Goal: Task Accomplishment & Management: Manage account settings

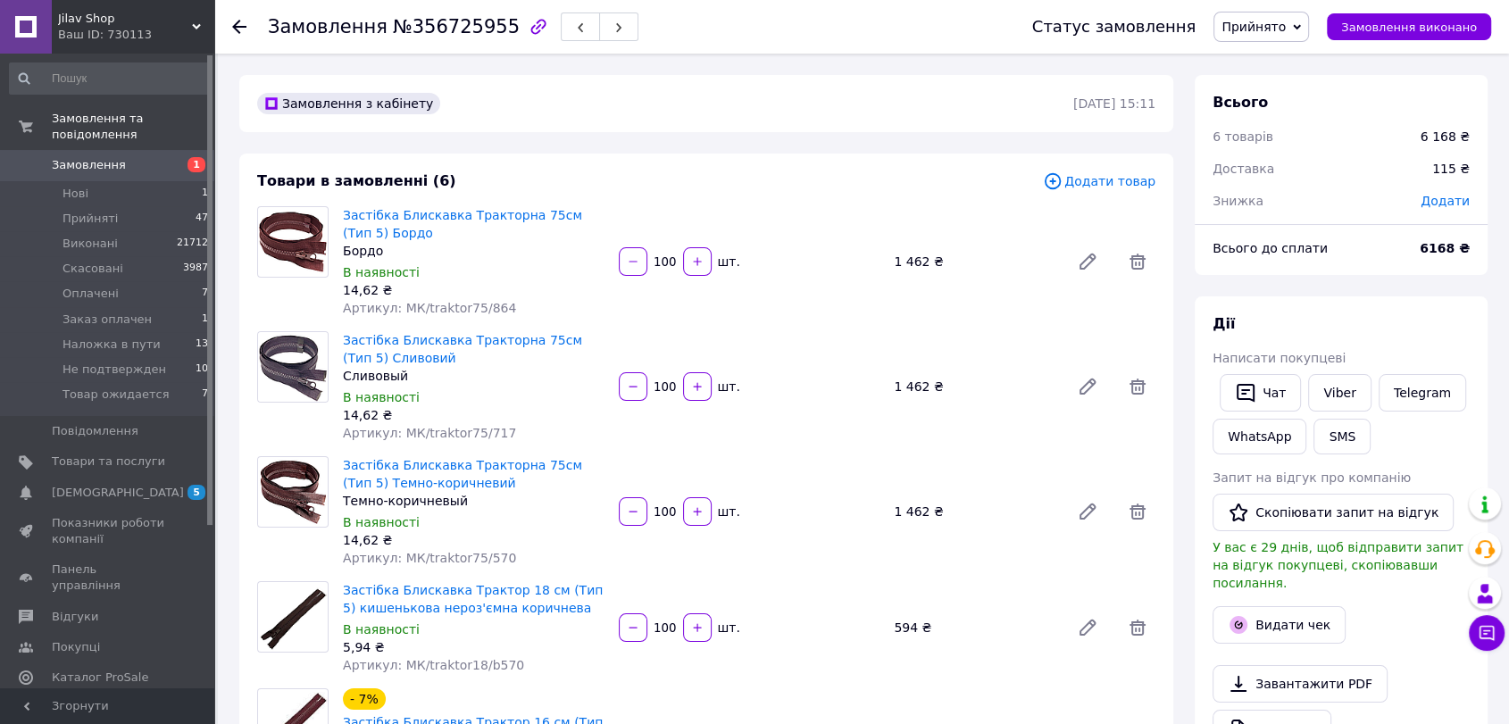
click at [109, 478] on link "[DEMOGRAPHIC_DATA] 5 0" at bounding box center [109, 493] width 219 height 30
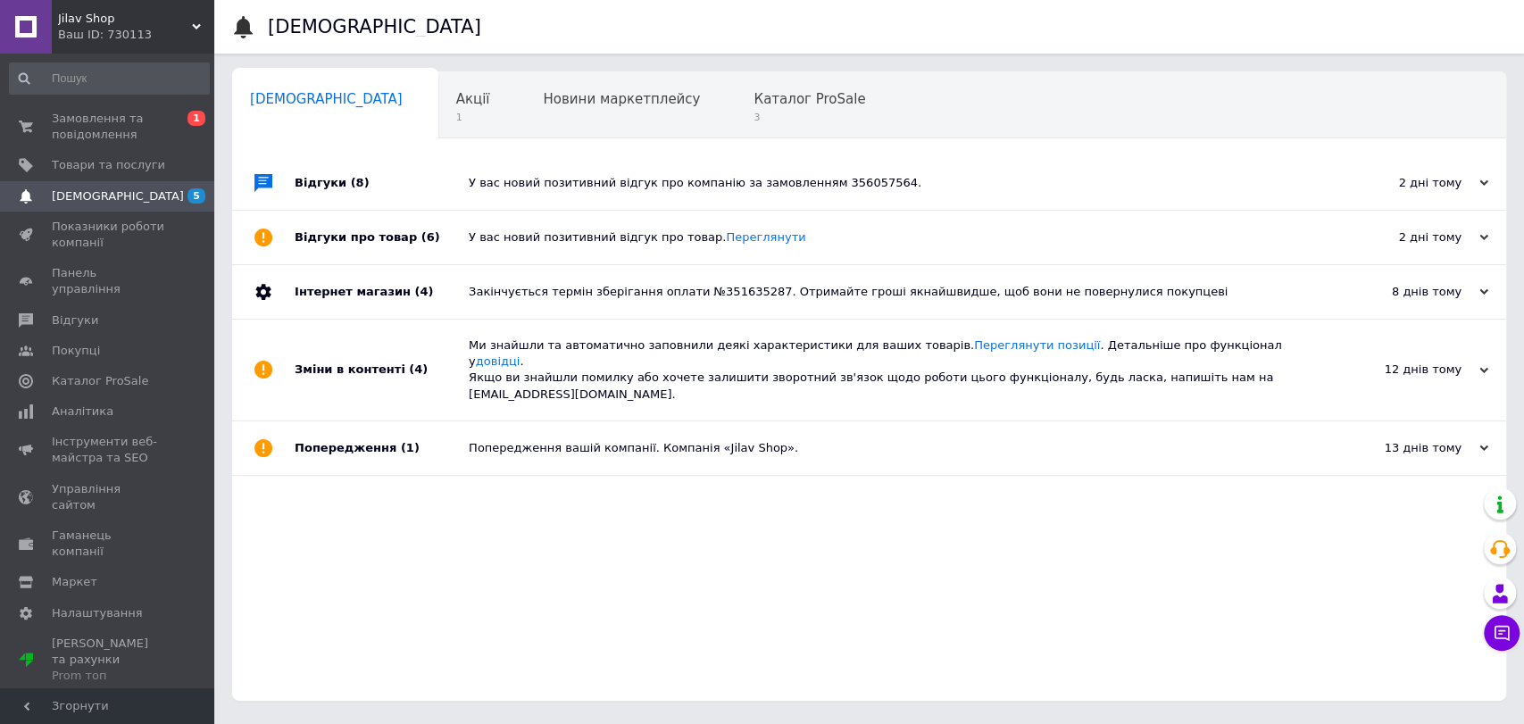
drag, startPoint x: 861, startPoint y: 659, endPoint x: 955, endPoint y: 402, distance: 274.0
click at [860, 659] on div "Відгуки (8) У вас новий позитивний відгук про компанію за замовленням 356057564…" at bounding box center [869, 428] width 1274 height 545
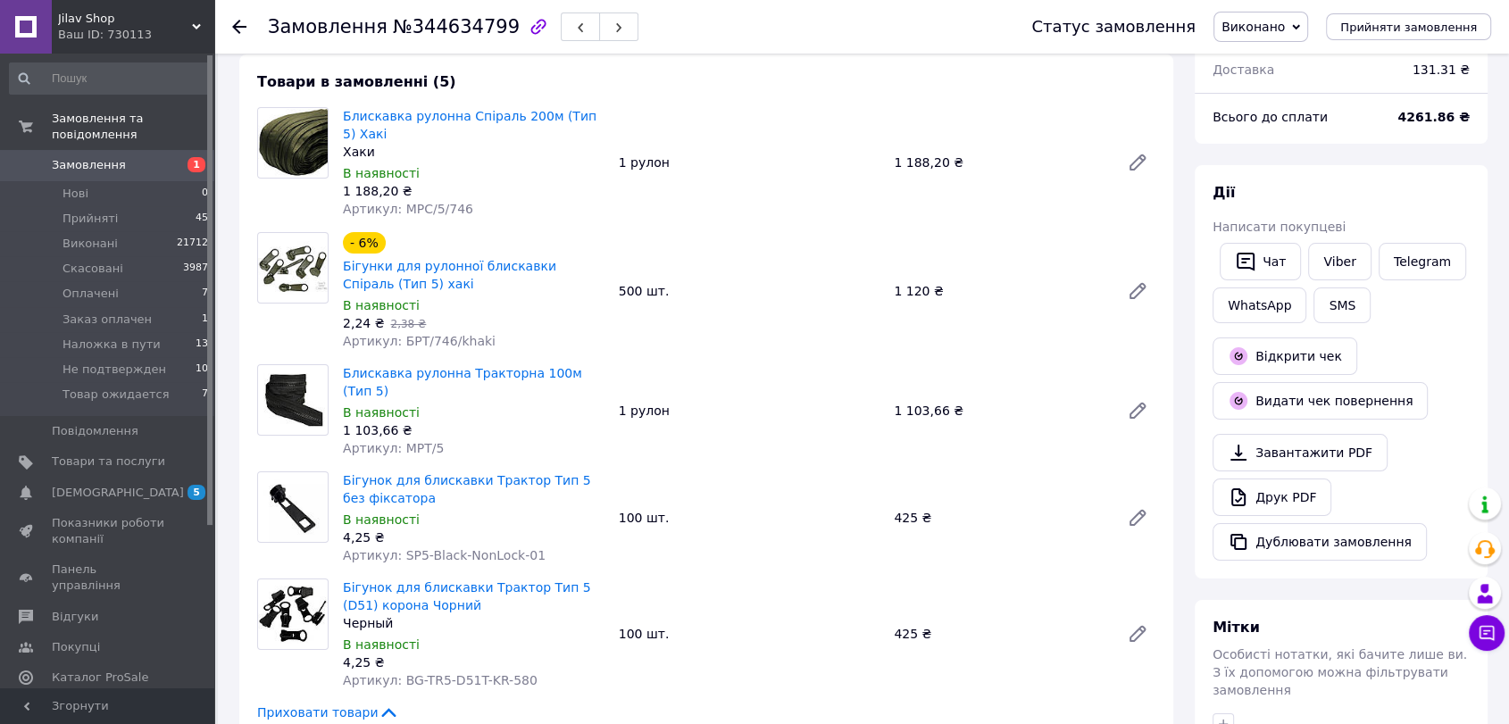
scroll to position [99, 0]
click at [125, 485] on span "[DEMOGRAPHIC_DATA]" at bounding box center [108, 493] width 113 height 16
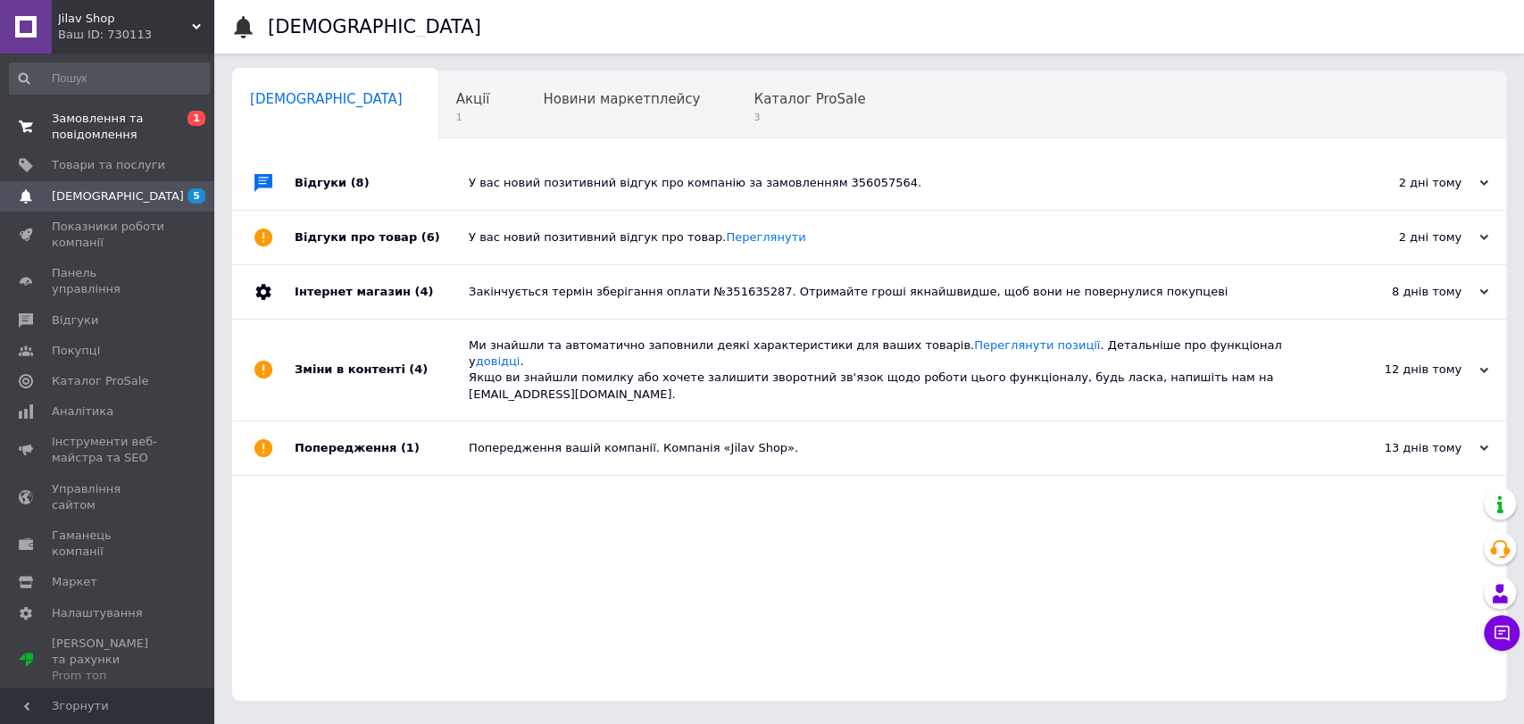
click at [121, 133] on span "Замовлення та повідомлення" at bounding box center [108, 127] width 113 height 32
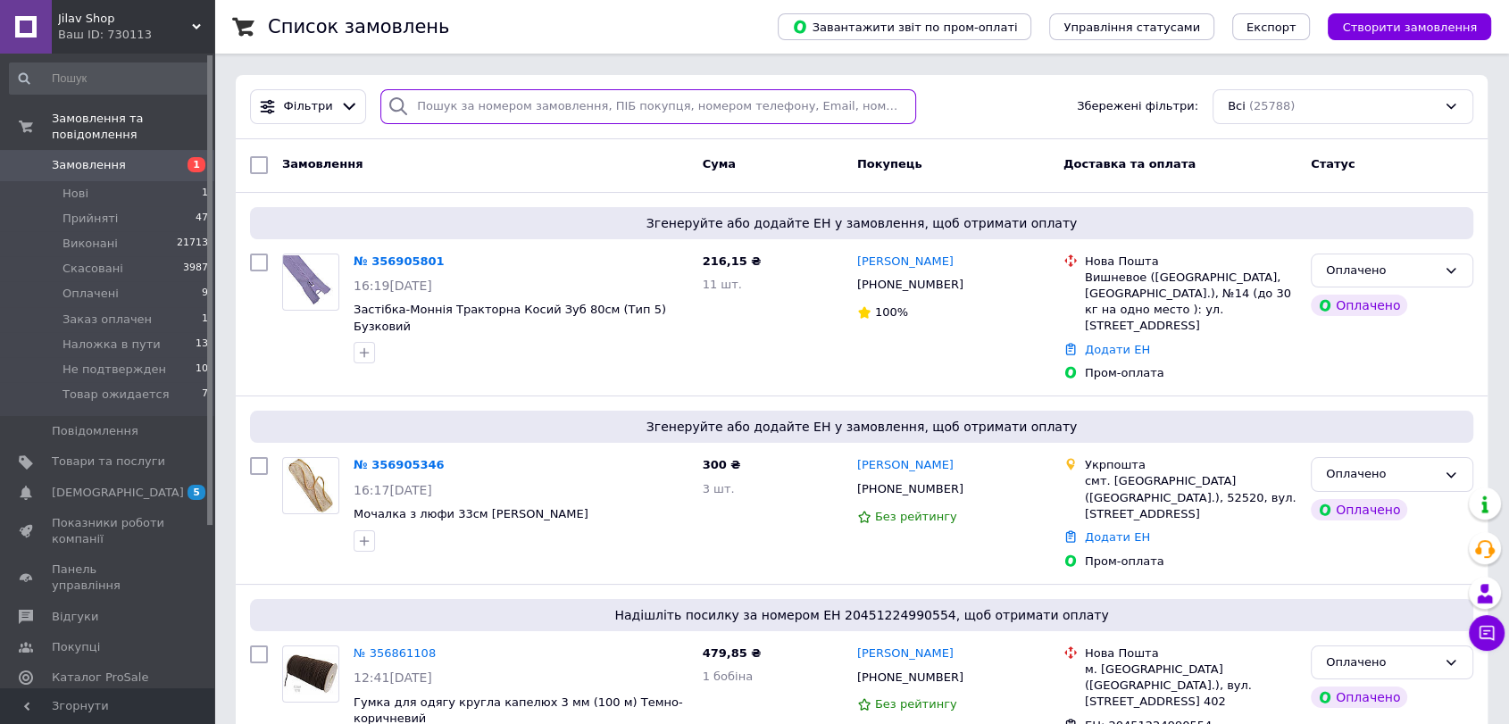
click at [459, 120] on input "search" at bounding box center [648, 106] width 536 height 35
click at [612, 100] on input "search" at bounding box center [648, 106] width 536 height 35
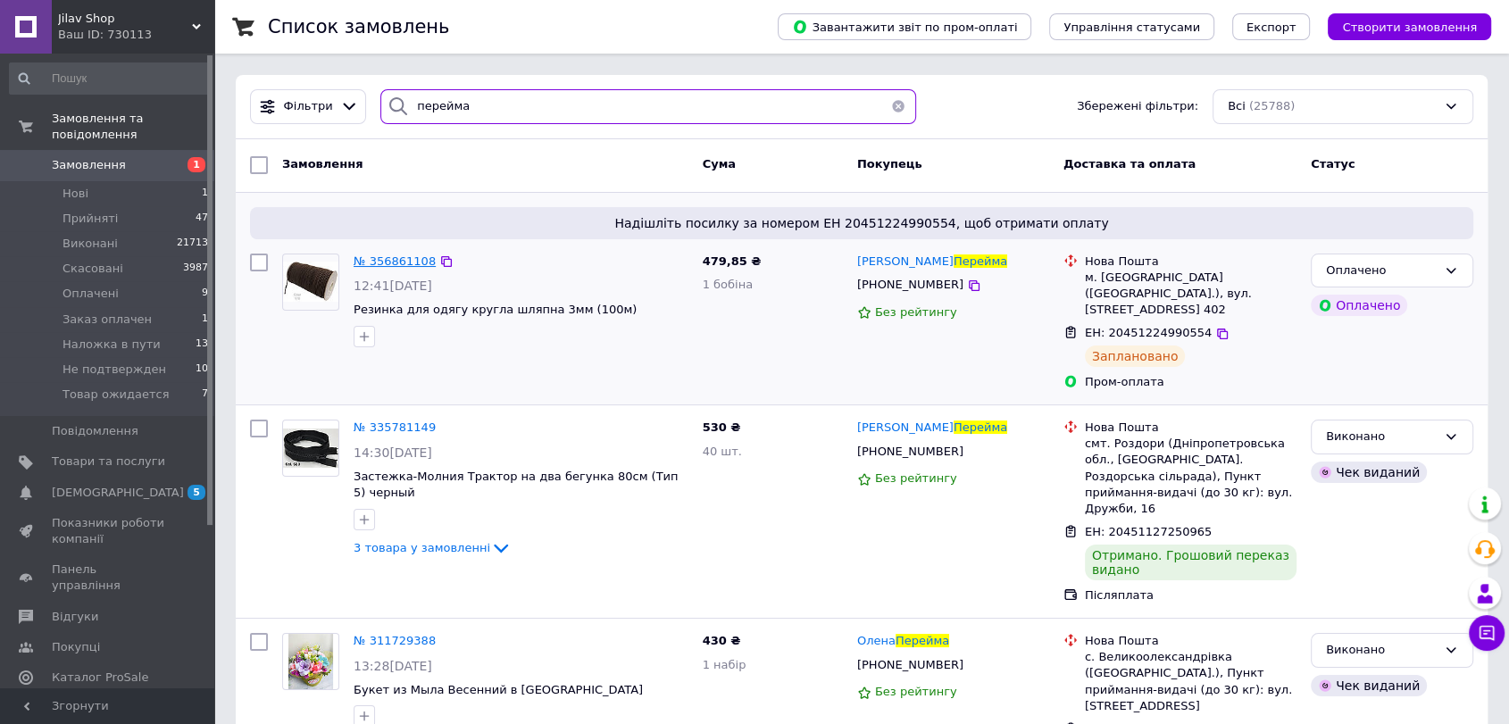
type input "перейма"
click at [395, 264] on span "№ 356861108" at bounding box center [395, 260] width 82 height 13
click at [564, 113] on input "перейма" at bounding box center [648, 106] width 536 height 35
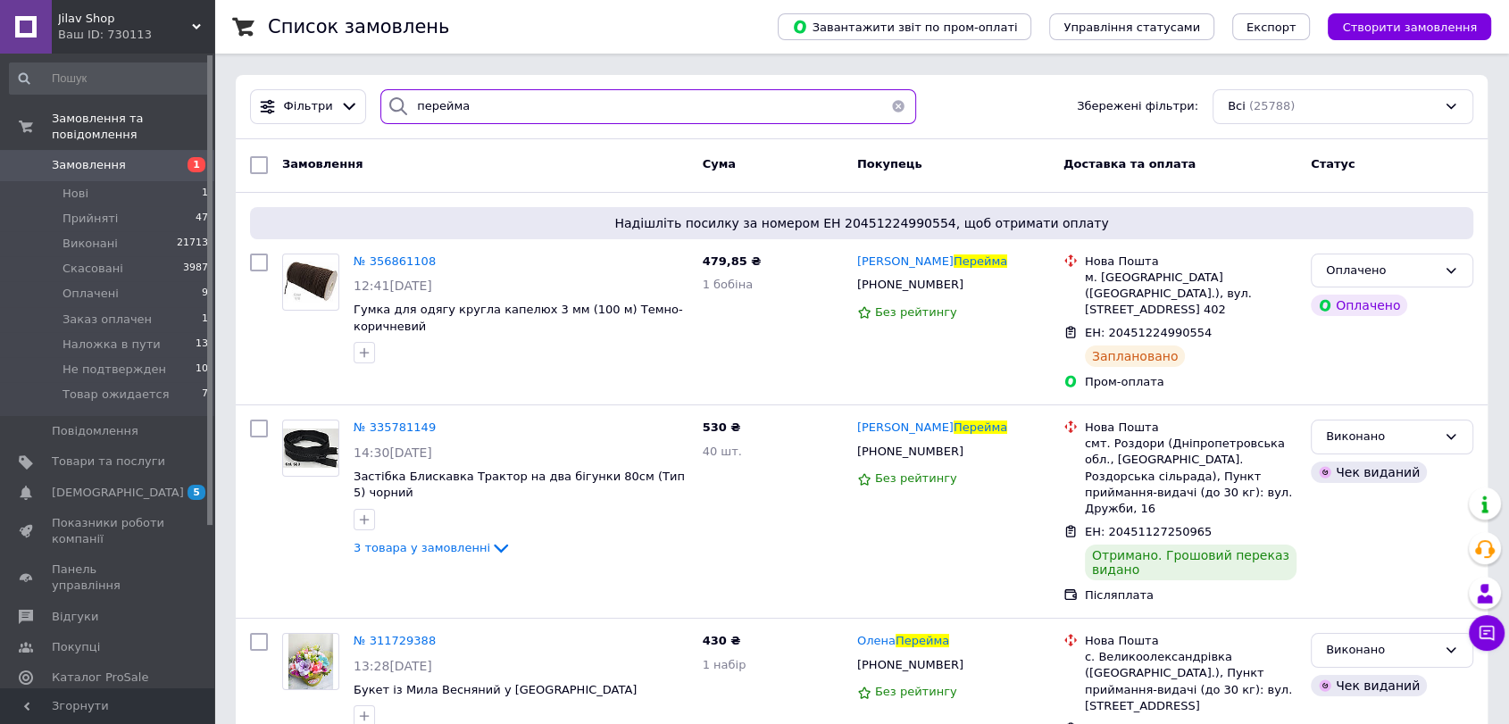
click at [564, 113] on input "перейма" at bounding box center [648, 106] width 536 height 35
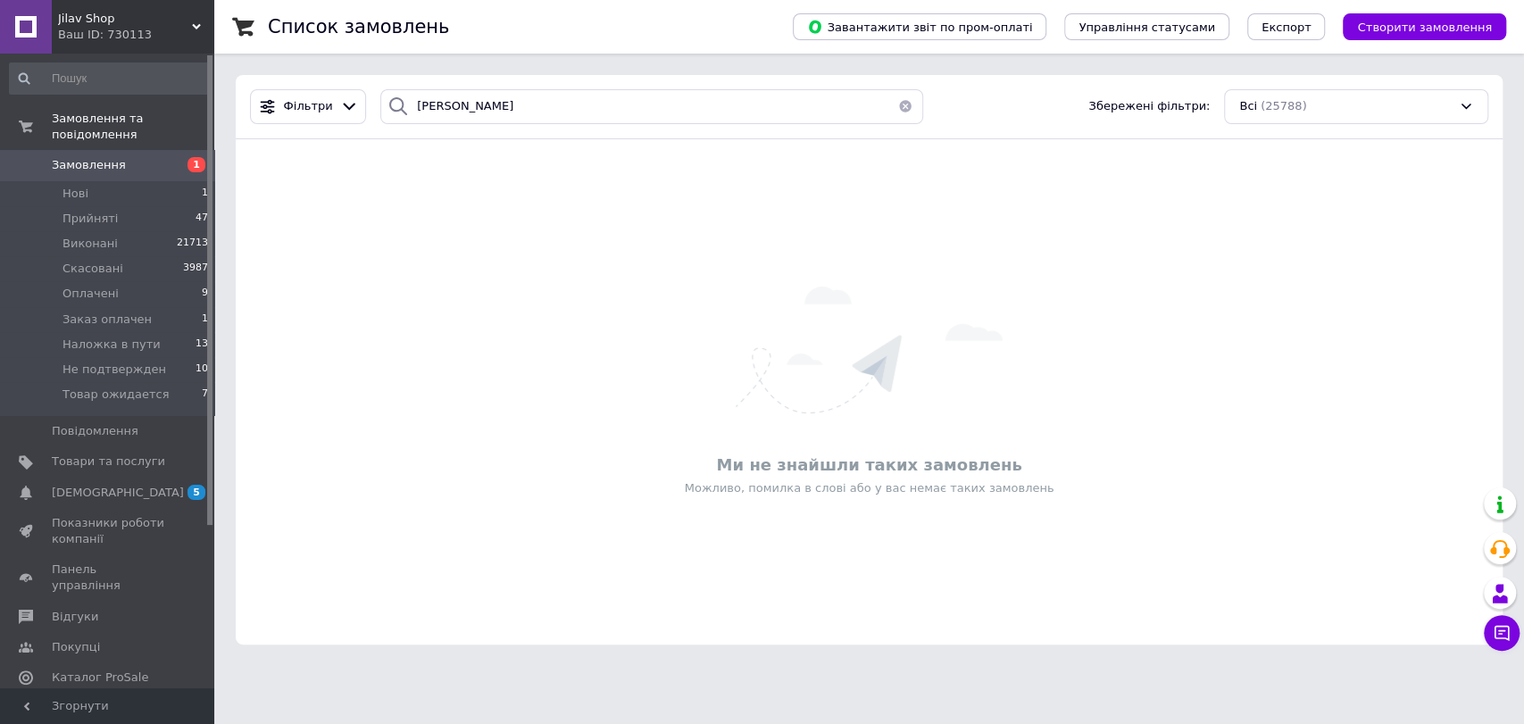
click at [473, 127] on div "Фільтри лічман Збережені фільтри: Всі (25788)" at bounding box center [869, 107] width 1267 height 64
click at [477, 110] on input "лічман" at bounding box center [651, 106] width 543 height 35
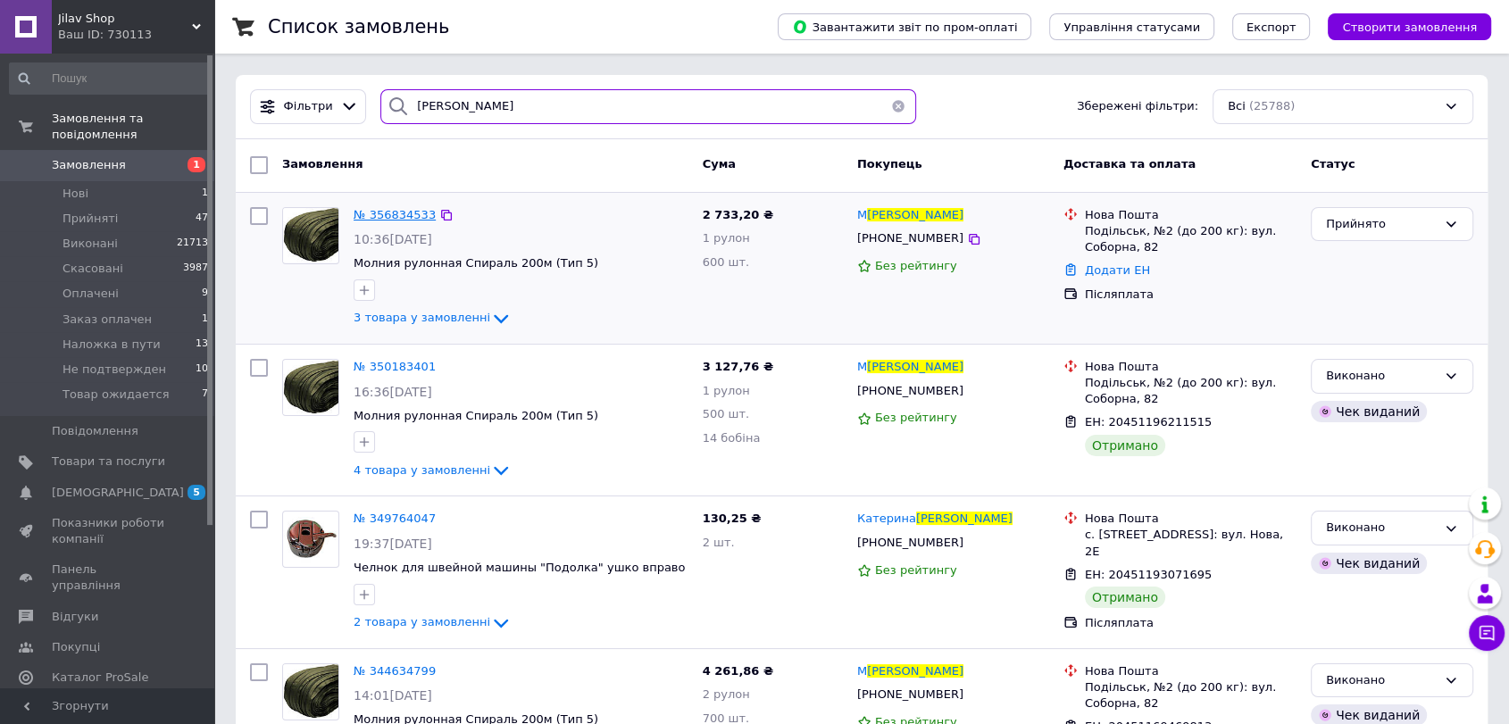
type input "личман"
click at [377, 214] on span "№ 356834533" at bounding box center [395, 214] width 82 height 13
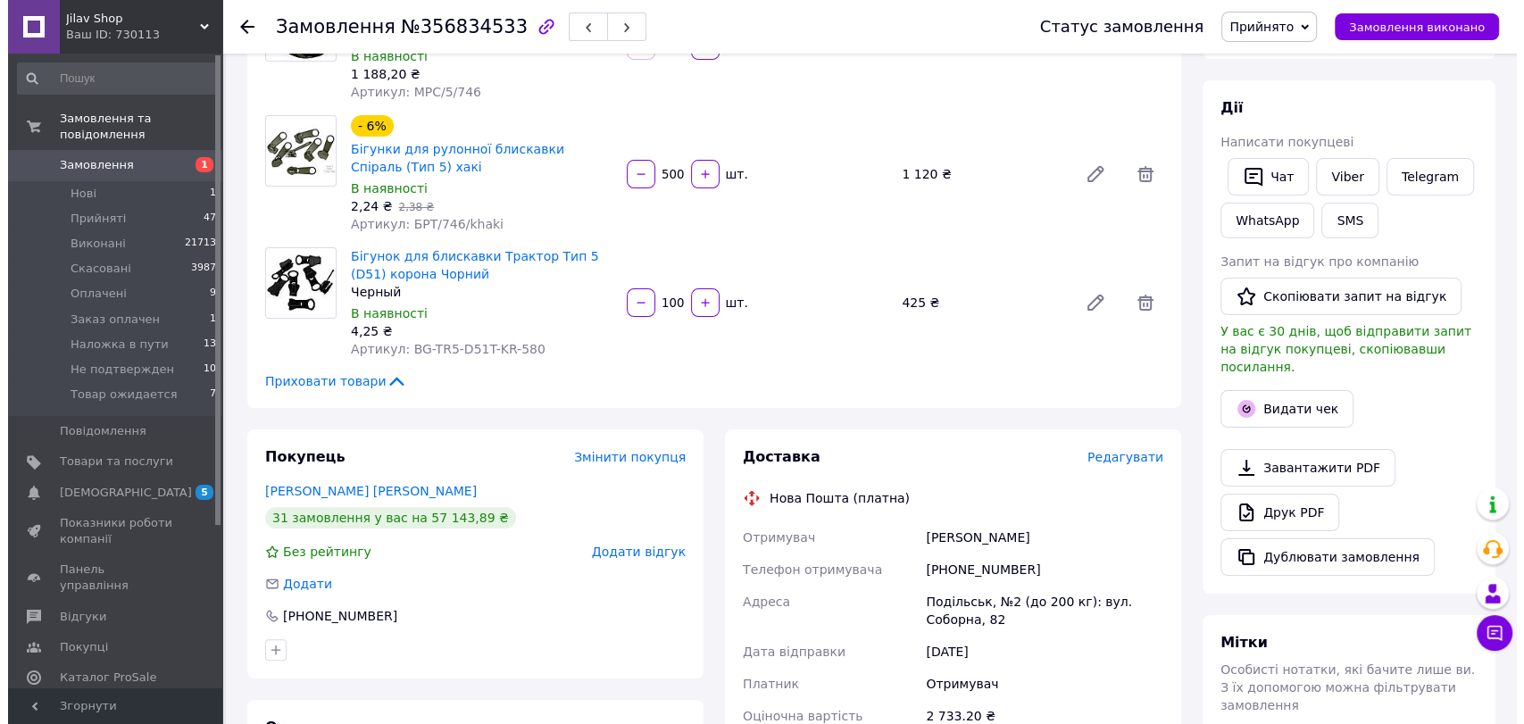
scroll to position [297, 0]
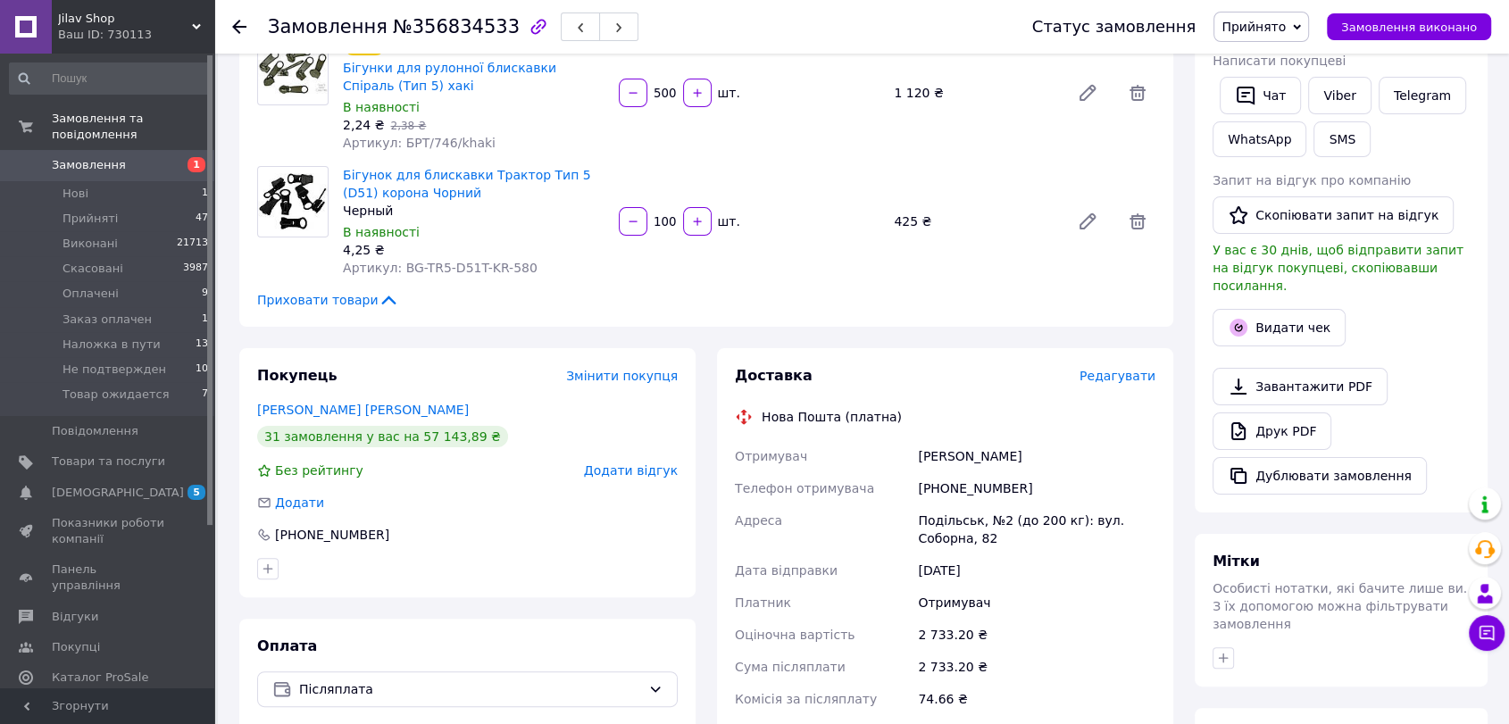
click at [1137, 369] on span "Редагувати" at bounding box center [1118, 376] width 76 height 14
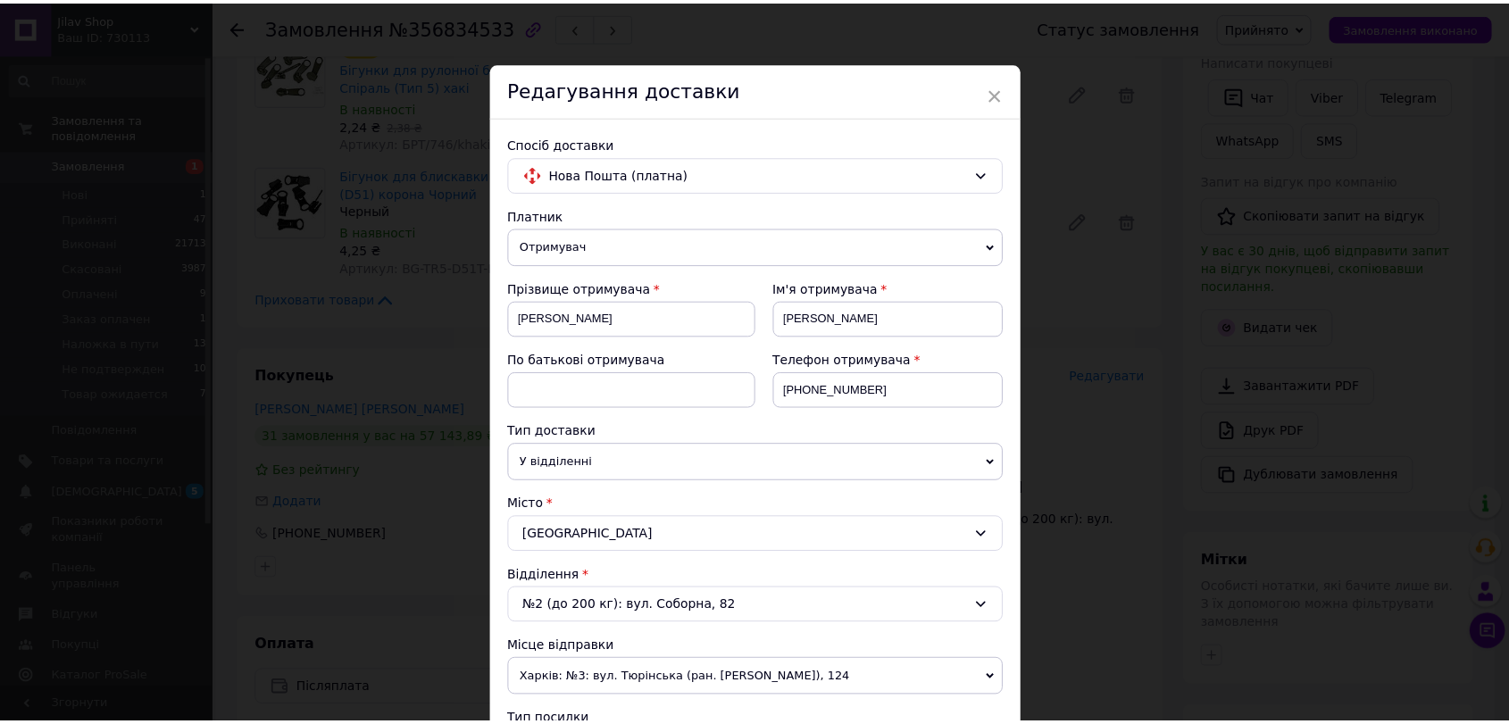
scroll to position [636, 0]
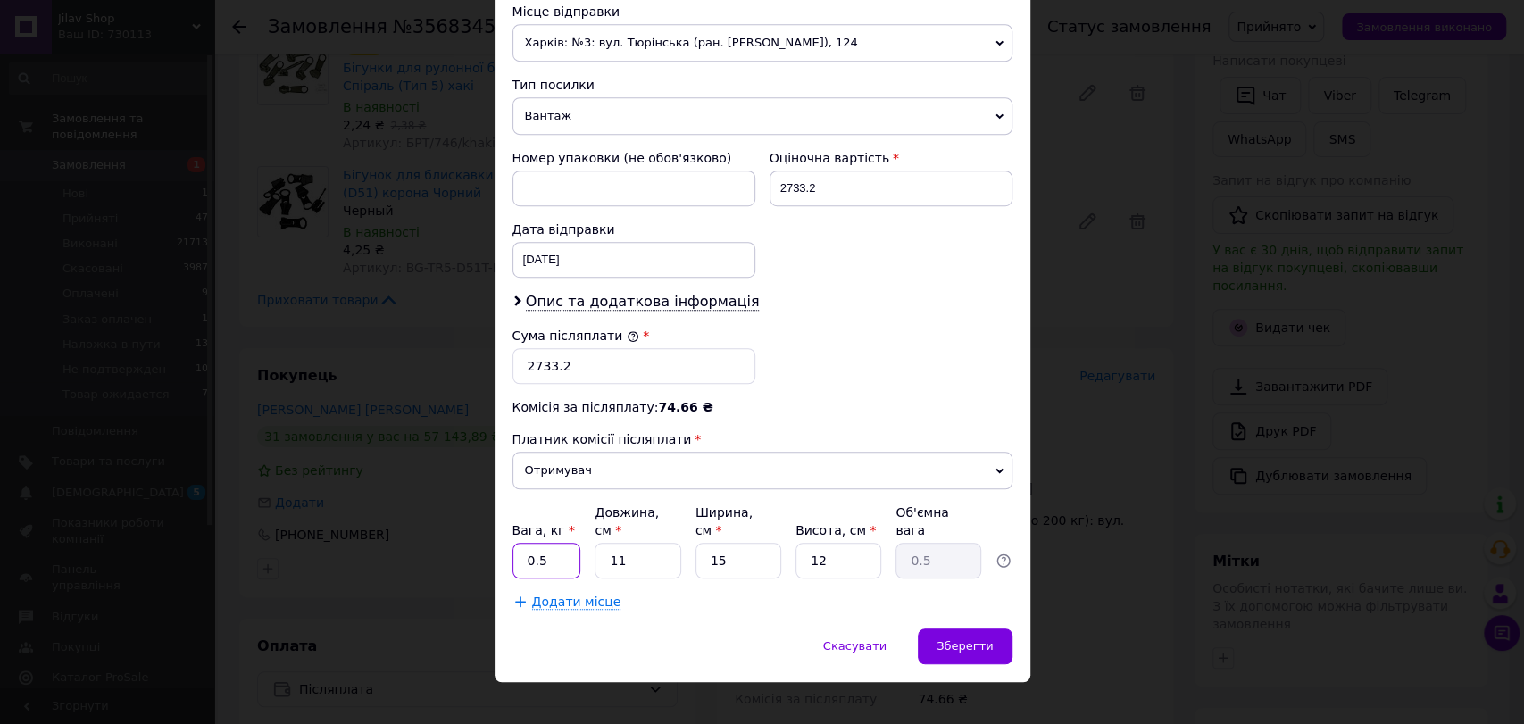
click at [531, 543] on input "0.5" at bounding box center [547, 561] width 69 height 36
type input "3.5"
click at [628, 547] on input "11" at bounding box center [638, 561] width 86 height 36
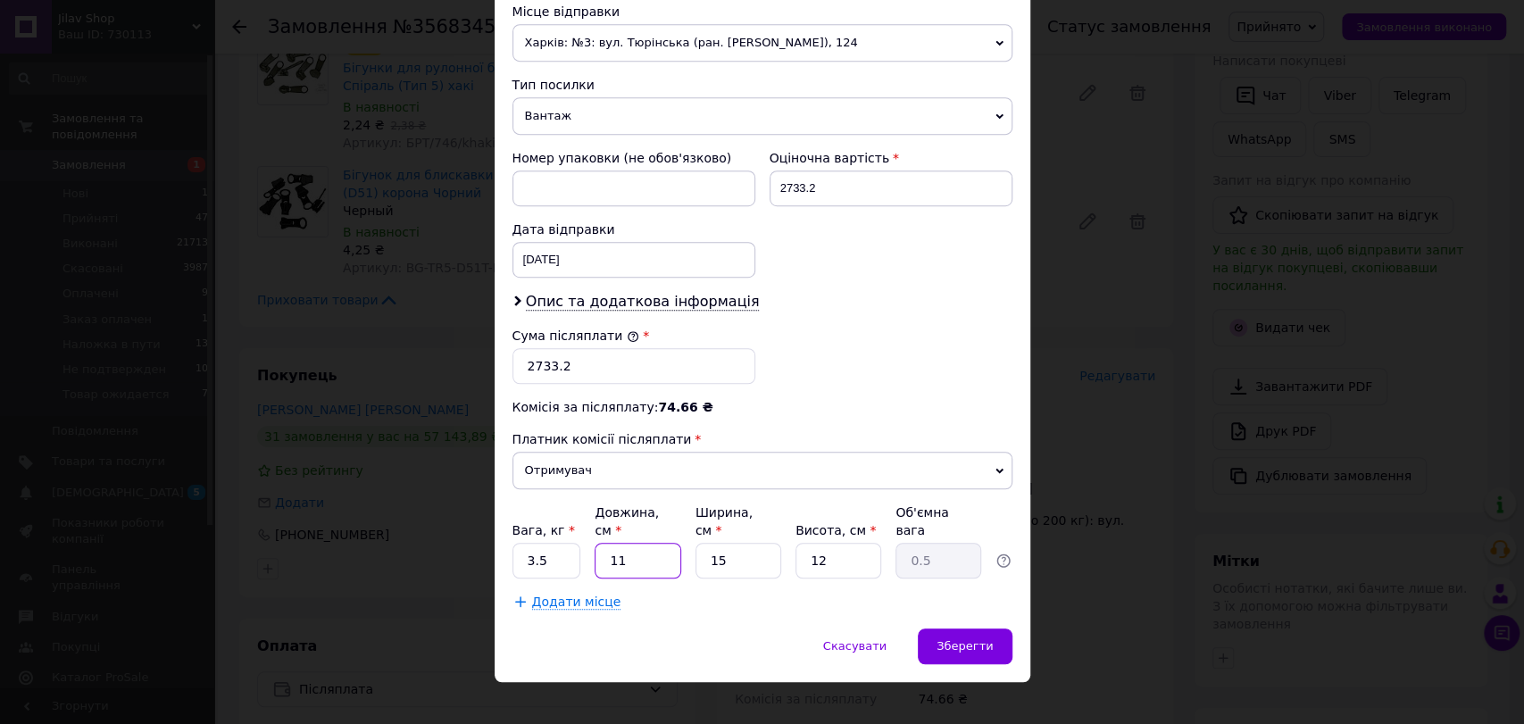
type input "3"
type input "0.14"
type input "38"
type input "1.71"
type input "38"
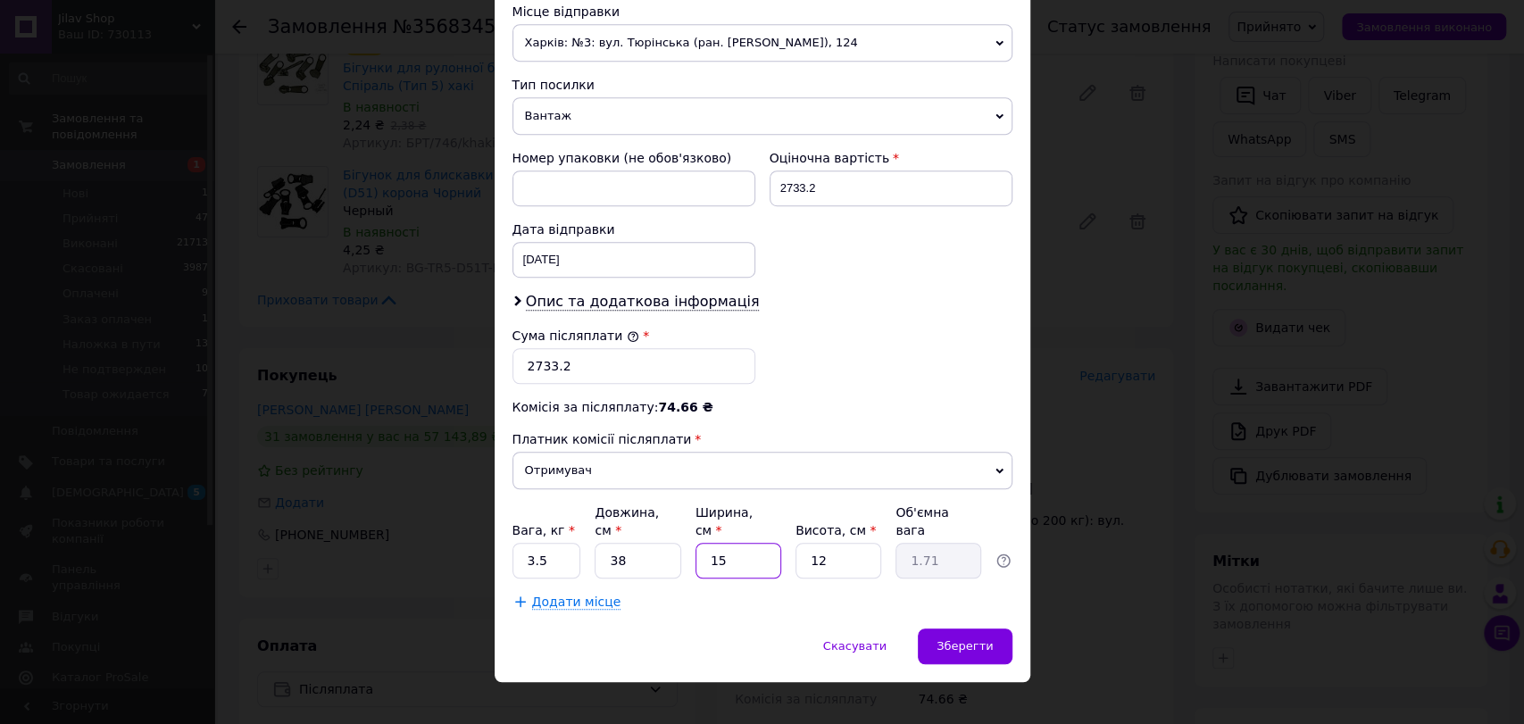
click at [734, 544] on input "15" at bounding box center [739, 561] width 86 height 36
type input "2"
type input "0.23"
type input "24"
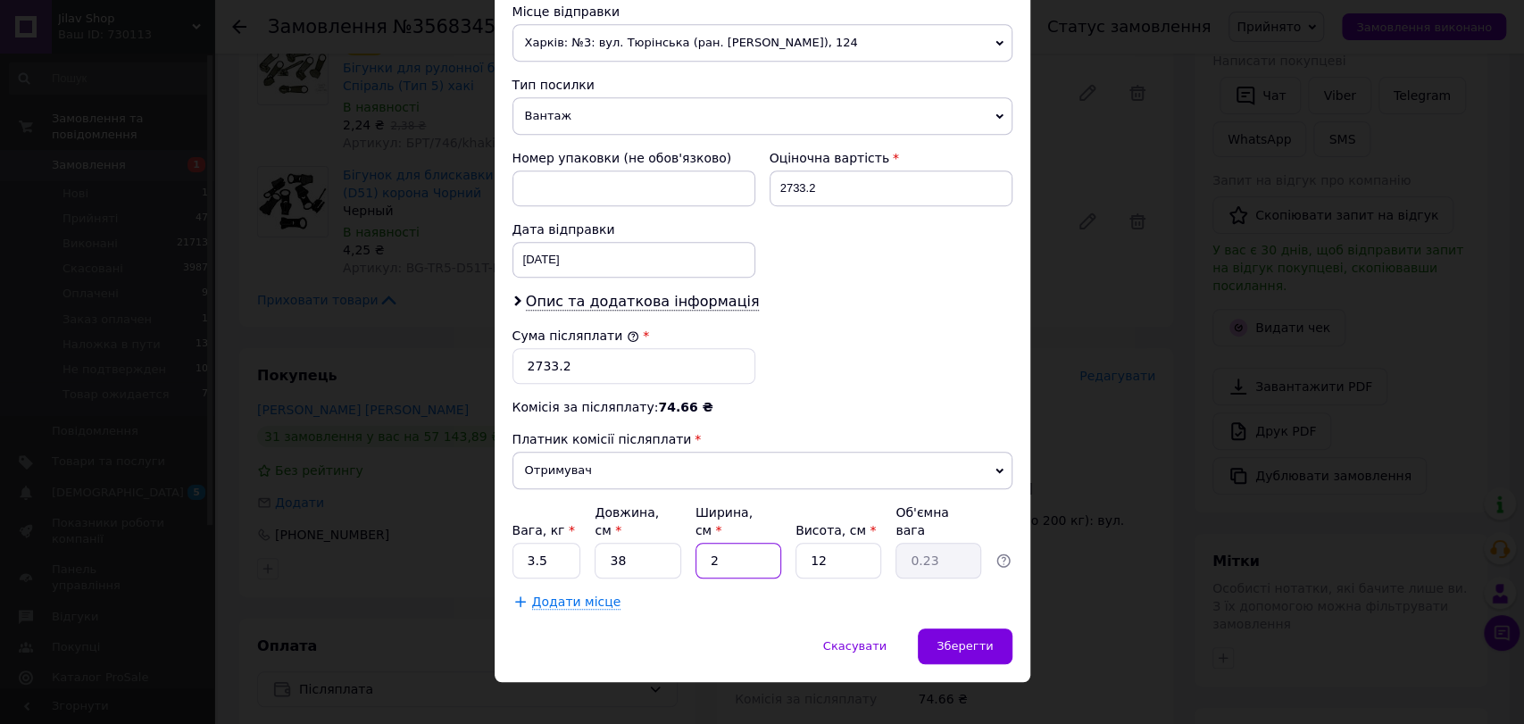
type input "2.74"
type input "24"
click at [948, 639] on span "Зберегти" at bounding box center [965, 645] width 56 height 13
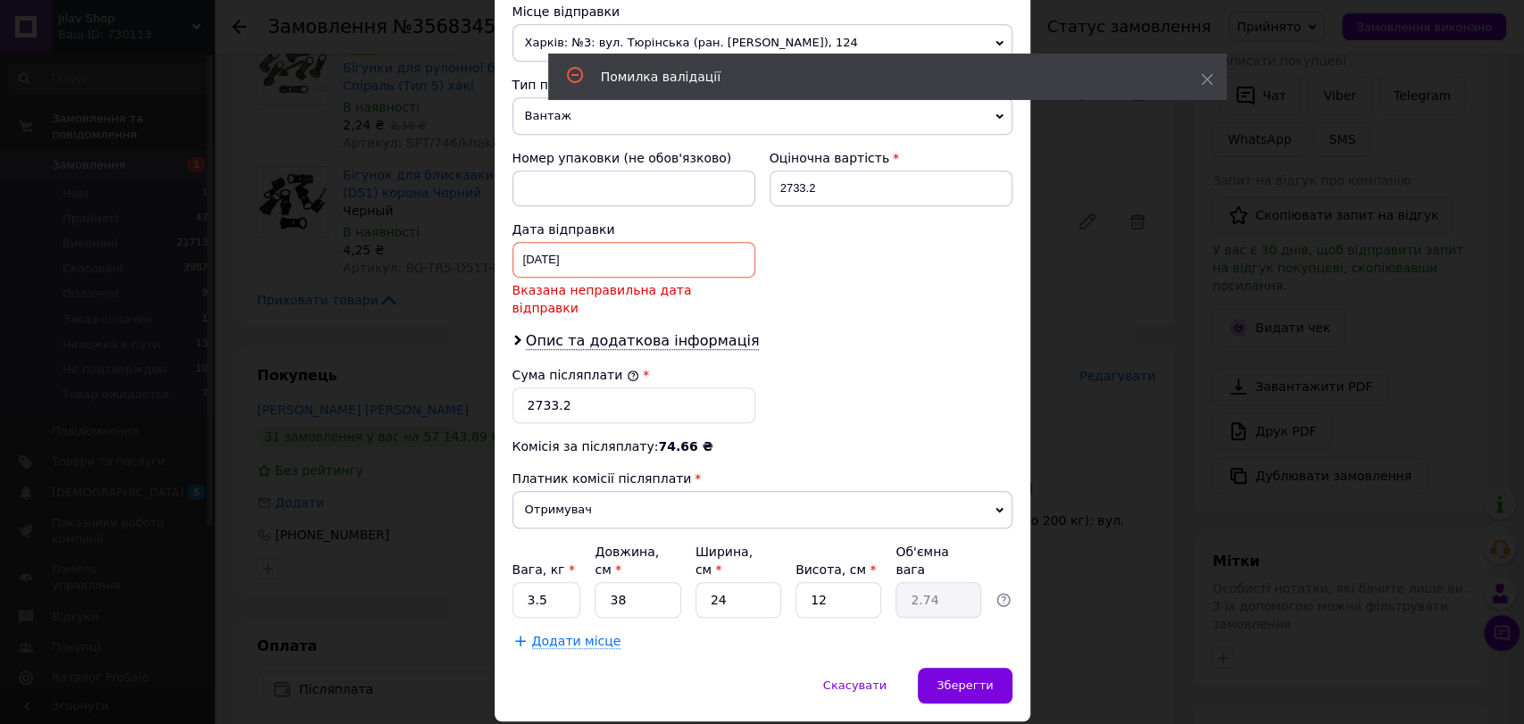
click at [623, 263] on div "21.05.2025 < 2025 > < Май > Пн Вт Ср Чт Пт Сб Вс 28 29 30 1 2 3 4 5 6 7 8 9 10 …" at bounding box center [634, 260] width 243 height 36
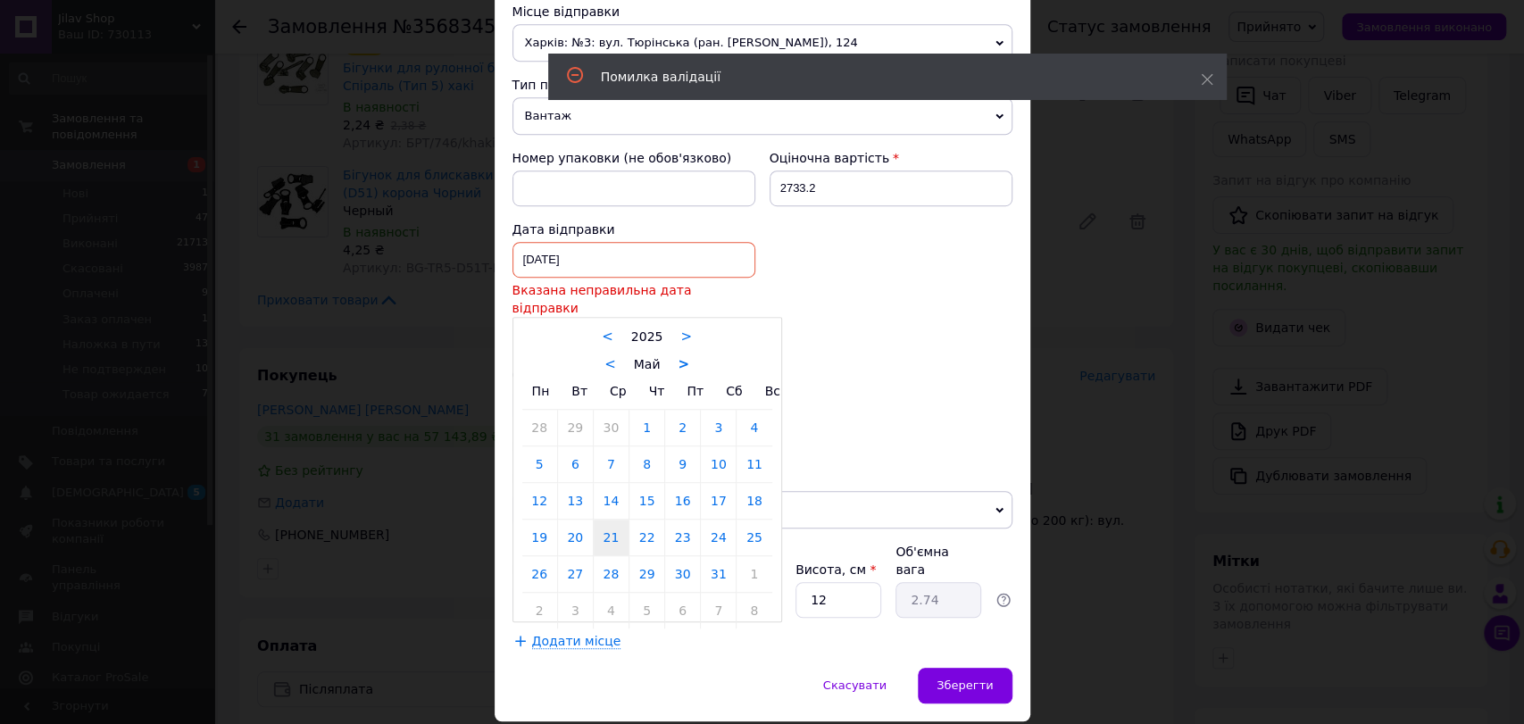
click at [680, 356] on link ">" at bounding box center [684, 364] width 12 height 16
click at [682, 356] on link ">" at bounding box center [688, 364] width 12 height 16
click at [575, 483] on link "12" at bounding box center [575, 501] width 35 height 36
type input "12.08.2025"
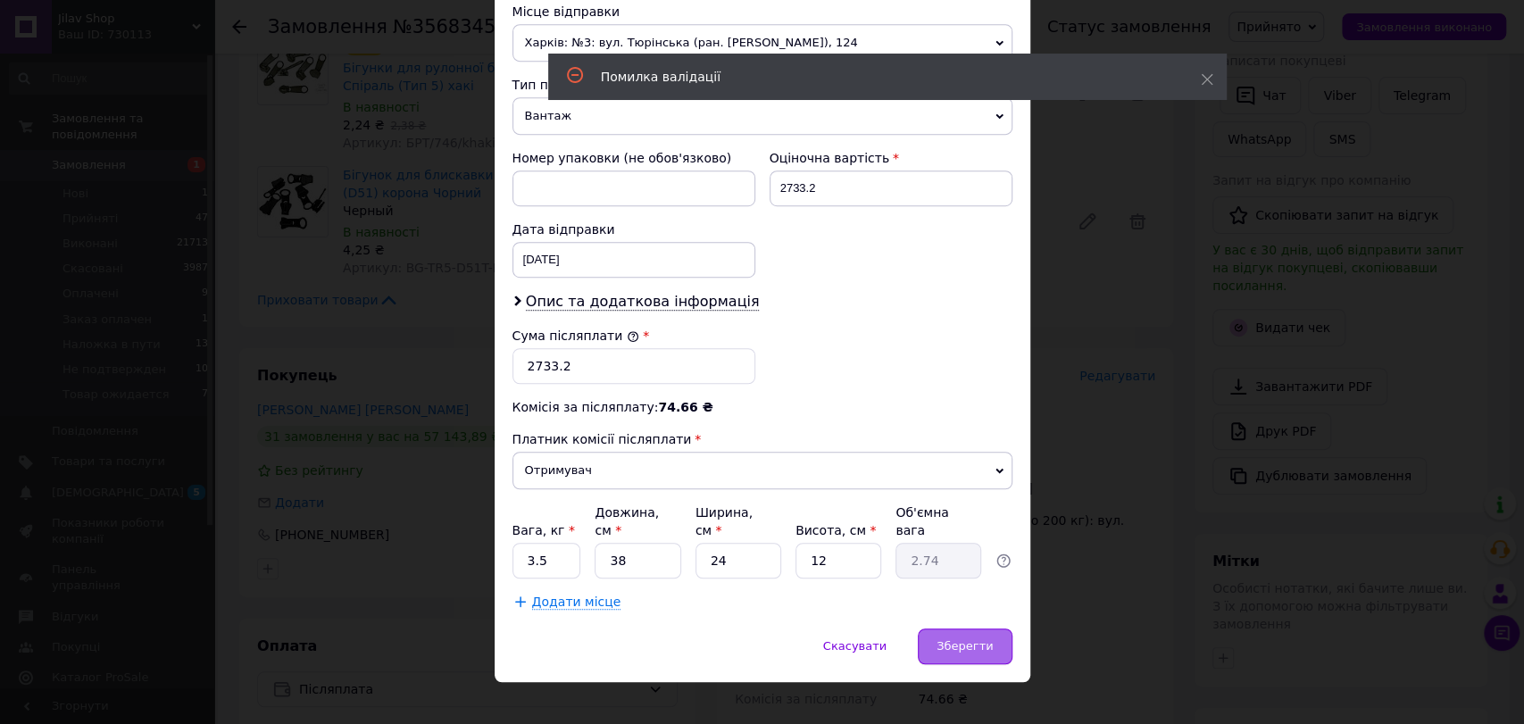
click at [963, 639] on span "Зберегти" at bounding box center [965, 645] width 56 height 13
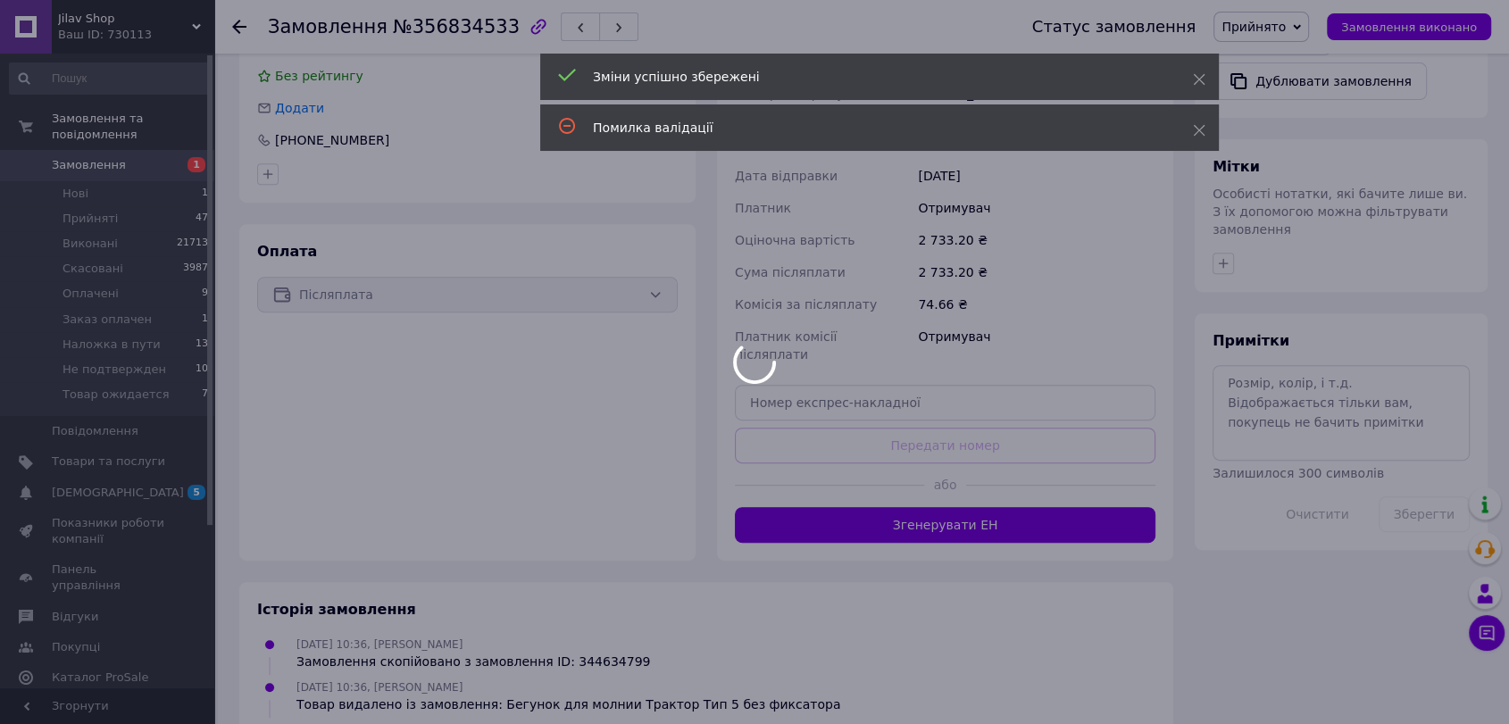
scroll to position [694, 0]
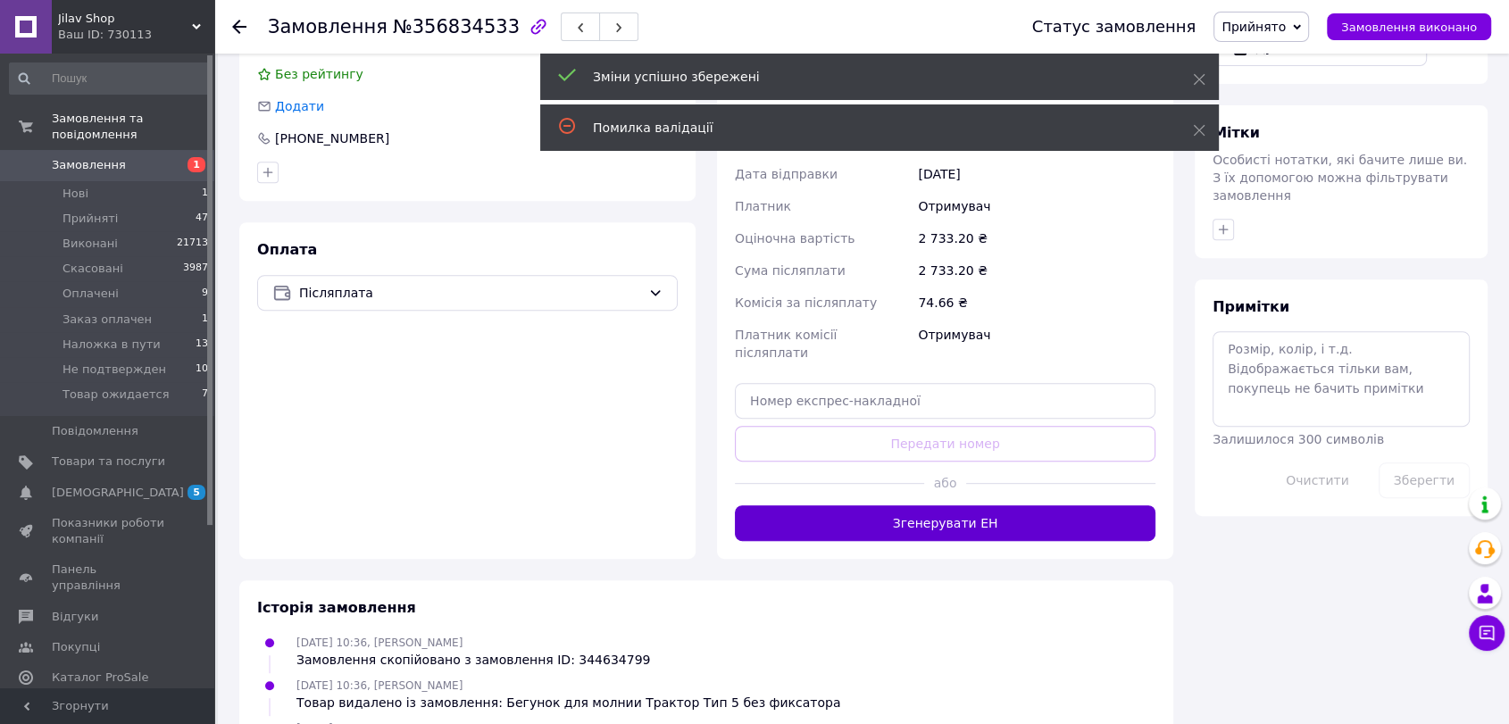
click at [936, 505] on button "Згенерувати ЕН" at bounding box center [945, 523] width 421 height 36
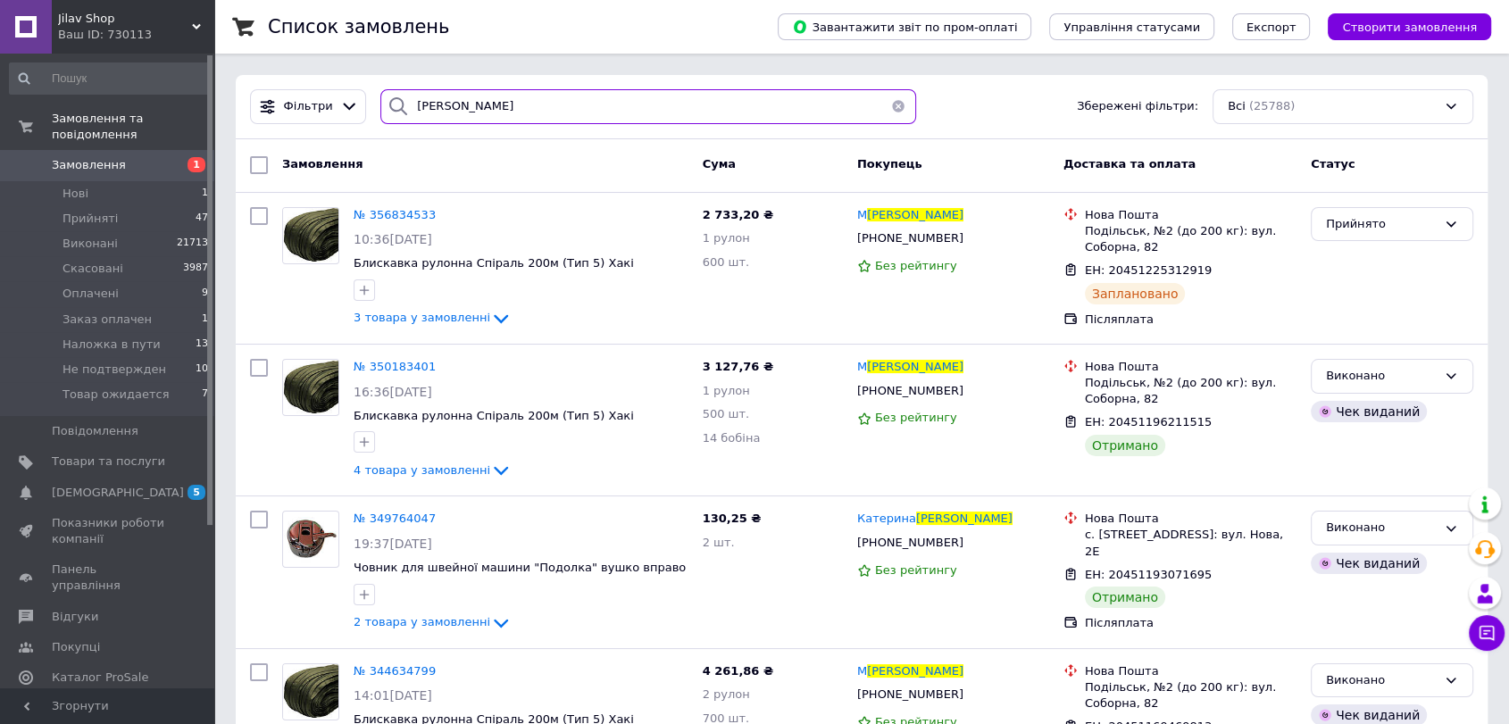
click at [678, 91] on input "личман" at bounding box center [648, 106] width 536 height 35
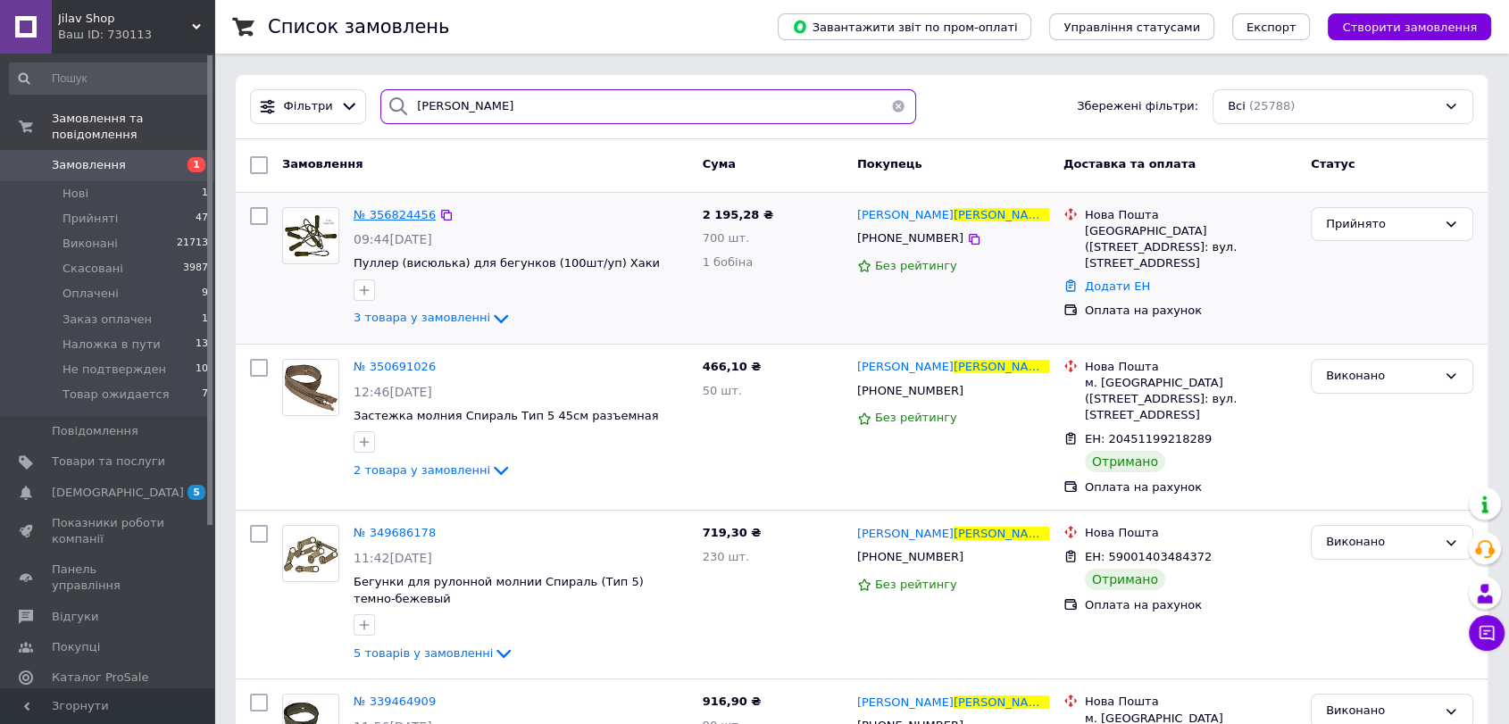
type input "шпонько"
click at [408, 209] on span "№ 356824456" at bounding box center [395, 214] width 82 height 13
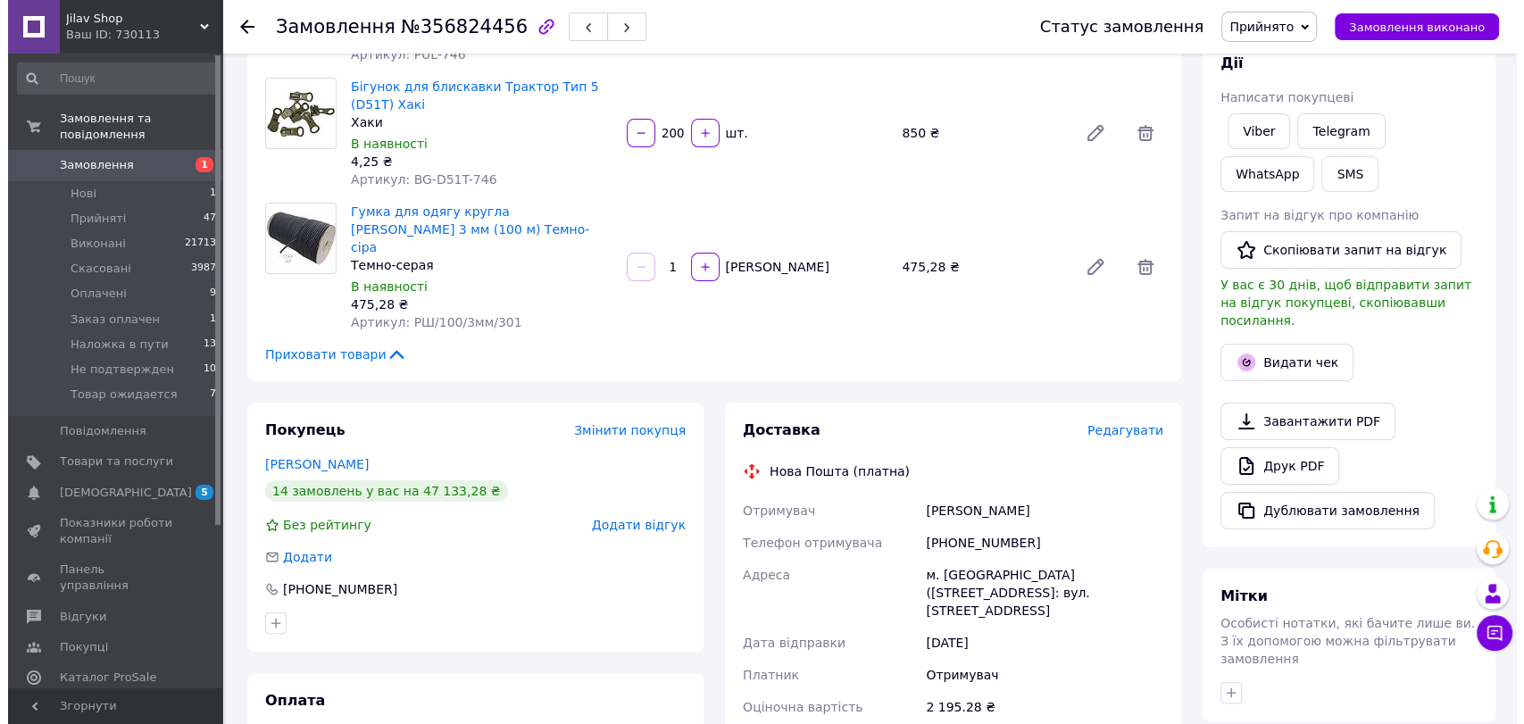
scroll to position [297, 0]
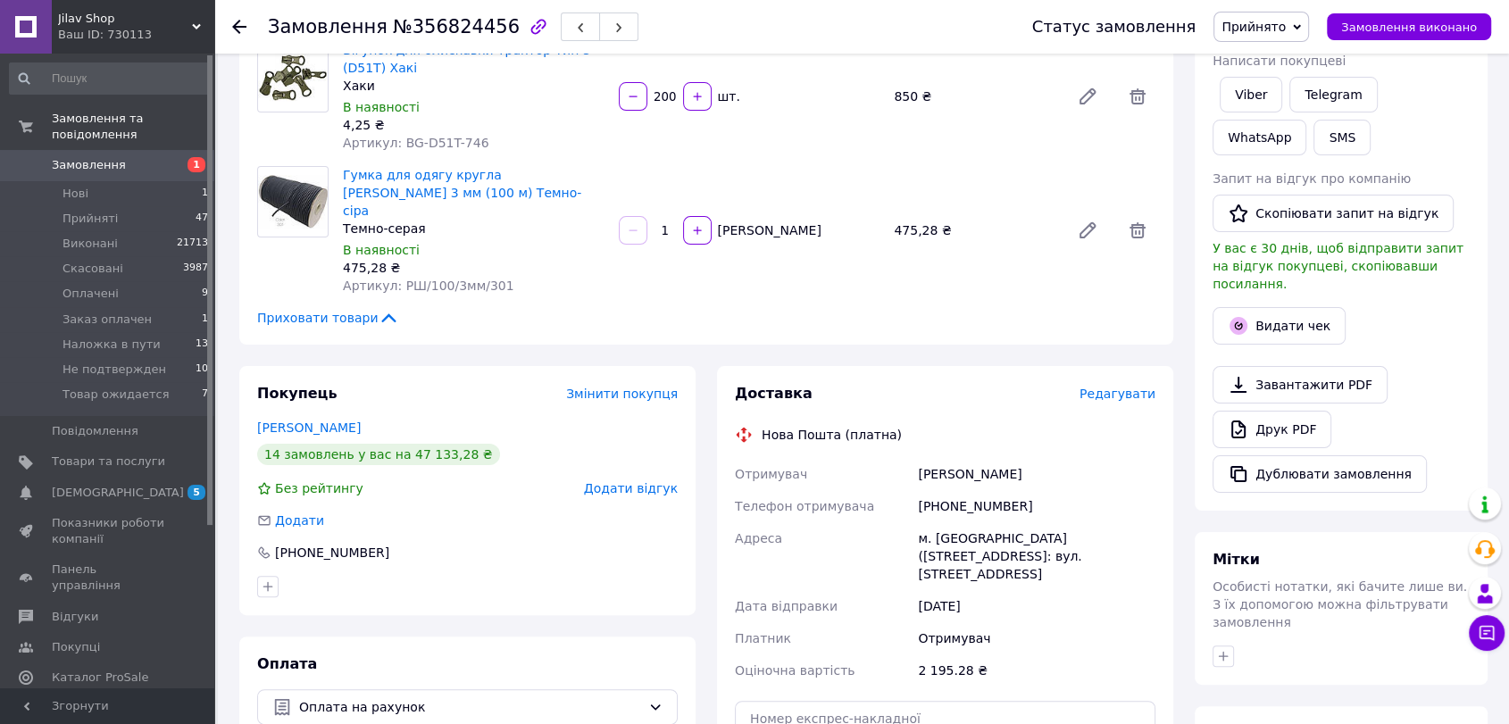
click at [1138, 387] on span "Редагувати" at bounding box center [1118, 394] width 76 height 14
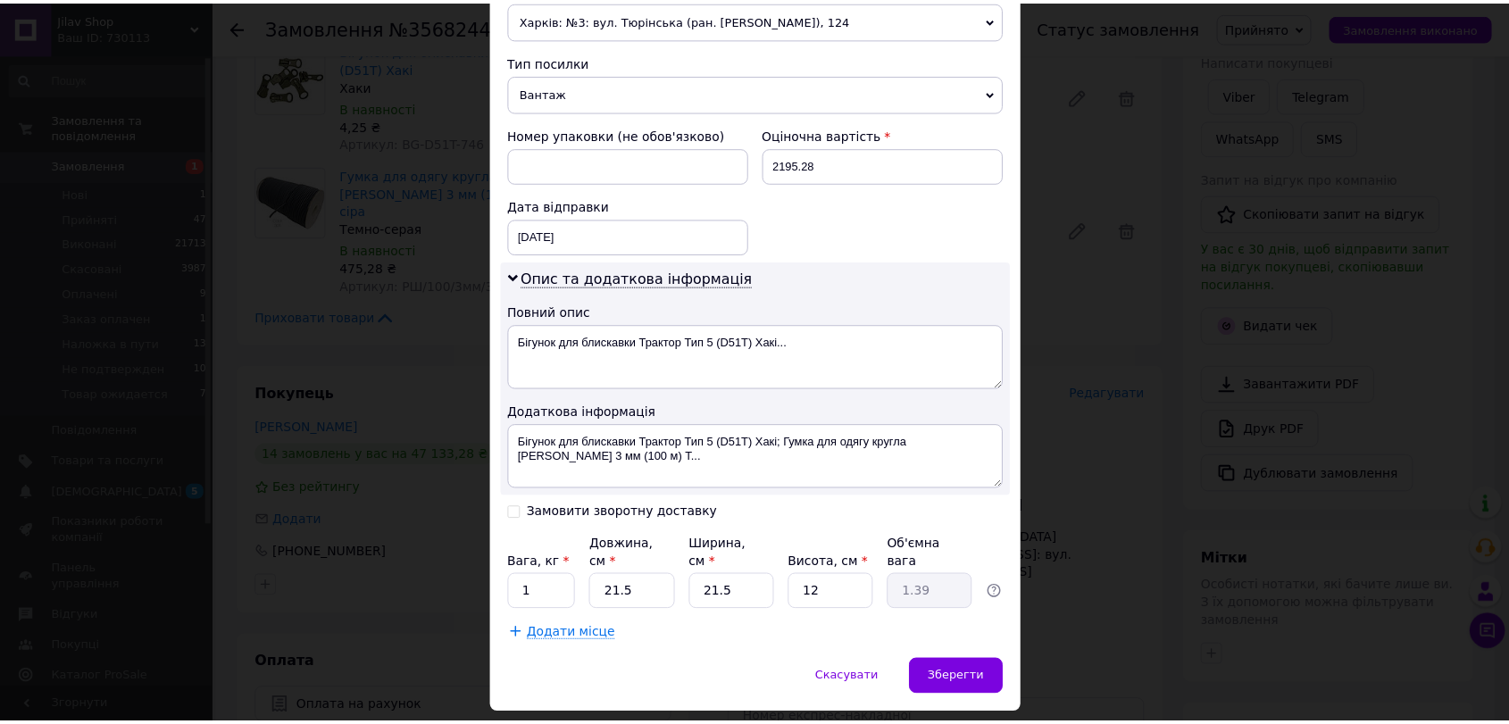
scroll to position [690, 0]
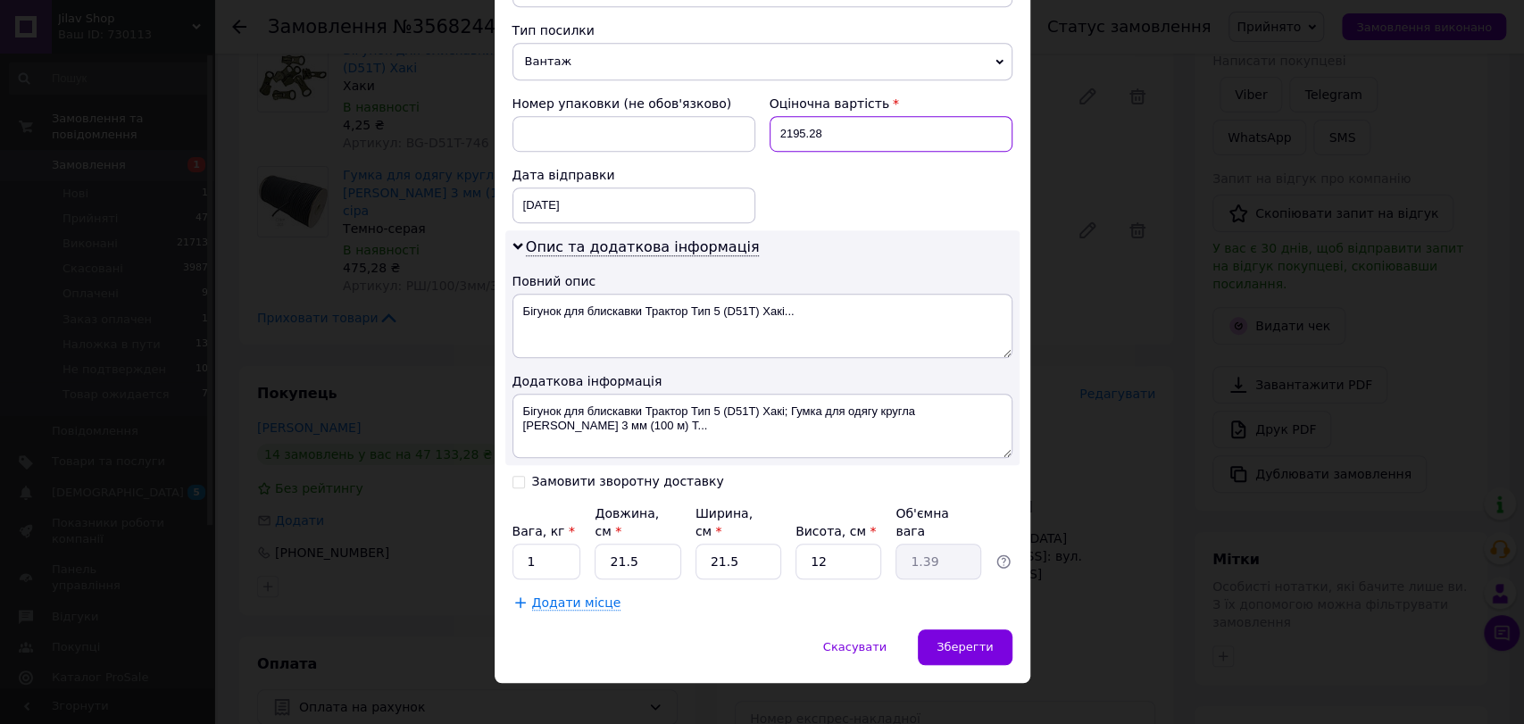
click at [883, 147] on input "2195.28" at bounding box center [891, 134] width 243 height 36
type input "1000"
click at [638, 544] on input "21.5" at bounding box center [638, 562] width 86 height 36
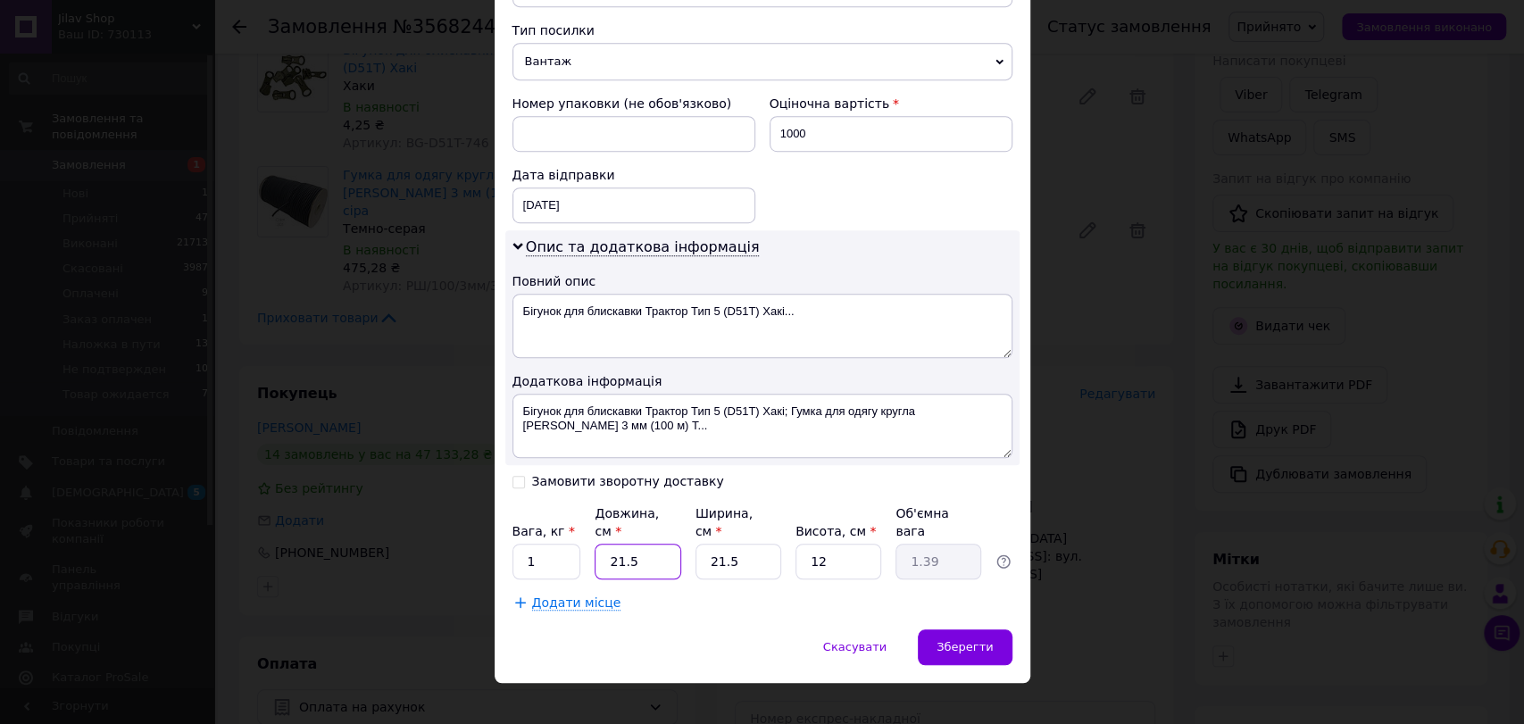
click at [638, 544] on input "21.5" at bounding box center [638, 562] width 86 height 36
type input "2"
type input "0.13"
type input "24"
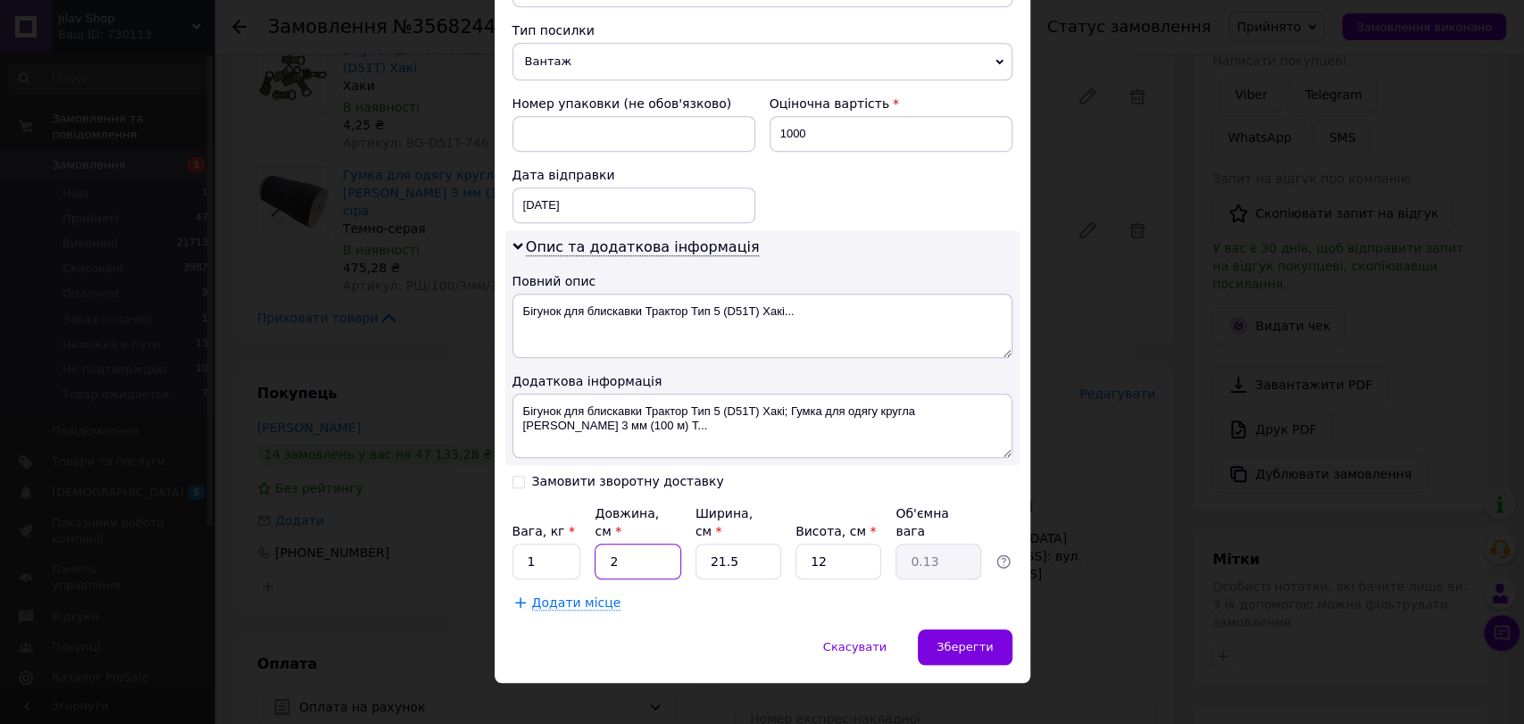
type input "1.55"
type input "24"
click at [737, 544] on input "21.5" at bounding box center [739, 562] width 86 height 36
click at [736, 544] on input "21.5" at bounding box center [739, 562] width 86 height 36
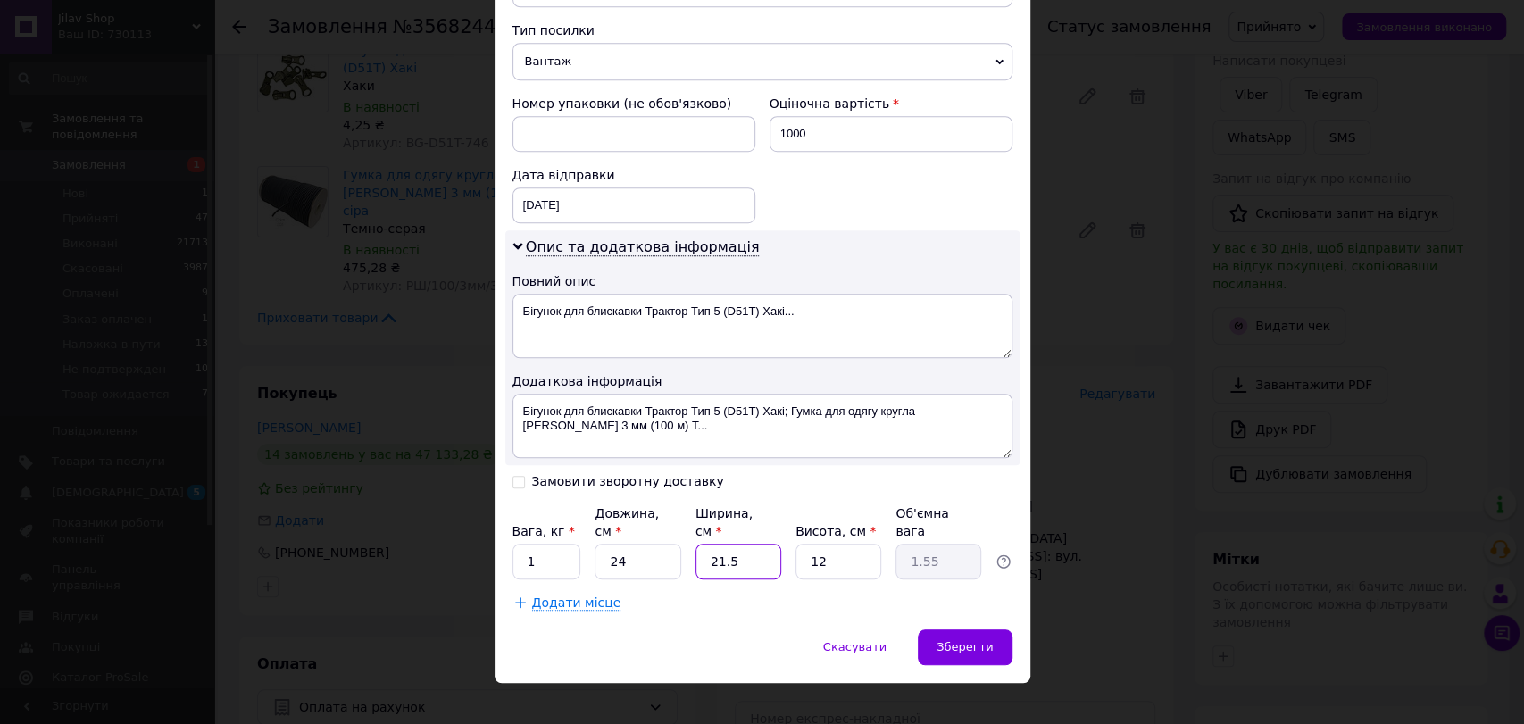
type input "1"
type input "0.1"
type input "13"
type input "0.94"
type input "13"
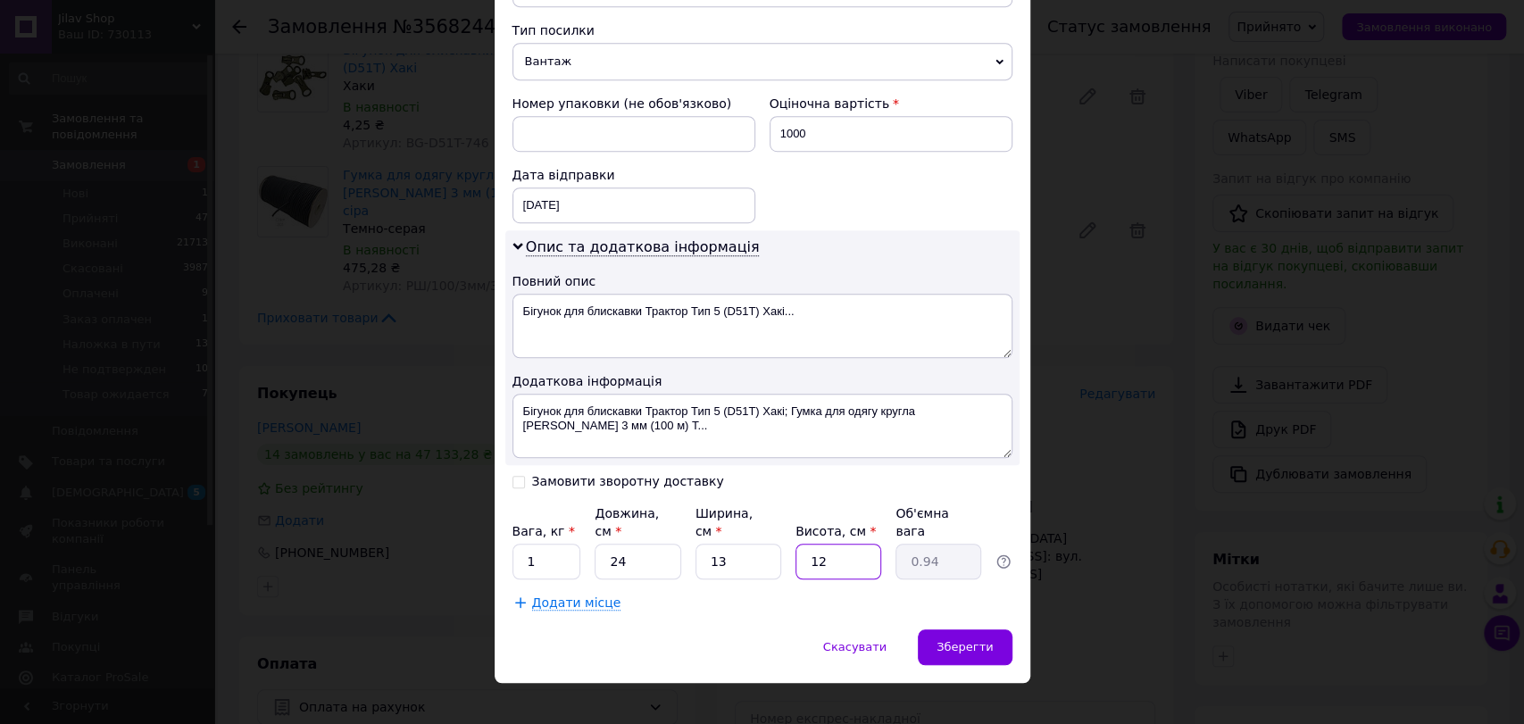
click at [857, 546] on input "12" at bounding box center [839, 562] width 86 height 36
type input "1"
type input "0.1"
type input "13"
type input "1.01"
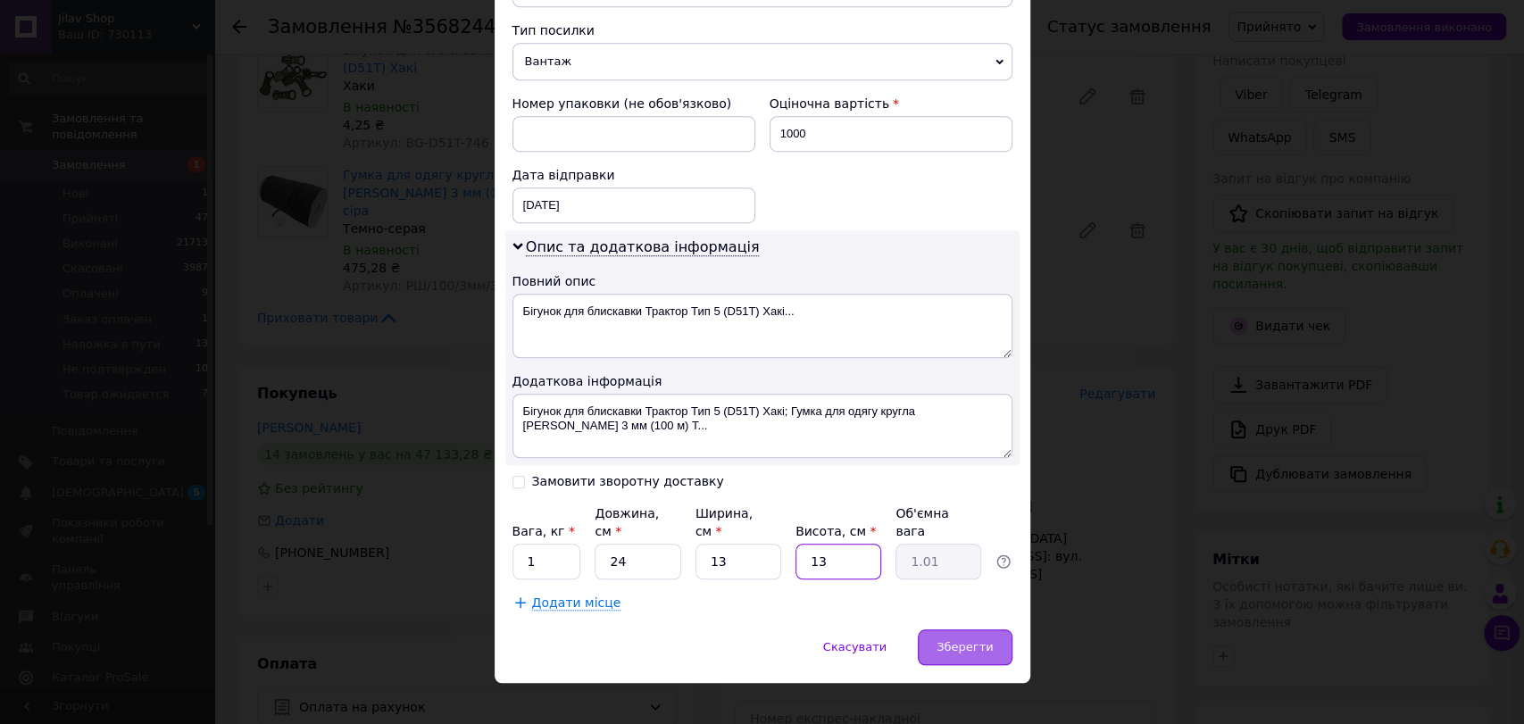
type input "13"
click at [978, 640] on span "Зберегти" at bounding box center [965, 646] width 56 height 13
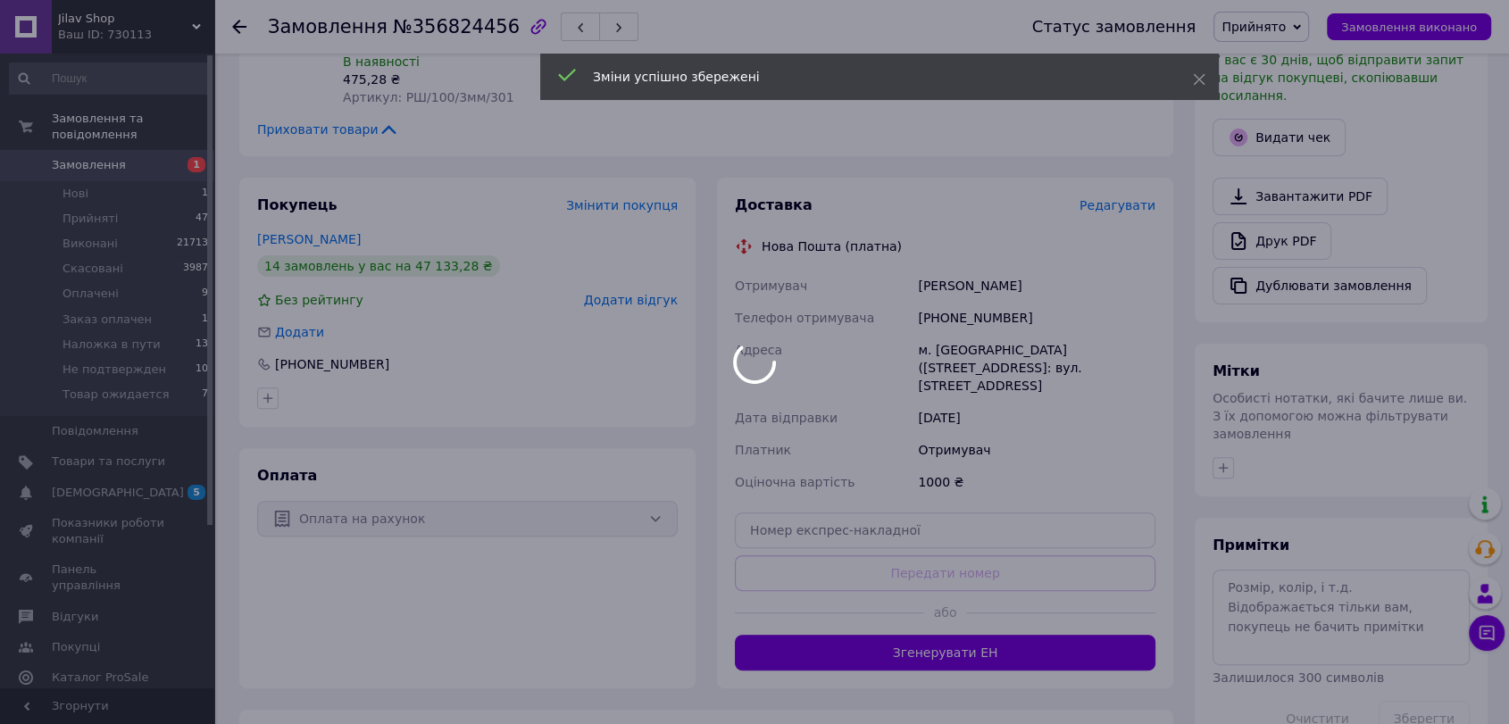
scroll to position [496, 0]
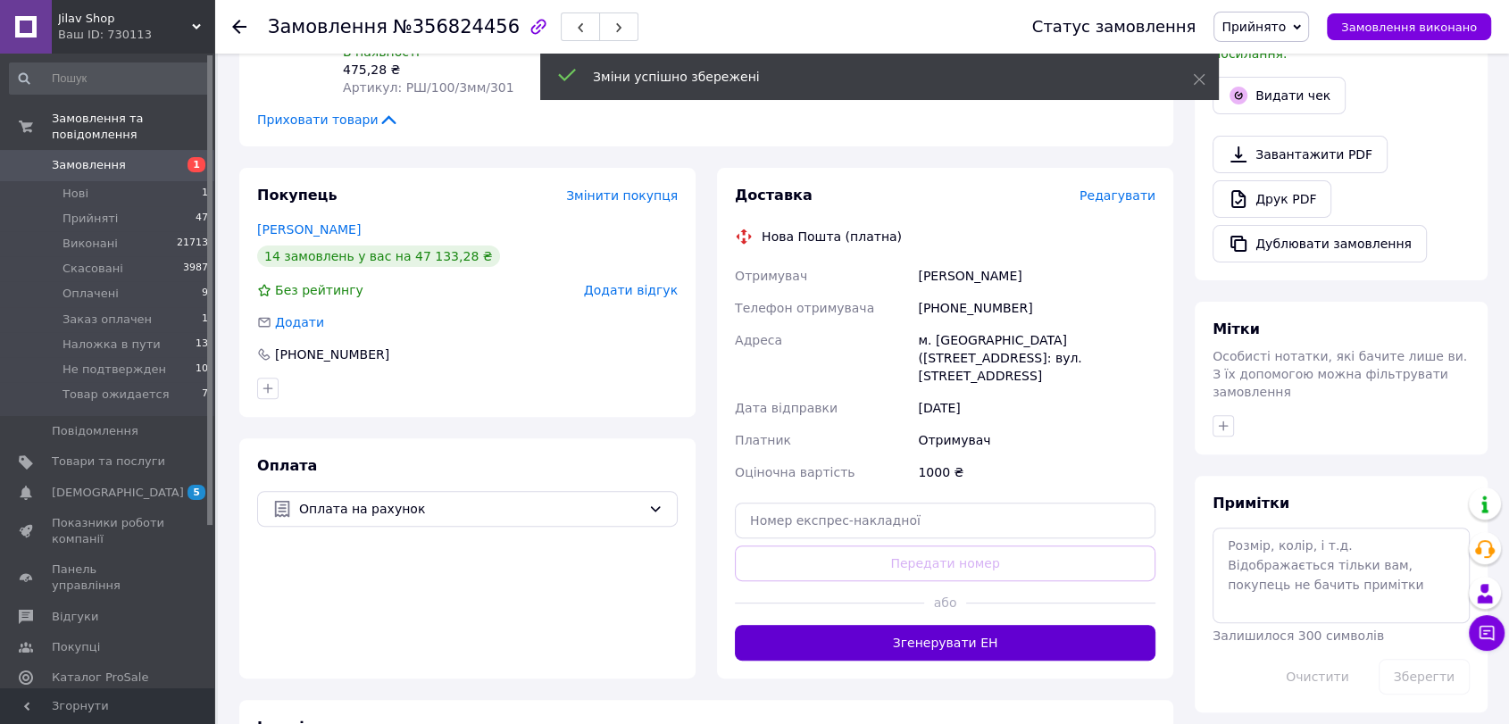
click at [897, 625] on button "Згенерувати ЕН" at bounding box center [945, 643] width 421 height 36
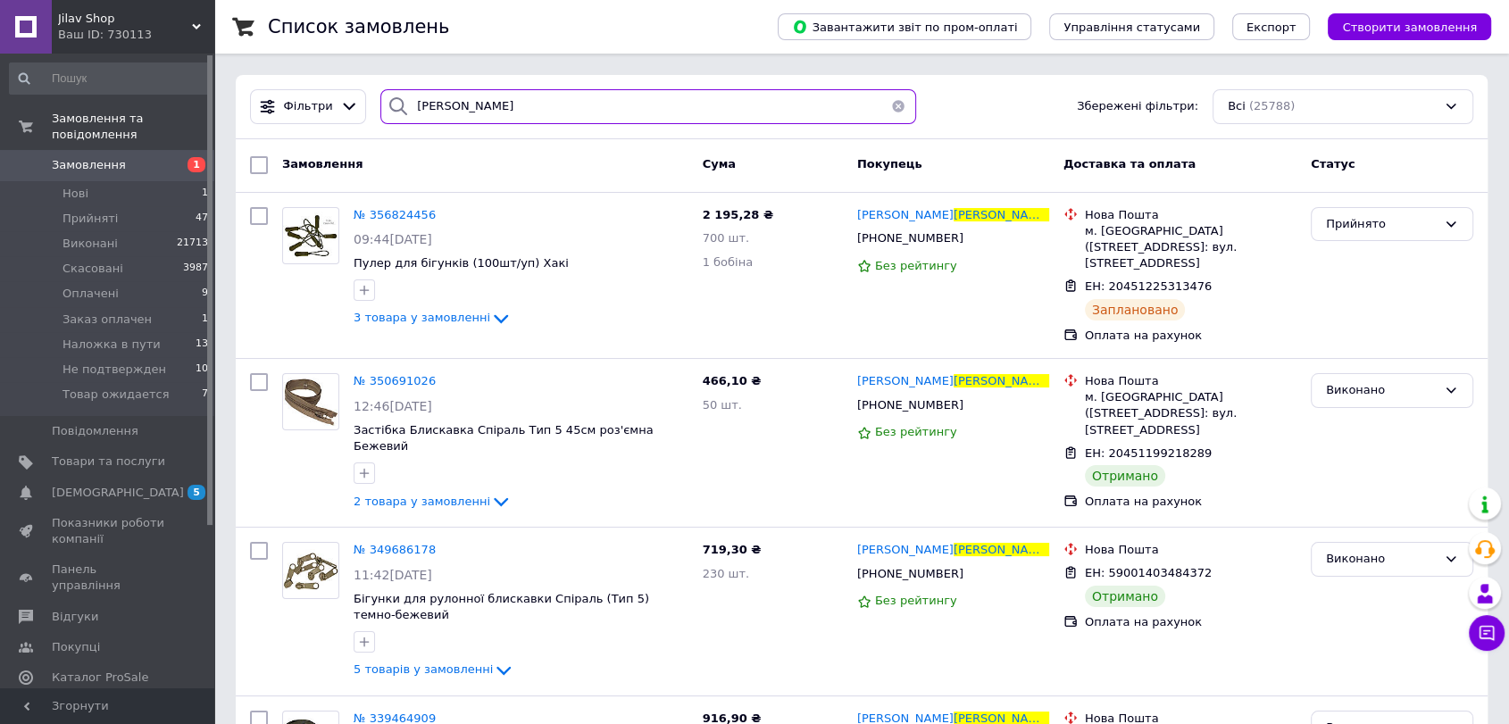
click at [587, 119] on input "шпонько" at bounding box center [648, 106] width 536 height 35
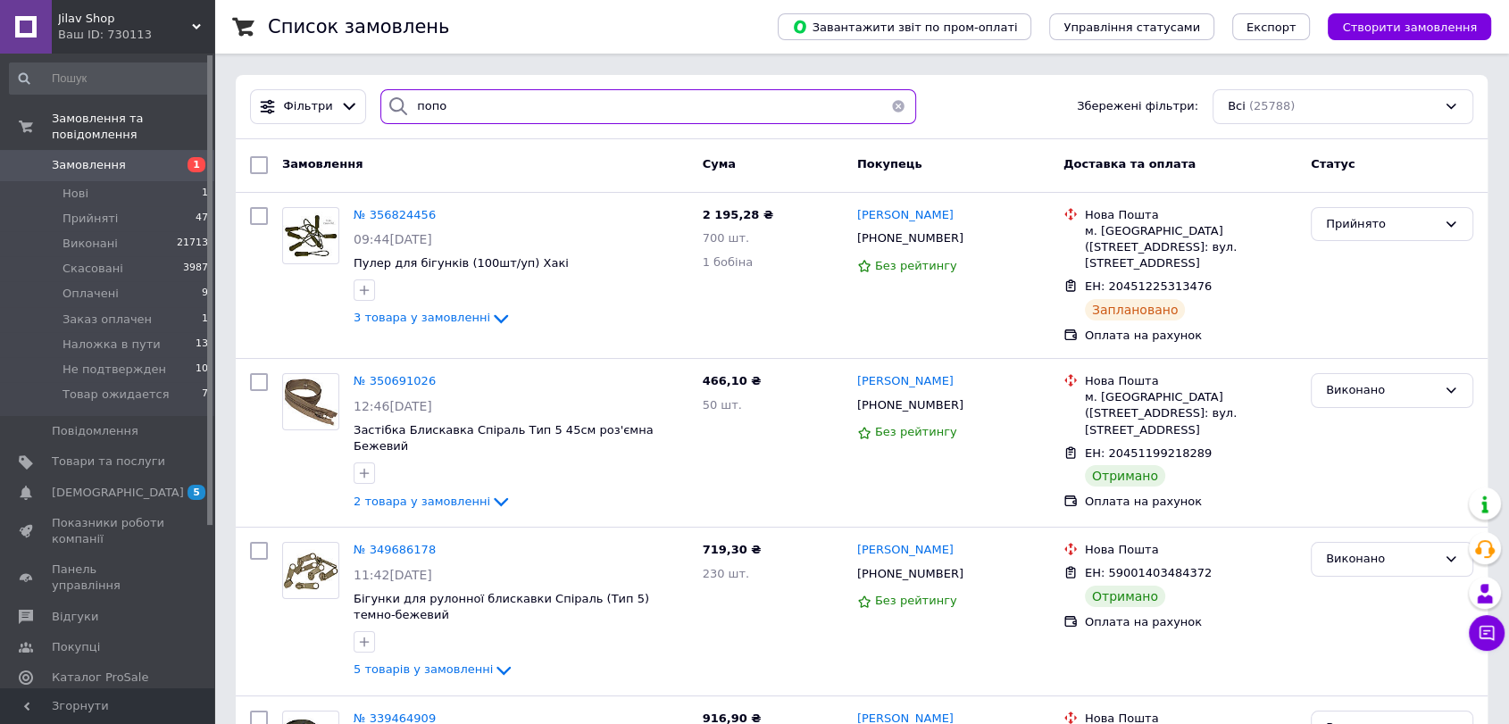
type input "попов"
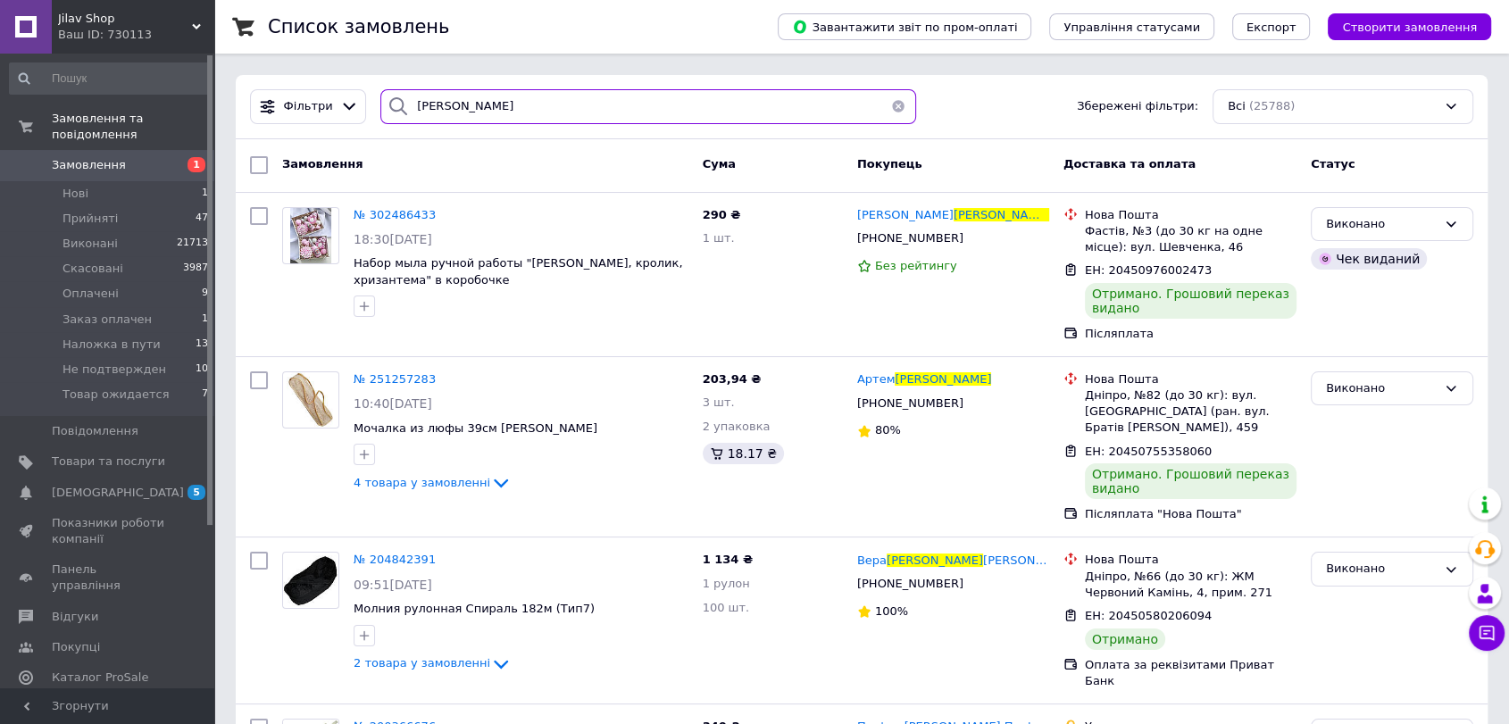
click at [477, 117] on input "попов" at bounding box center [648, 106] width 536 height 35
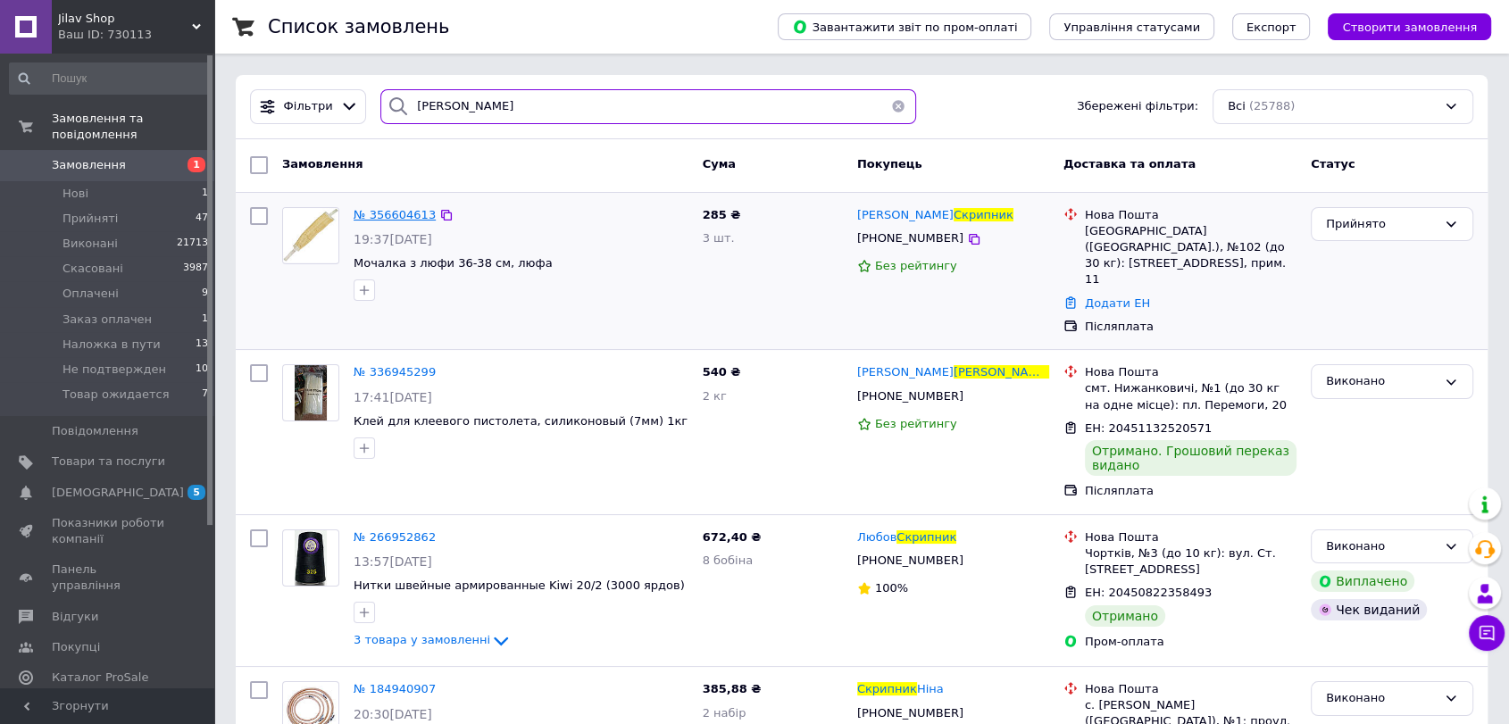
type input "скрипник"
click at [403, 212] on span "№ 356604613" at bounding box center [395, 214] width 82 height 13
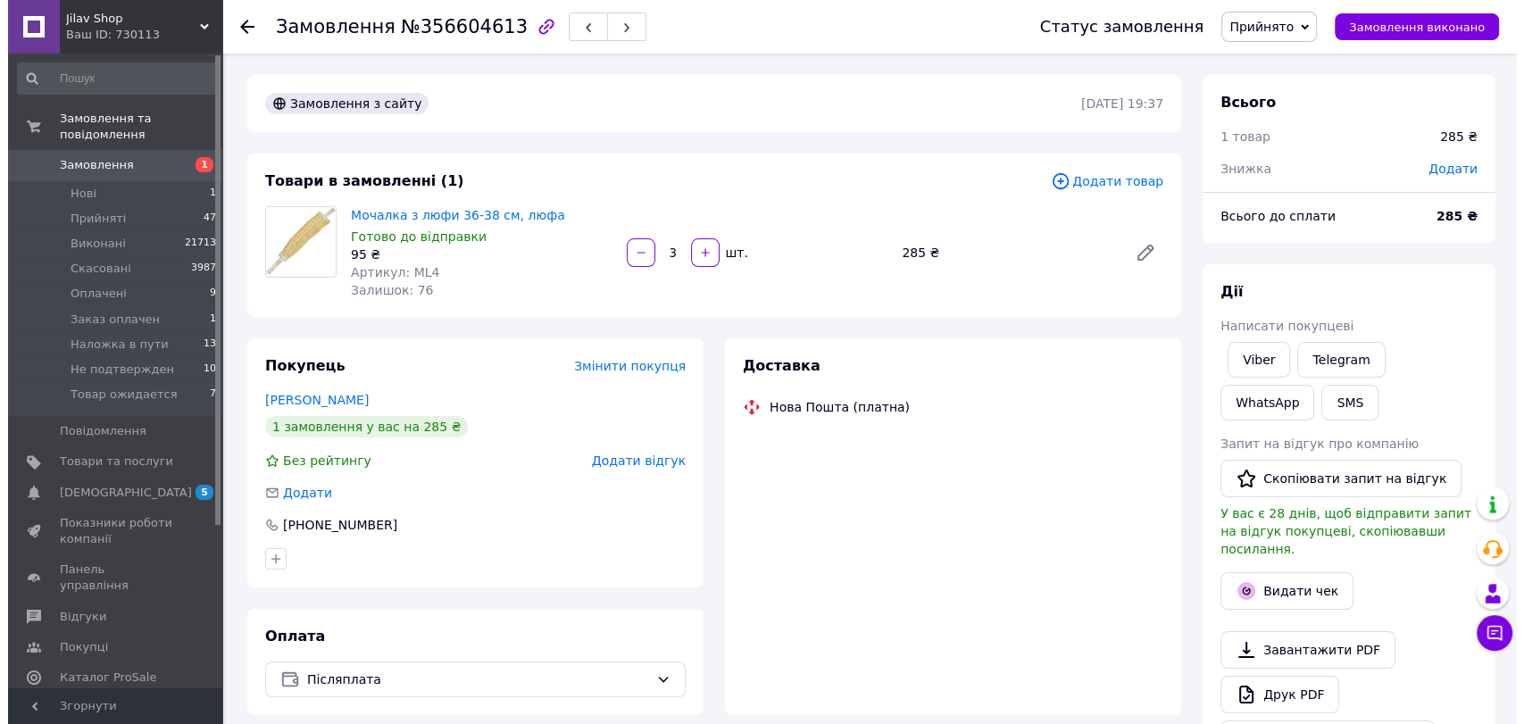
scroll to position [99, 0]
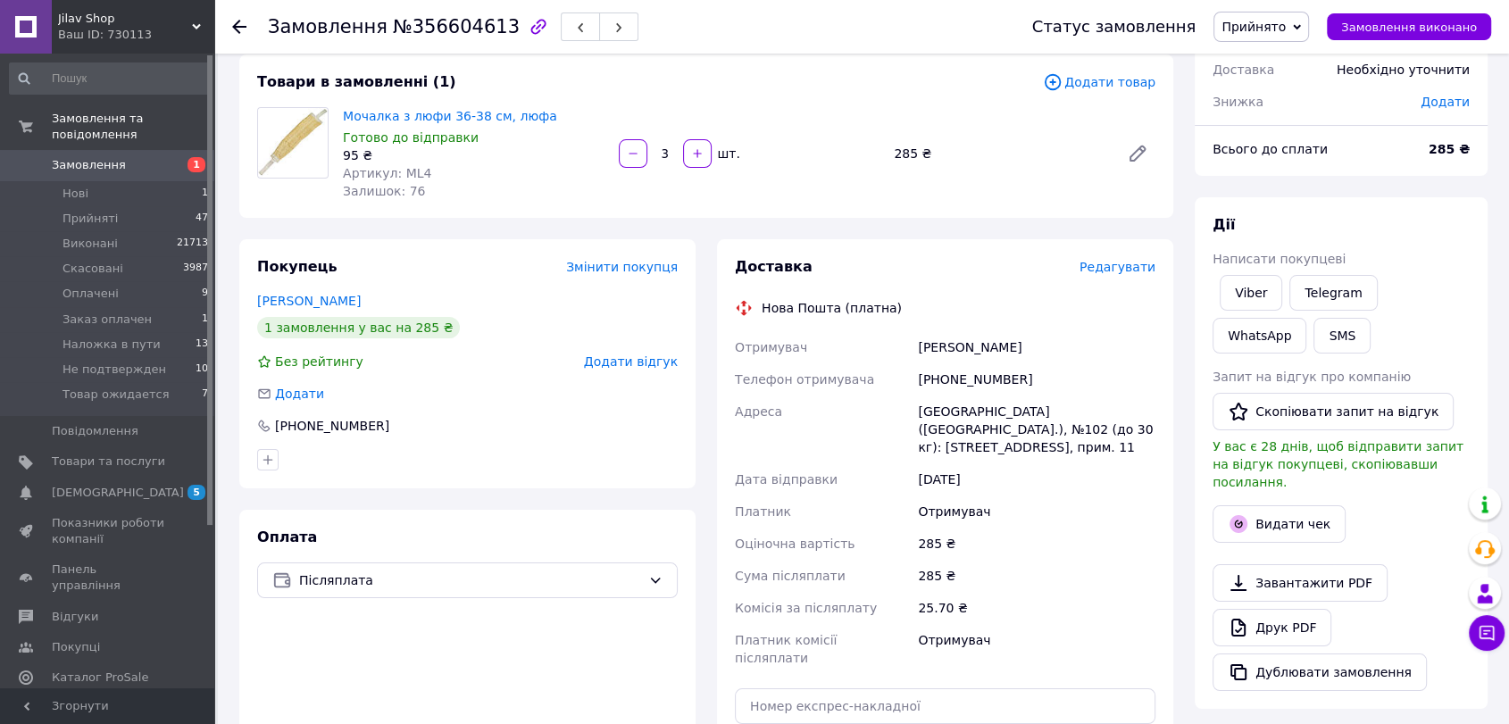
click at [1115, 270] on span "Редагувати" at bounding box center [1118, 267] width 76 height 14
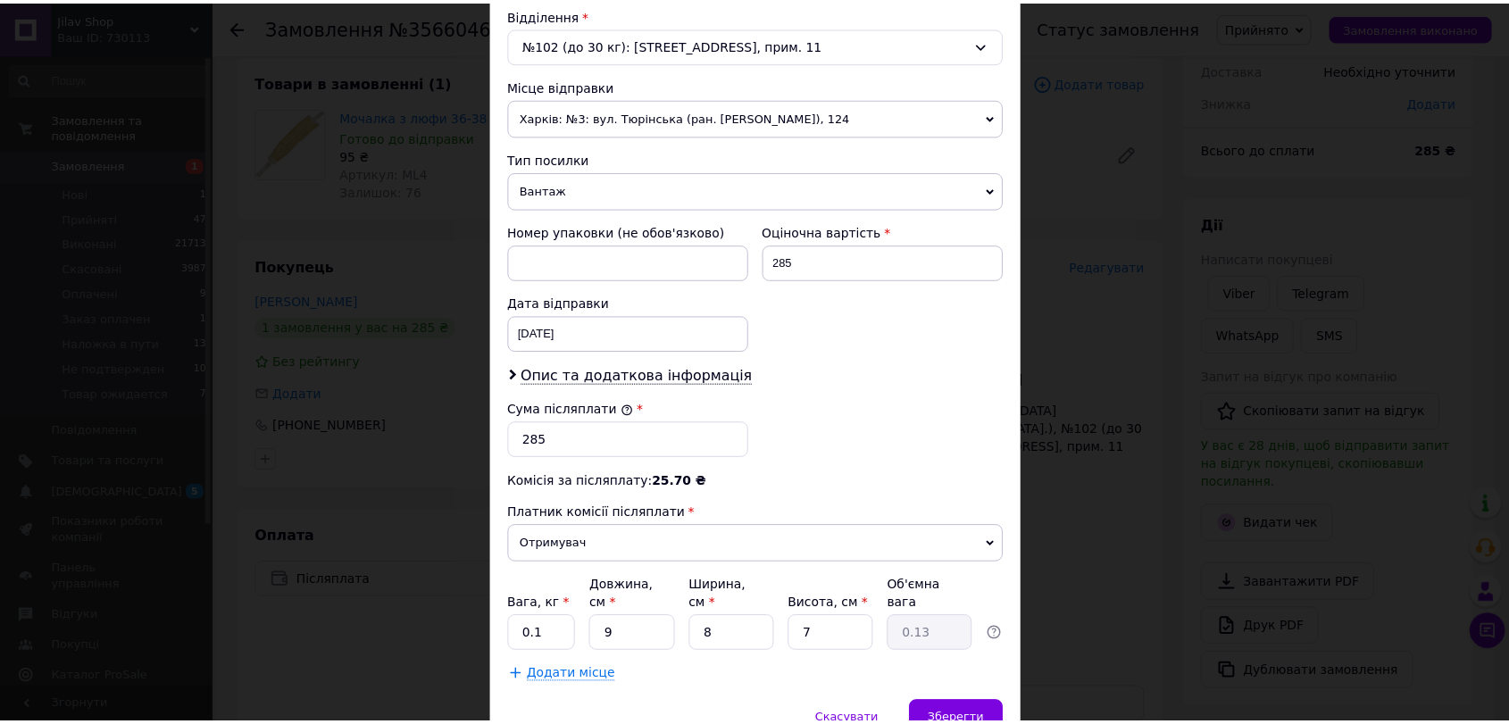
scroll to position [636, 0]
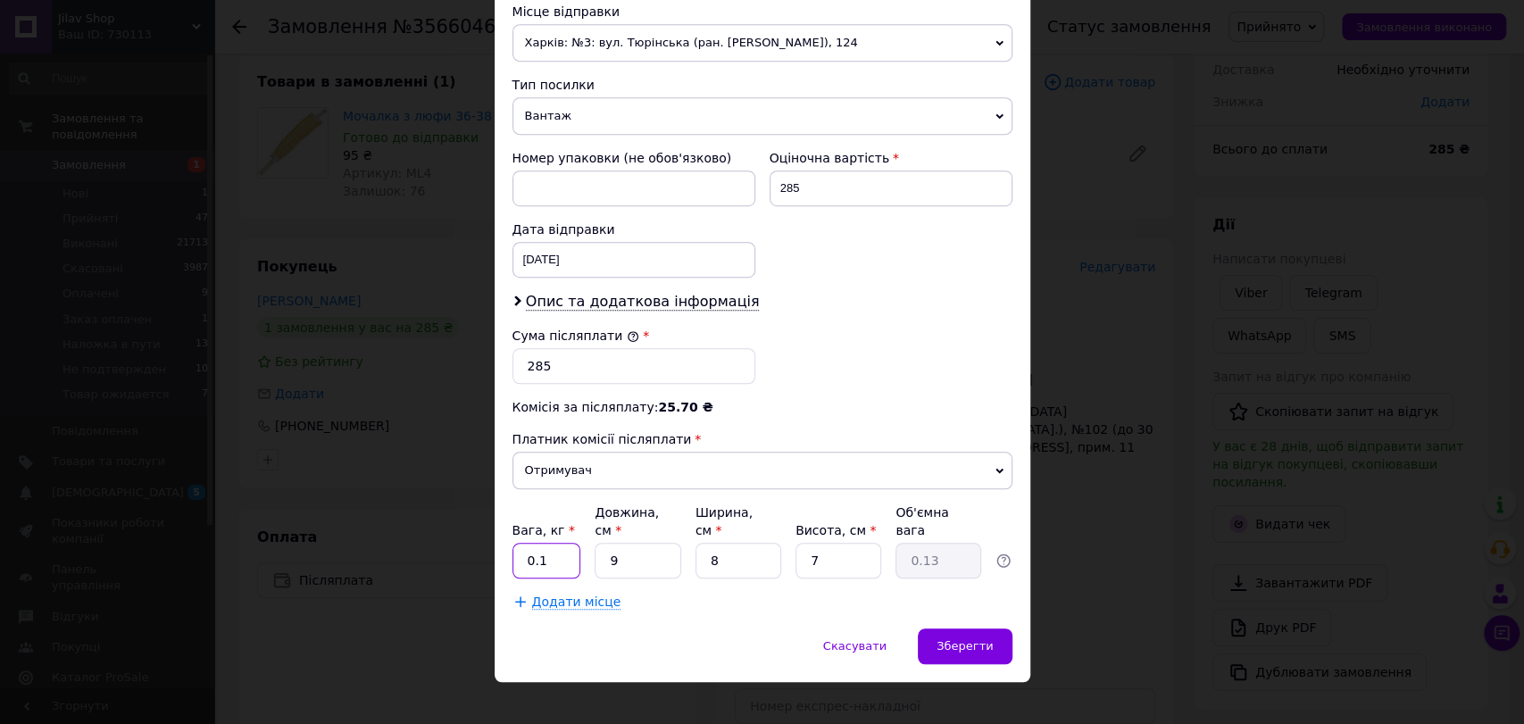
click at [564, 543] on input "0.1" at bounding box center [547, 561] width 69 height 36
type input "0.5"
click at [638, 543] on input "9" at bounding box center [638, 561] width 86 height 36
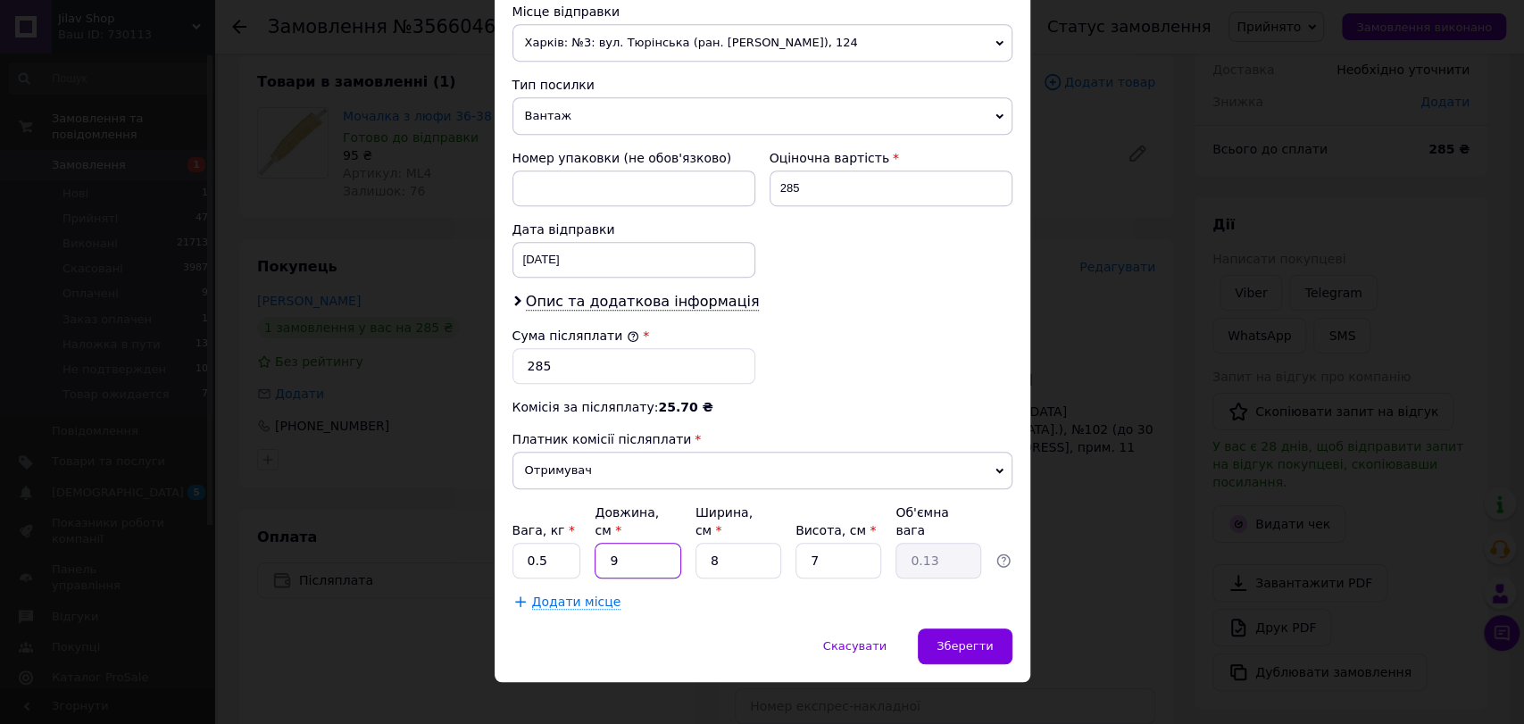
click at [638, 543] on input "9" at bounding box center [638, 561] width 86 height 36
type input "3"
type input "0.1"
type input "34"
type input "0.48"
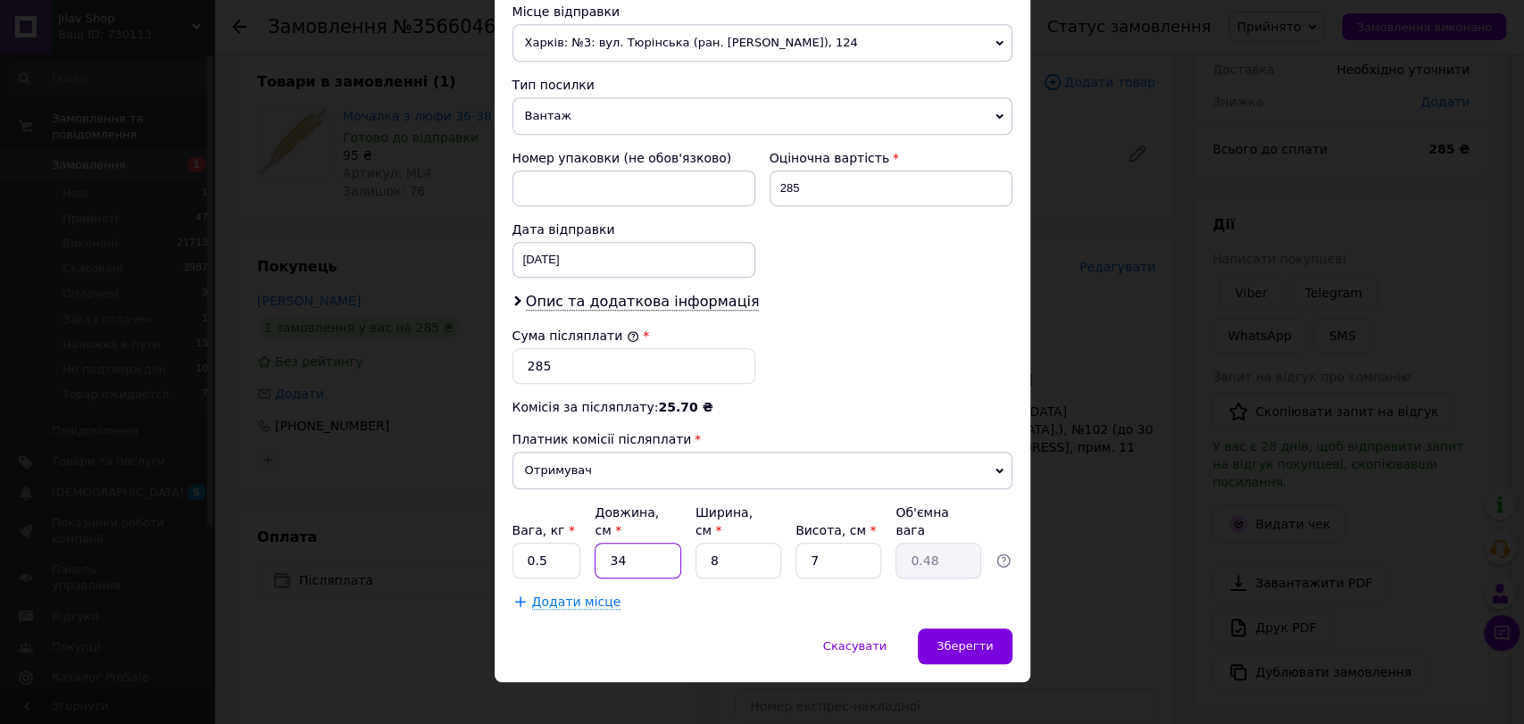
type input "34"
click at [736, 543] on input "8" at bounding box center [739, 561] width 86 height 36
type input "4"
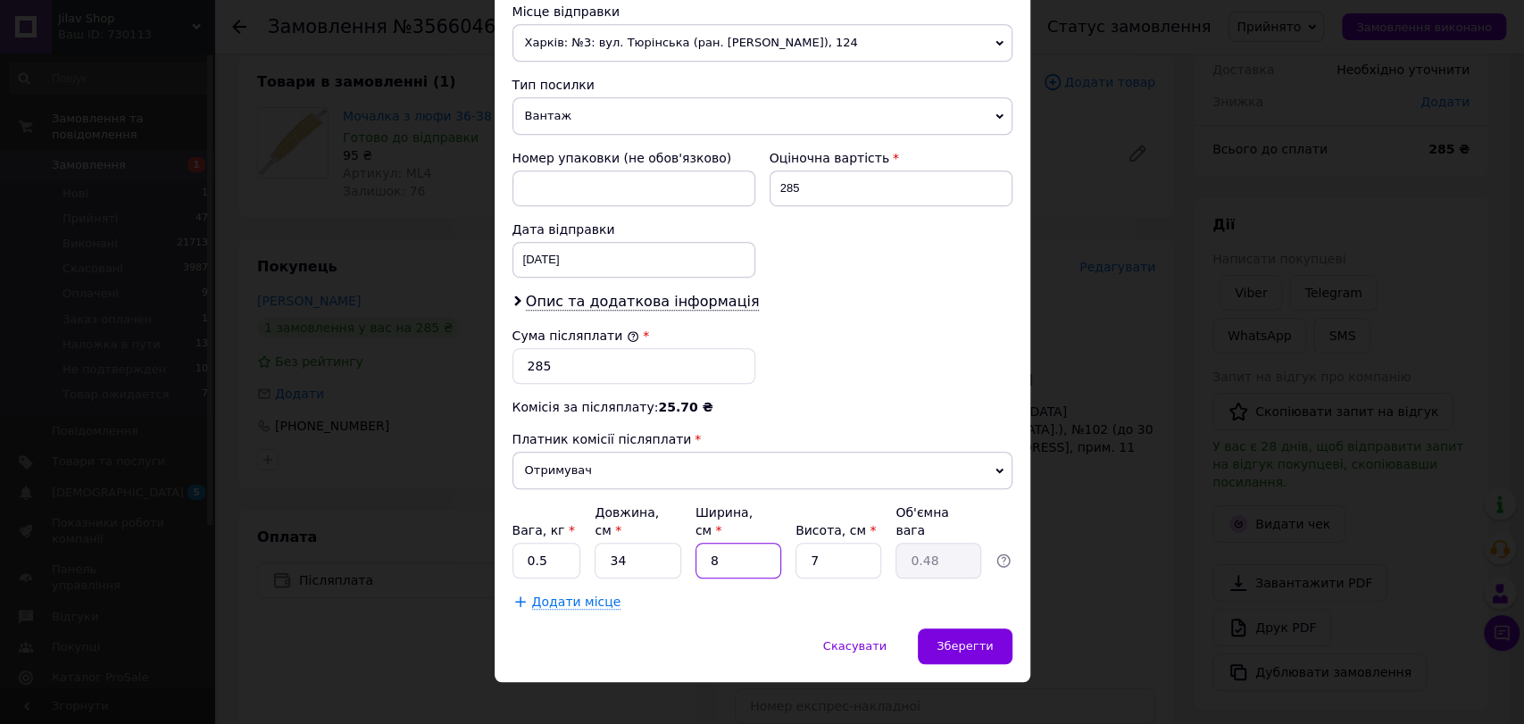
type input "0.24"
type input "42"
type input "2.5"
type input "42"
click at [821, 546] on input "7" at bounding box center [839, 561] width 86 height 36
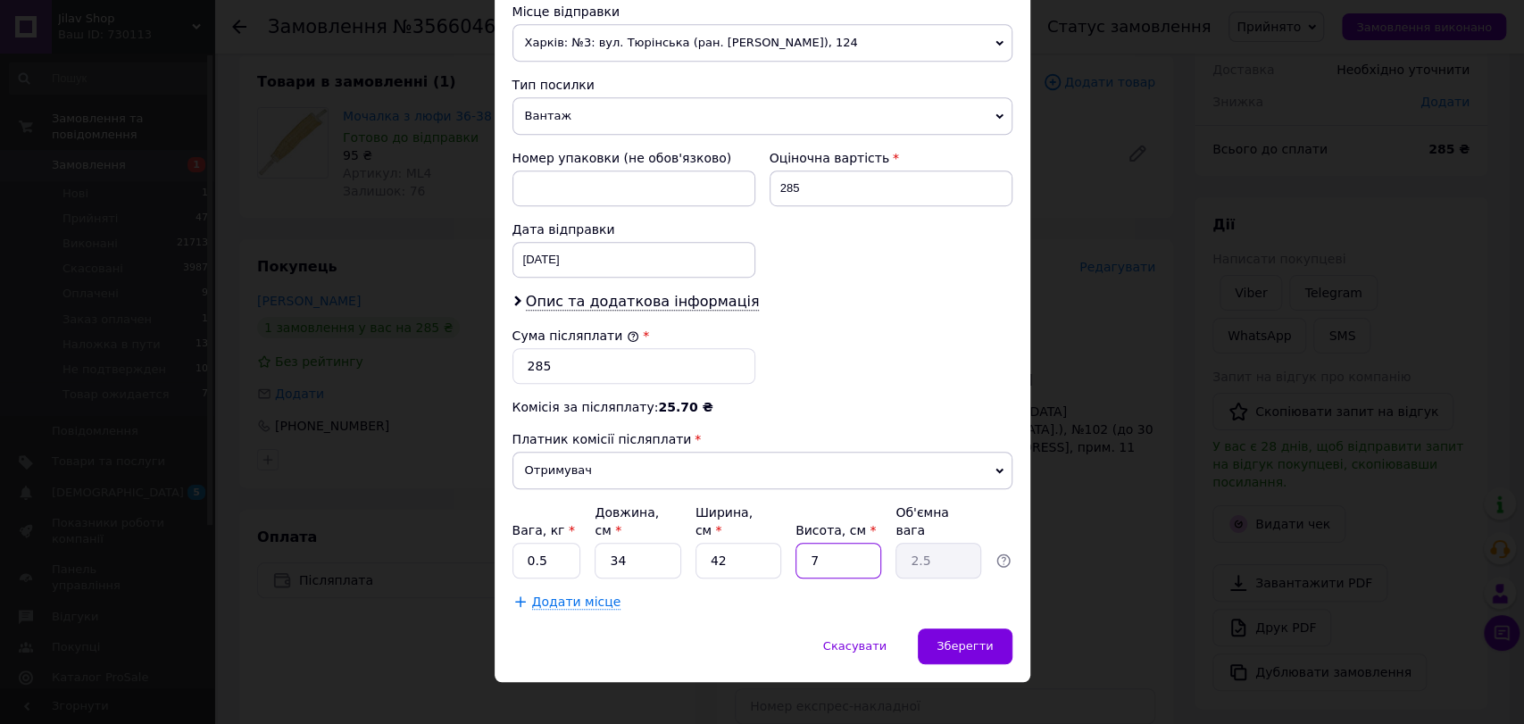
click at [821, 546] on input "7" at bounding box center [839, 561] width 86 height 36
type input "5"
type input "1.79"
type input "5"
click at [955, 639] on span "Зберегти" at bounding box center [965, 645] width 56 height 13
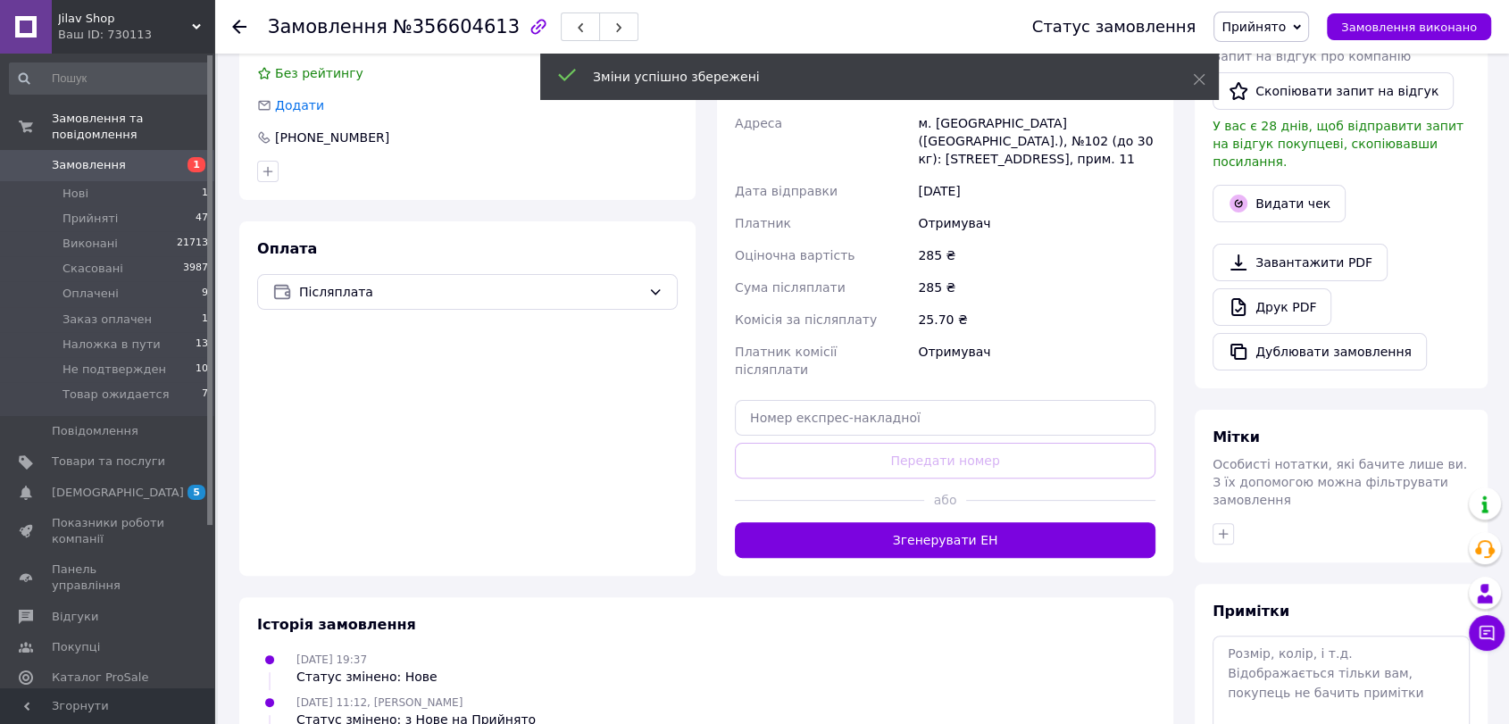
scroll to position [496, 0]
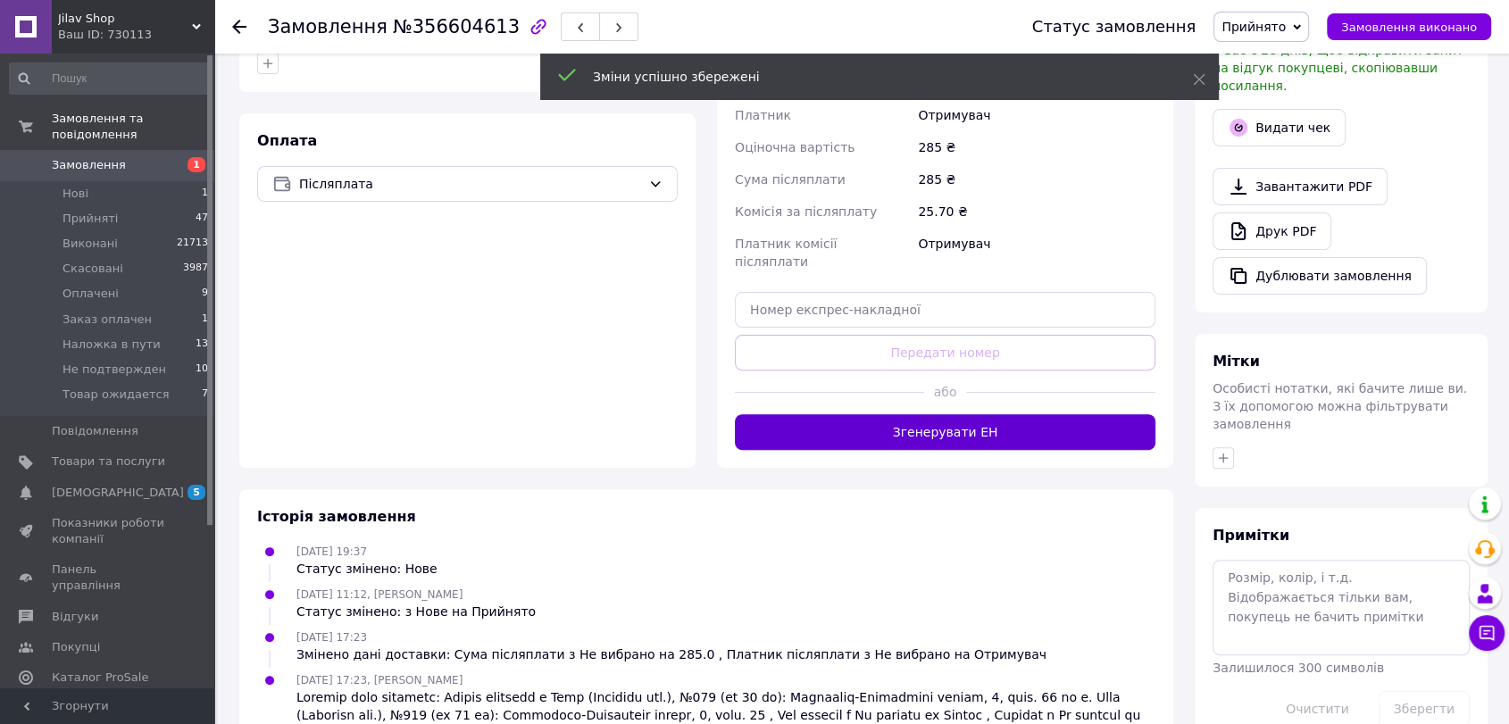
click at [894, 430] on button "Згенерувати ЕН" at bounding box center [945, 432] width 421 height 36
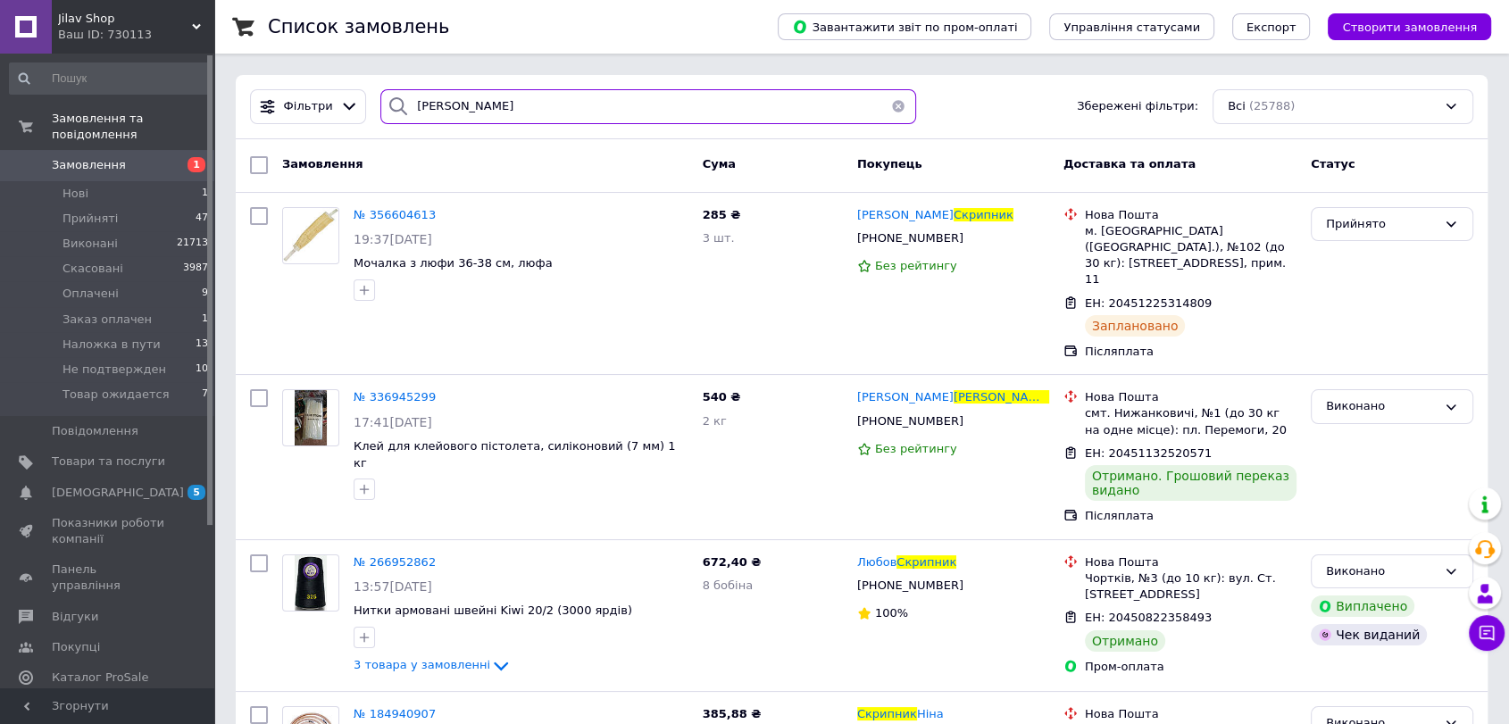
click at [542, 121] on input "скрипник" at bounding box center [648, 106] width 536 height 35
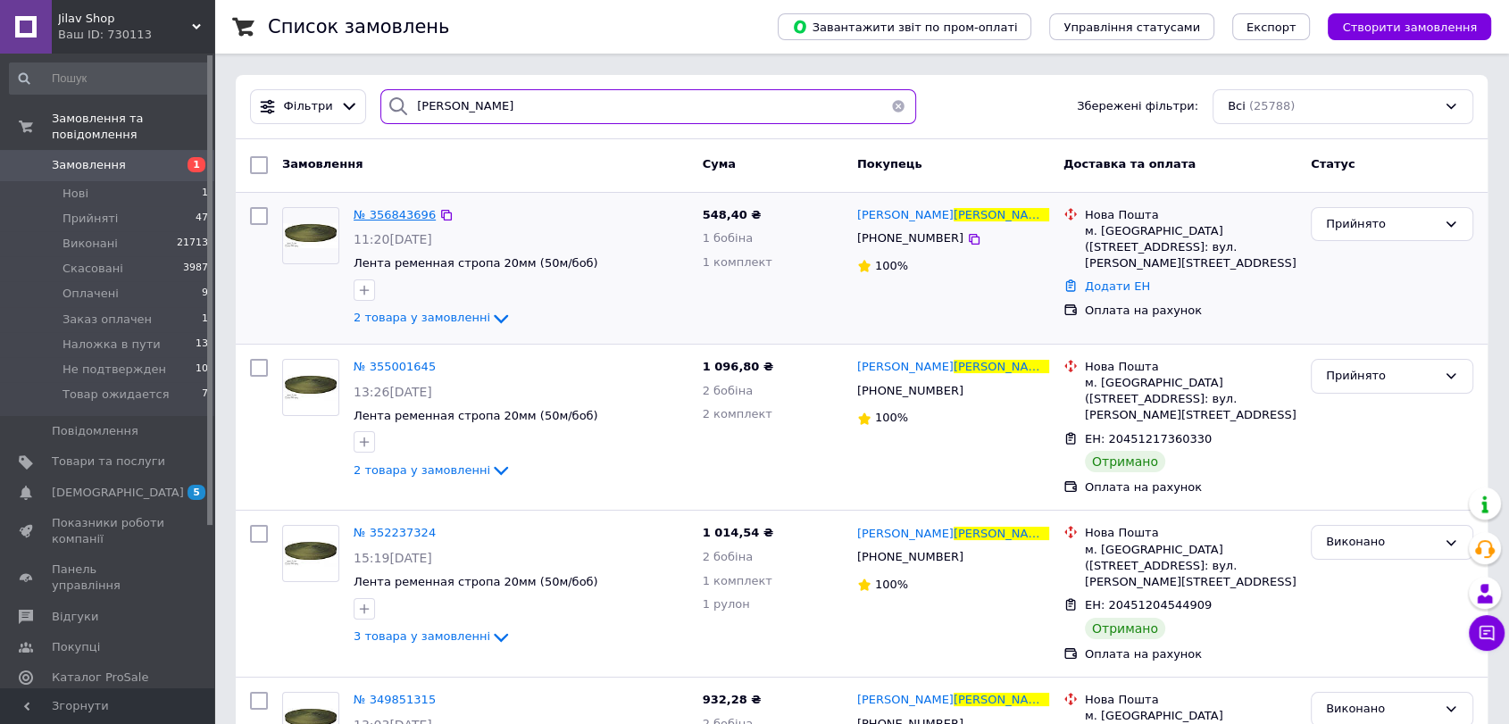
type input "бабаєв"
click at [382, 209] on span "№ 356843696" at bounding box center [395, 214] width 82 height 13
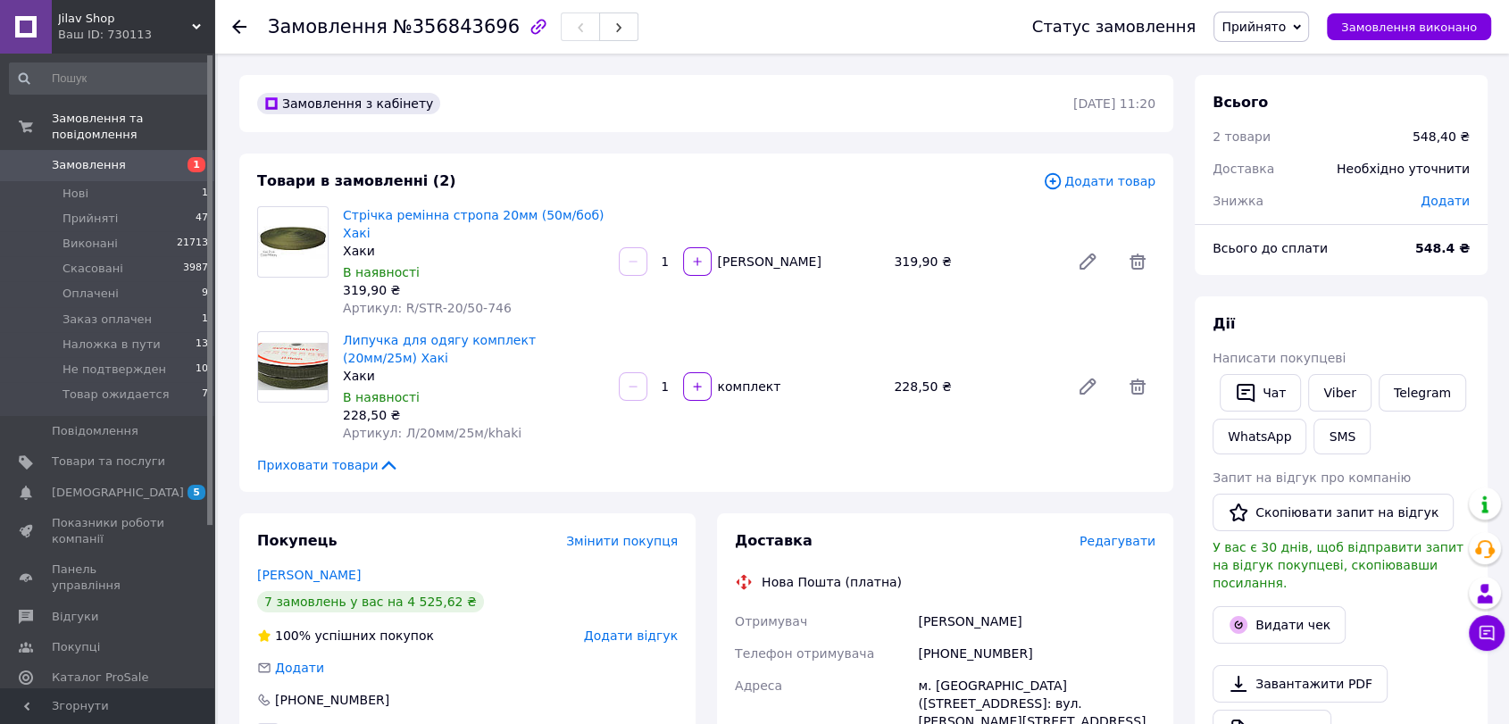
click at [1117, 534] on span "Редагувати" at bounding box center [1118, 541] width 76 height 14
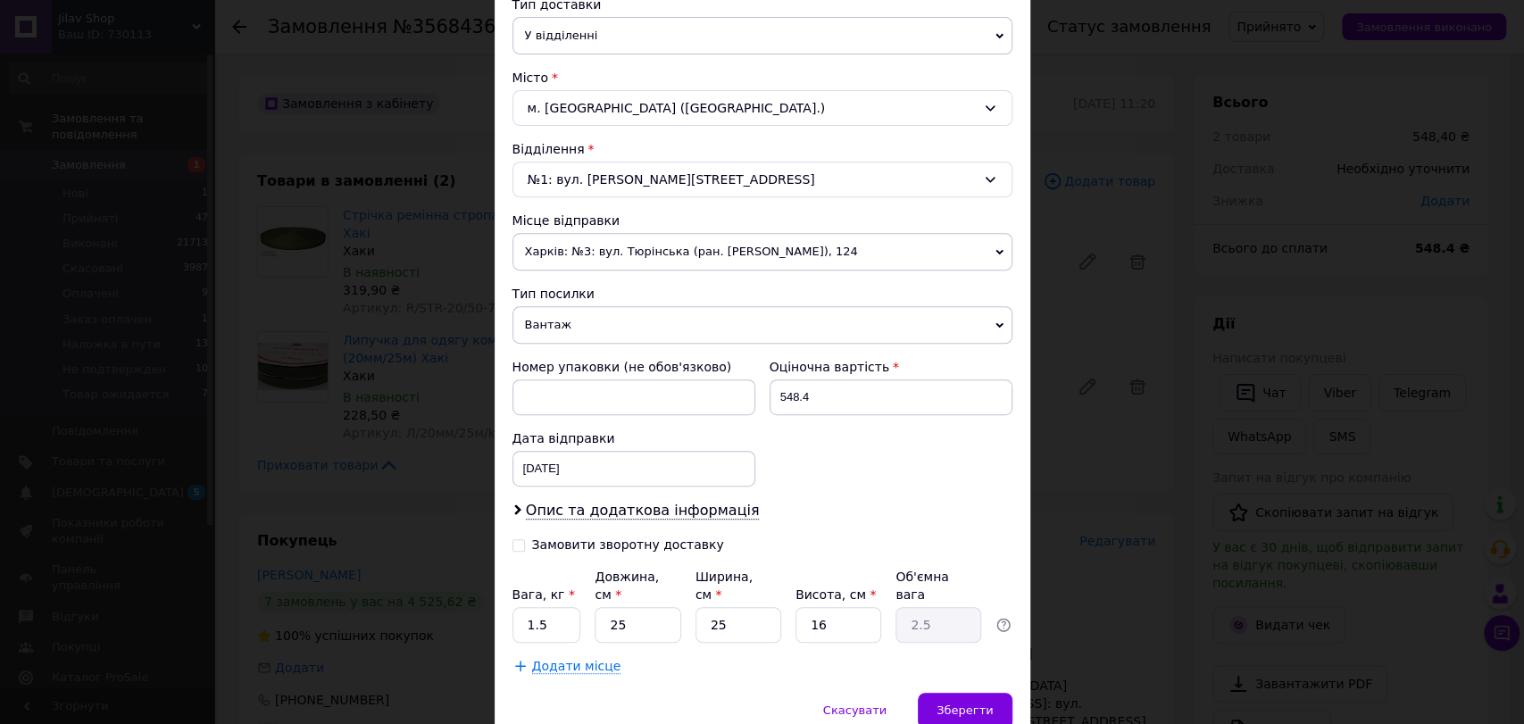
scroll to position [392, 0]
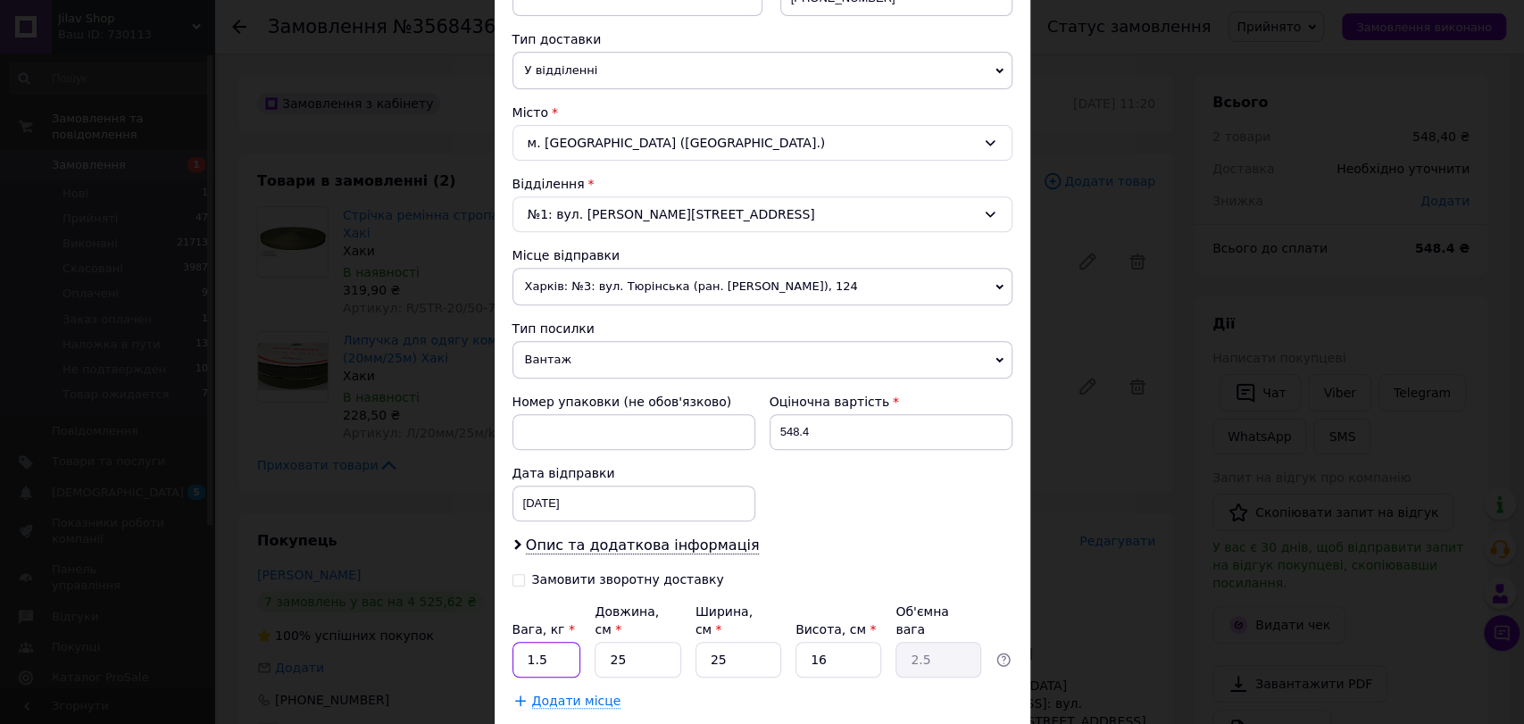
click at [563, 642] on input "1.5" at bounding box center [547, 660] width 69 height 36
type input "1"
click at [633, 645] on input "25" at bounding box center [638, 660] width 86 height 36
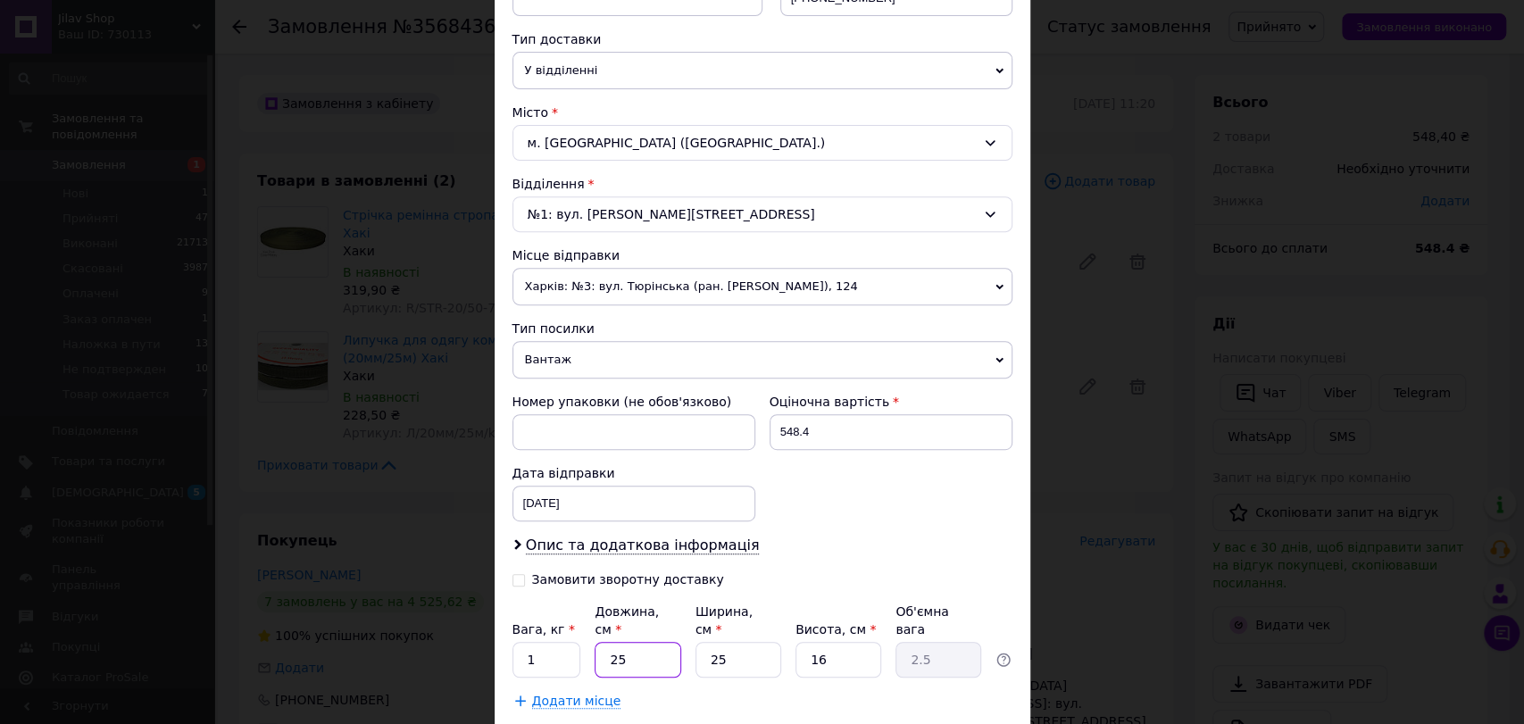
type input "3"
type input "0.3"
type input "34"
type input "3.4"
type input "34"
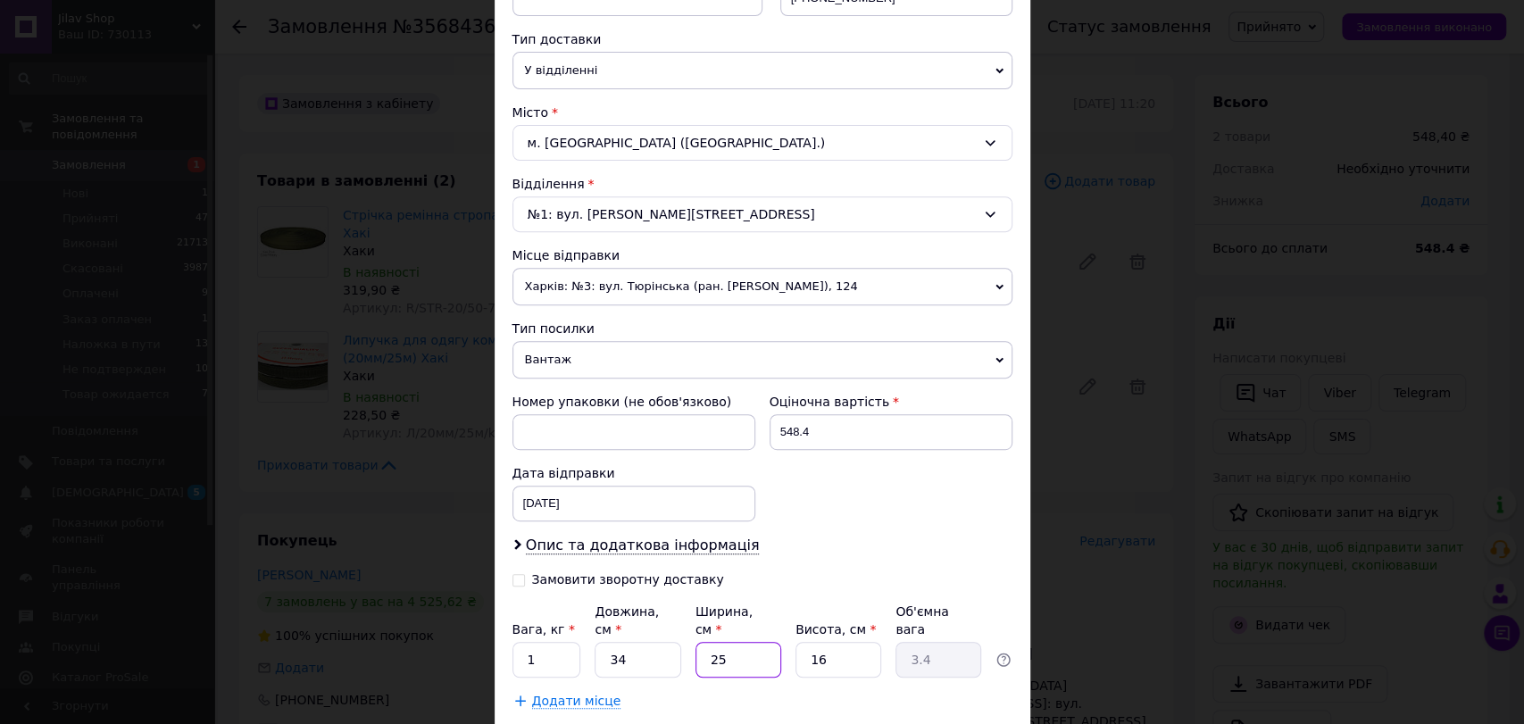
click at [720, 642] on input "25" at bounding box center [739, 660] width 86 height 36
type input "3"
type input "0.41"
type input "36"
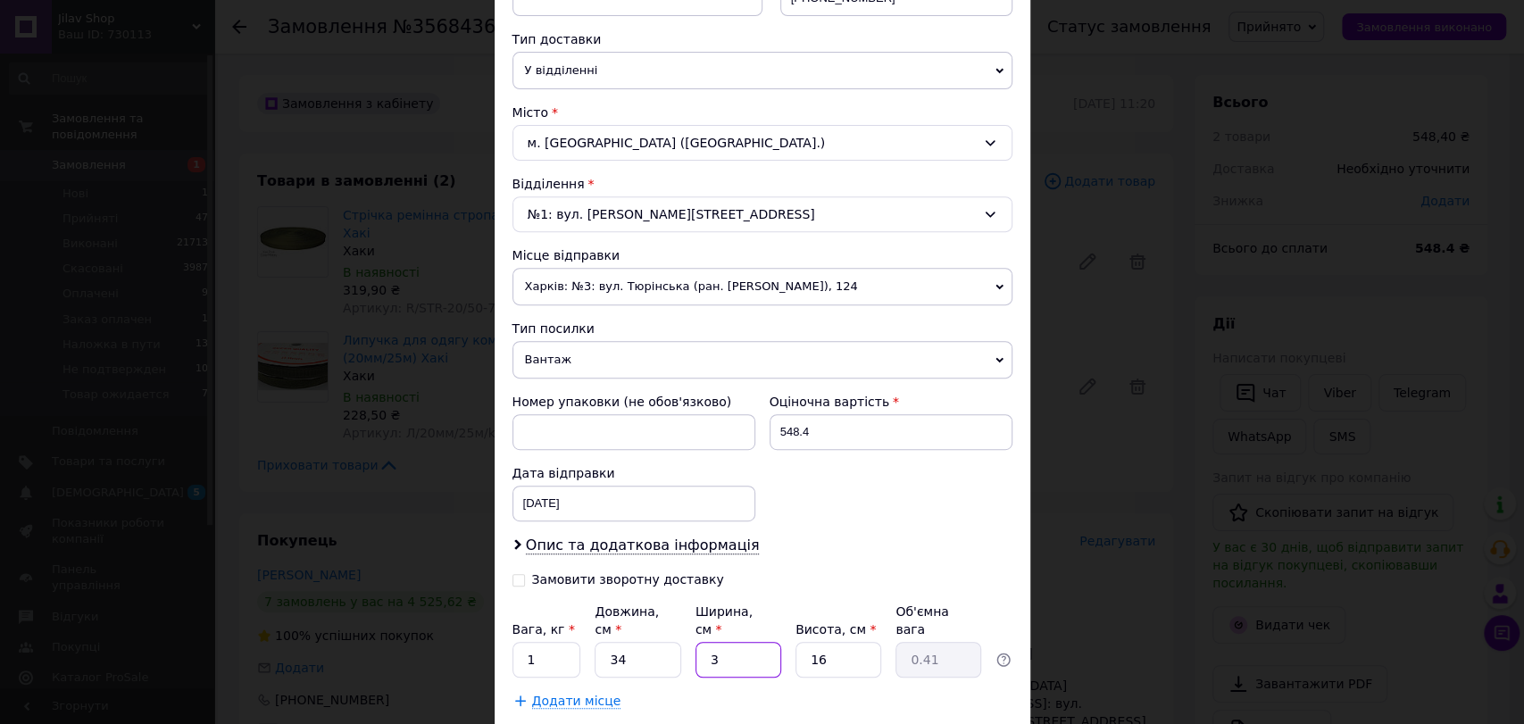
type input "4.9"
type input "36"
click at [847, 647] on input "16" at bounding box center [839, 660] width 86 height 36
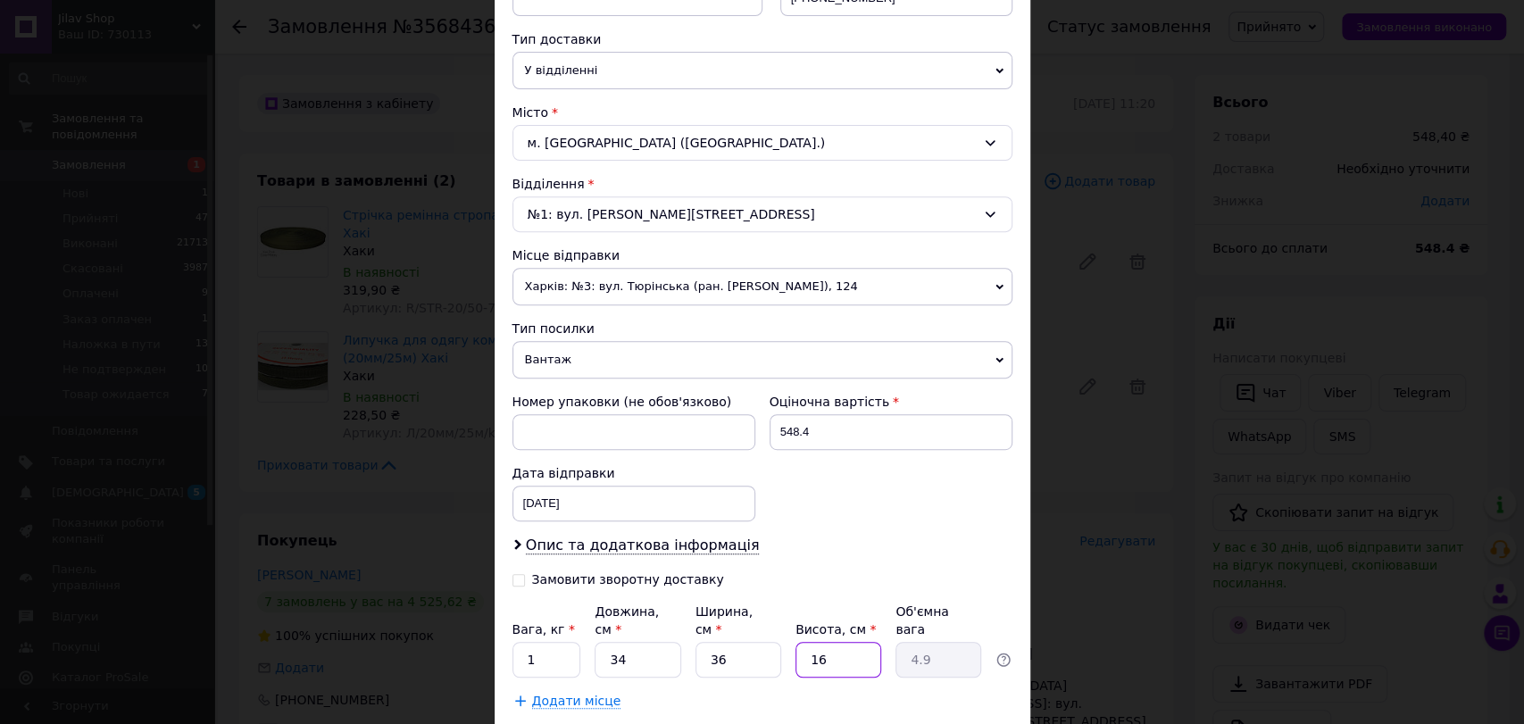
type input "5"
type input "1.53"
type input "5"
click at [866, 438] on input "548.4" at bounding box center [891, 432] width 243 height 36
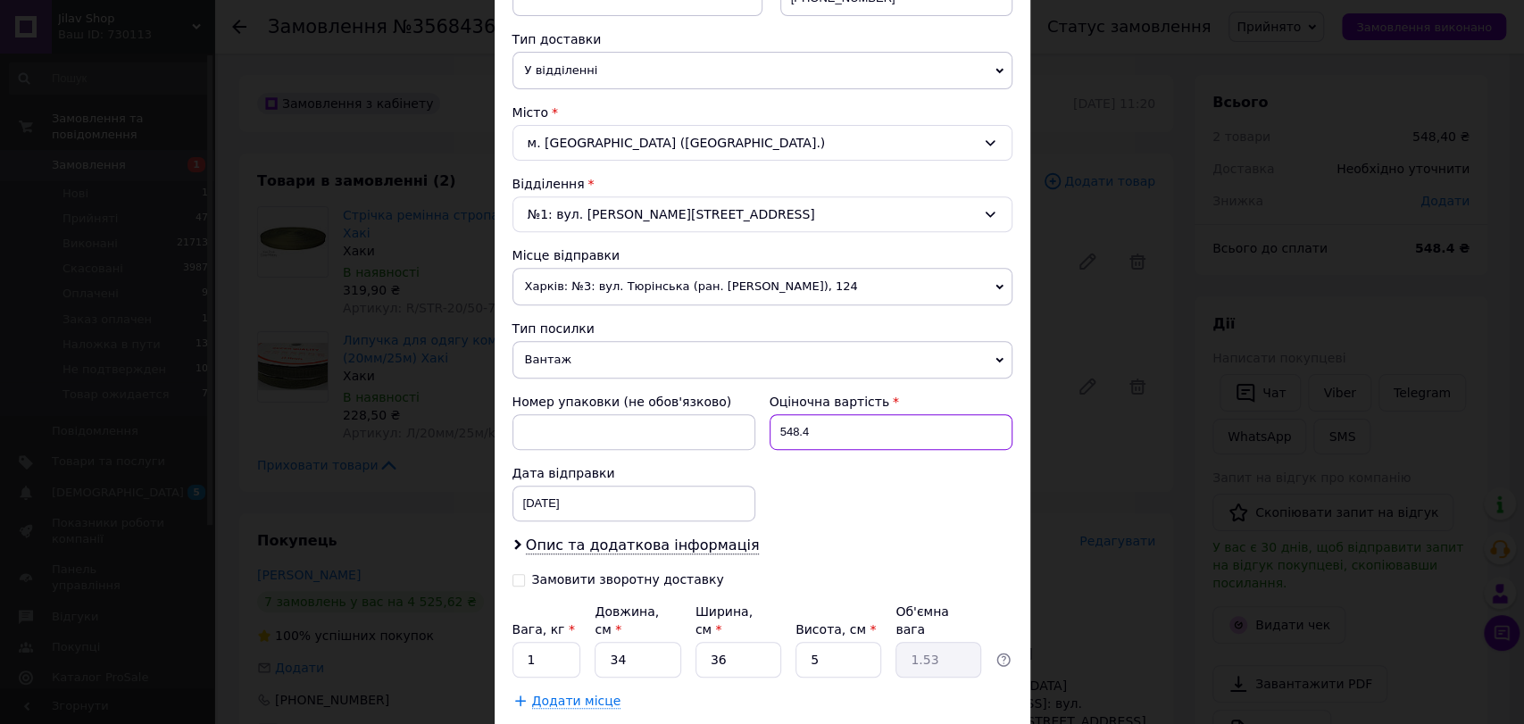
click at [866, 438] on input "548.4" at bounding box center [891, 432] width 243 height 36
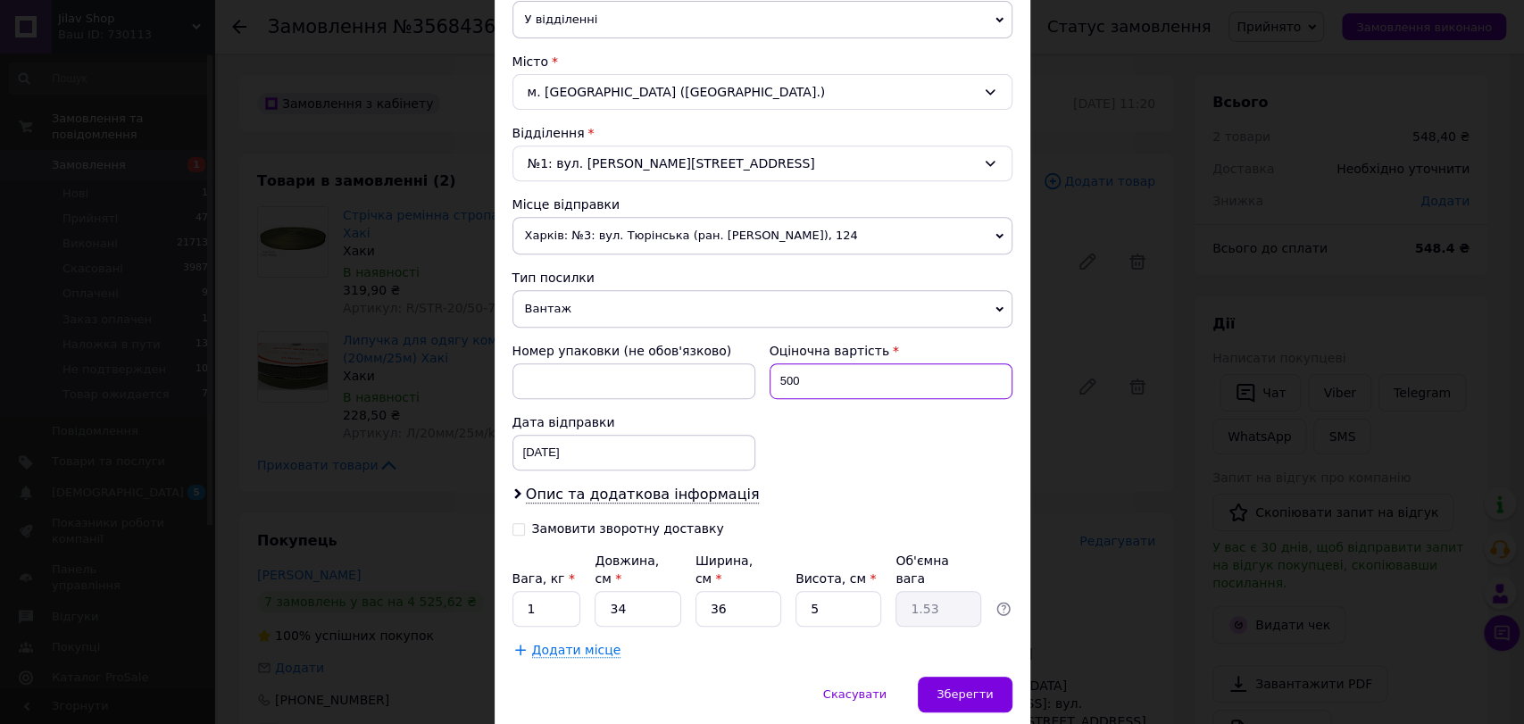
scroll to position [491, 0]
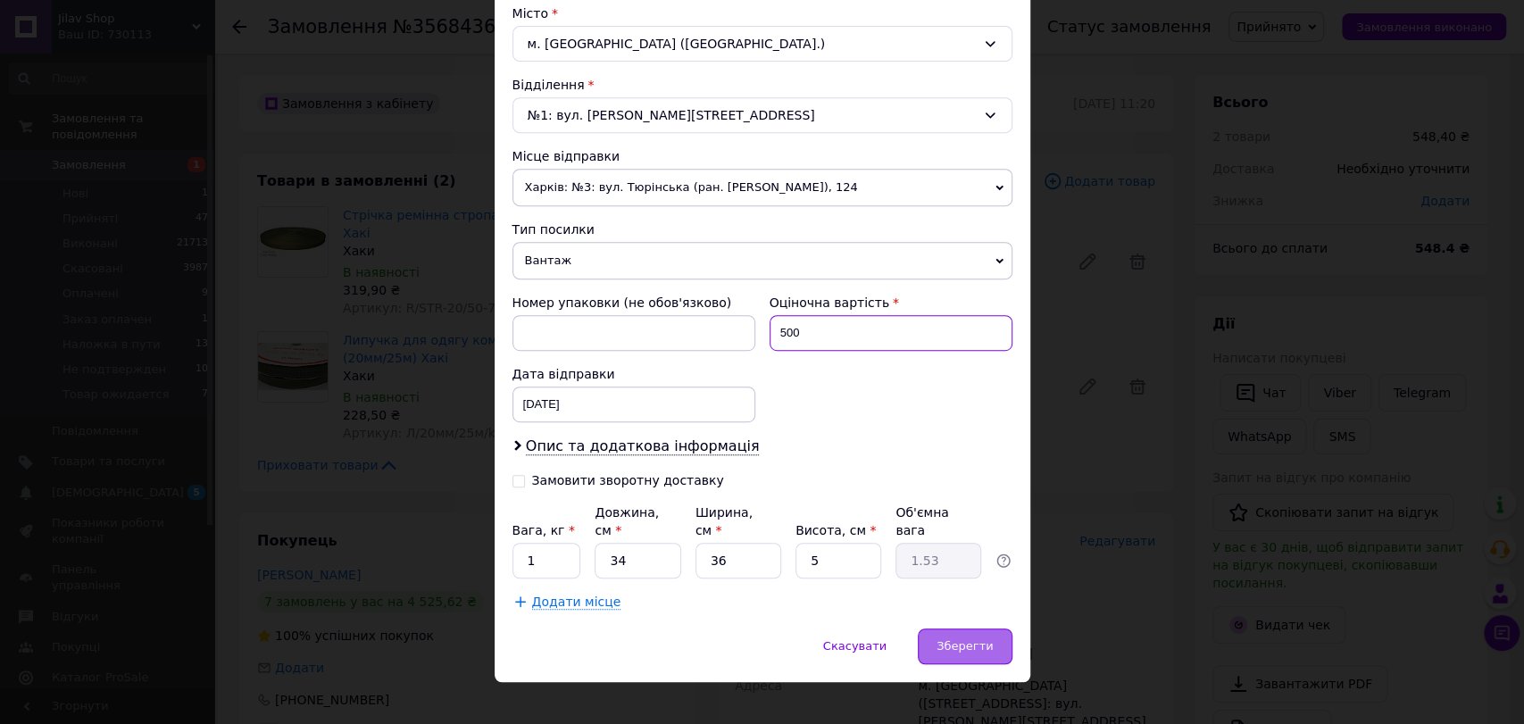
type input "500"
click at [947, 635] on div "Зберегти" at bounding box center [965, 647] width 94 height 36
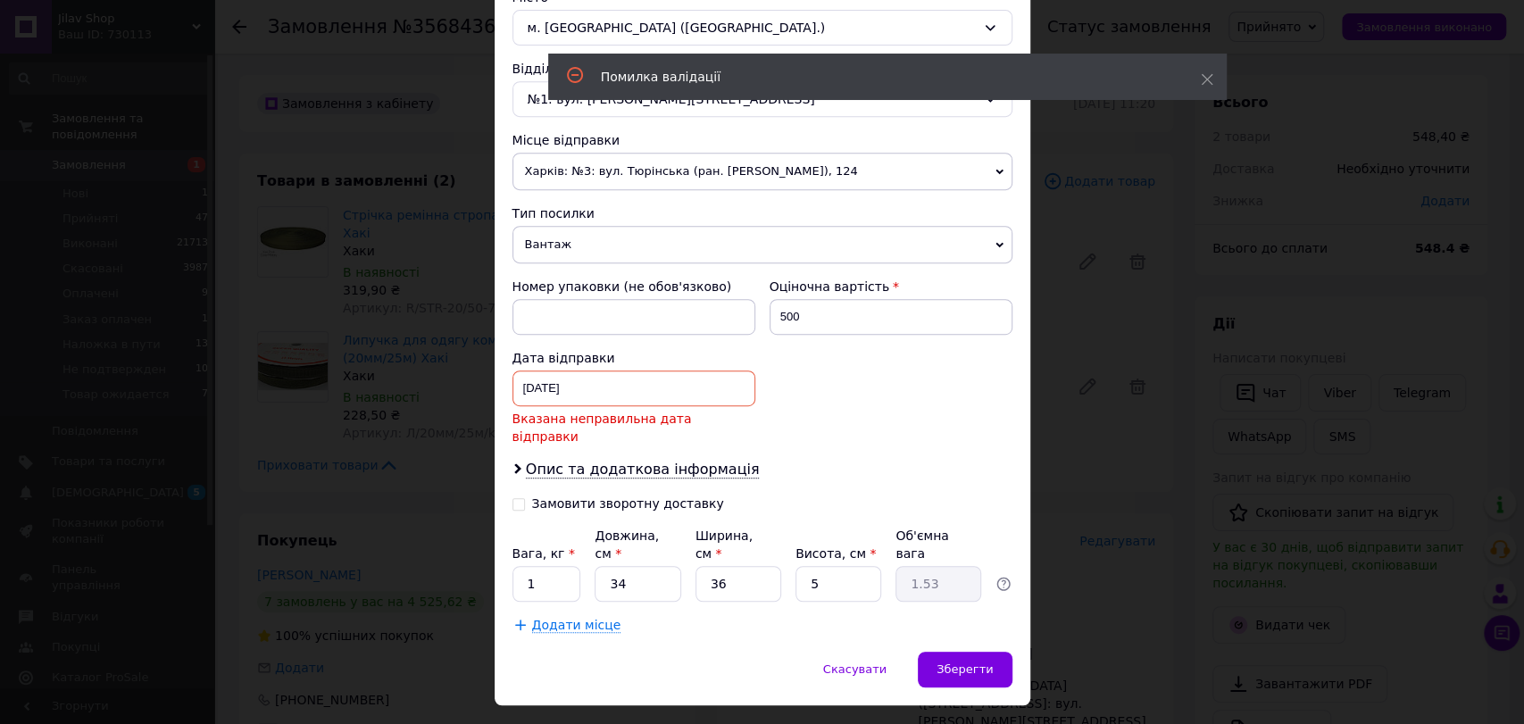
scroll to position [513, 0]
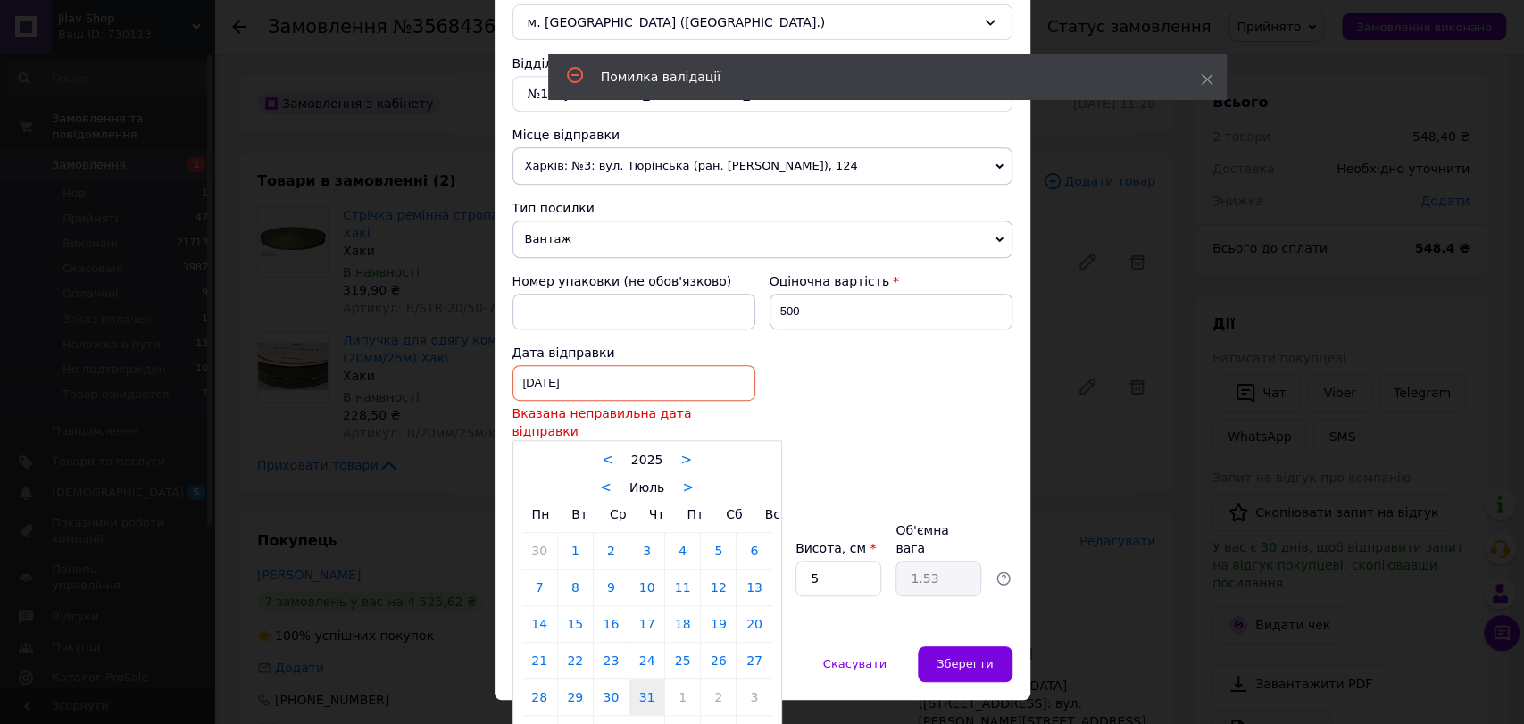
click at [618, 392] on div "31.07.2025 < 2025 > < Июль > Пн Вт Ср Чт Пт Сб Вс 30 1 2 3 4 5 6 7 8 9 10 11 12…" at bounding box center [634, 383] width 243 height 36
click at [685, 480] on link ">" at bounding box center [688, 488] width 12 height 16
click at [567, 609] on link "12" at bounding box center [575, 624] width 35 height 36
type input "12.08.2025"
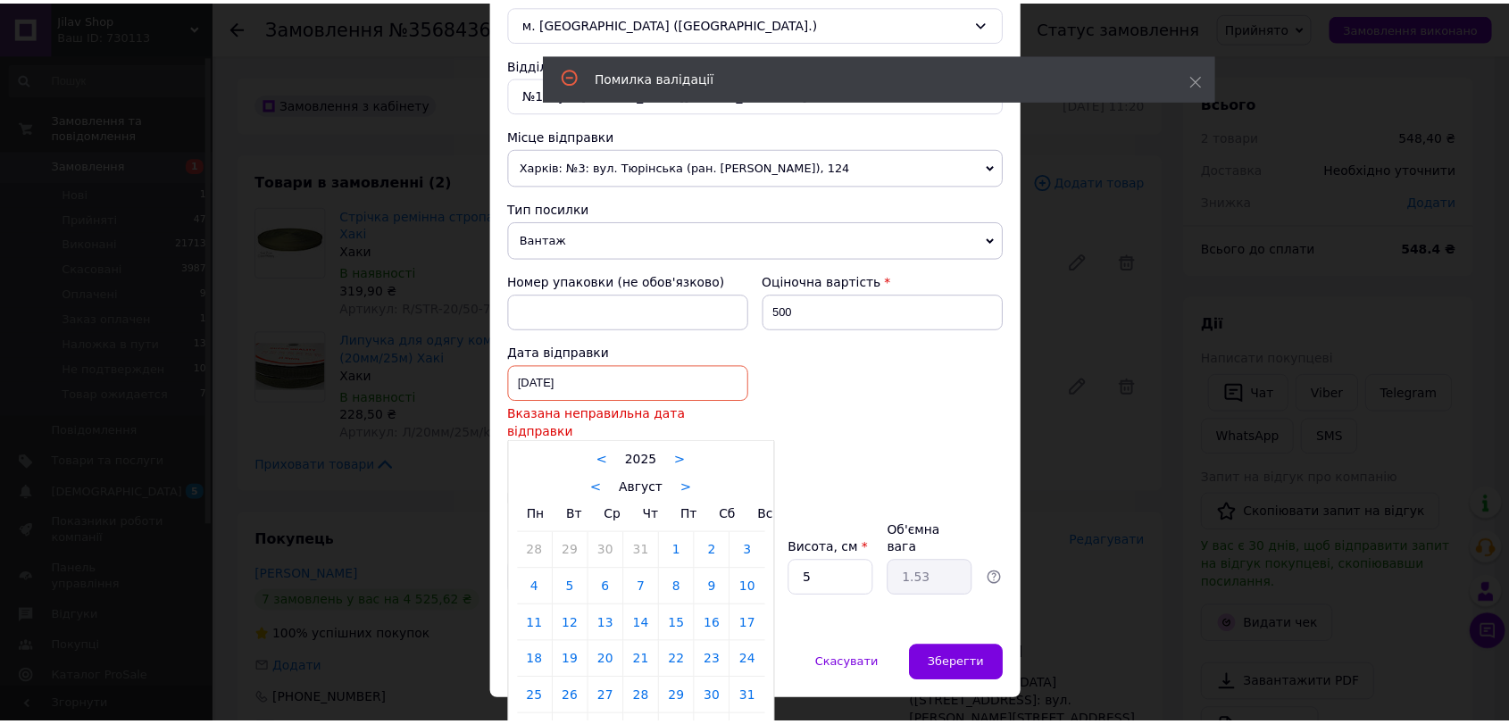
scroll to position [491, 0]
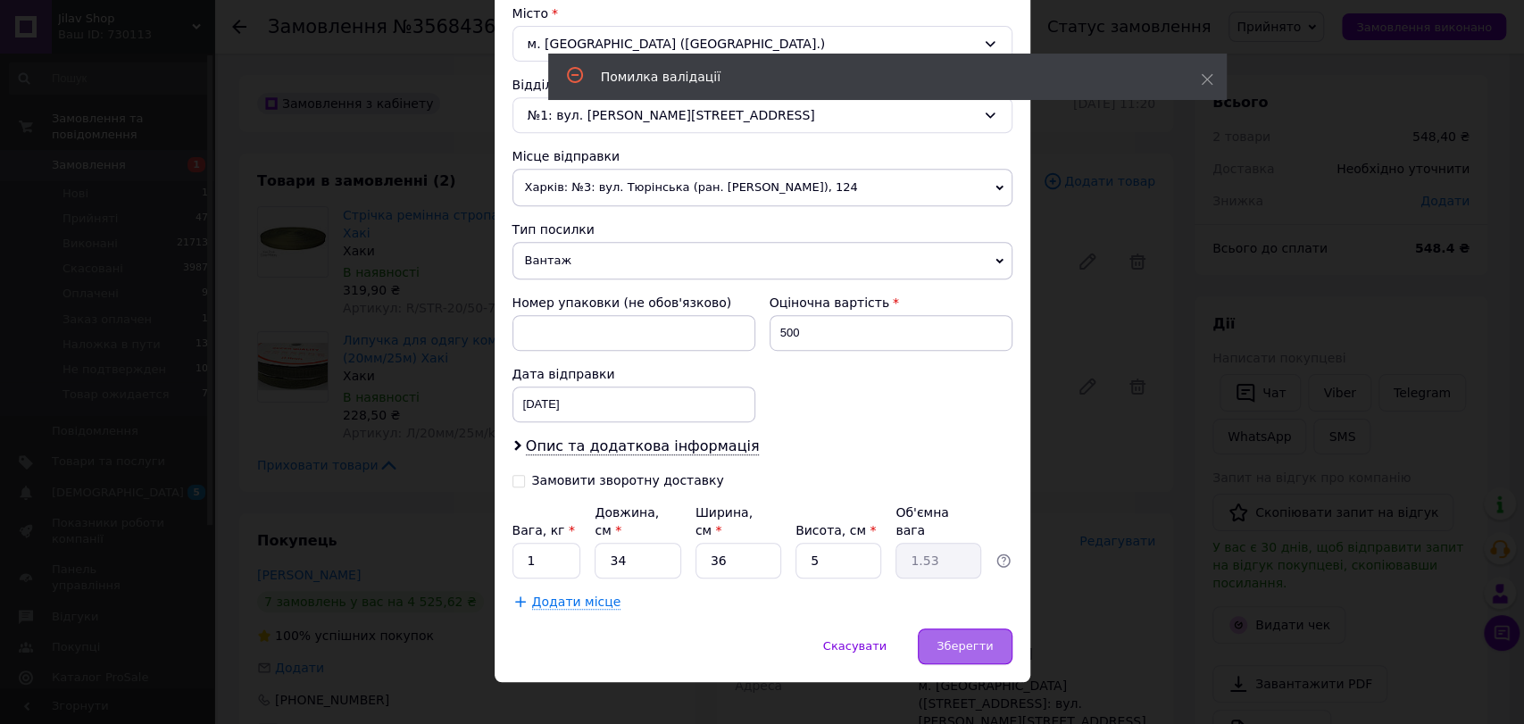
click at [978, 639] on span "Зберегти" at bounding box center [965, 645] width 56 height 13
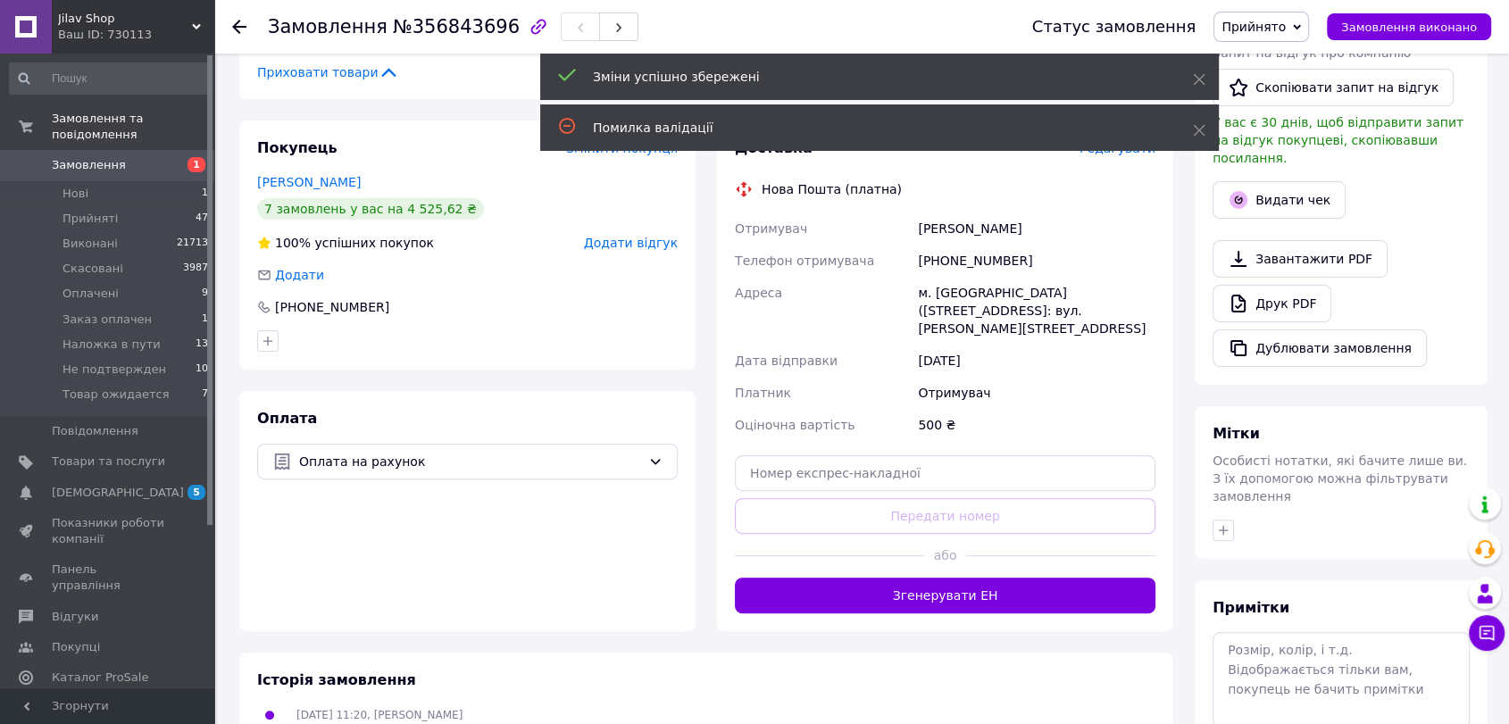
scroll to position [396, 0]
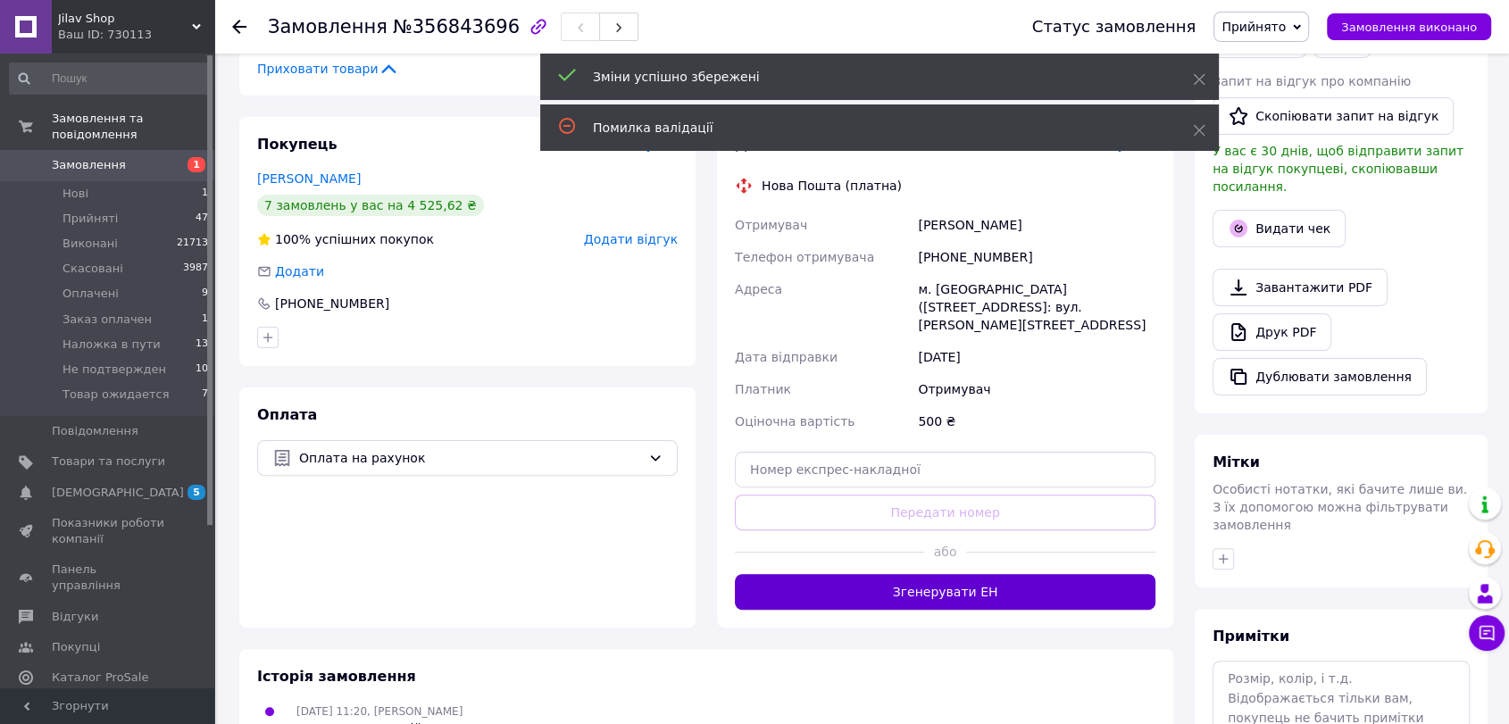
click at [953, 574] on button "Згенерувати ЕН" at bounding box center [945, 592] width 421 height 36
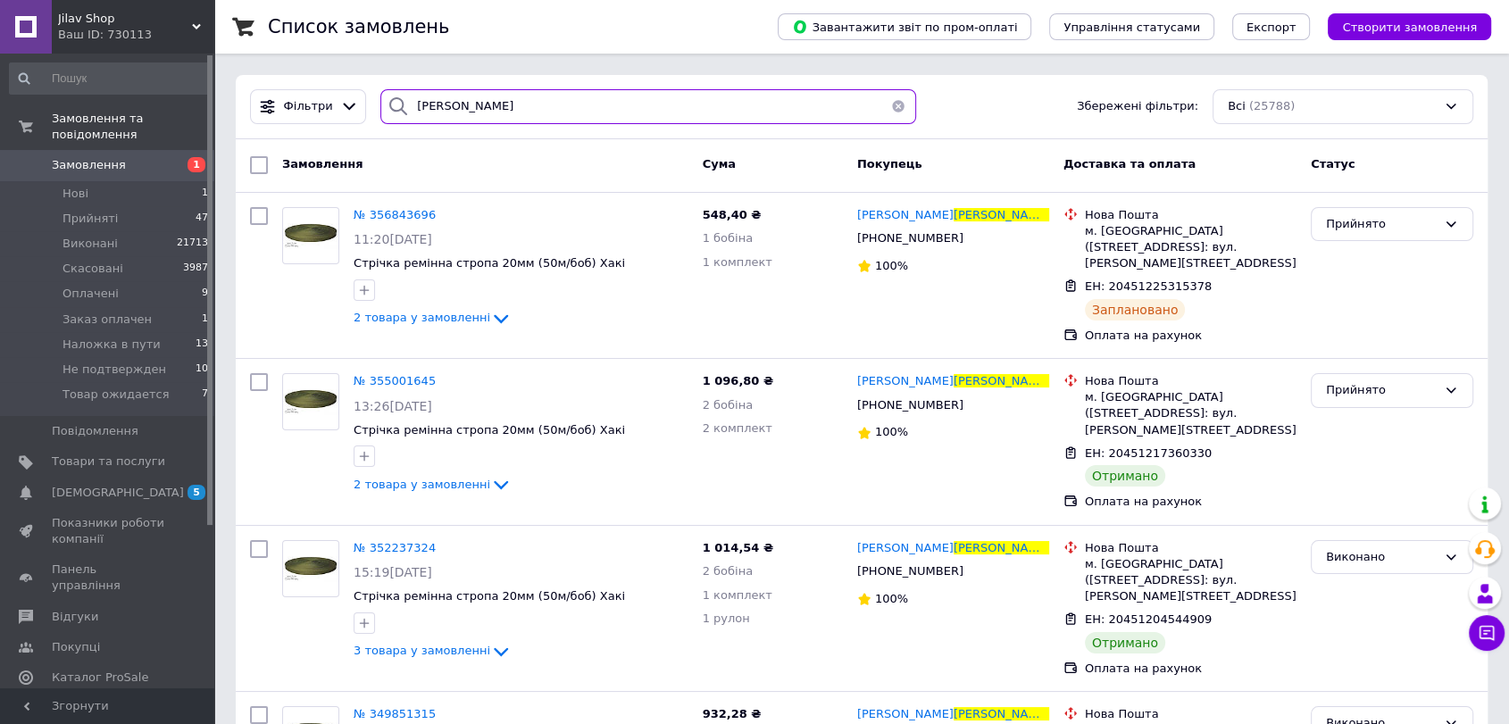
click at [589, 110] on input "бабаєв" at bounding box center [648, 106] width 536 height 35
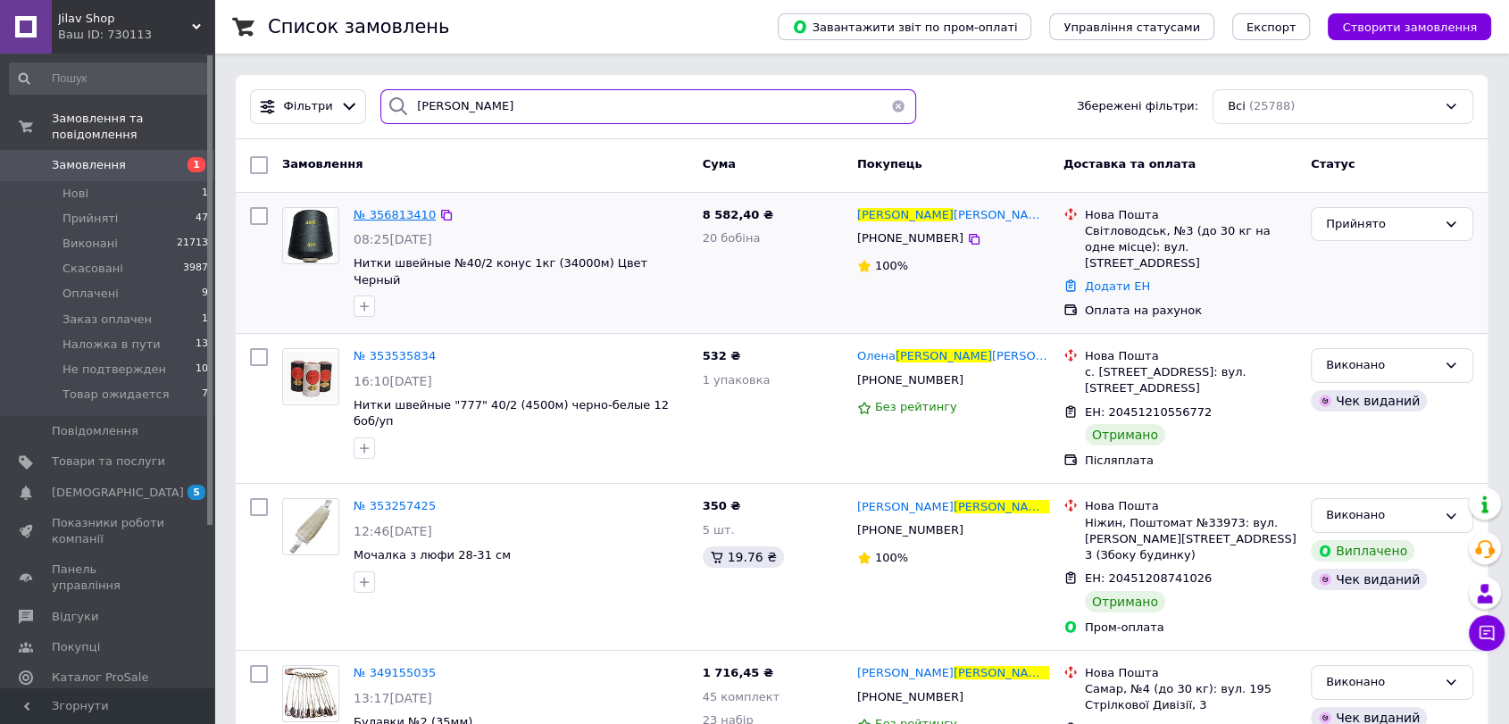
type input "петров"
click at [367, 213] on span "№ 356813410" at bounding box center [395, 214] width 82 height 13
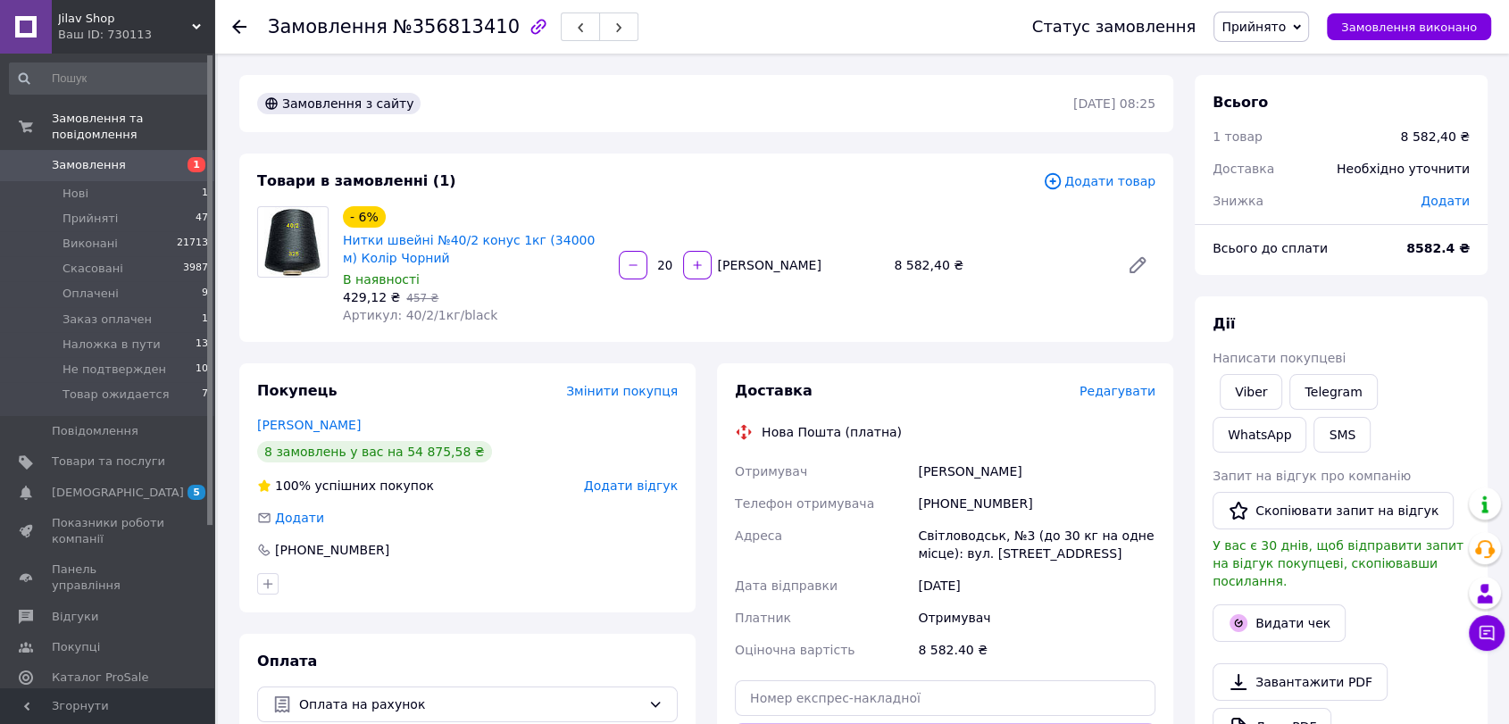
click at [1130, 394] on span "Редагувати" at bounding box center [1118, 391] width 76 height 14
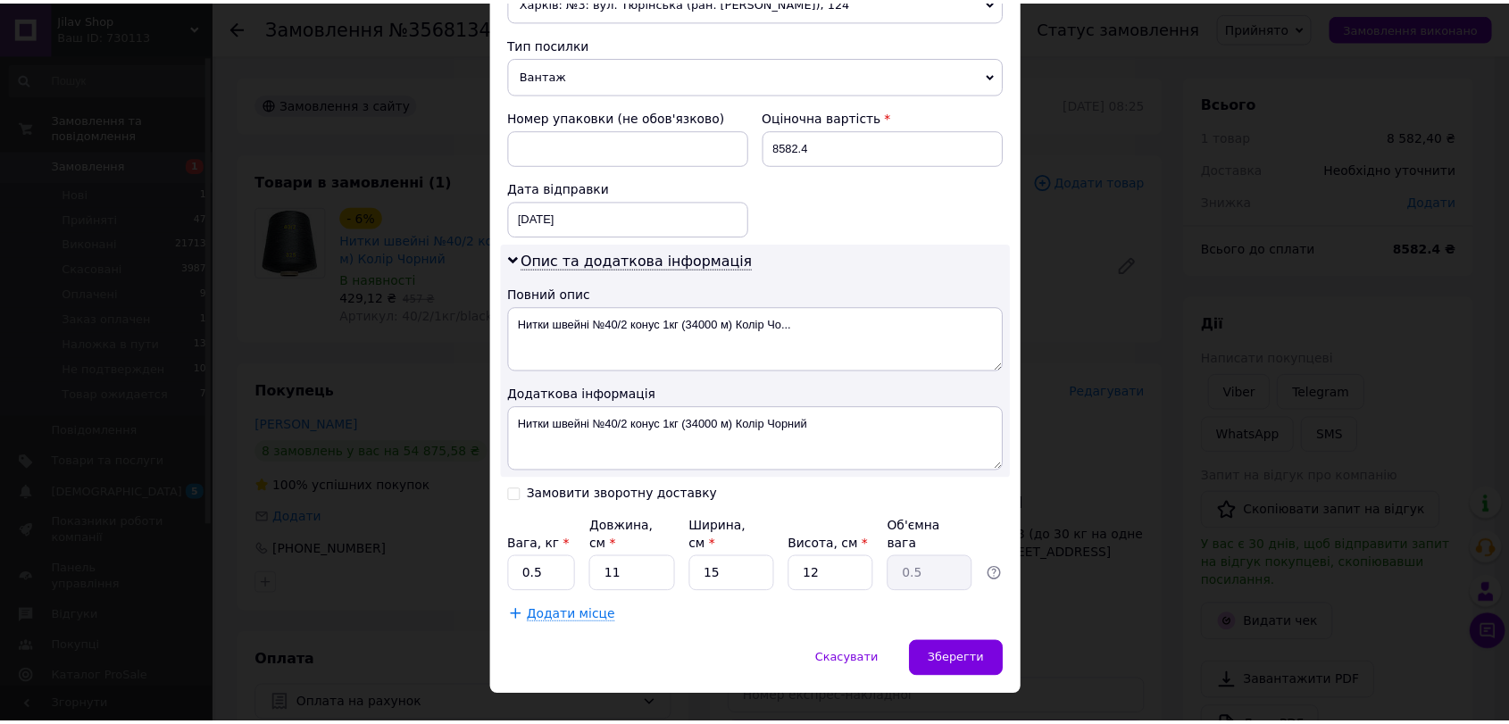
scroll to position [690, 0]
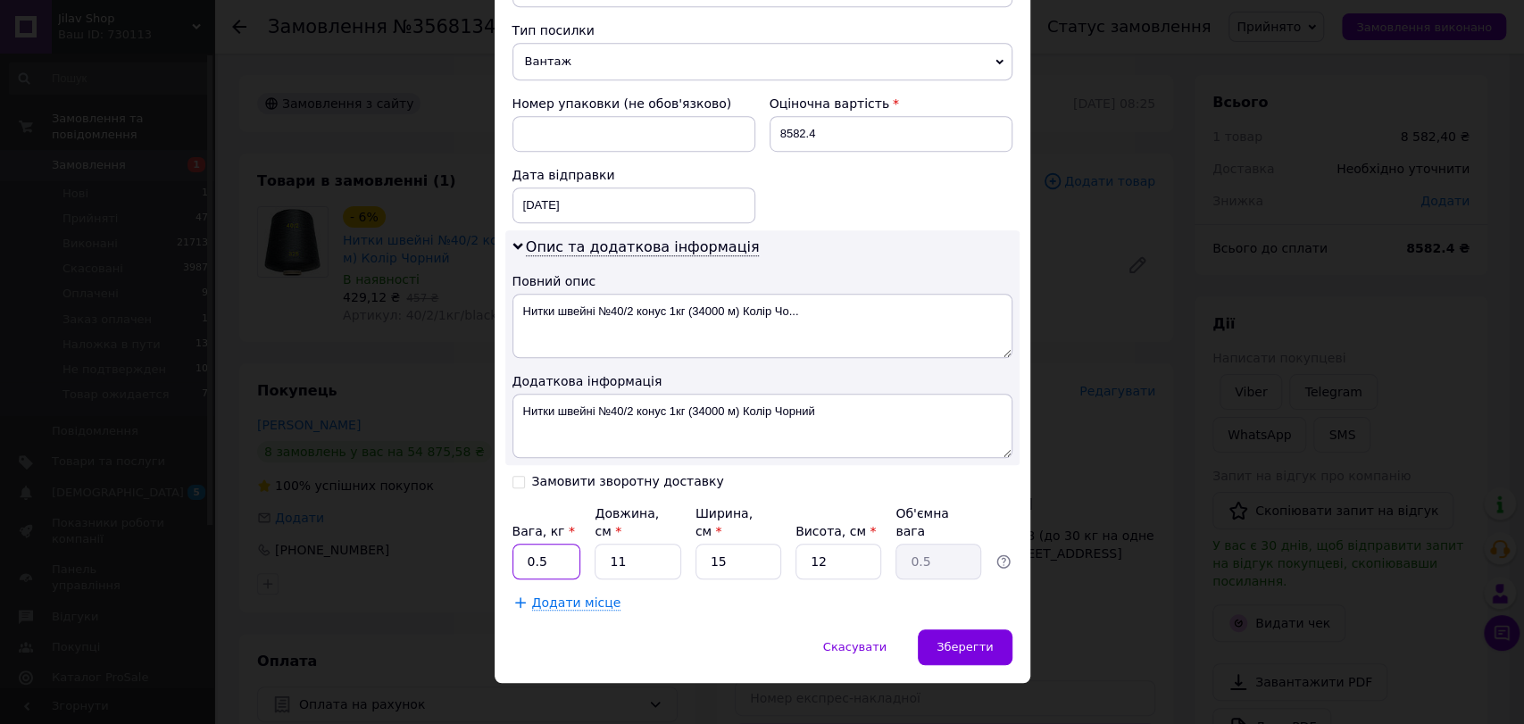
click at [536, 544] on input "0.5" at bounding box center [547, 562] width 69 height 36
type input "20"
click at [665, 544] on input "11" at bounding box center [638, 562] width 86 height 36
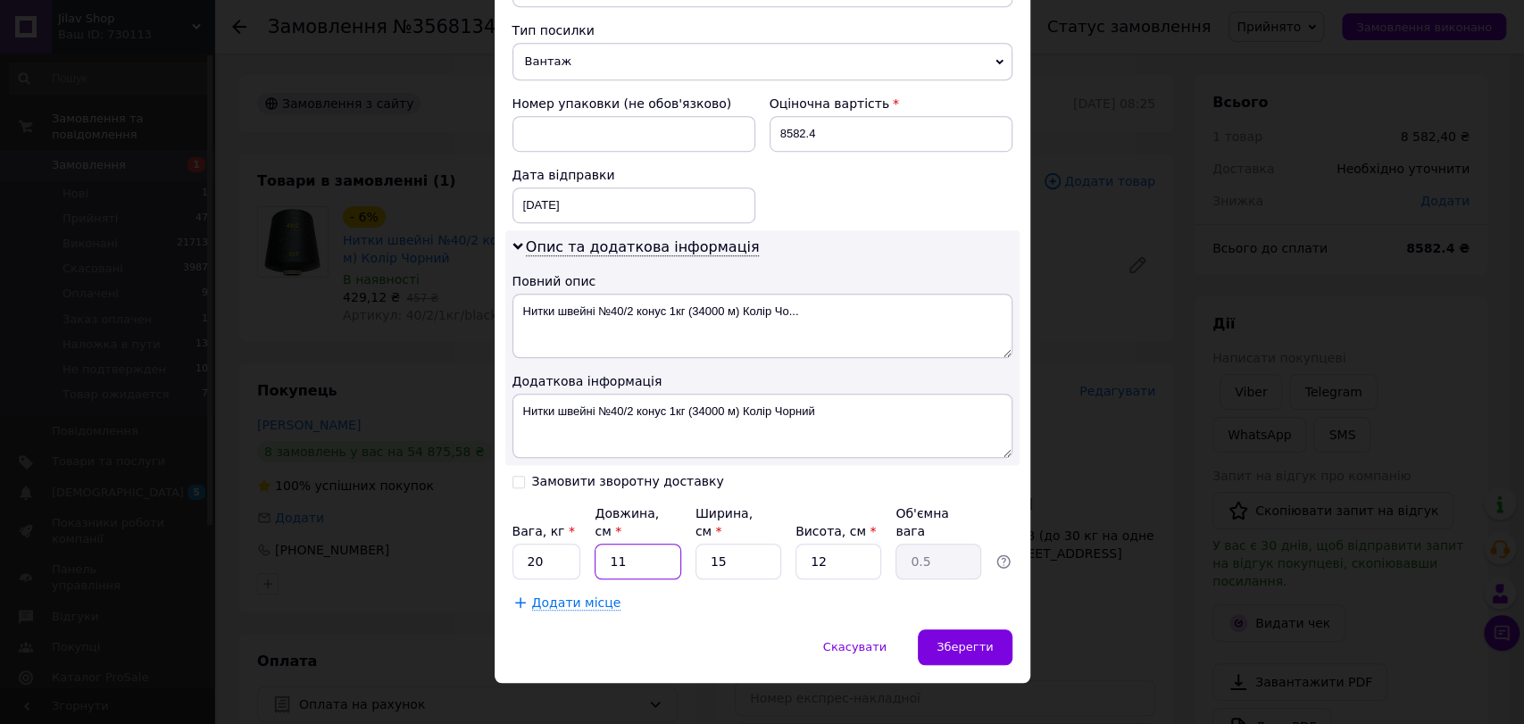
type input "3"
type input "0.14"
type input "32"
type input "1.44"
type input "3"
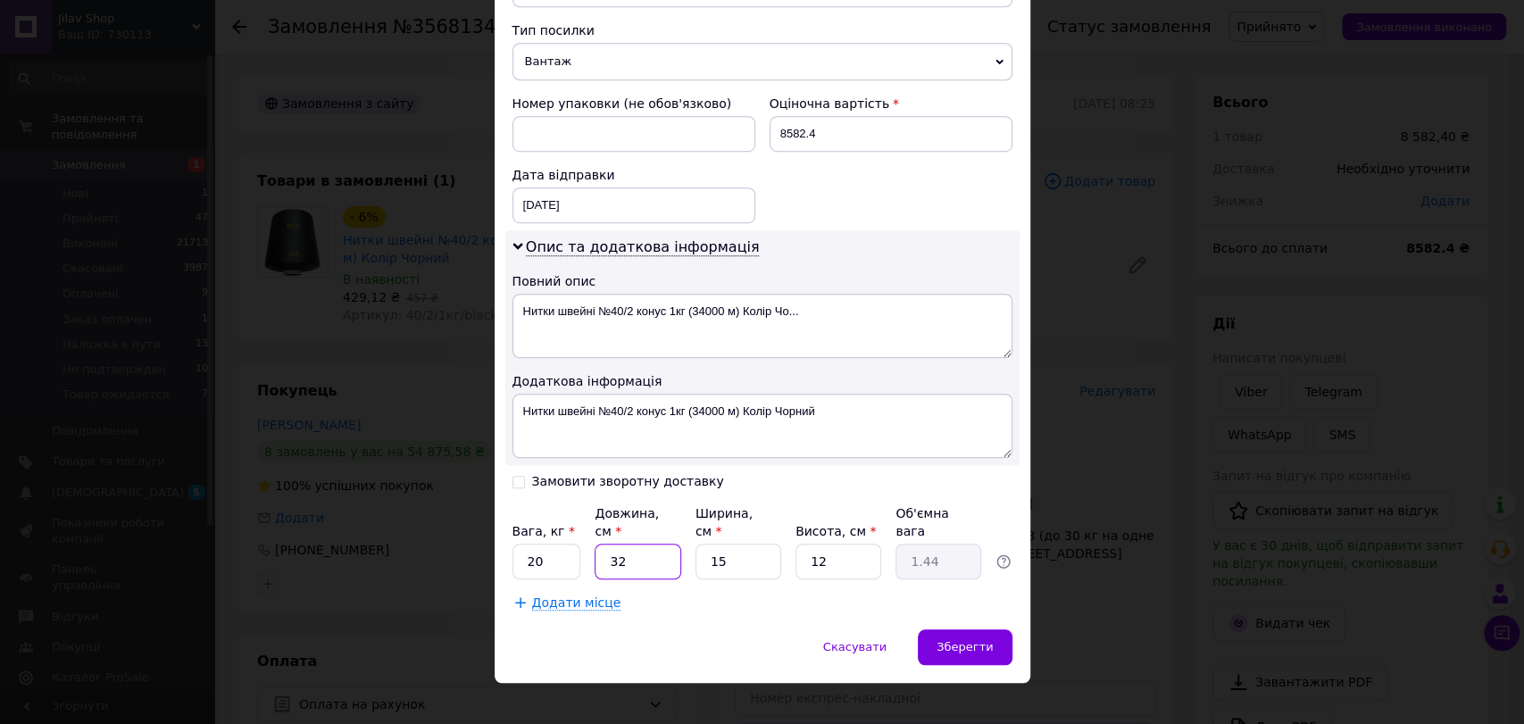
type input "0.14"
type input "6"
type input "0.27"
type input "65"
type input "2.93"
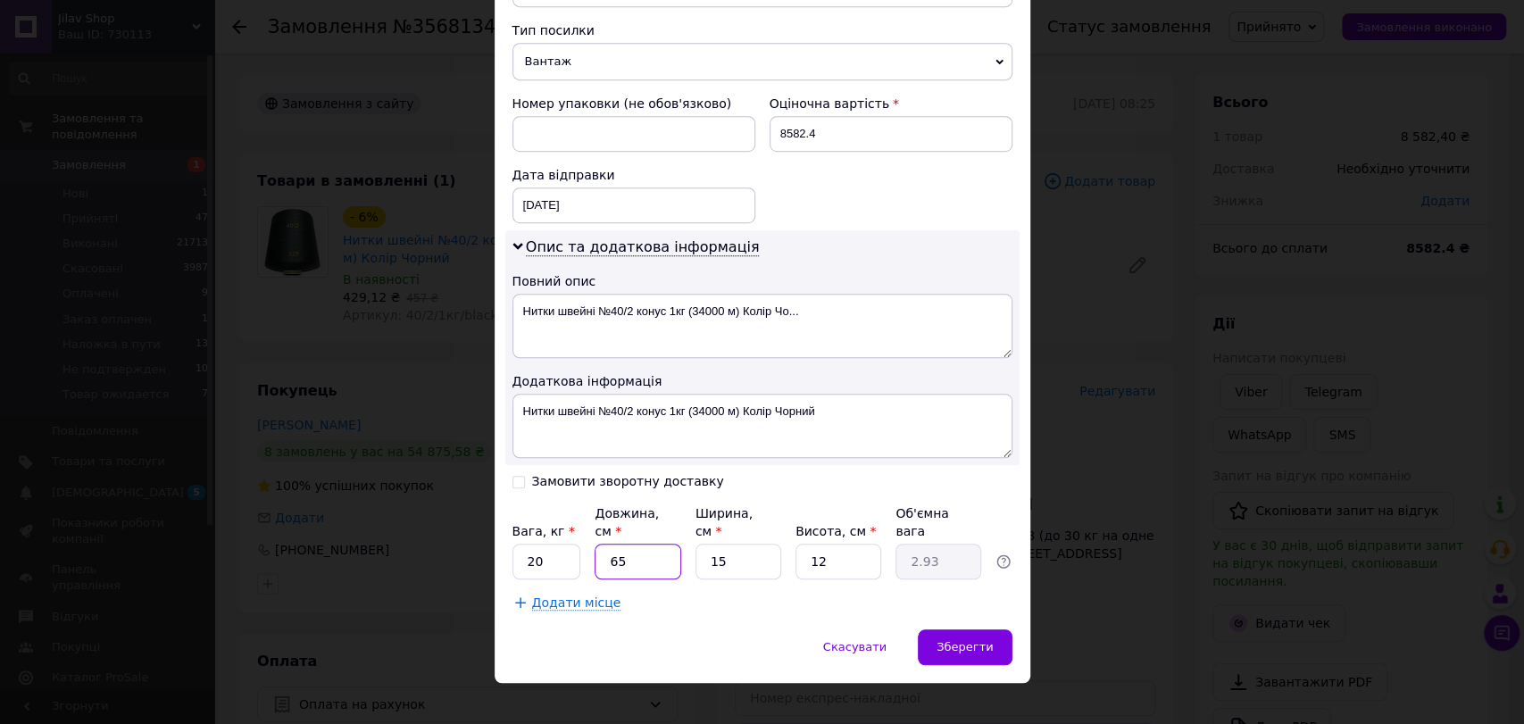
type input "65"
click at [747, 551] on input "15" at bounding box center [739, 562] width 86 height 36
type input "3"
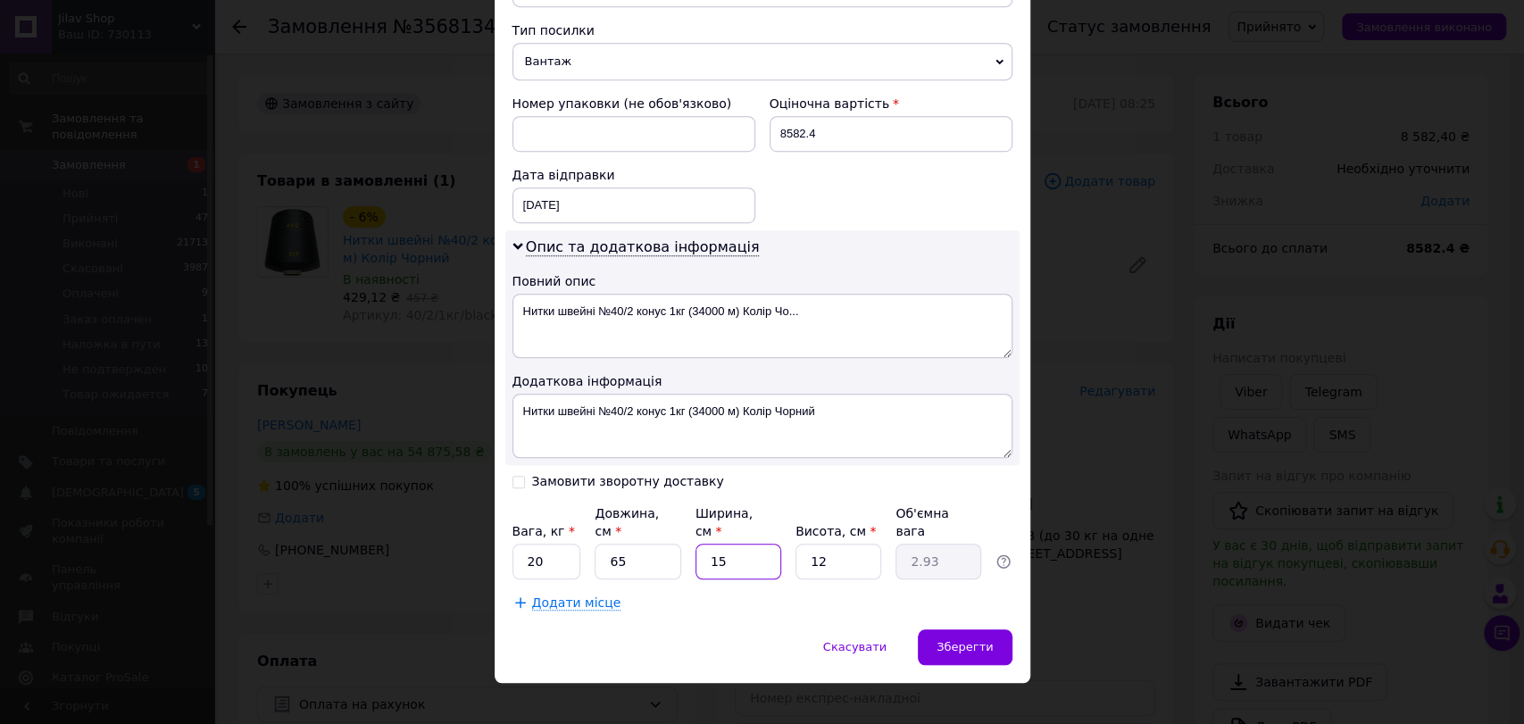
type input "0.59"
type input "35"
type input "6.83"
type input "35"
click at [820, 550] on input "12" at bounding box center [839, 562] width 86 height 36
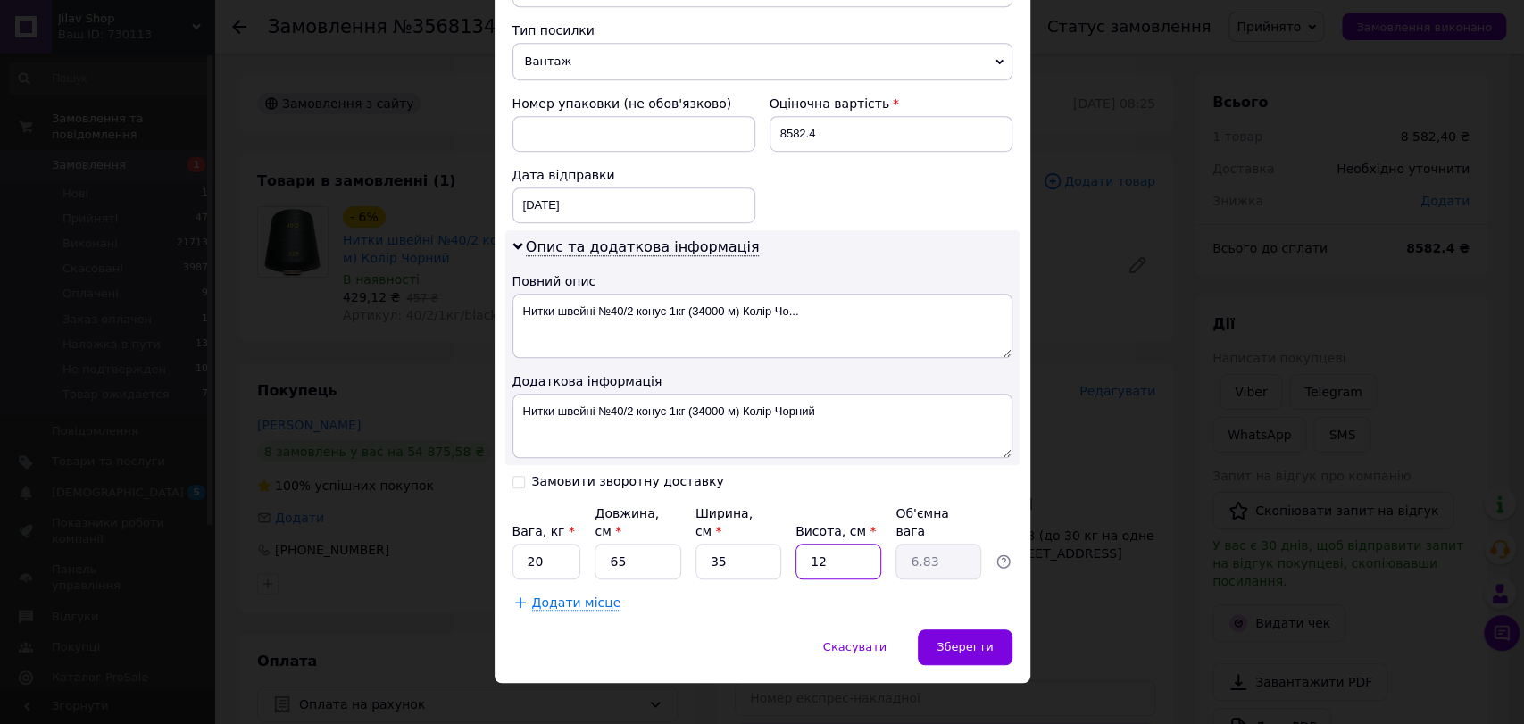
click at [820, 550] on input "12" at bounding box center [839, 562] width 86 height 36
type input "2"
type input "1.14"
type input "27"
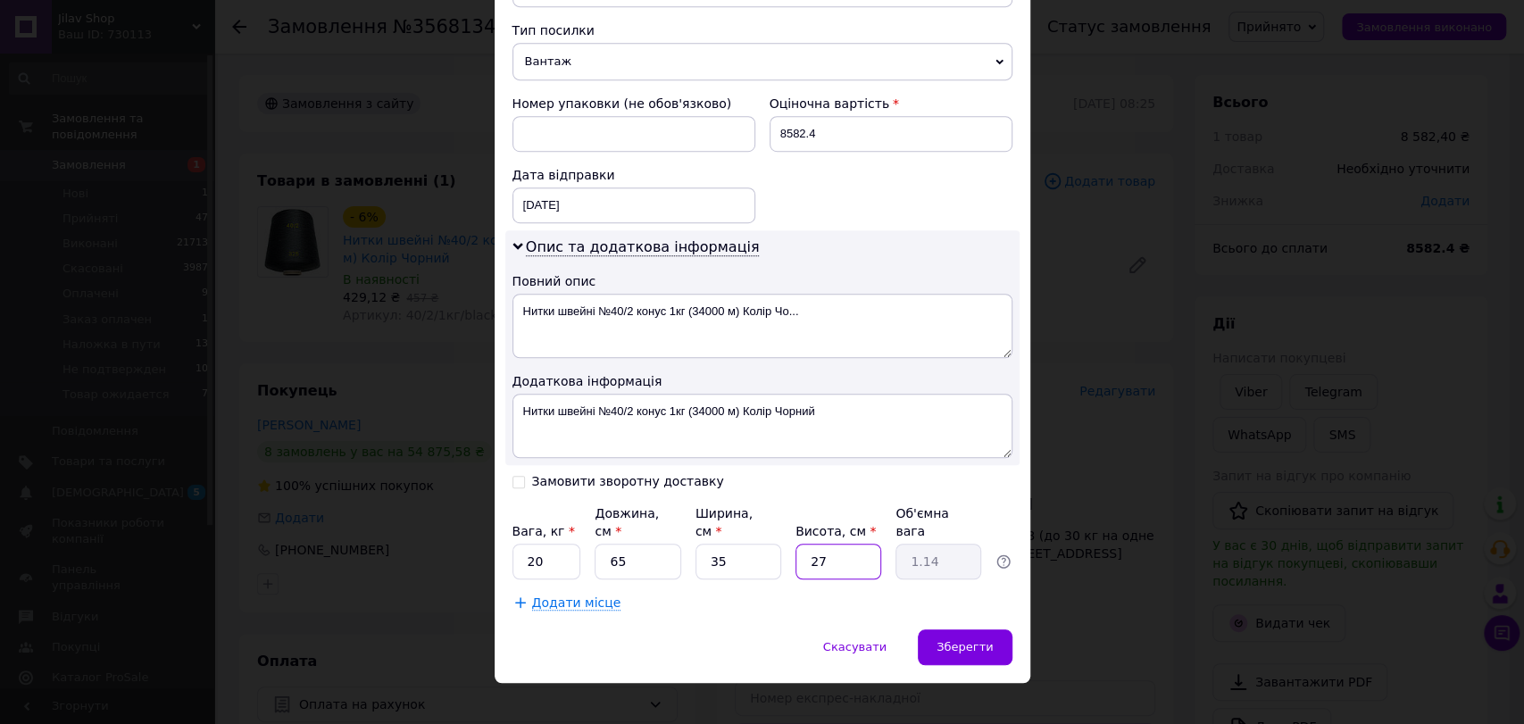
type input "15.36"
type input "27"
click at [844, 146] on input "8582.4" at bounding box center [891, 134] width 243 height 36
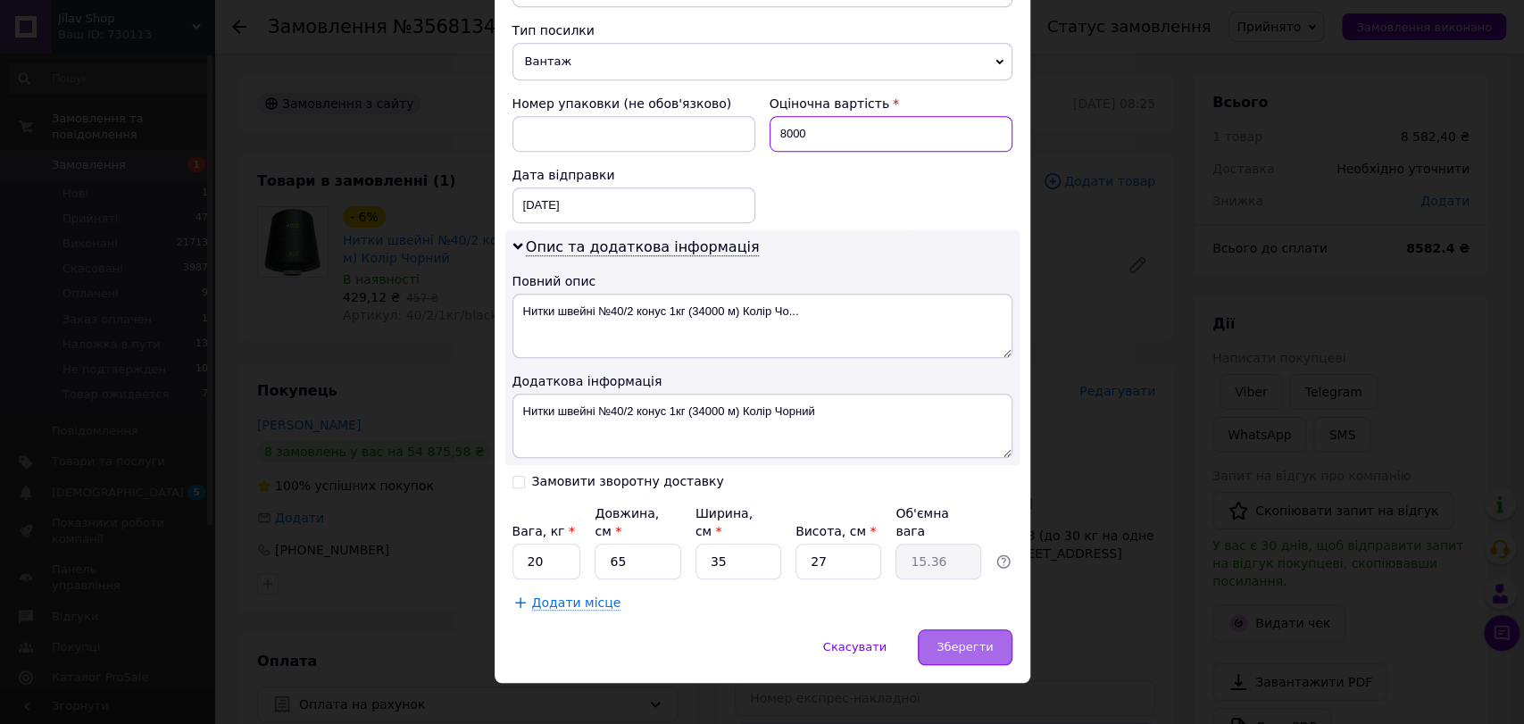
type input "8000"
click at [951, 630] on div "Зберегти" at bounding box center [965, 648] width 94 height 36
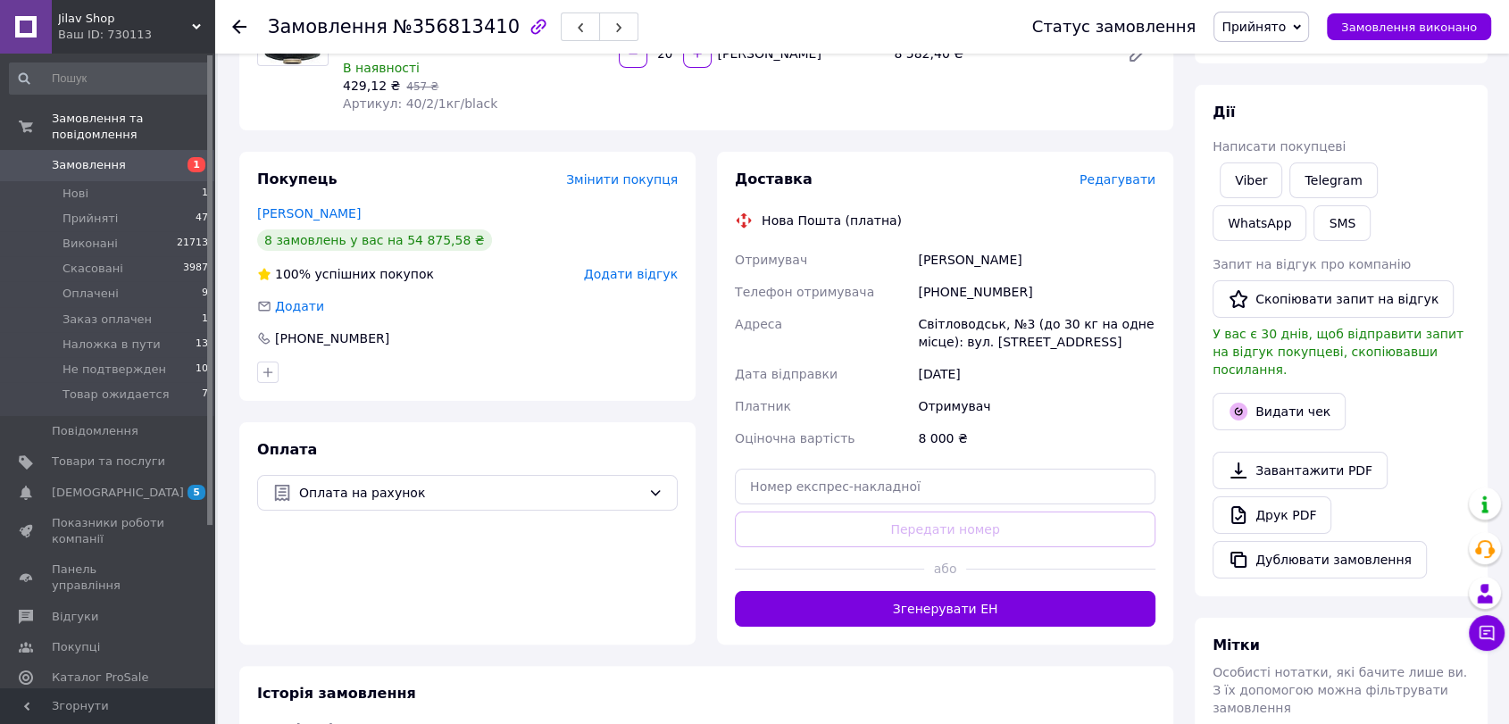
scroll to position [198, 0]
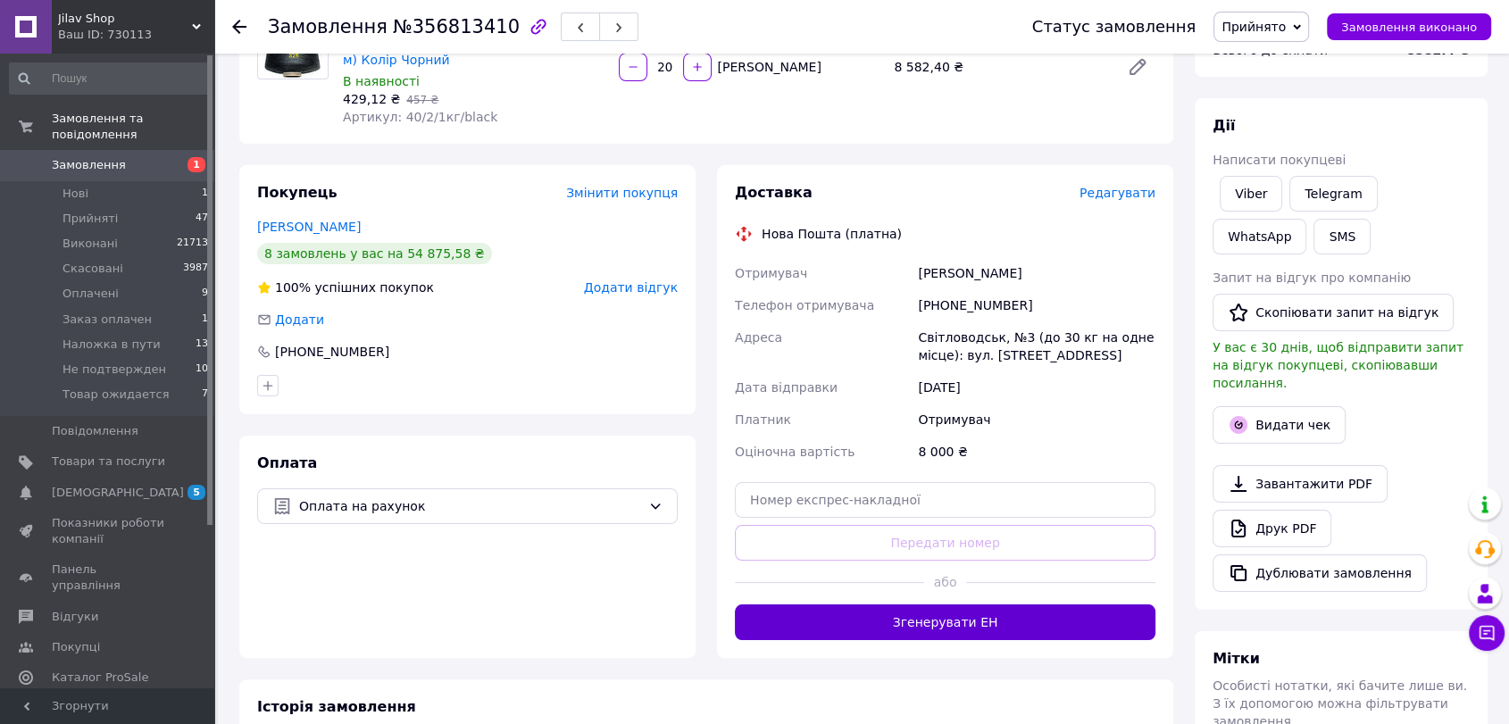
click at [964, 610] on button "Згенерувати ЕН" at bounding box center [945, 623] width 421 height 36
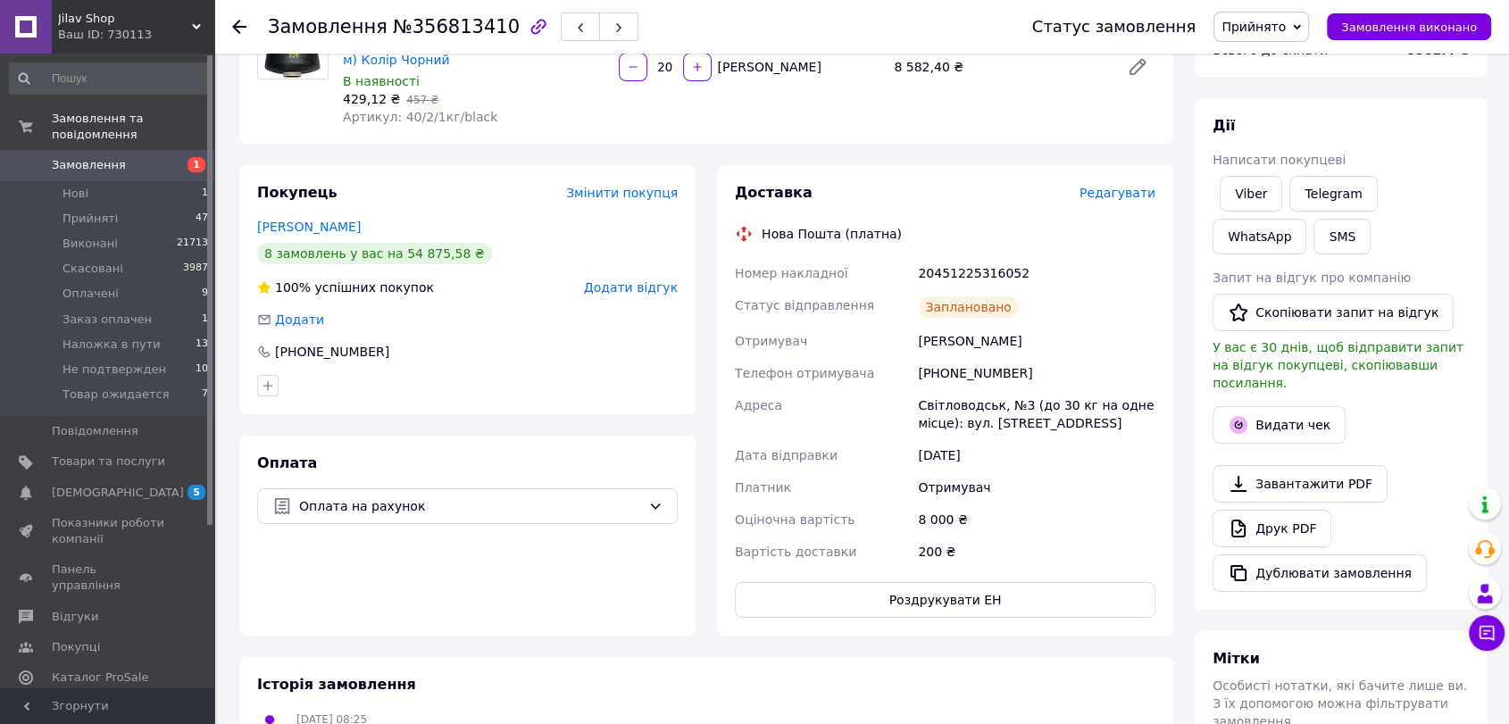
click at [138, 157] on span "Замовлення" at bounding box center [108, 165] width 113 height 16
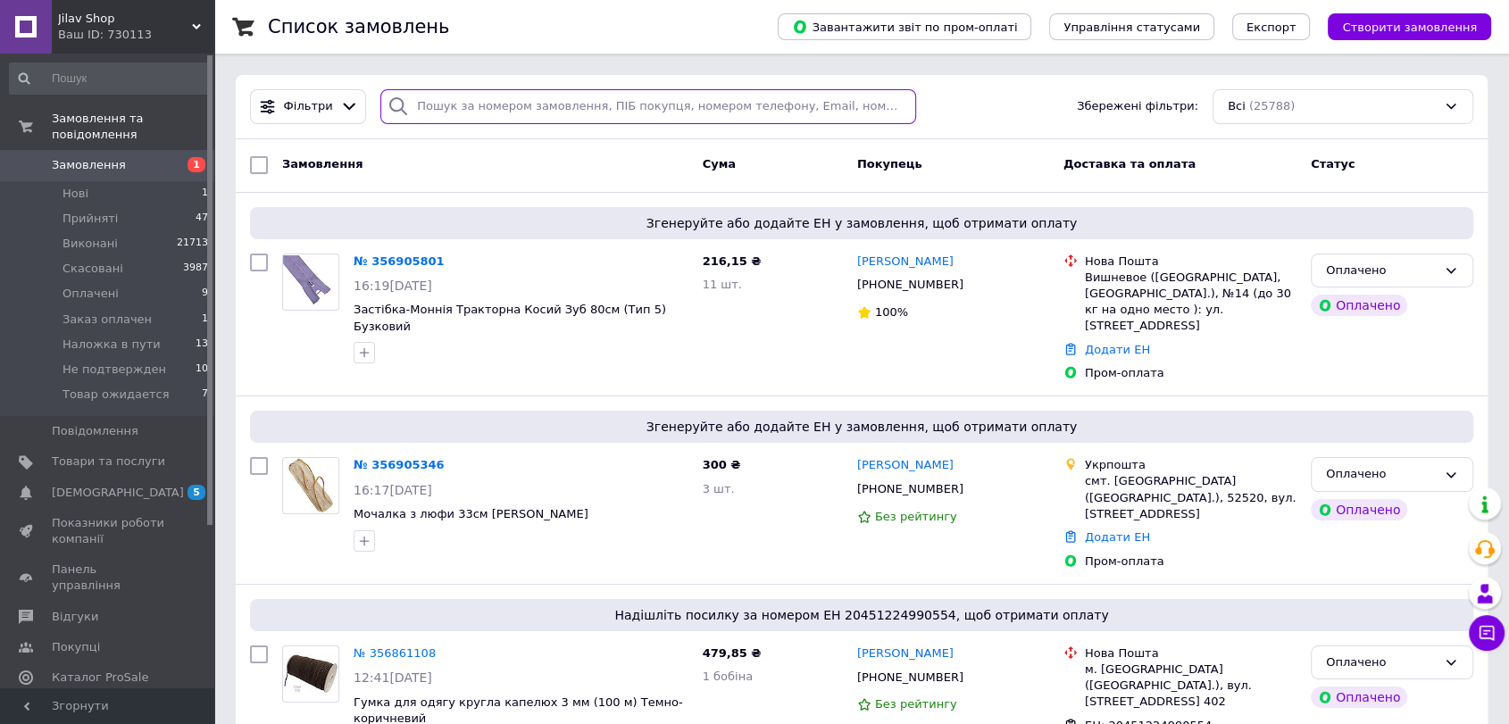
click at [536, 122] on input "search" at bounding box center [648, 106] width 536 height 35
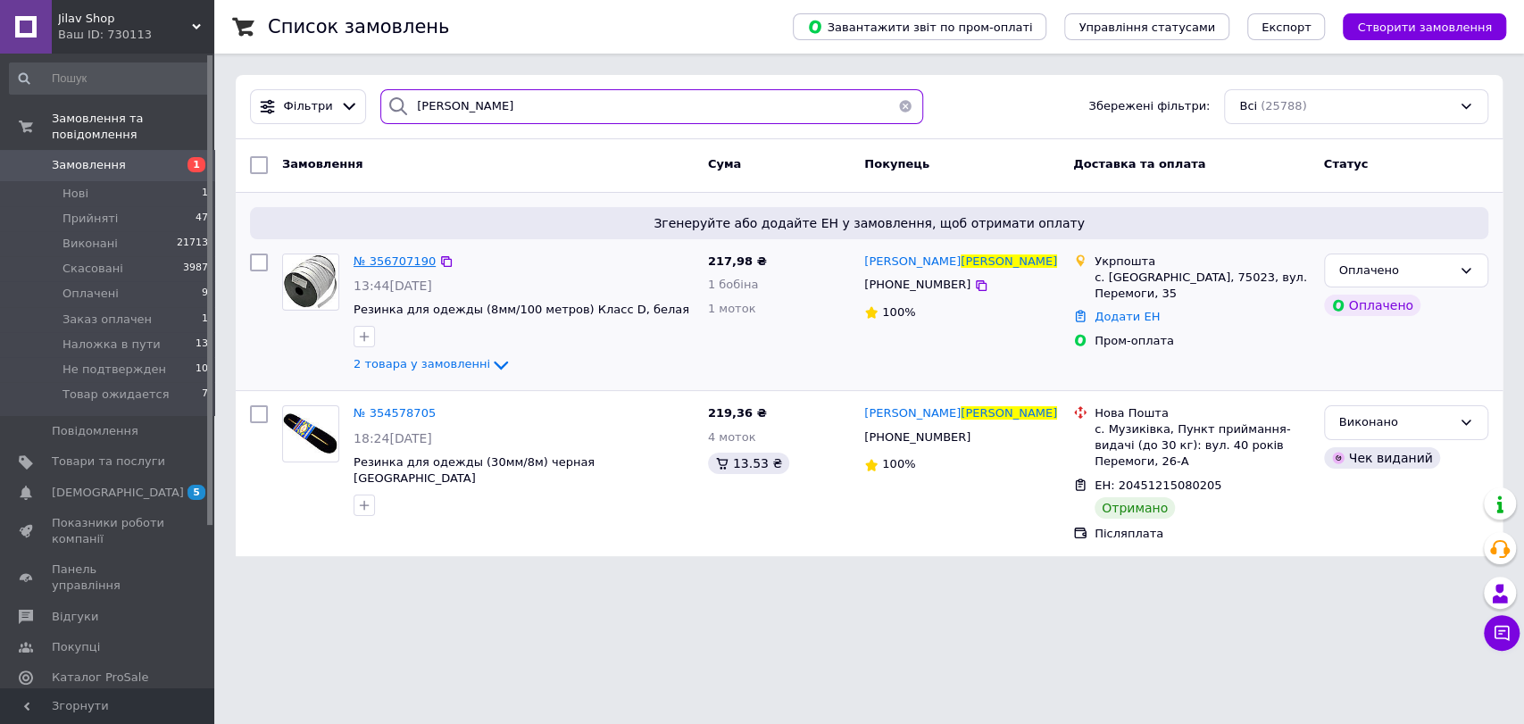
type input "полторак"
click at [410, 265] on span "№ 356707190" at bounding box center [395, 260] width 82 height 13
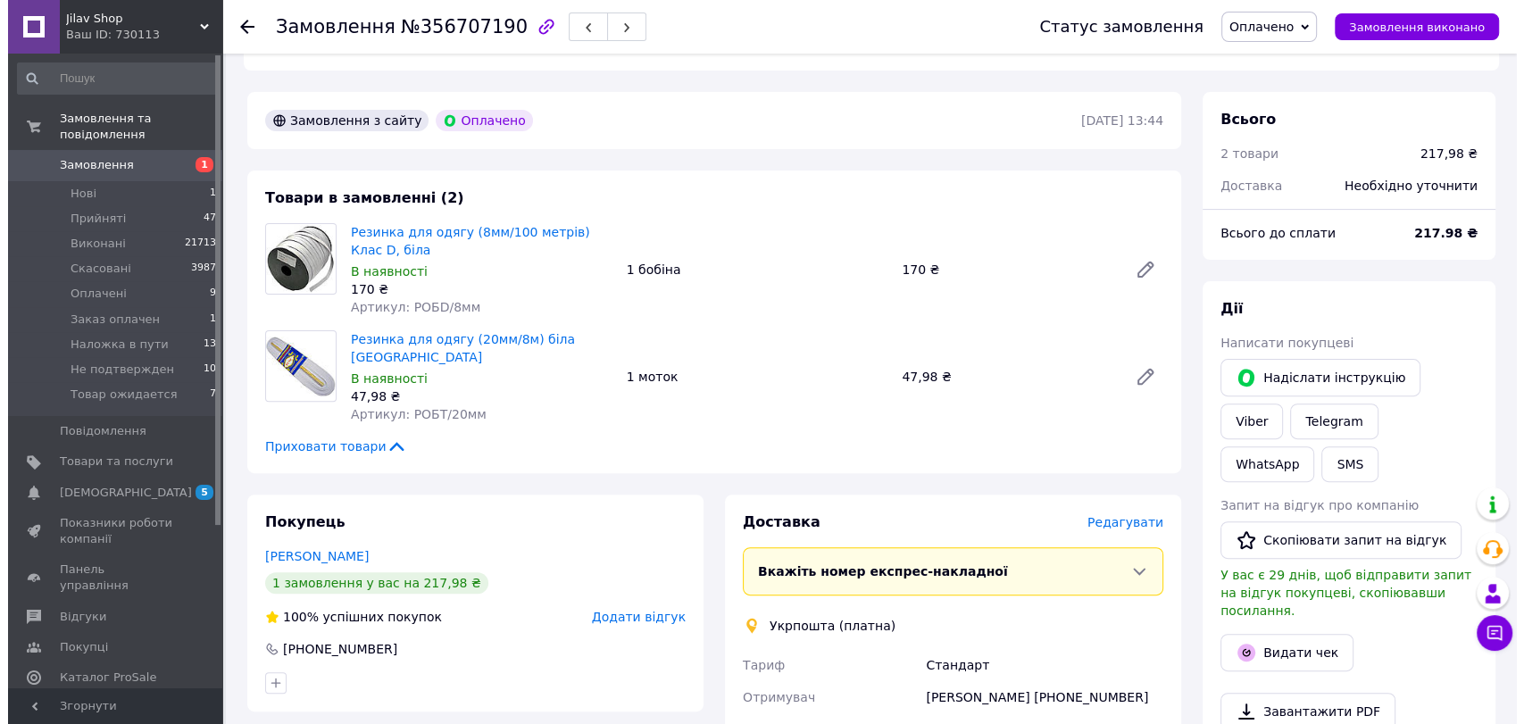
scroll to position [595, 0]
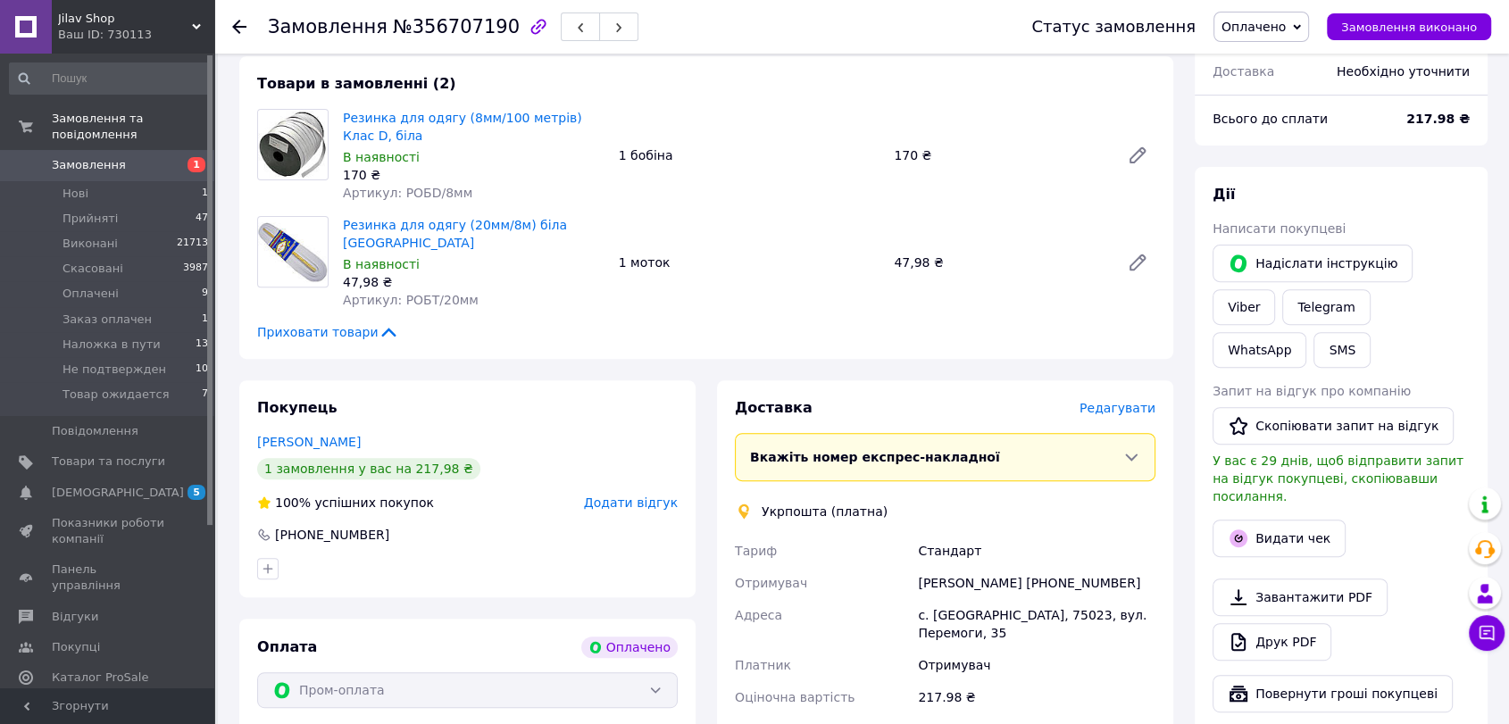
click at [1112, 401] on span "Редагувати" at bounding box center [1118, 408] width 76 height 14
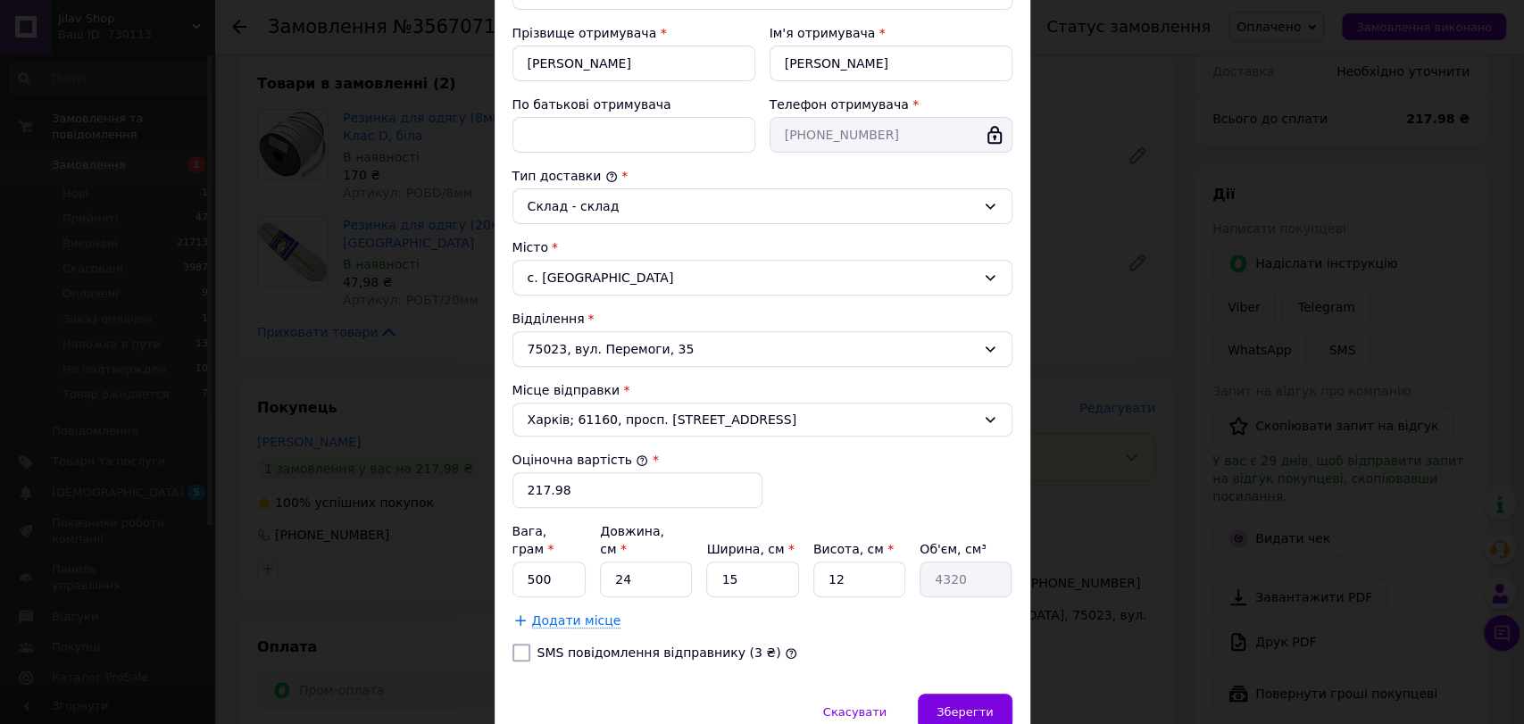
scroll to position [291, 0]
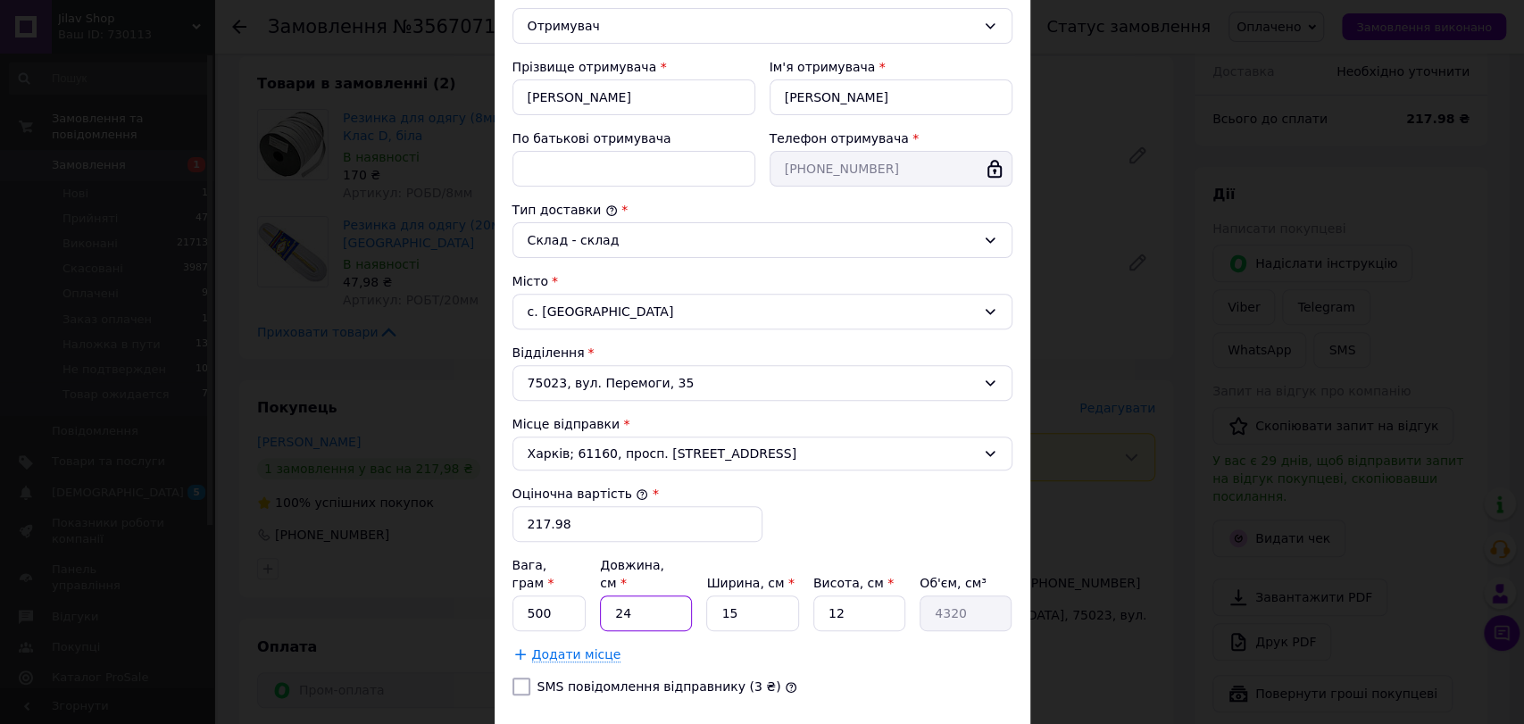
click at [647, 596] on input "24" at bounding box center [646, 614] width 92 height 36
type input "2"
type input "360"
type input "23"
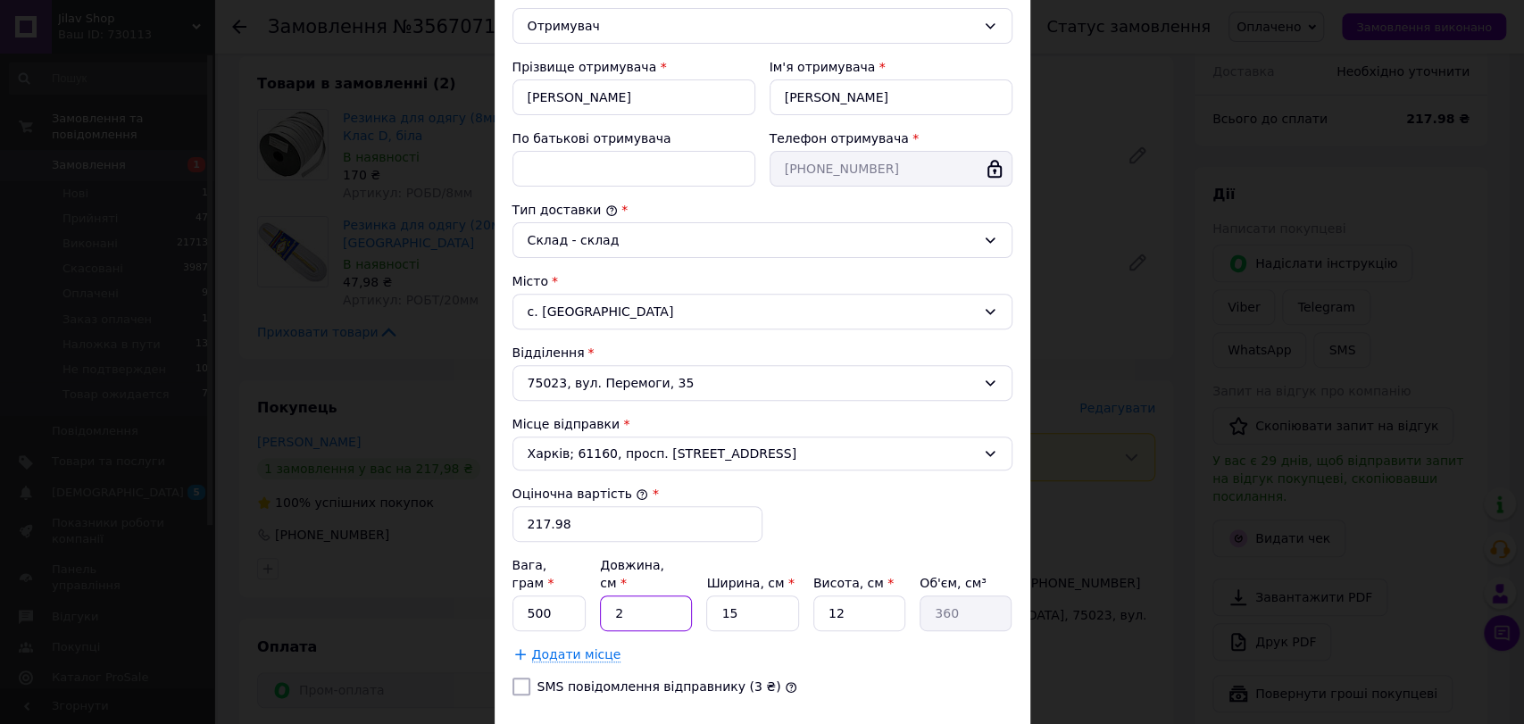
type input "4140"
type input "23"
click at [750, 598] on input "15" at bounding box center [752, 614] width 92 height 36
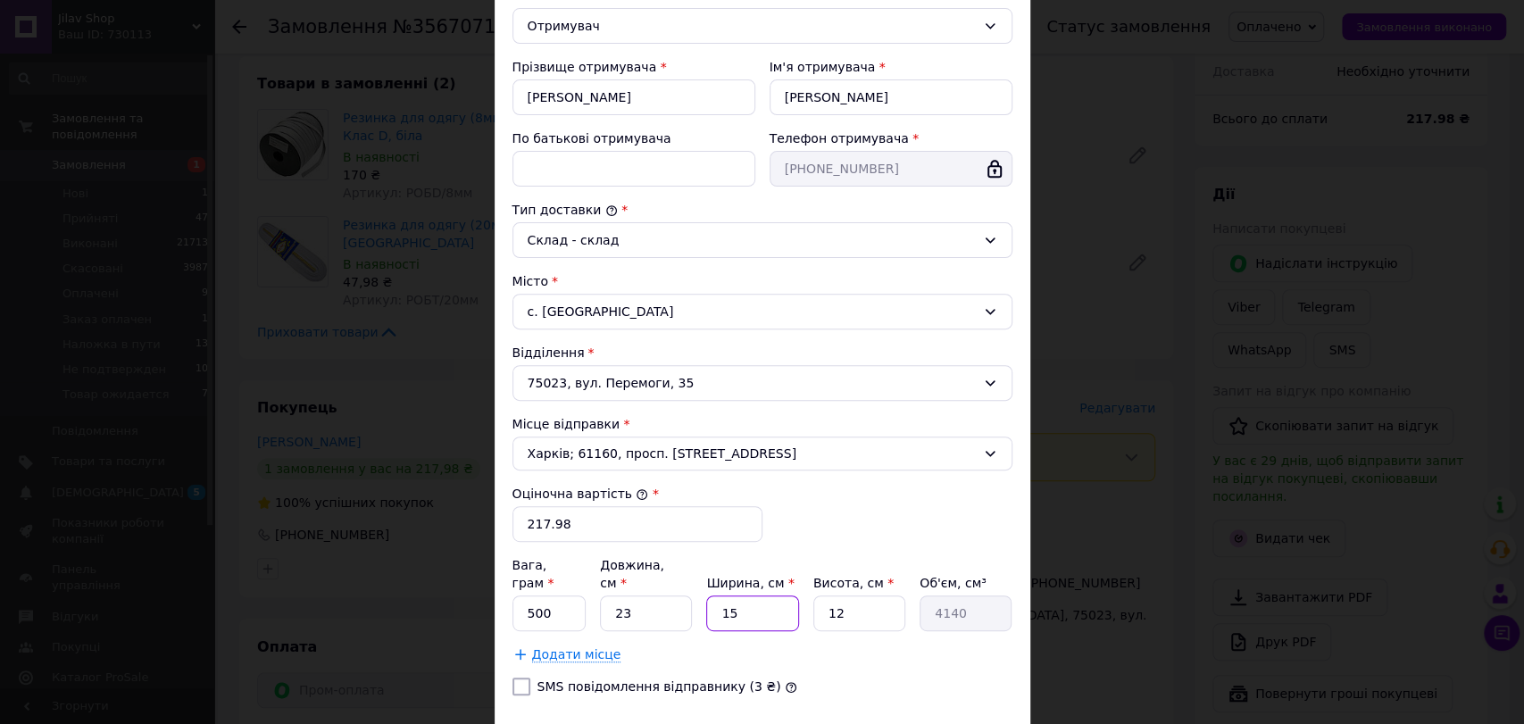
type input "1"
type input "276"
type input "14"
type input "3864"
type input "14"
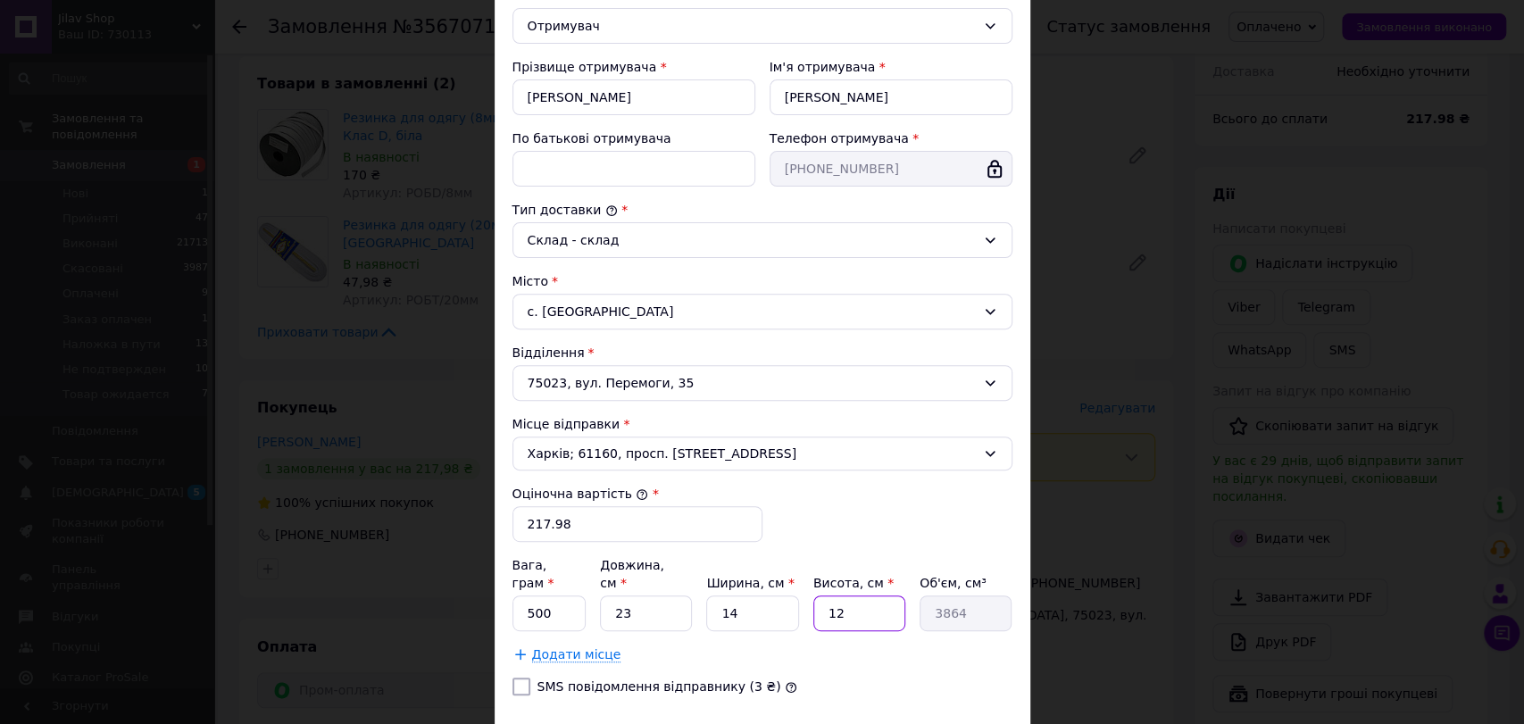
click at [855, 596] on input "12" at bounding box center [859, 614] width 92 height 36
type input "1"
type input "322"
type input "11"
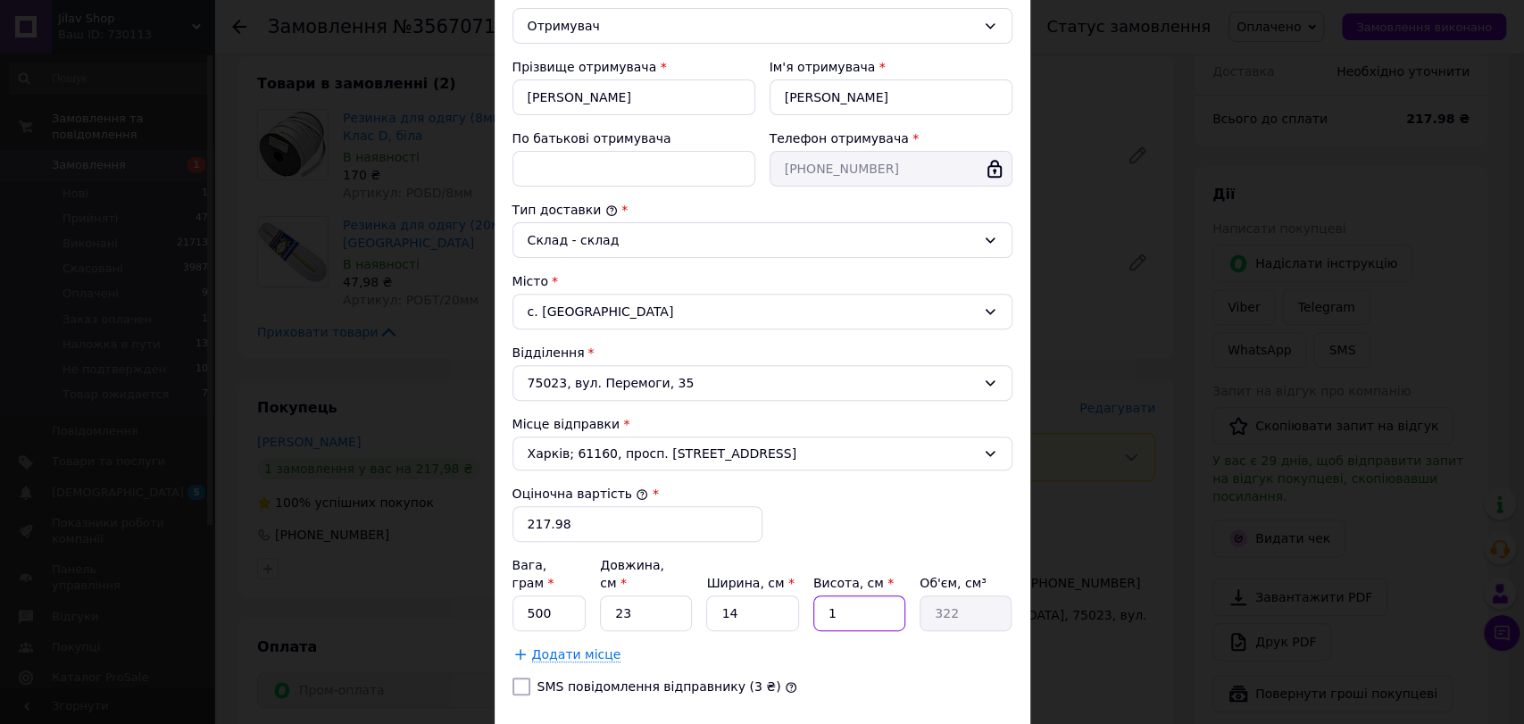
type input "3542"
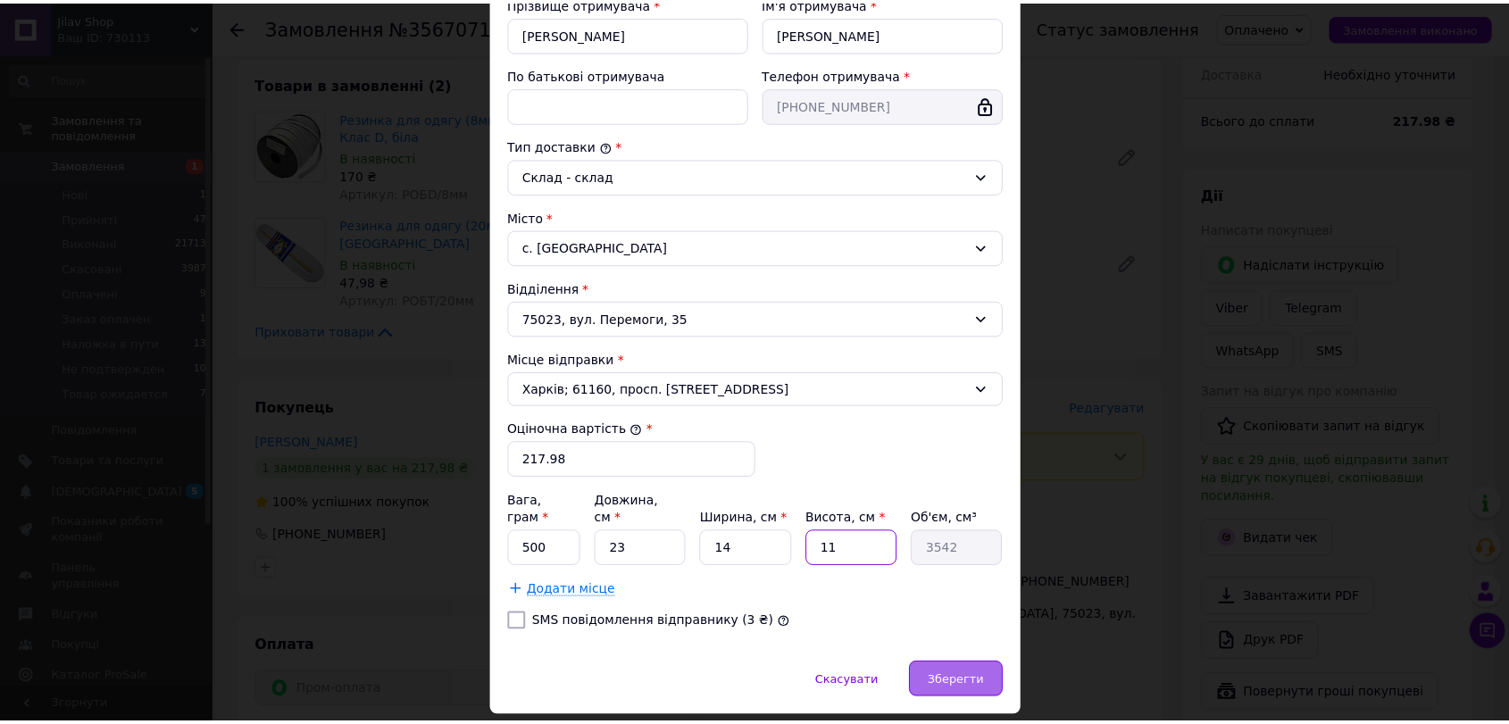
scroll to position [390, 0]
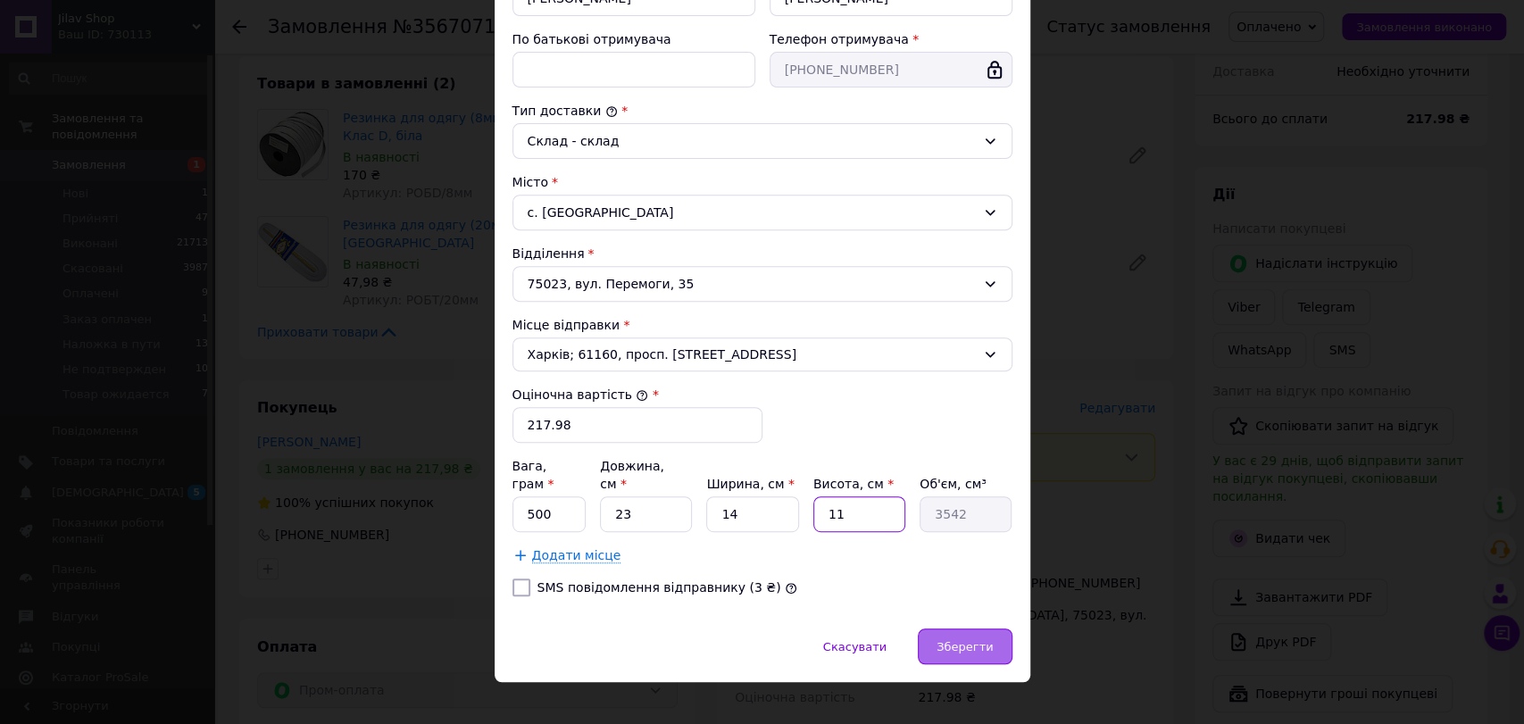
type input "11"
click at [962, 640] on span "Зберегти" at bounding box center [965, 646] width 56 height 13
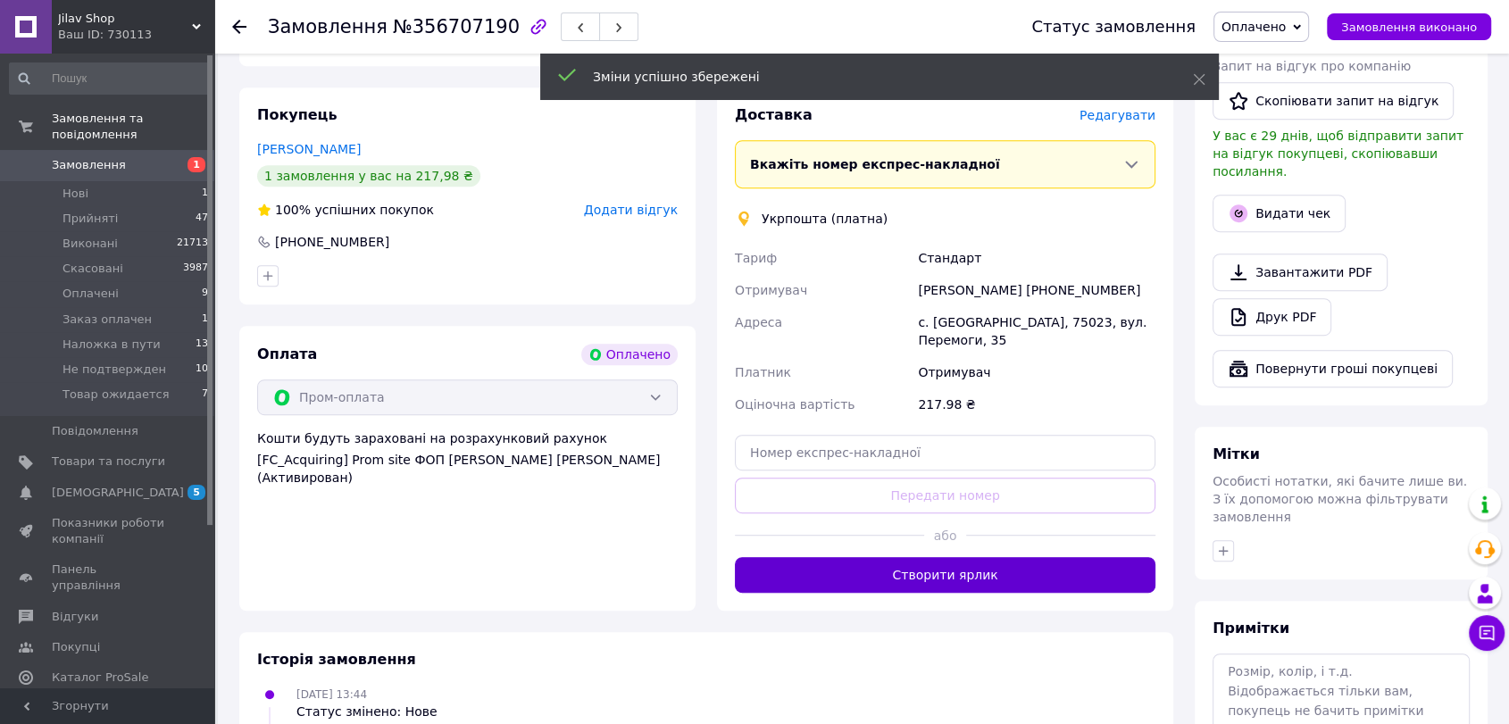
scroll to position [893, 0]
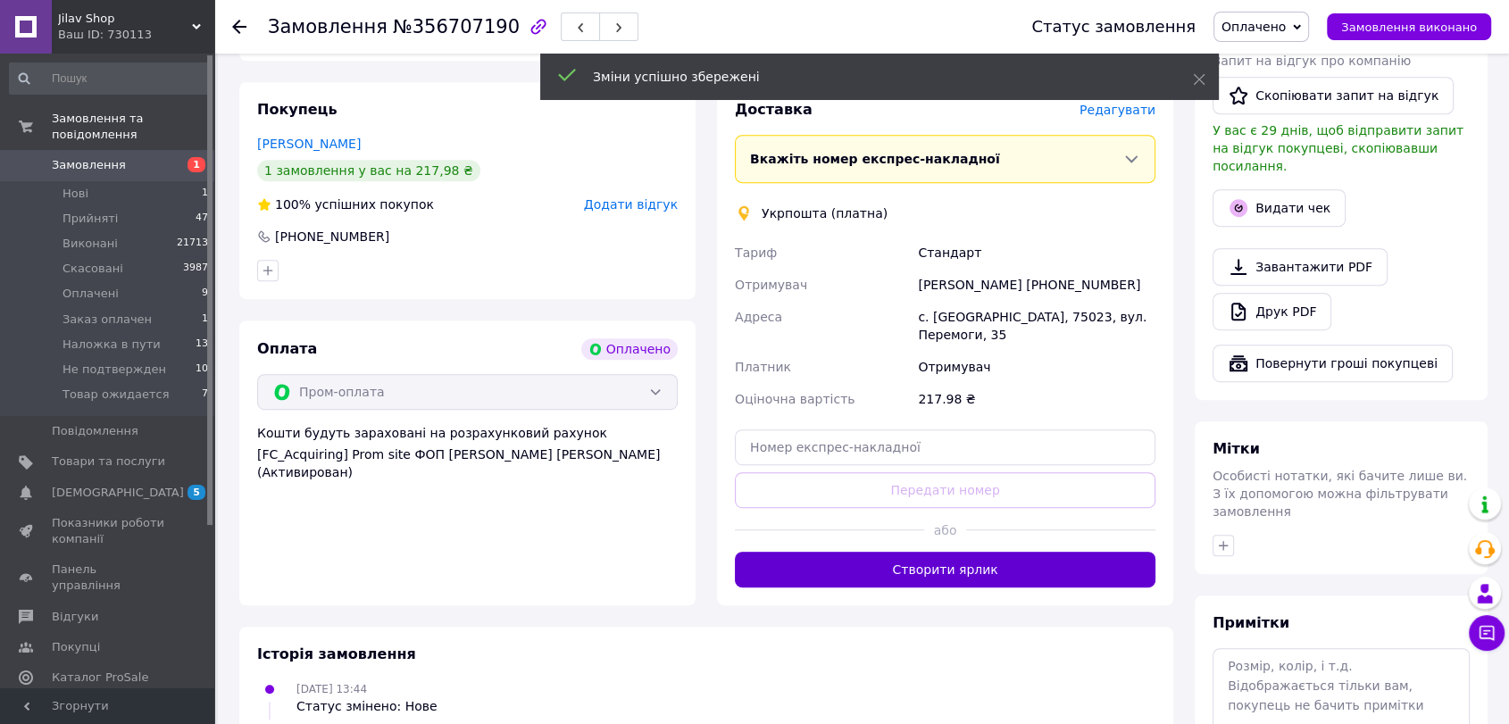
click at [975, 552] on button "Створити ярлик" at bounding box center [945, 570] width 421 height 36
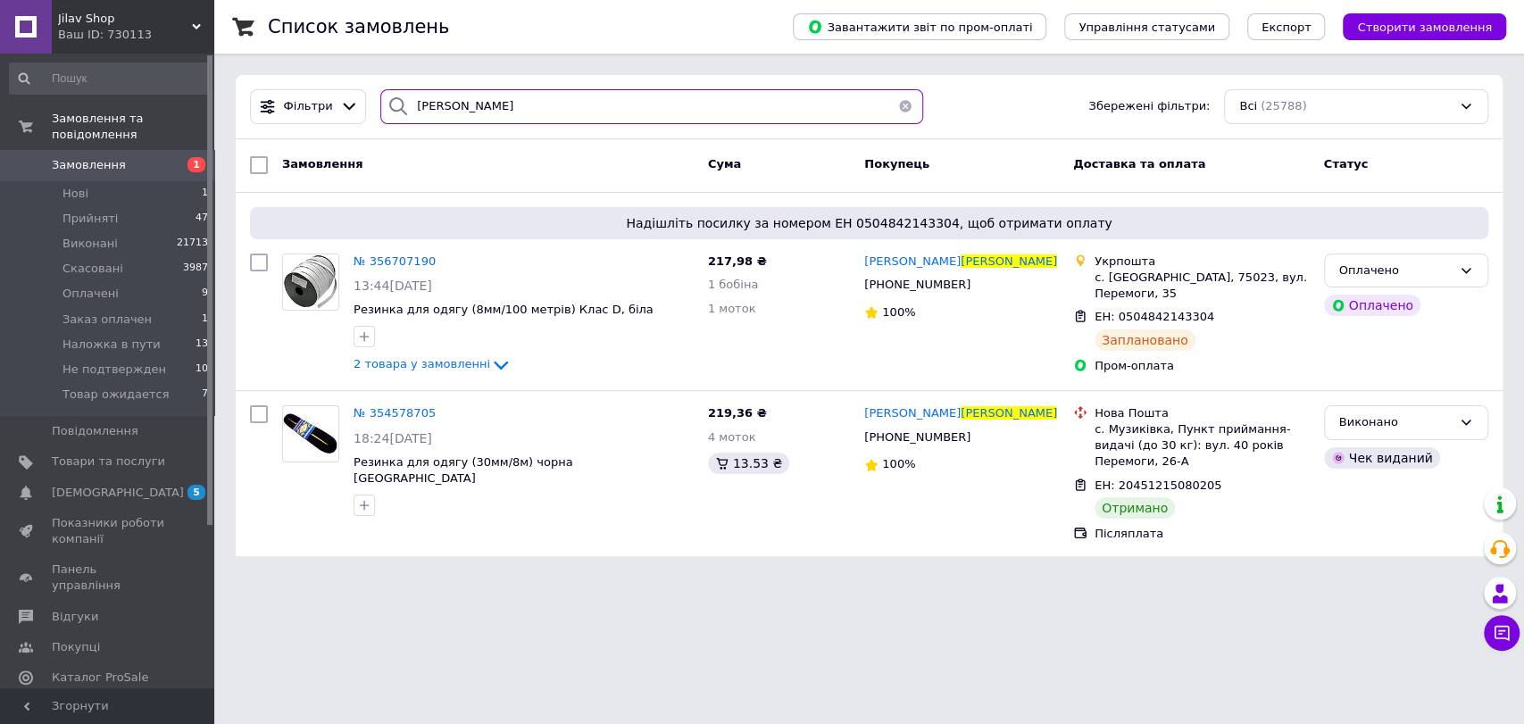
click at [436, 116] on input "полторак" at bounding box center [651, 106] width 543 height 35
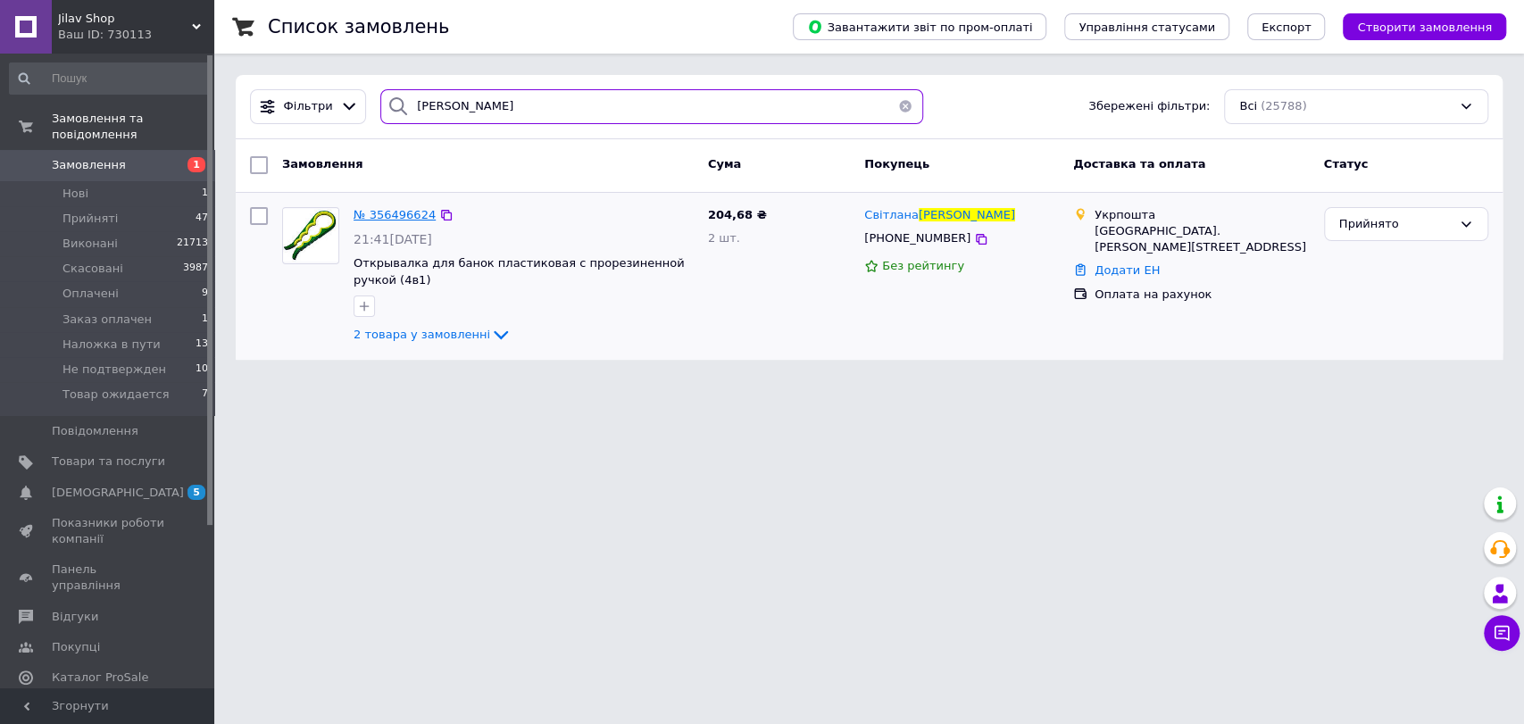
type input "кундиус"
click at [408, 213] on span "№ 356496624" at bounding box center [395, 214] width 82 height 13
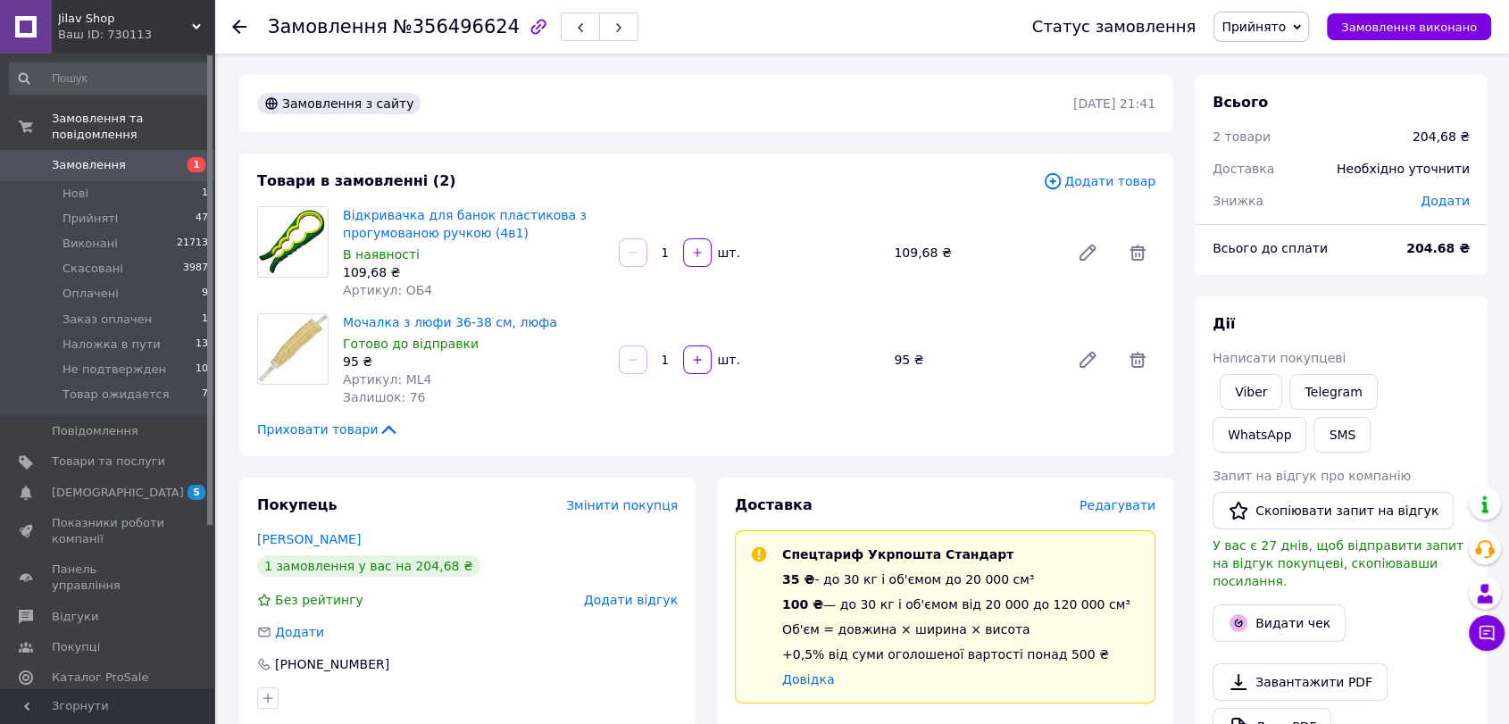
click at [1121, 502] on span "Редагувати" at bounding box center [1118, 505] width 76 height 14
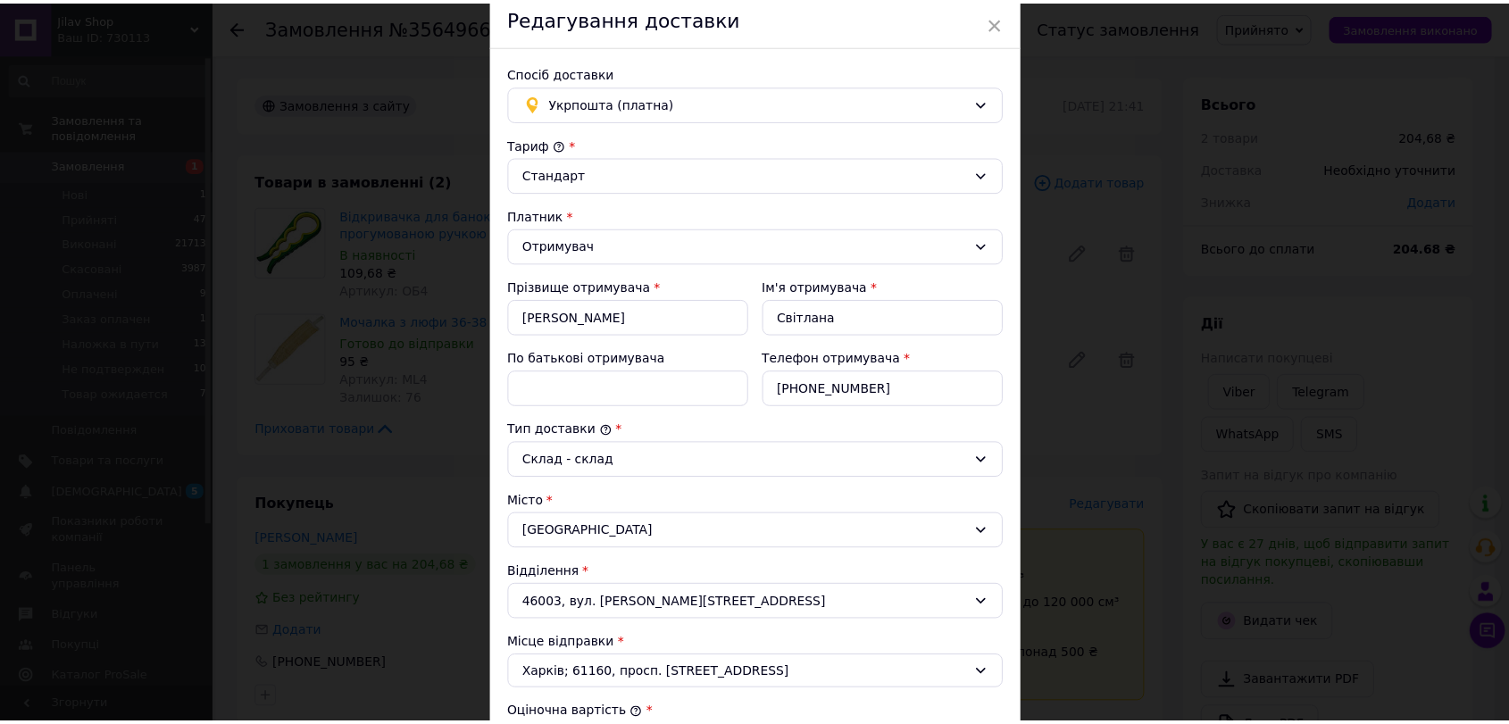
scroll to position [455, 0]
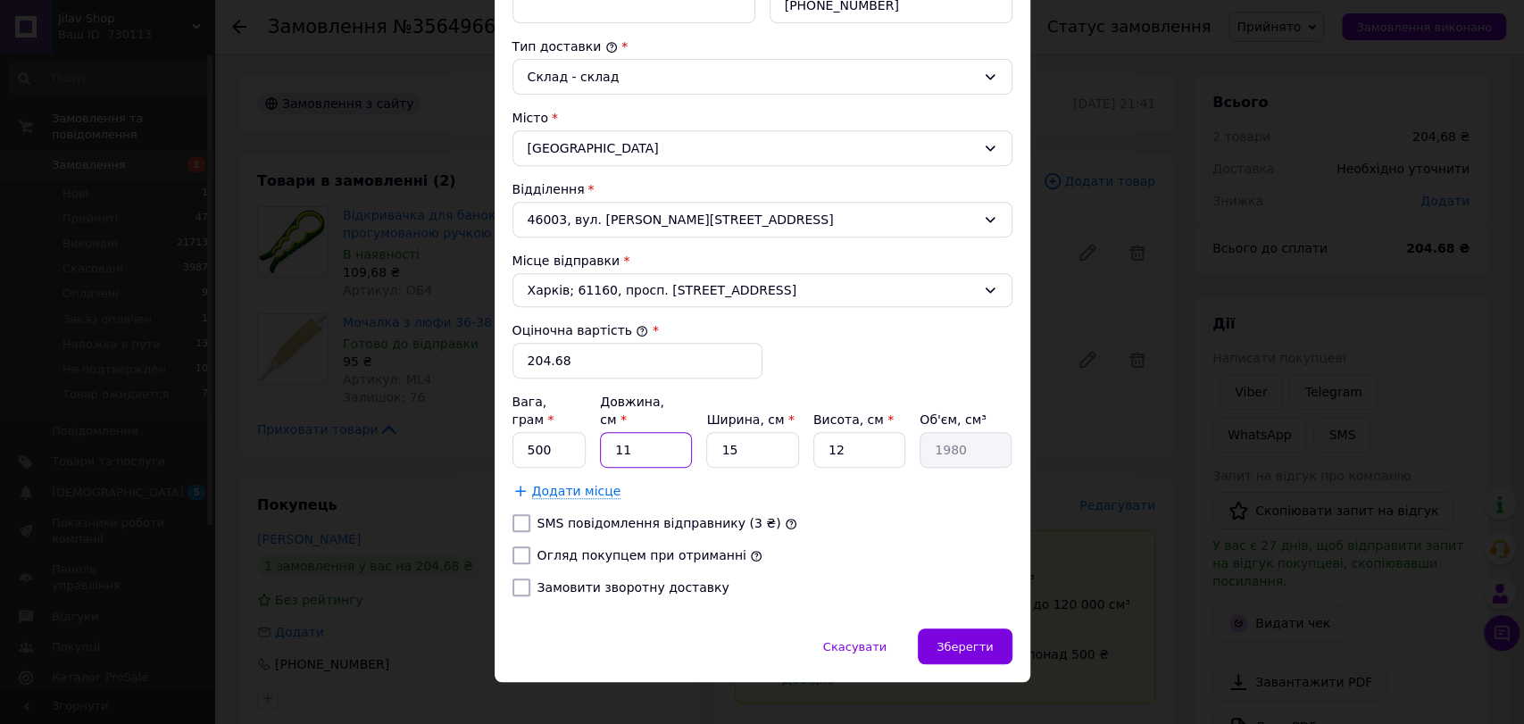
click at [665, 435] on input "11" at bounding box center [646, 450] width 92 height 36
type input "3"
type input "540"
type input "34"
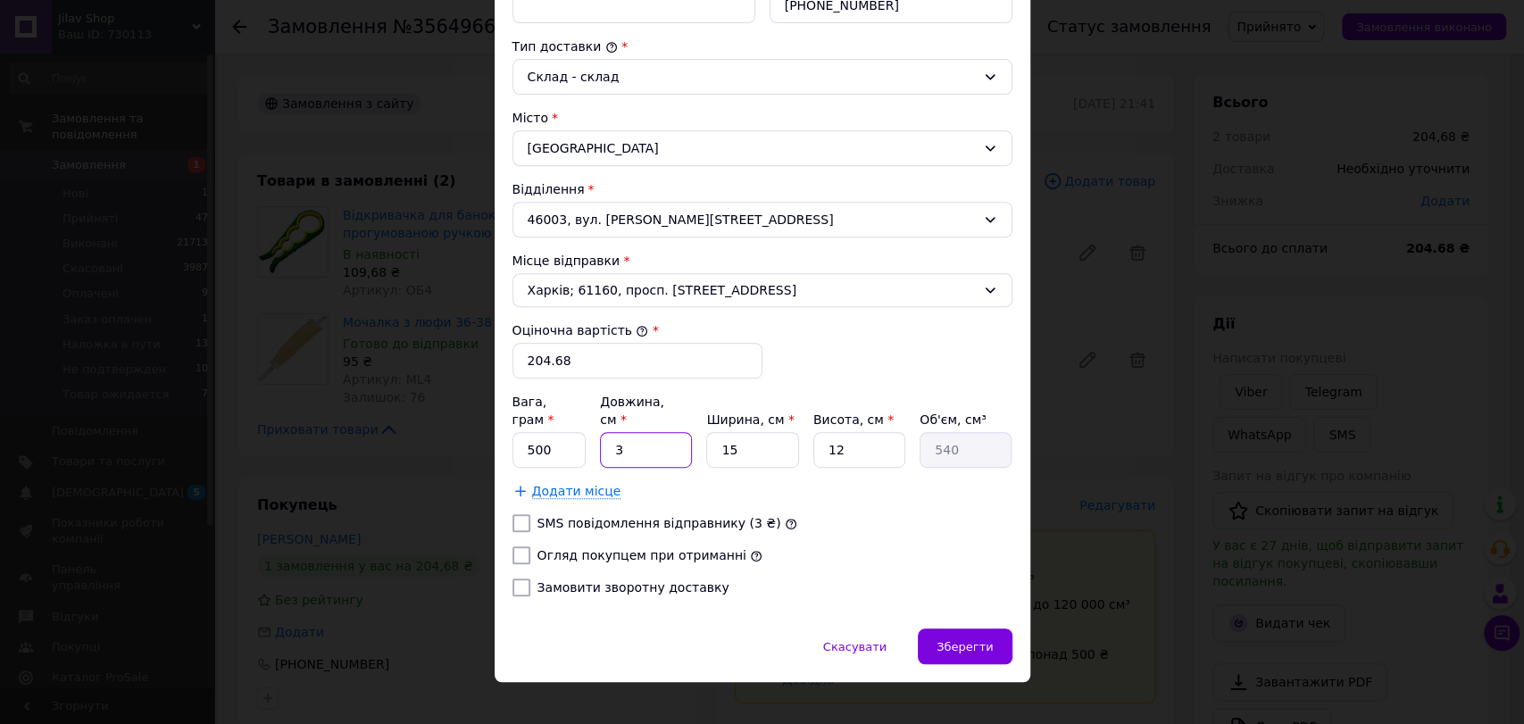
type input "6120"
type input "34"
click at [740, 432] on input "15" at bounding box center [752, 450] width 92 height 36
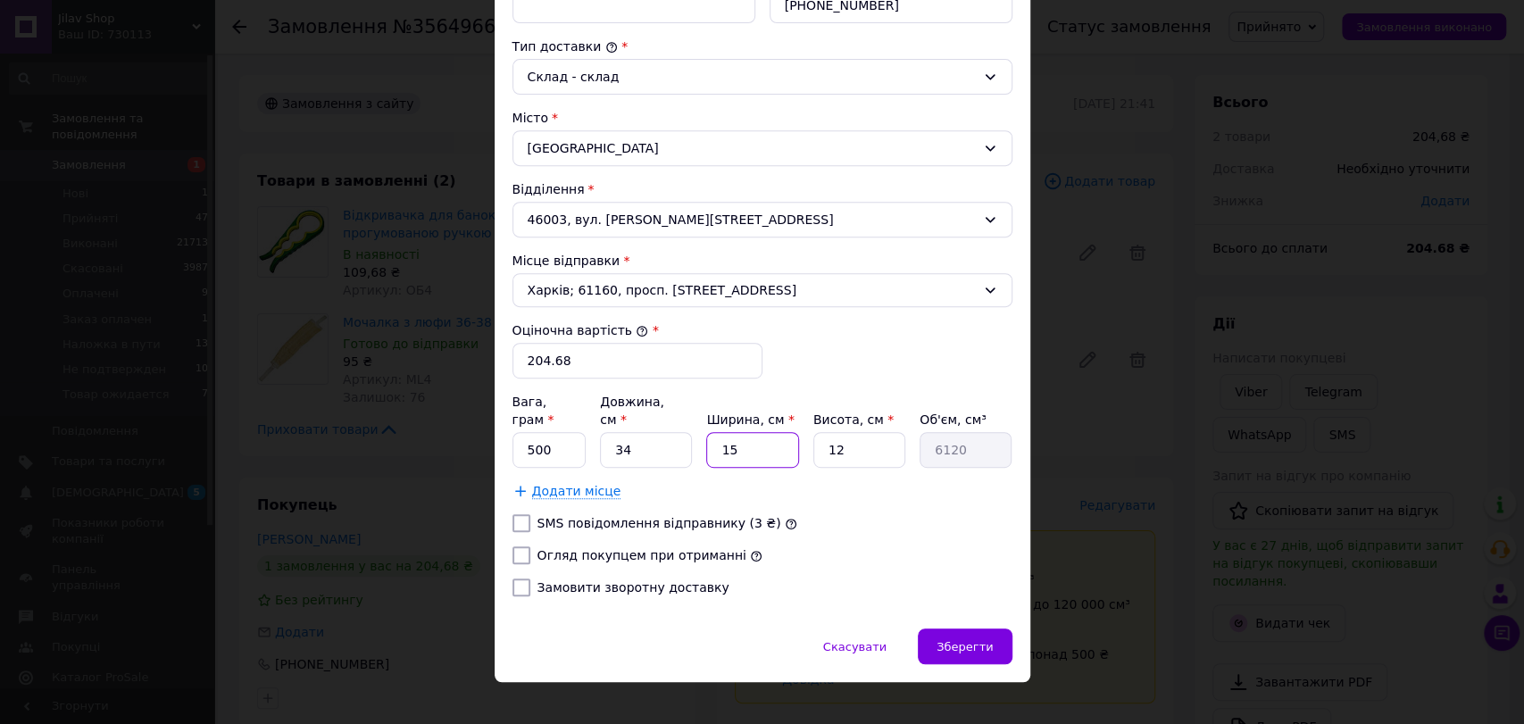
type input "4"
type input "1632"
type input "42"
type input "17136"
type input "42"
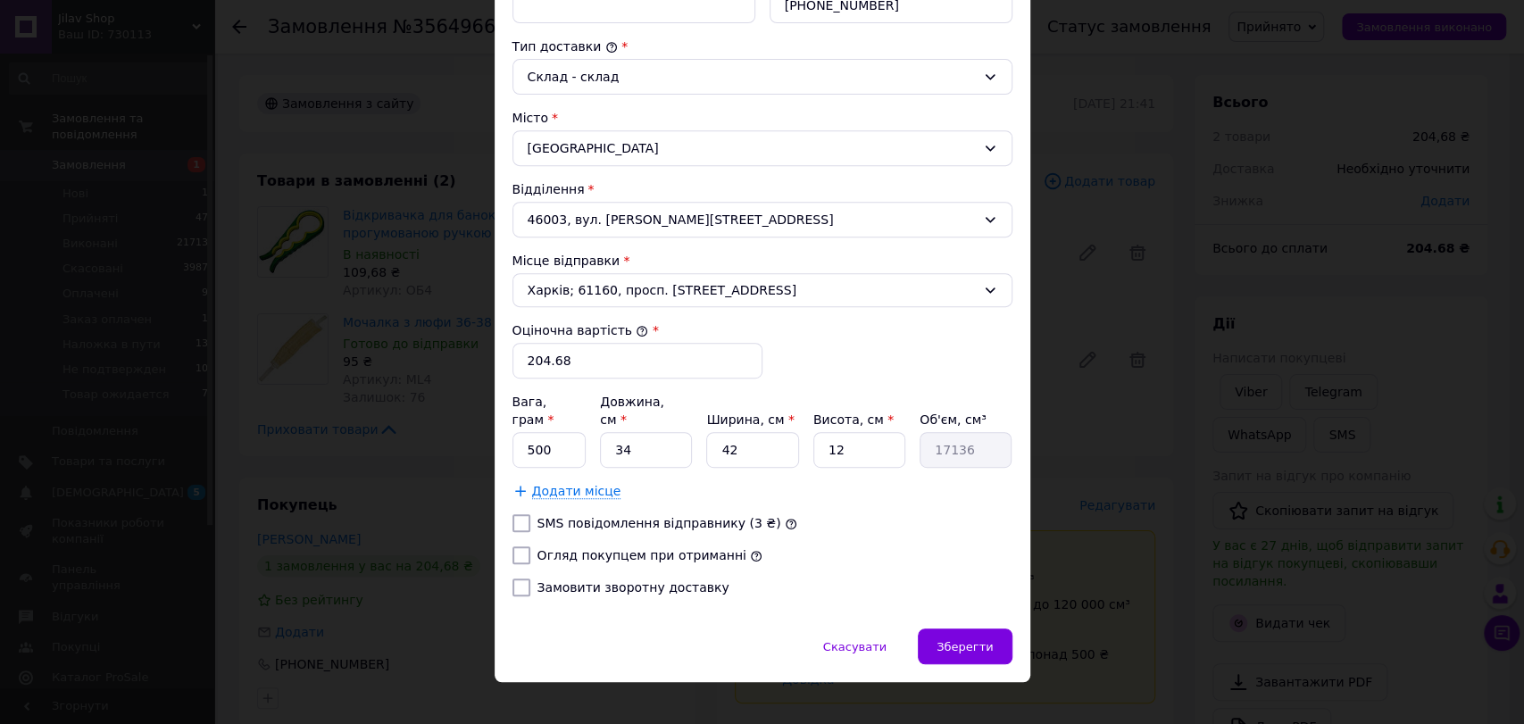
click at [556, 548] on label "Огляд покупцем при отриманні" at bounding box center [642, 555] width 209 height 14
click at [530, 546] on input "Огляд покупцем при отриманні" at bounding box center [522, 555] width 18 height 18
checkbox input "true"
click at [838, 432] on input "12" at bounding box center [859, 450] width 92 height 36
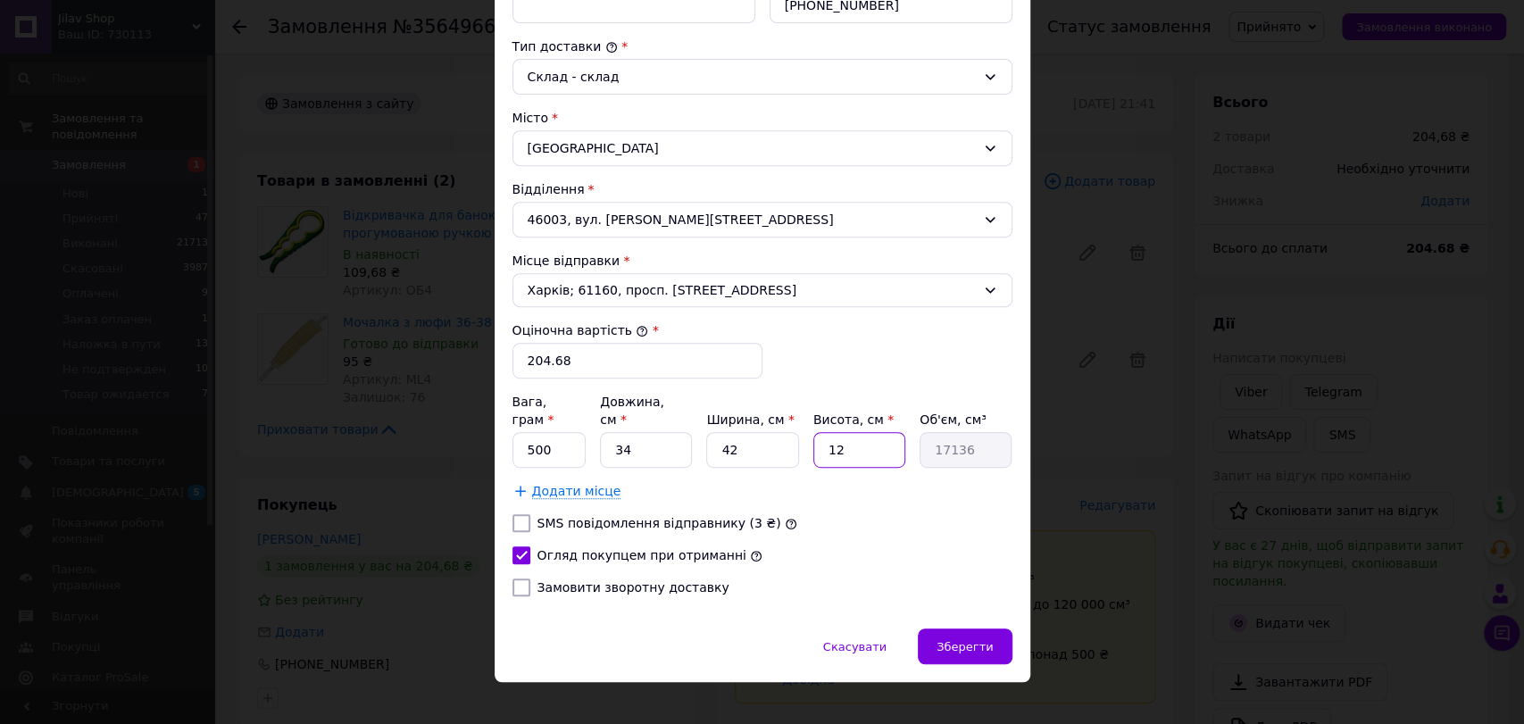
click at [838, 432] on input "12" at bounding box center [859, 450] width 92 height 36
type input "5"
type input "7140"
type input "3"
type input "4284"
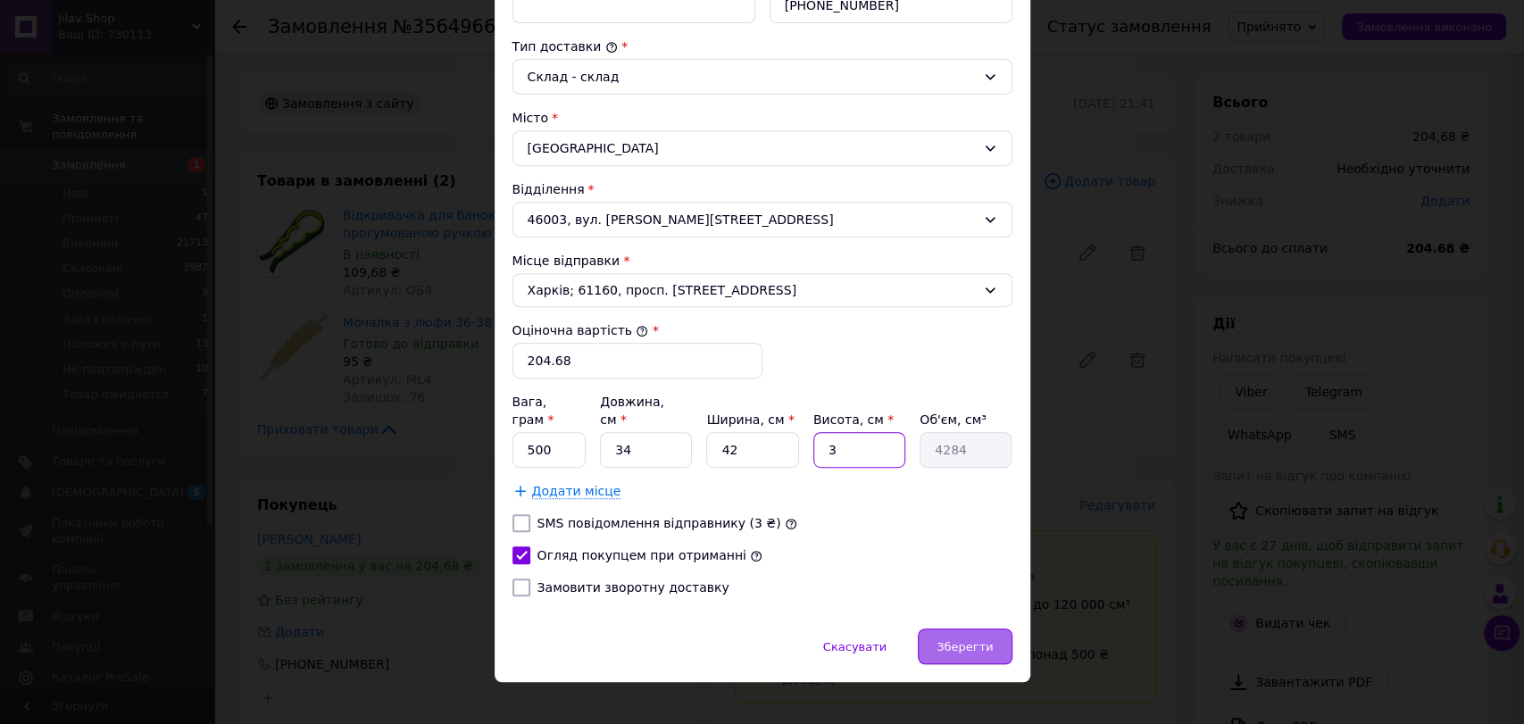
type input "3"
click at [941, 629] on div "Зберегти" at bounding box center [965, 647] width 94 height 36
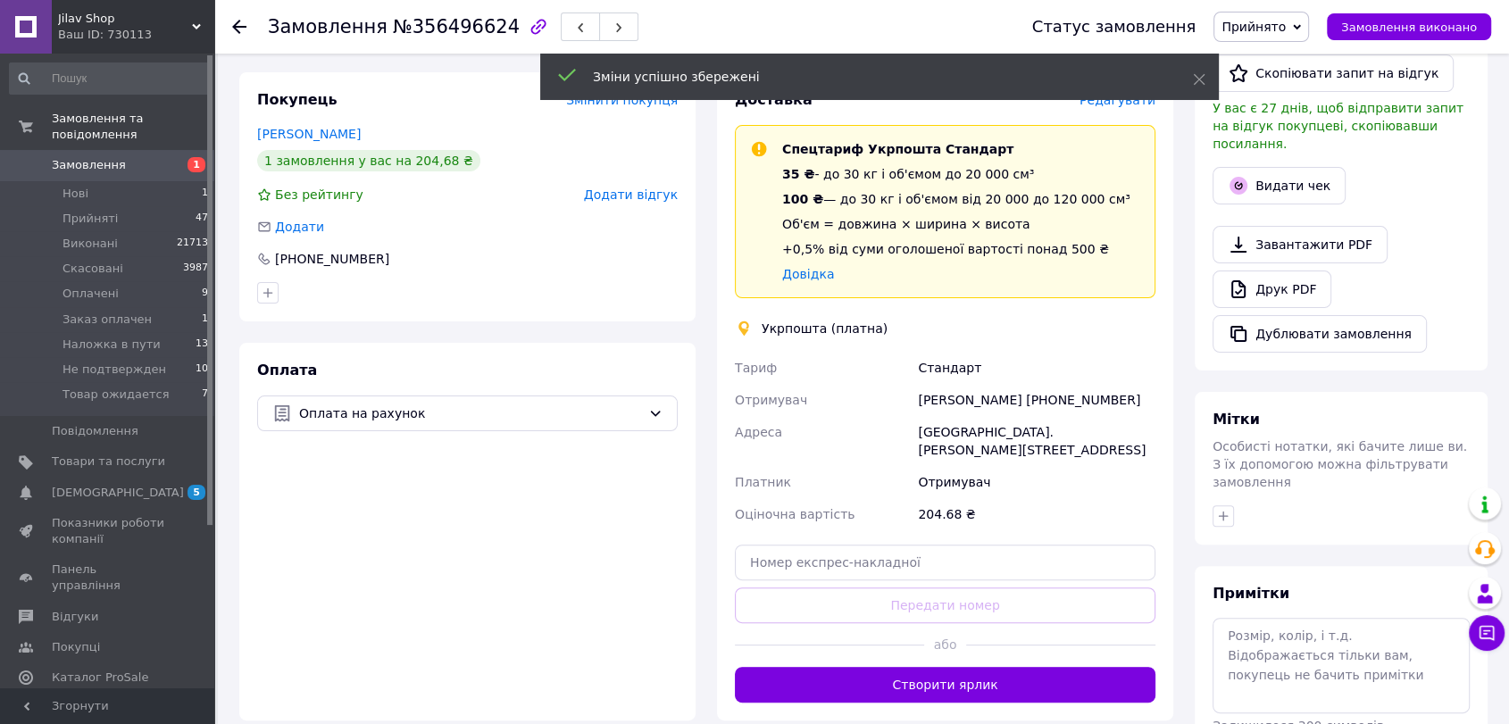
scroll to position [496, 0]
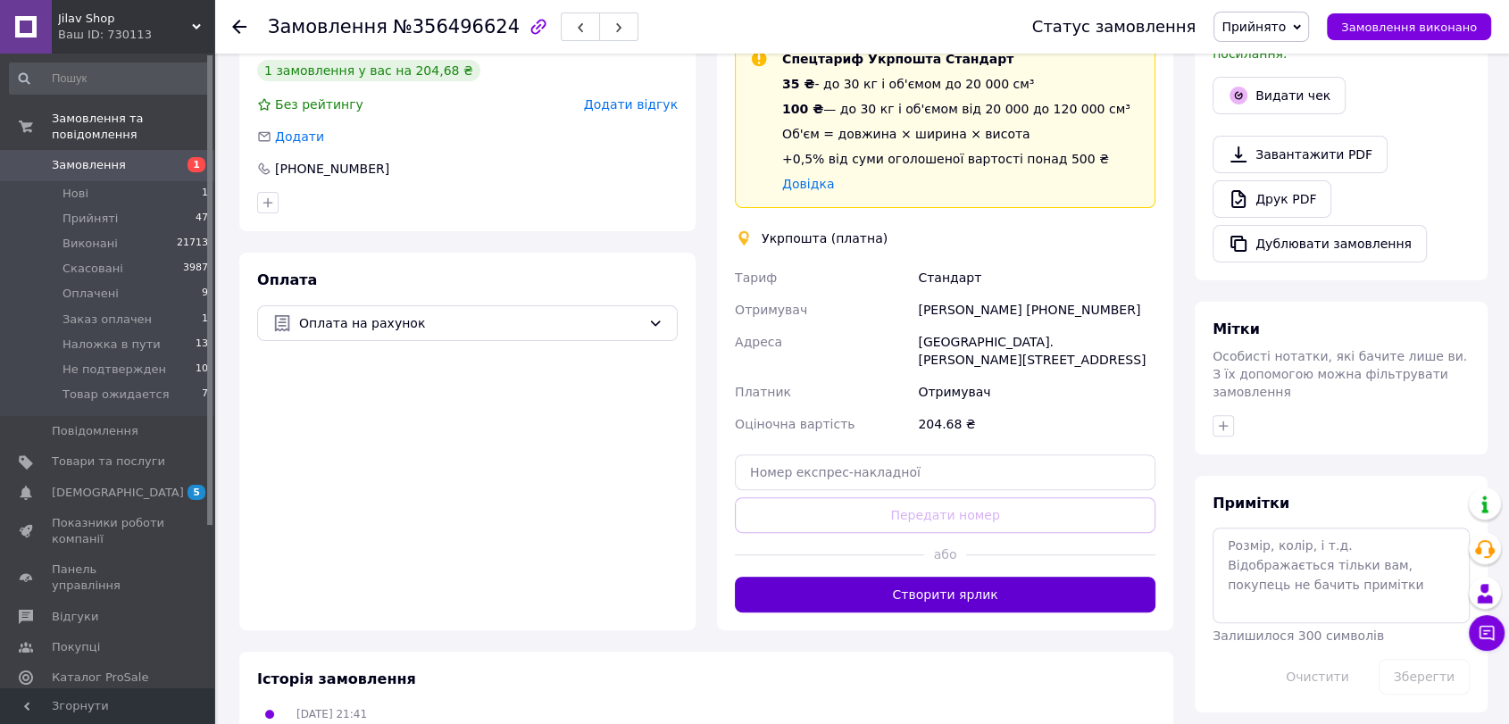
click at [962, 580] on button "Створити ярлик" at bounding box center [945, 595] width 421 height 36
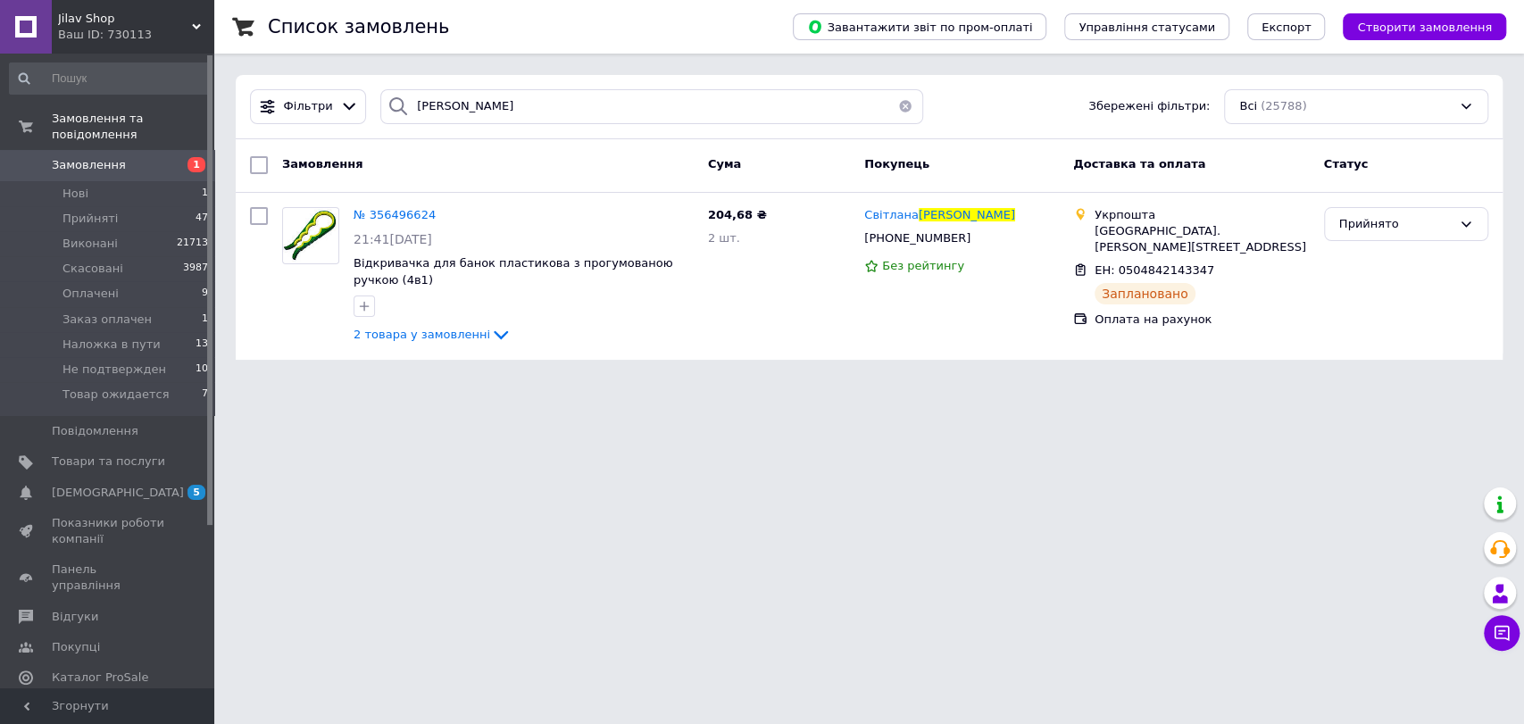
click at [358, 133] on div "Фільтри кундиус Збережені фільтри: Всі (25788)" at bounding box center [869, 107] width 1267 height 64
click at [454, 129] on div "Фільтри кундиус Збережені фільтри: Всі (25788)" at bounding box center [869, 107] width 1267 height 64
click at [466, 107] on input "кундиус" at bounding box center [651, 106] width 543 height 35
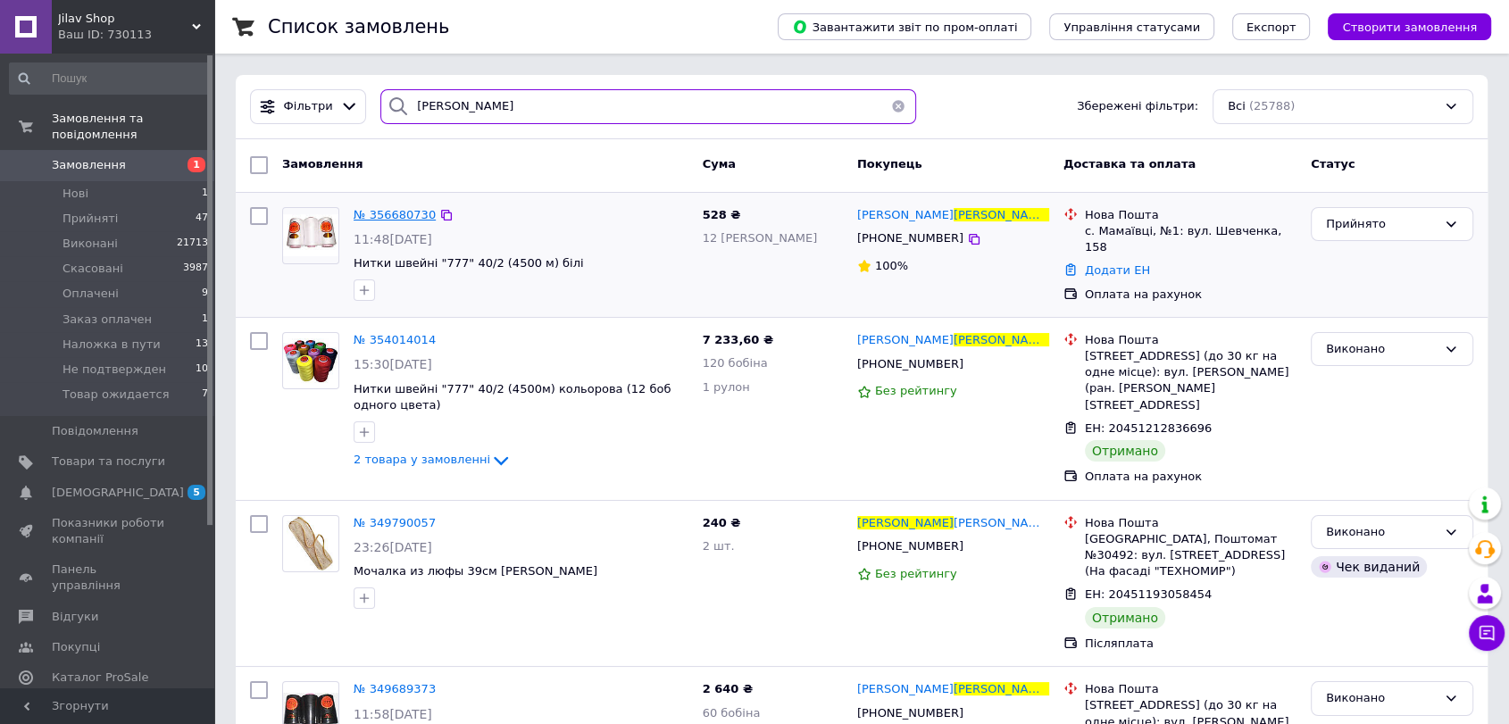
type input "павел"
click at [390, 220] on span "№ 356680730" at bounding box center [395, 214] width 82 height 13
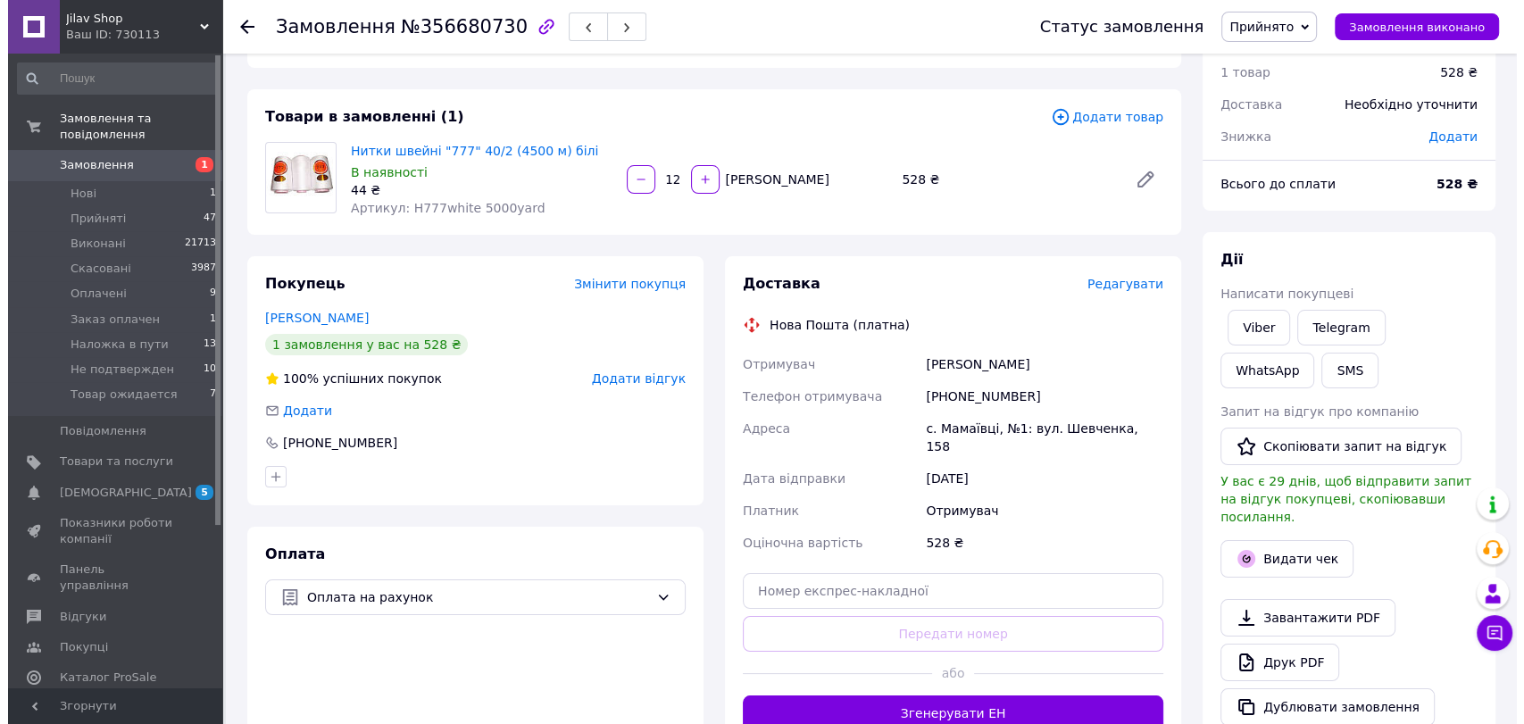
scroll to position [99, 0]
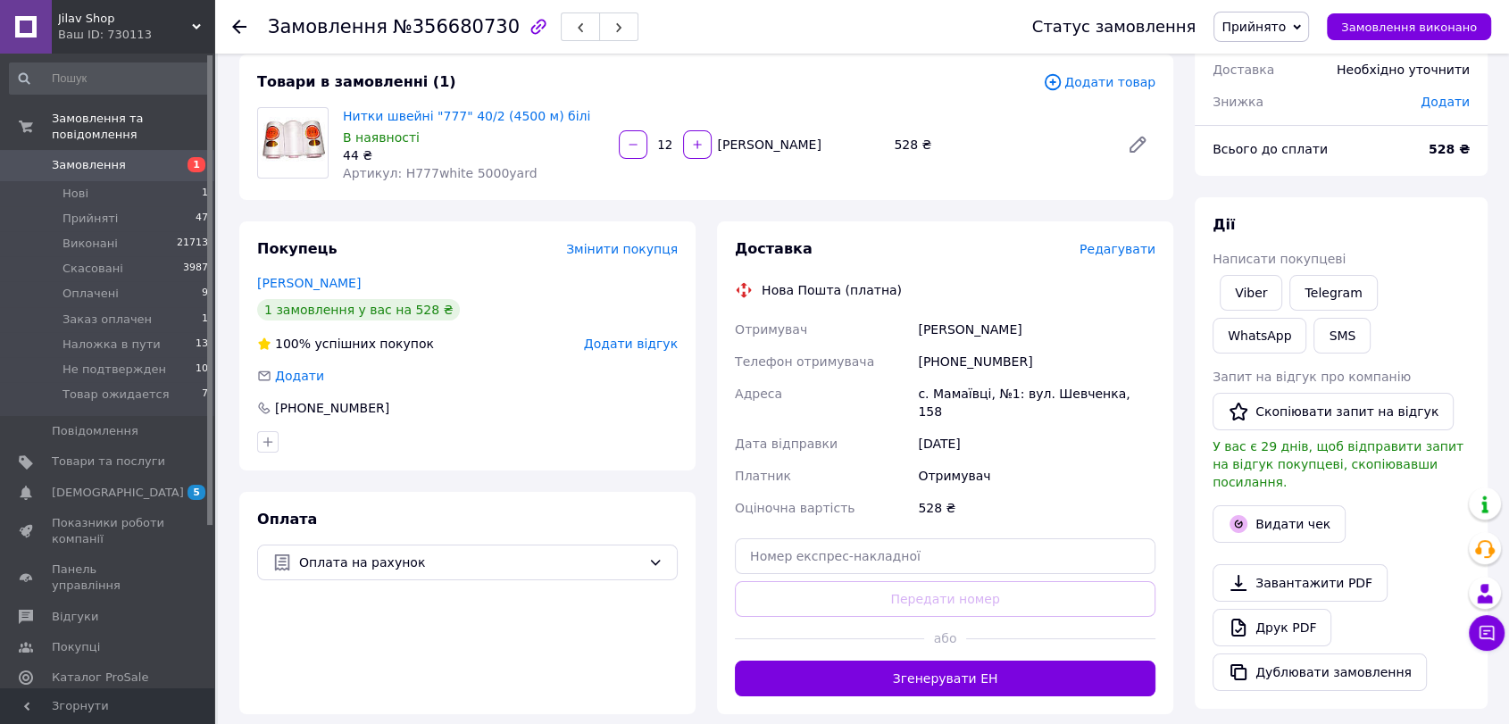
click at [1122, 246] on span "Редагувати" at bounding box center [1118, 249] width 76 height 14
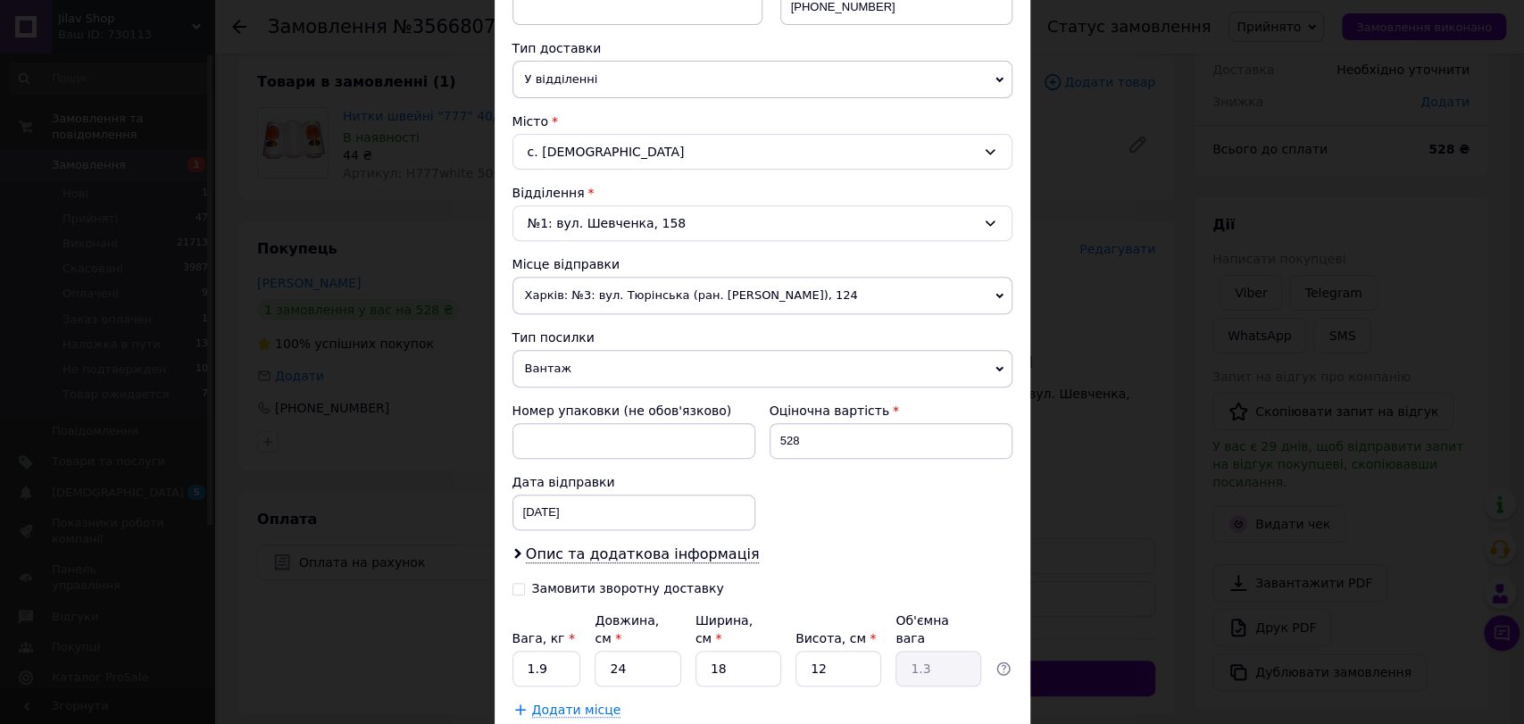
scroll to position [396, 0]
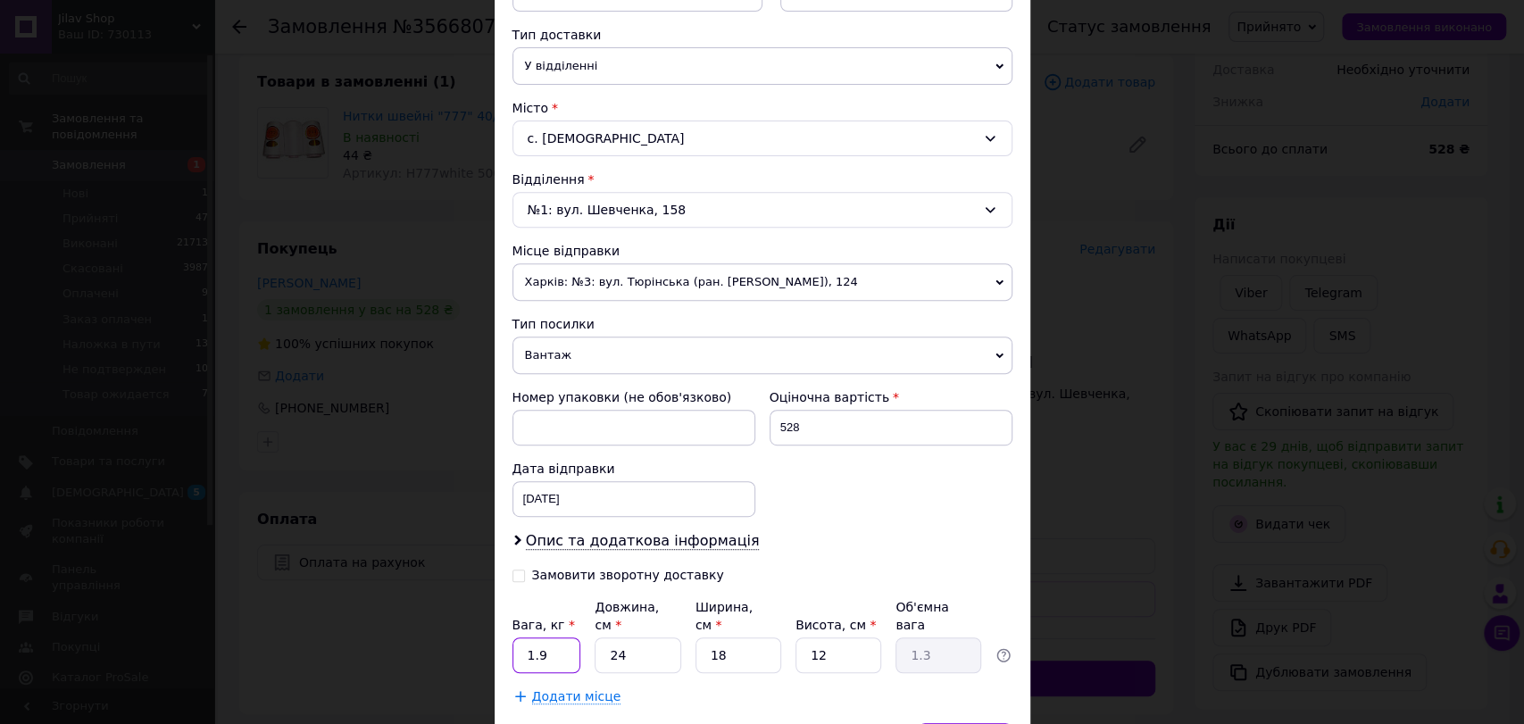
click at [548, 638] on input "1.9" at bounding box center [547, 656] width 69 height 36
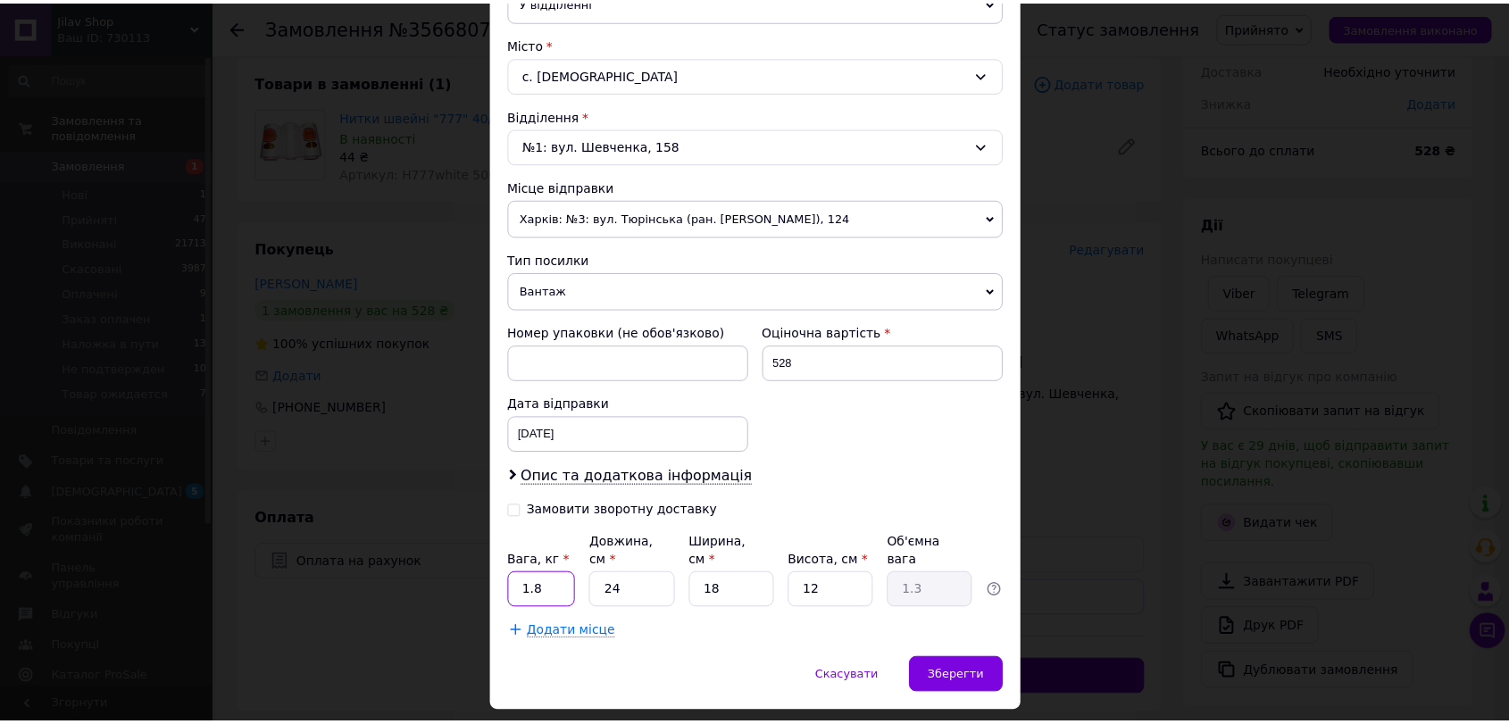
scroll to position [491, 0]
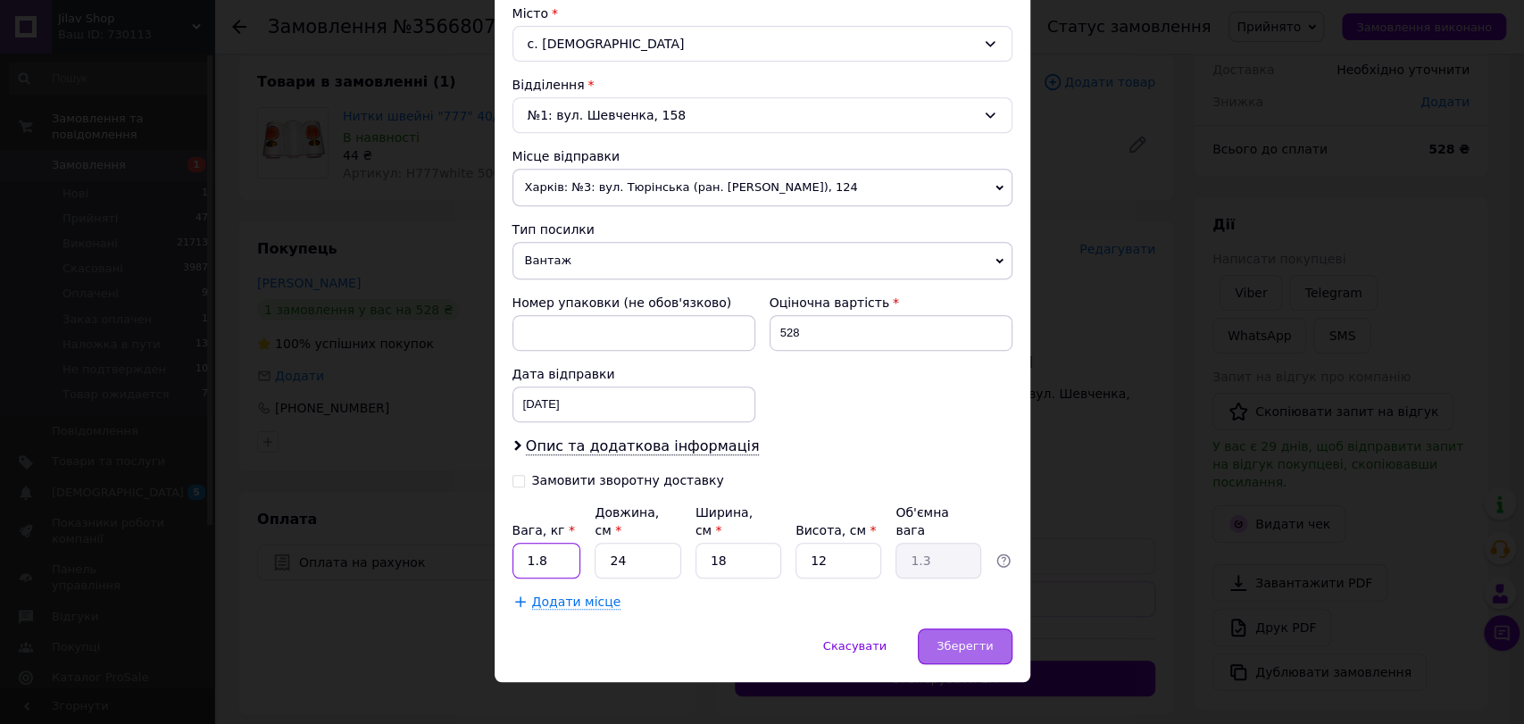
type input "1.8"
click at [969, 639] on span "Зберегти" at bounding box center [965, 645] width 56 height 13
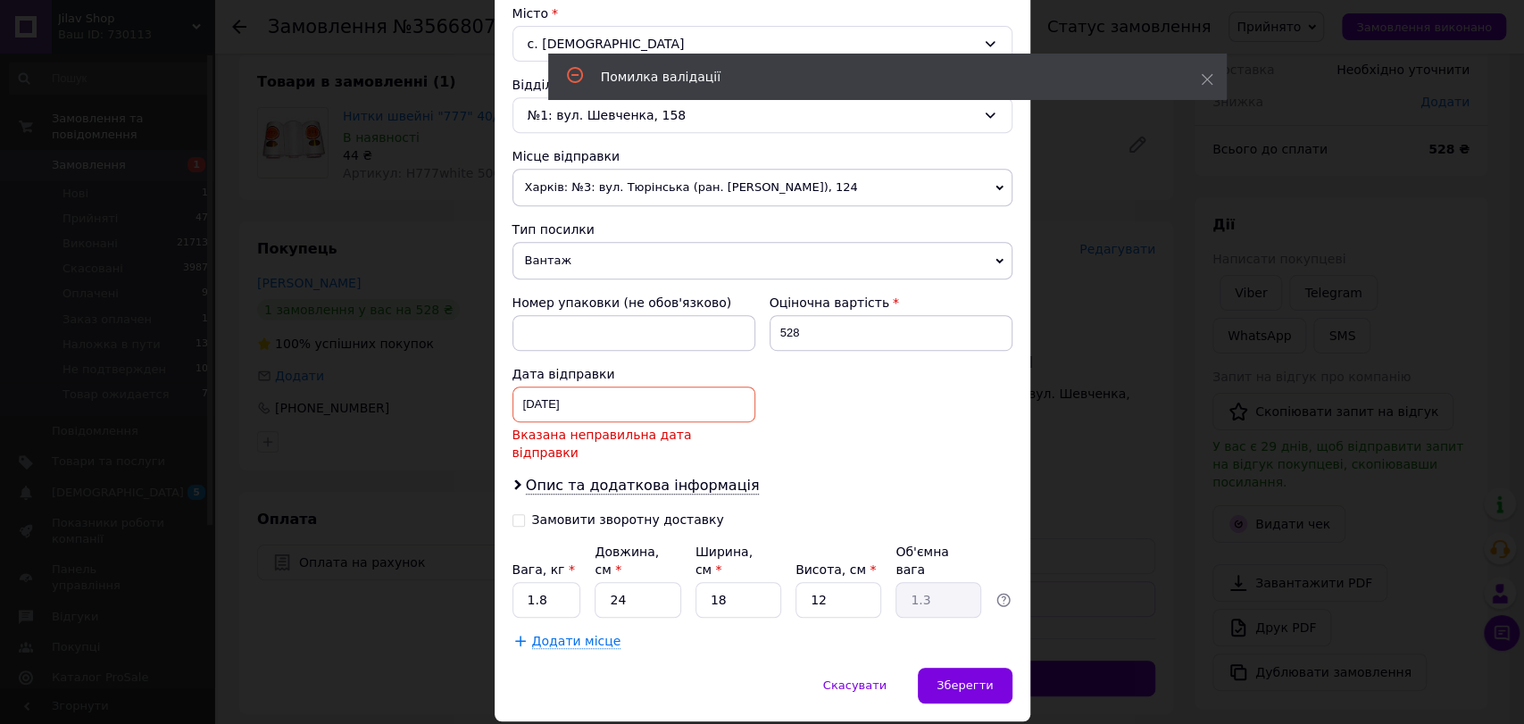
click at [671, 405] on div "11.08.2025 < 2025 > < Август > Пн Вт Ср Чт Пт Сб Вс 28 29 30 31 1 2 3 4 5 6 7 8…" at bounding box center [634, 405] width 243 height 36
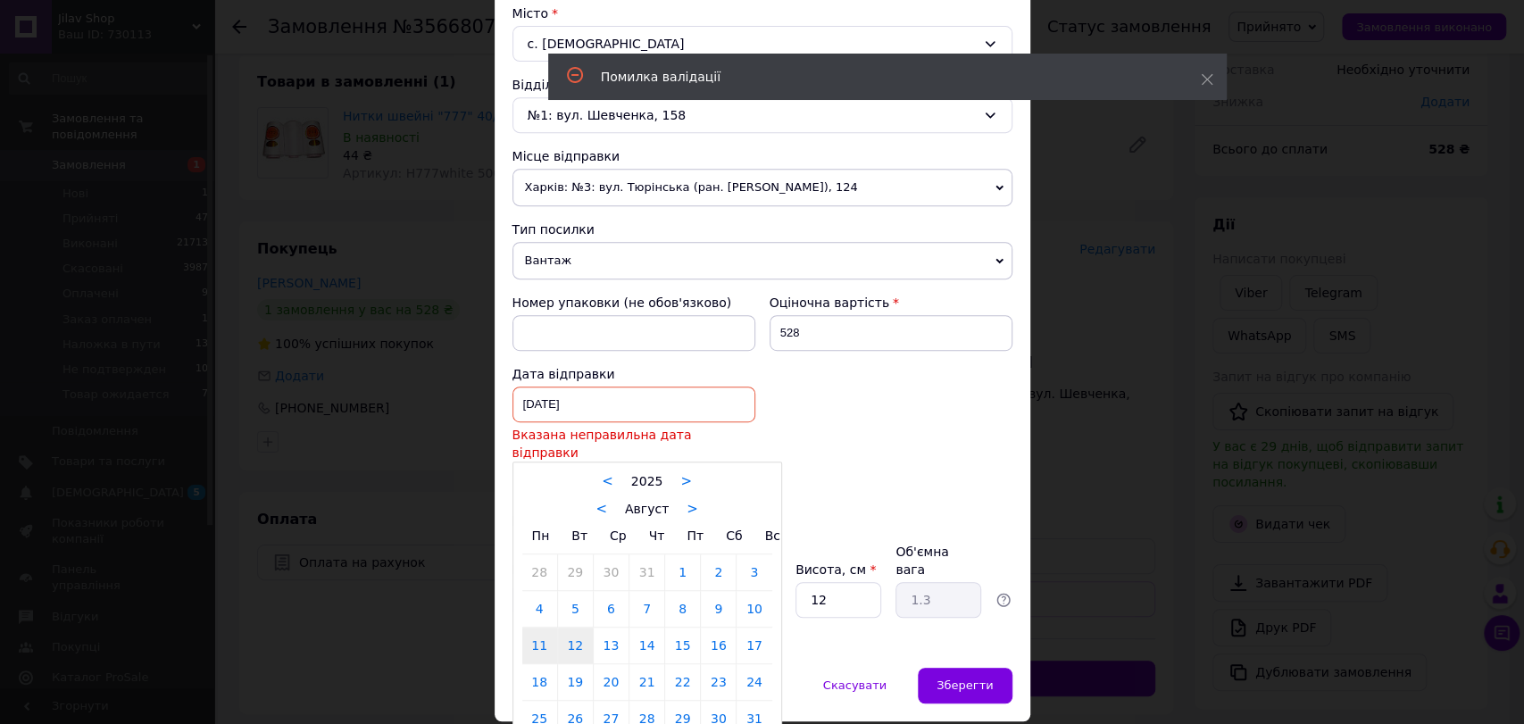
click at [584, 628] on link "12" at bounding box center [575, 646] width 35 height 36
type input "12.08.2025"
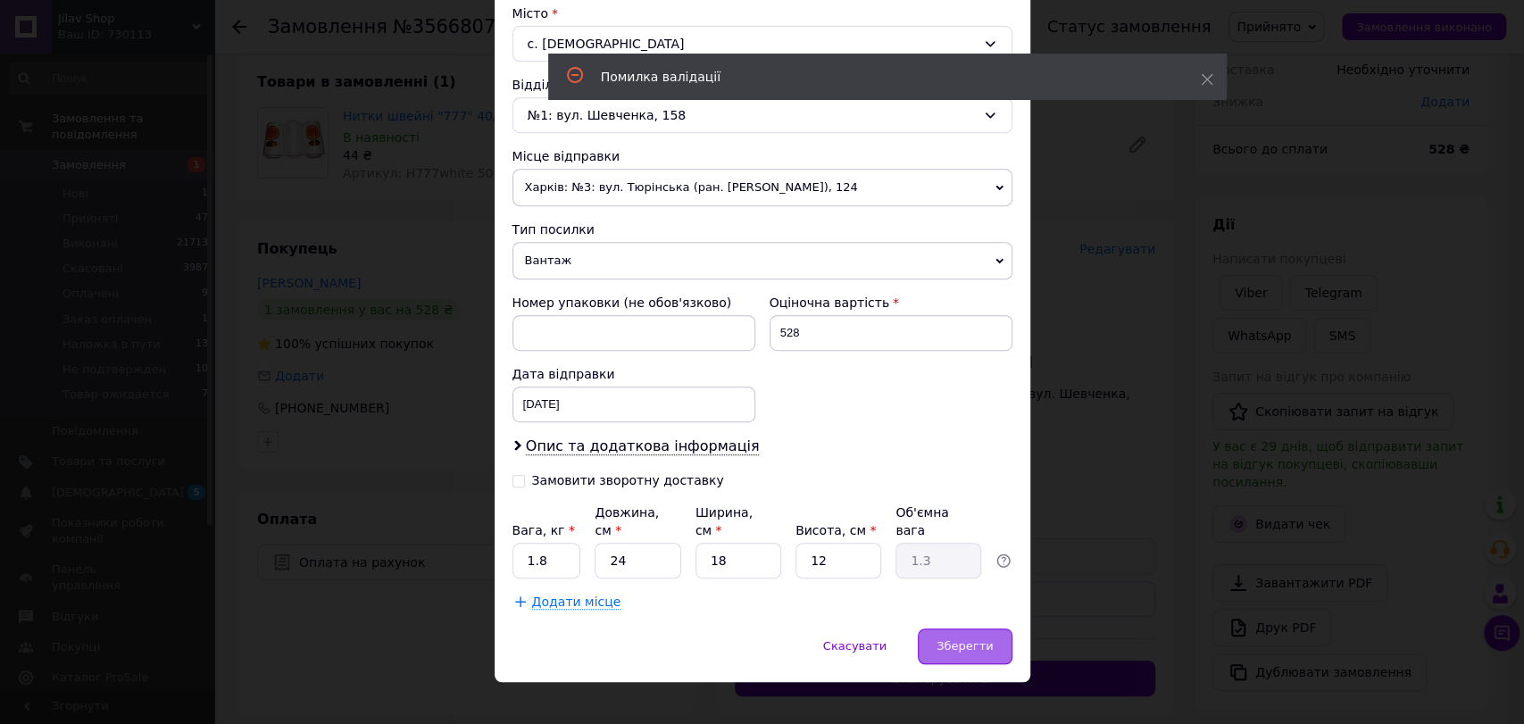
click at [971, 629] on div "Зберегти" at bounding box center [965, 647] width 94 height 36
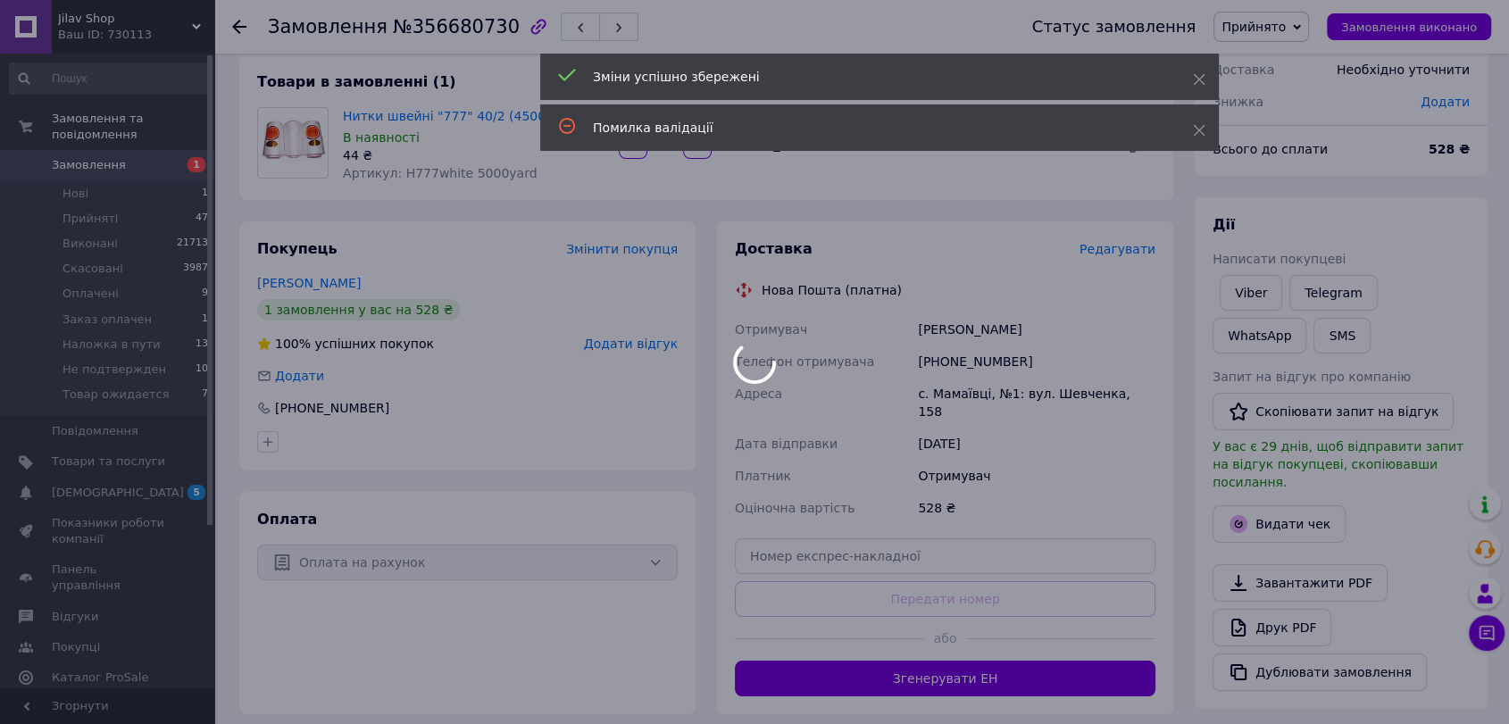
scroll to position [297, 0]
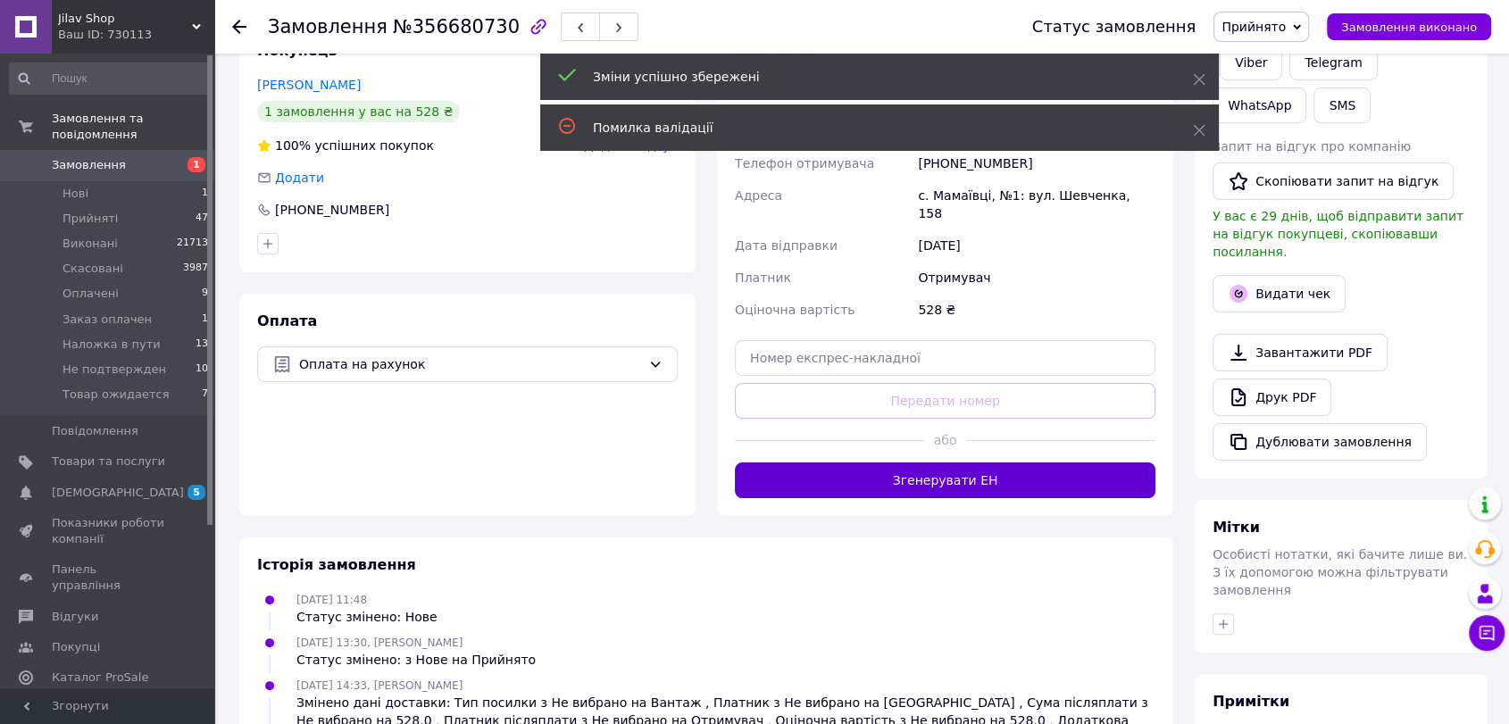
click at [897, 463] on button "Згенерувати ЕН" at bounding box center [945, 481] width 421 height 36
click at [897, 460] on div "Доставка Редагувати Нова Пошта (платна) Отримувач Павел Ірина Телефон отримувач…" at bounding box center [945, 269] width 421 height 457
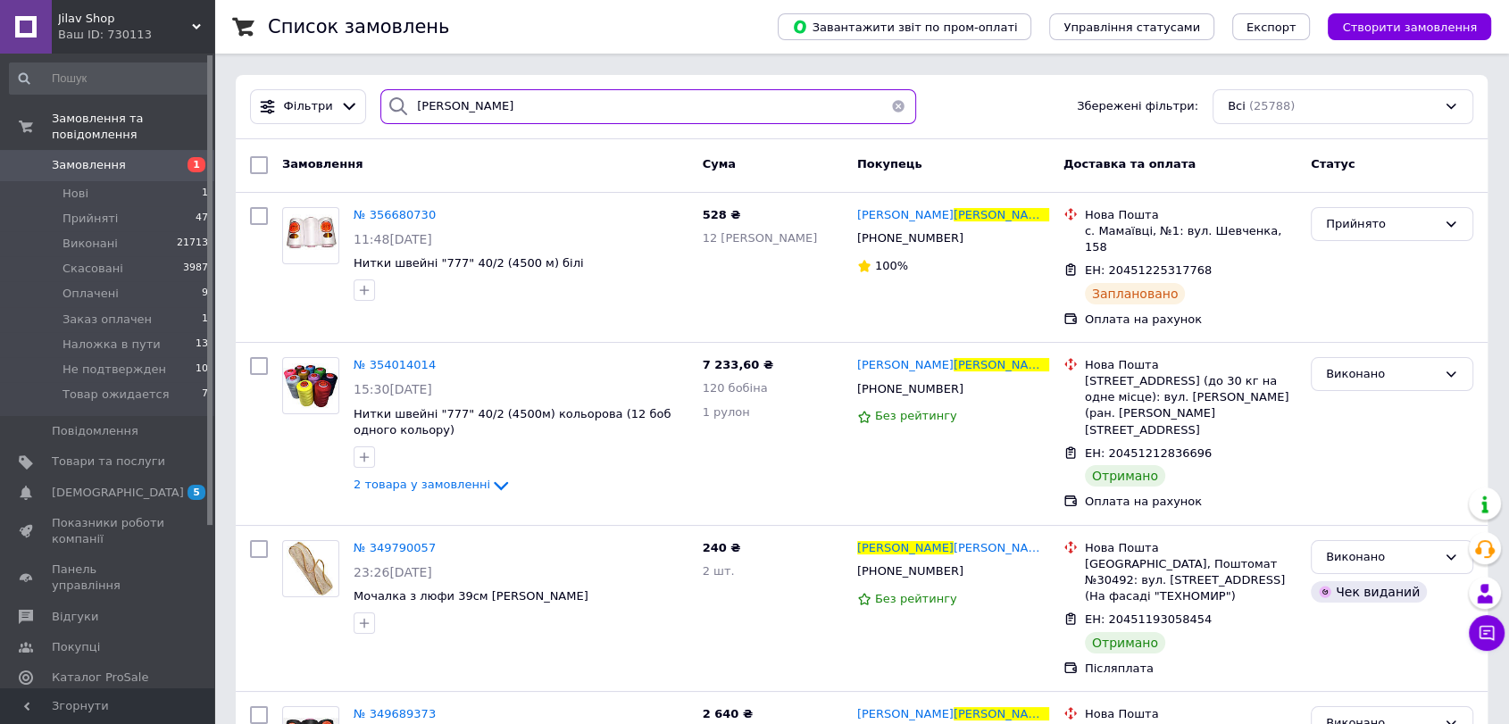
click at [493, 96] on input "павел" at bounding box center [648, 106] width 536 height 35
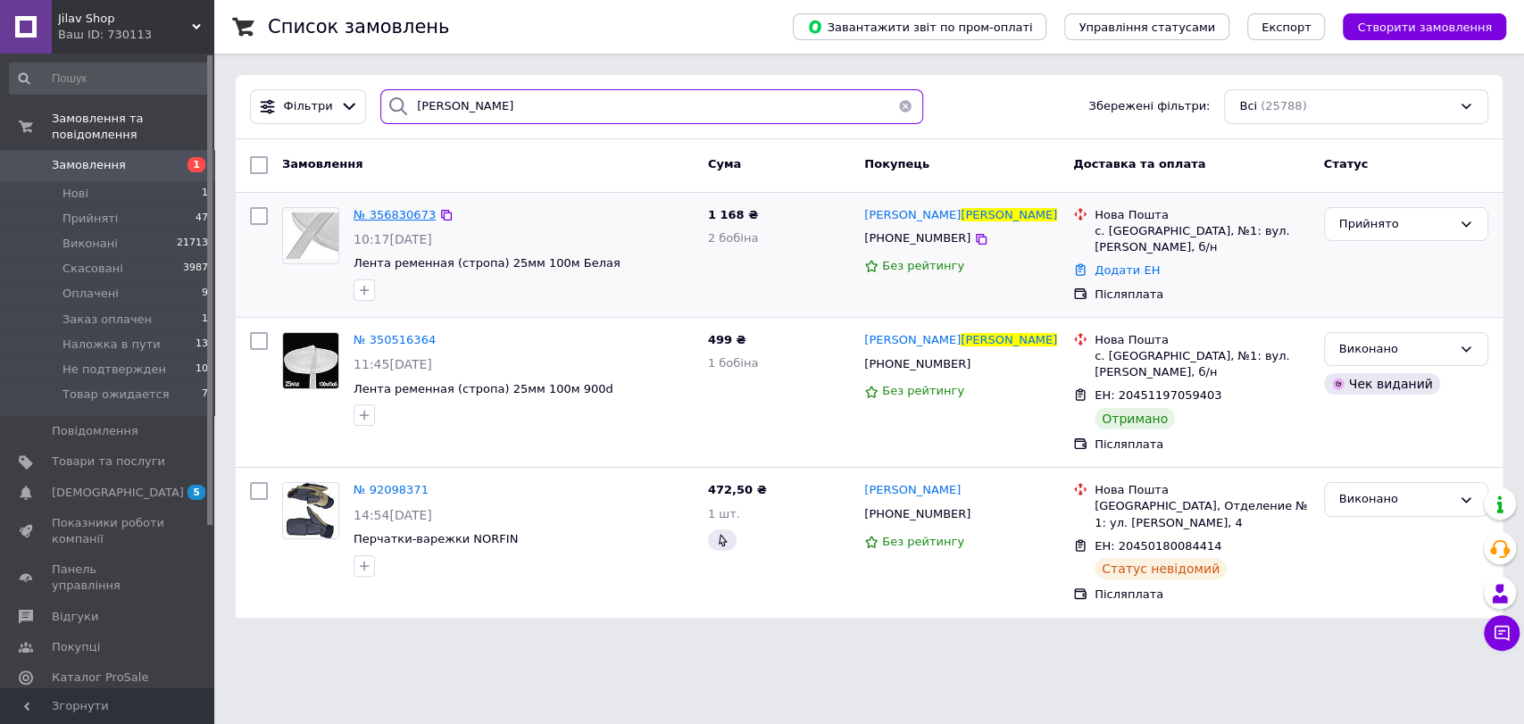
type input "топоров"
click at [375, 208] on span "№ 356830673" at bounding box center [395, 214] width 82 height 13
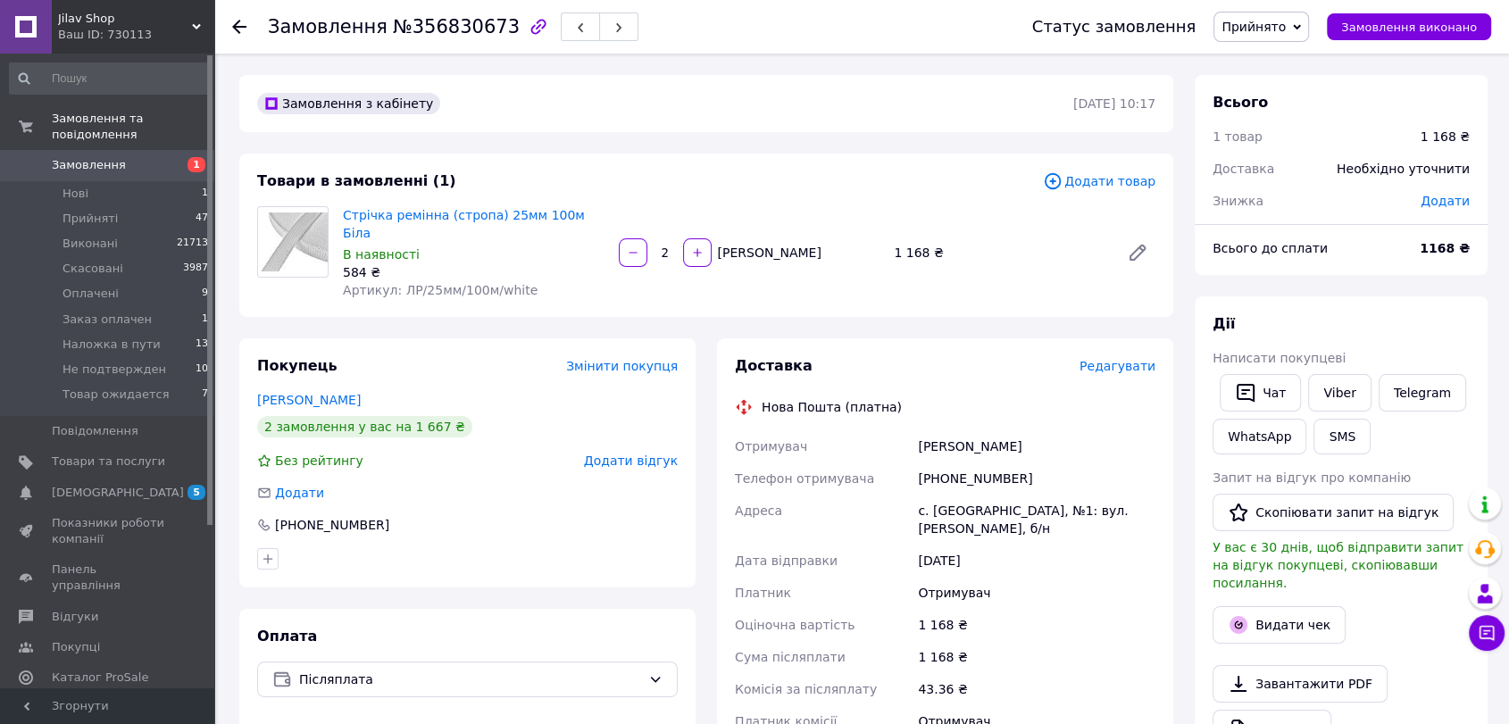
click at [1110, 359] on span "Редагувати" at bounding box center [1118, 366] width 76 height 14
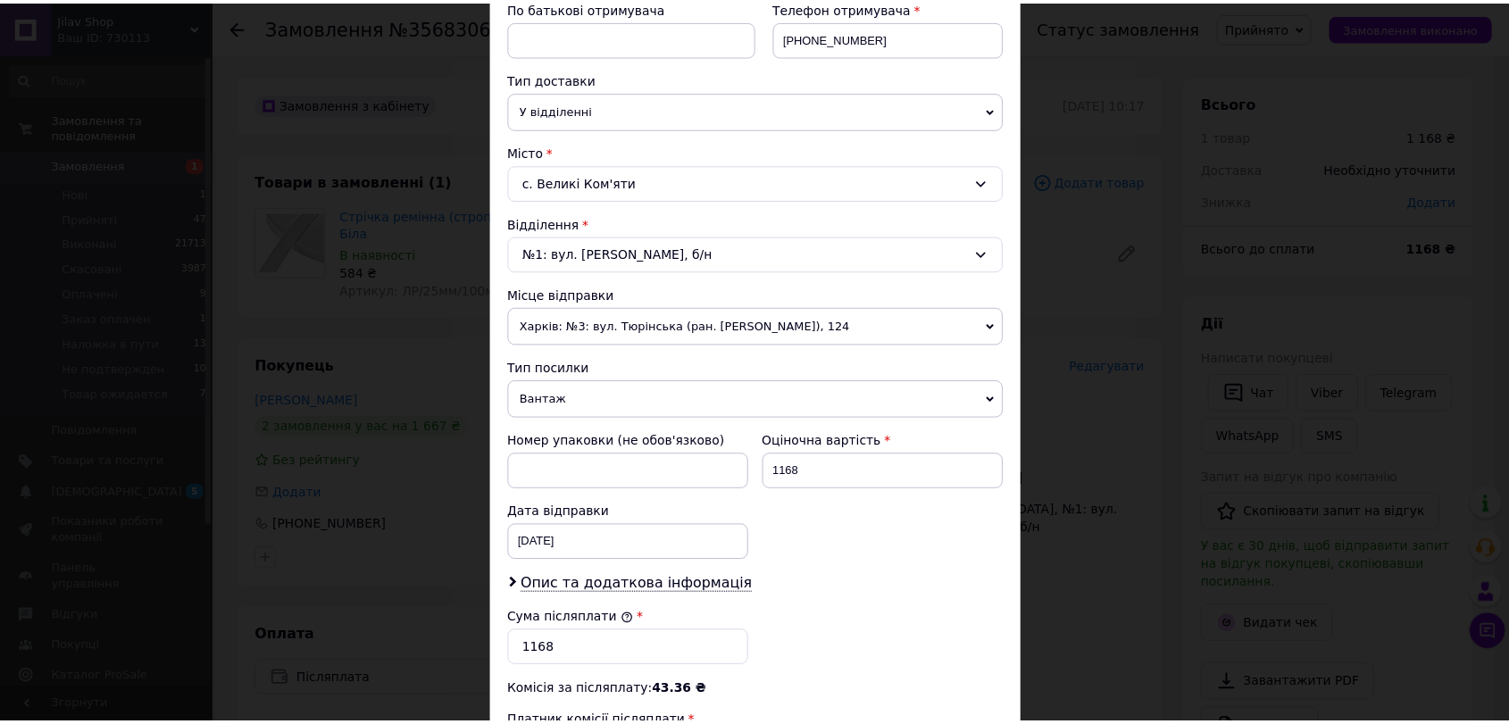
scroll to position [595, 0]
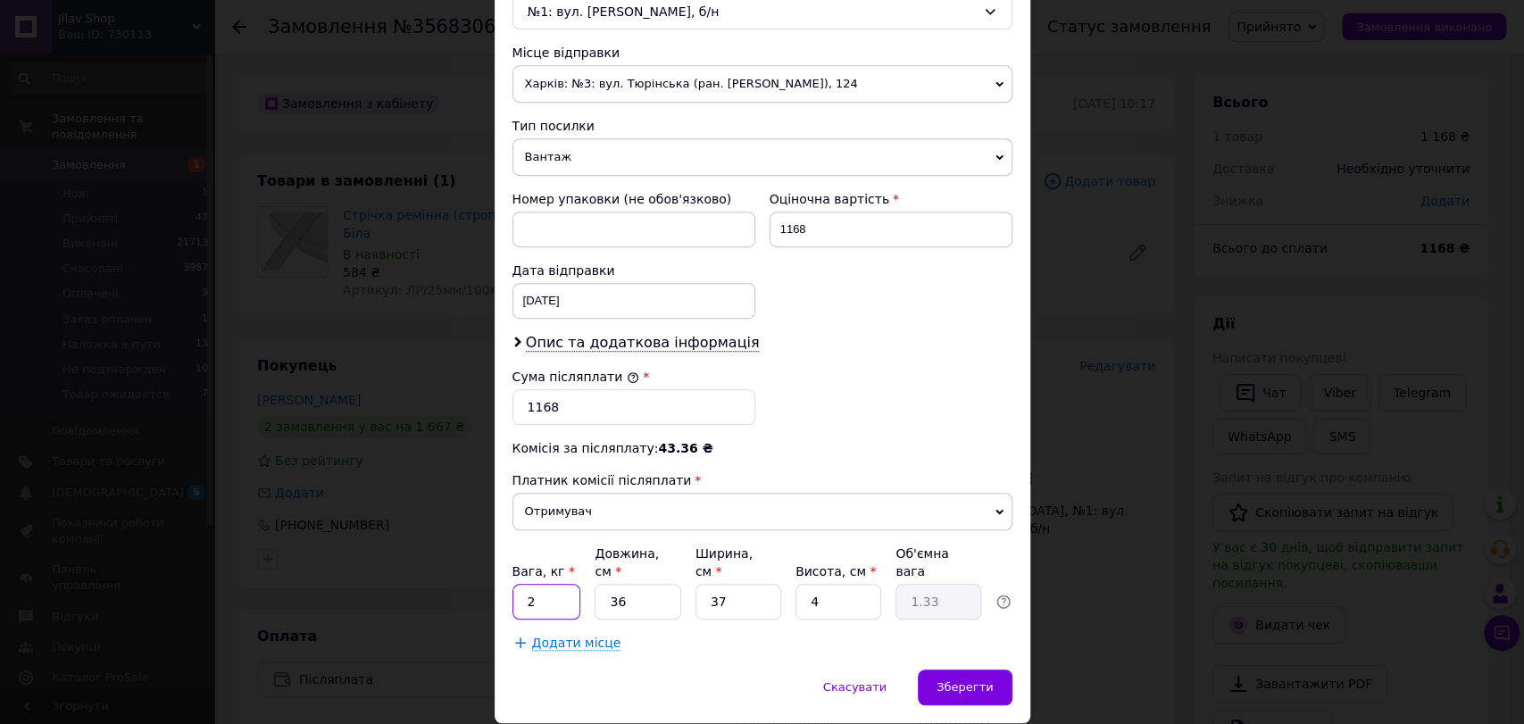
click at [546, 584] on input "2" at bounding box center [547, 602] width 69 height 36
type input "3"
click at [678, 584] on input "36" at bounding box center [638, 602] width 86 height 36
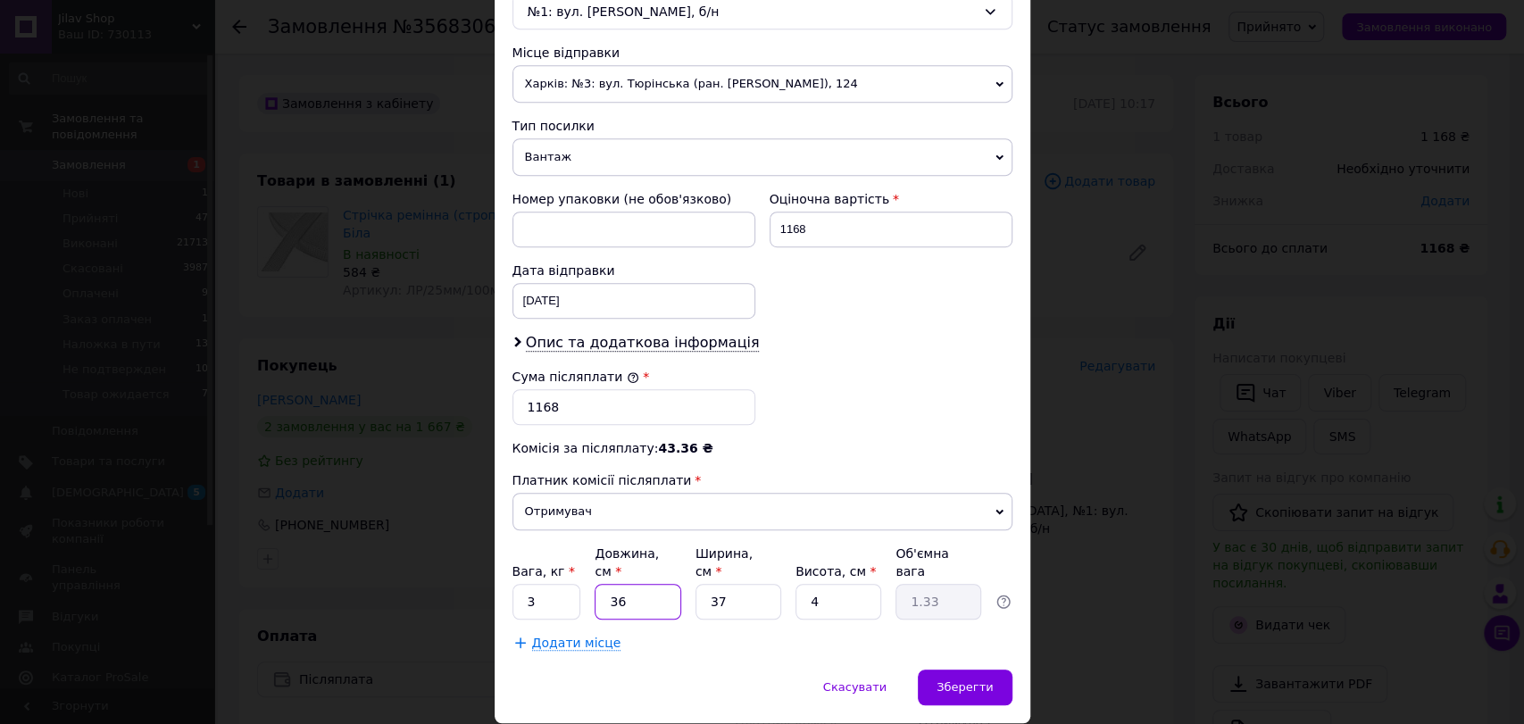
click at [678, 584] on input "36" at bounding box center [638, 602] width 86 height 36
type input "3"
type input "0.11"
type input "39"
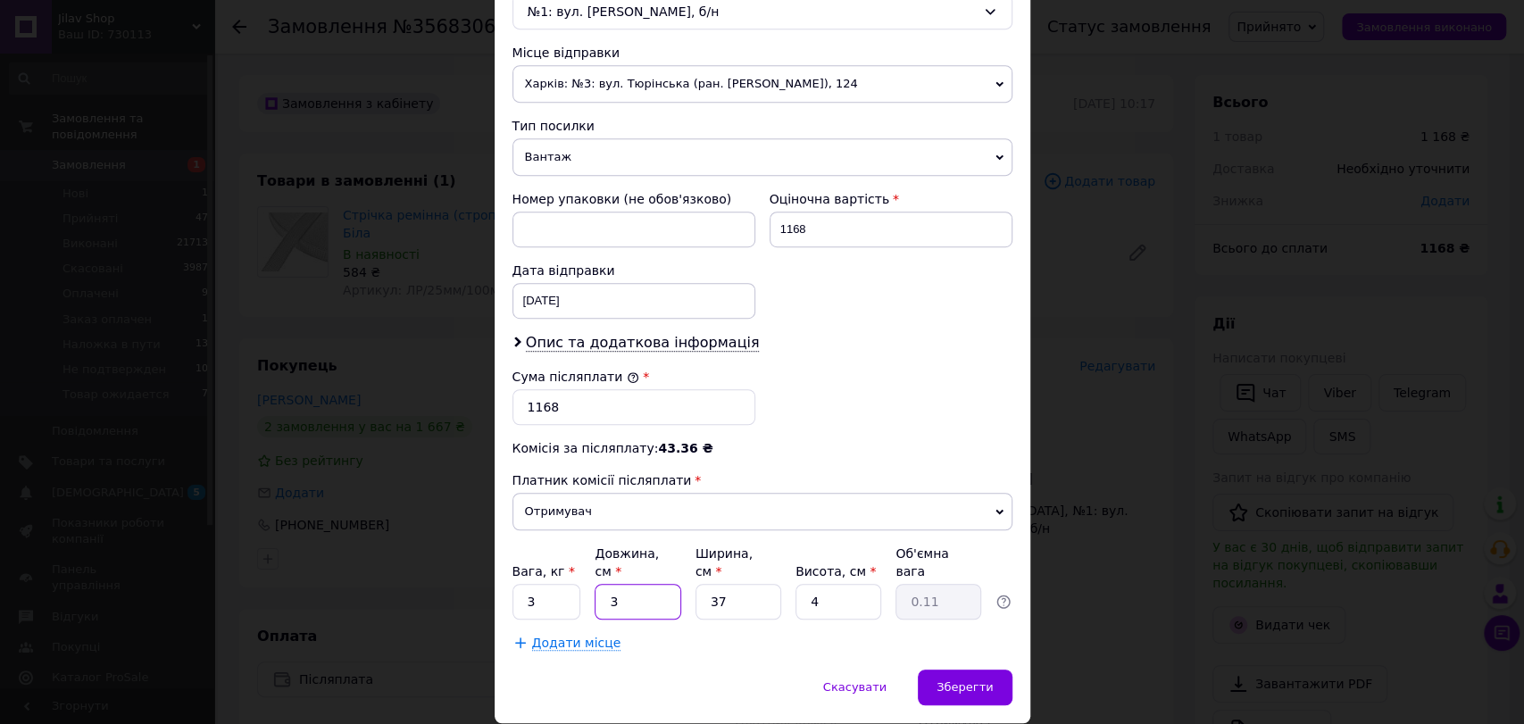
type input "1.44"
type input "39"
click at [745, 584] on input "37" at bounding box center [739, 602] width 86 height 36
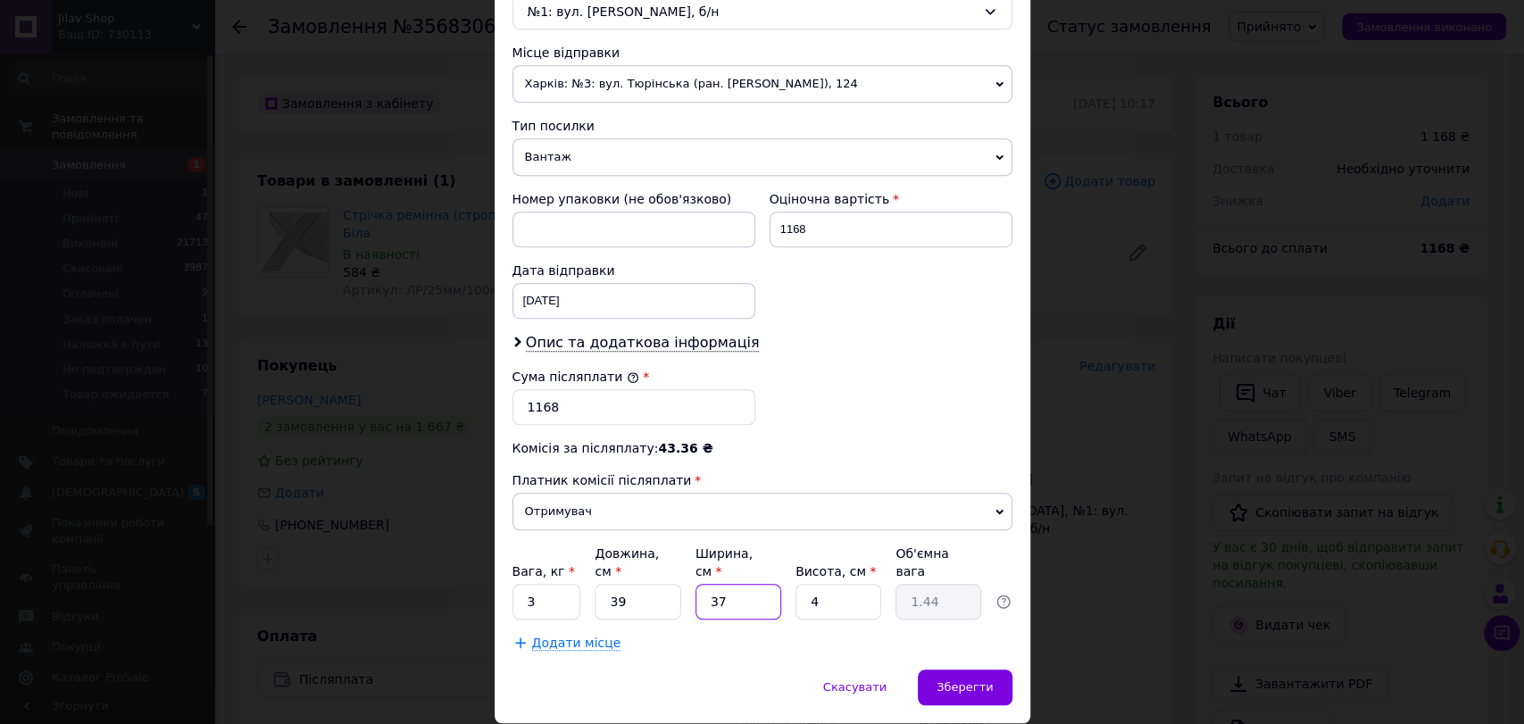
type input "3"
type input "0.12"
type input "39"
type input "1.52"
type input "39"
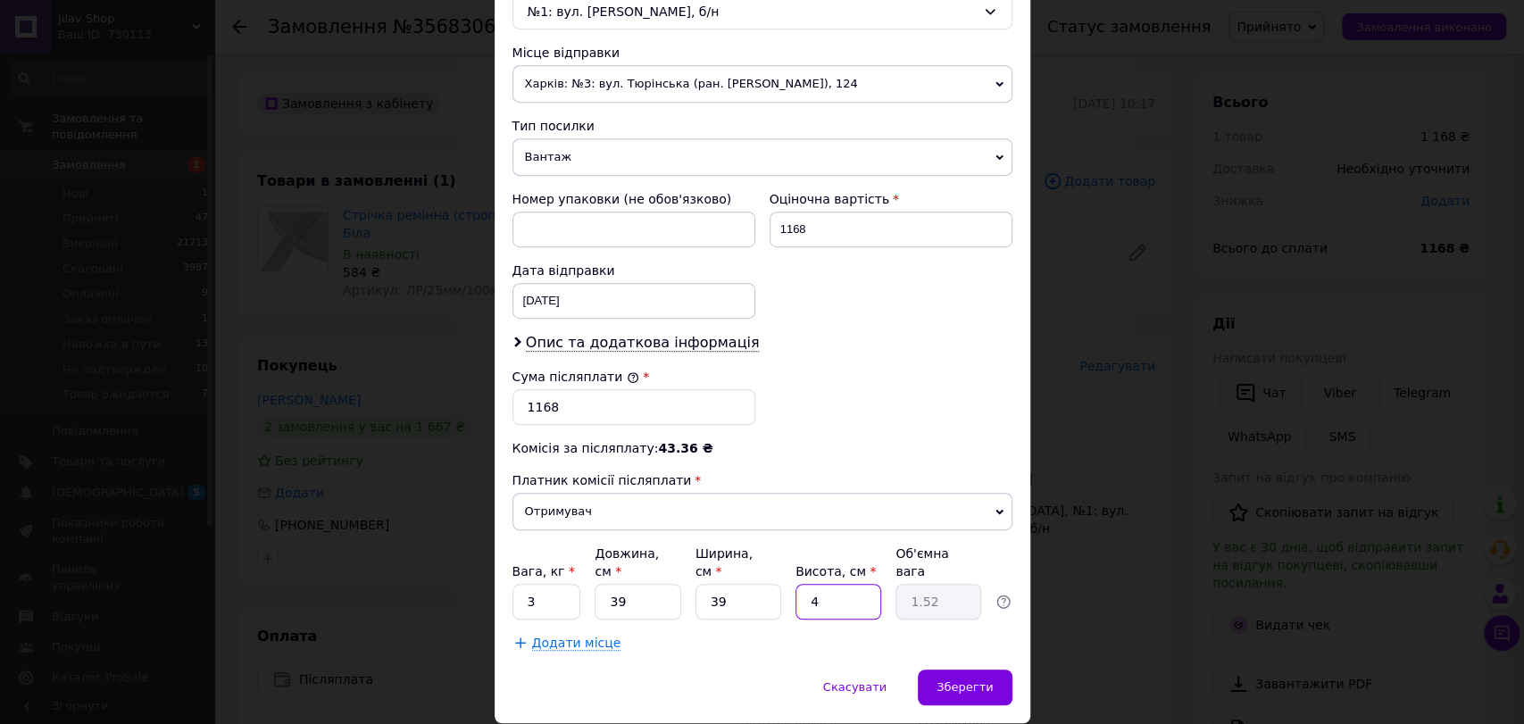
click at [847, 587] on input "4" at bounding box center [839, 602] width 86 height 36
type input "6"
type input "2.28"
type input "6"
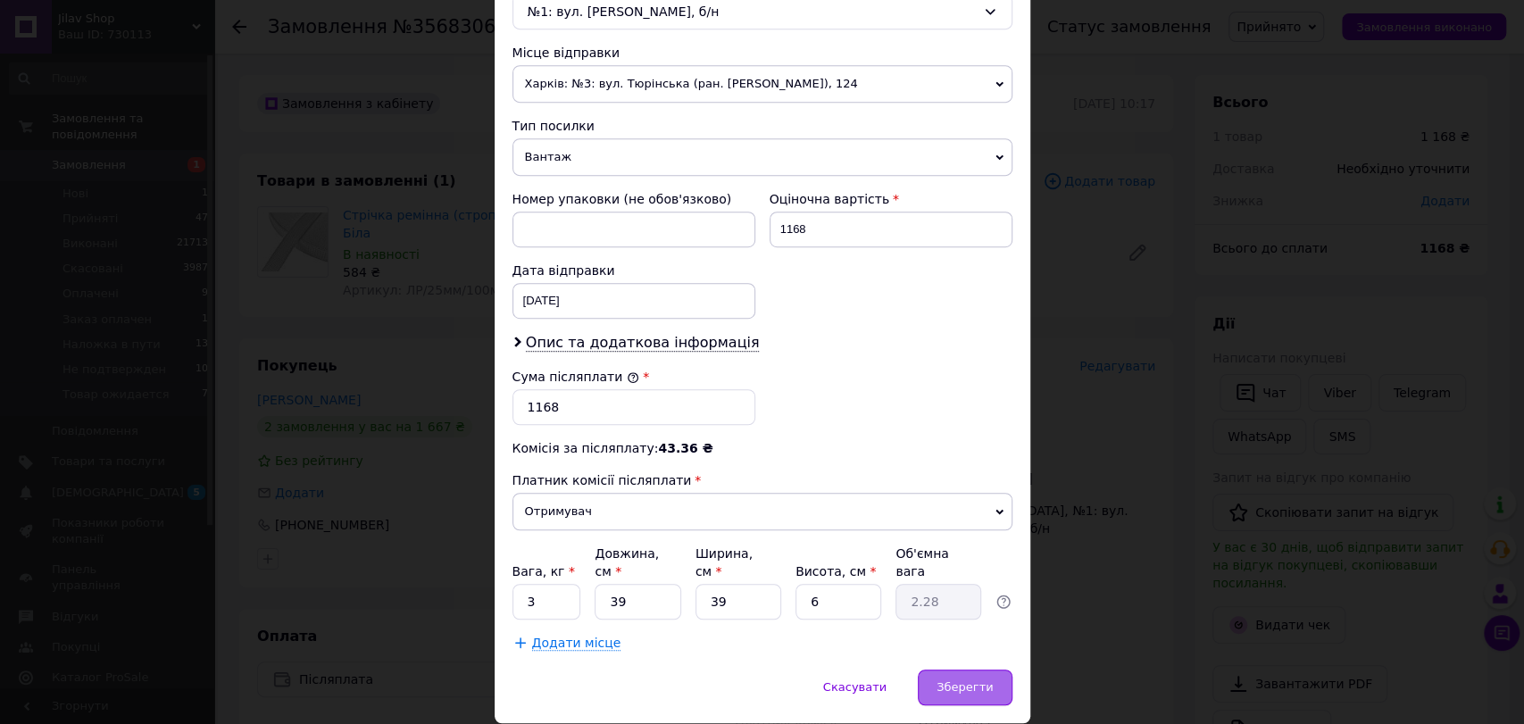
click at [999, 670] on div "Зберегти" at bounding box center [965, 688] width 94 height 36
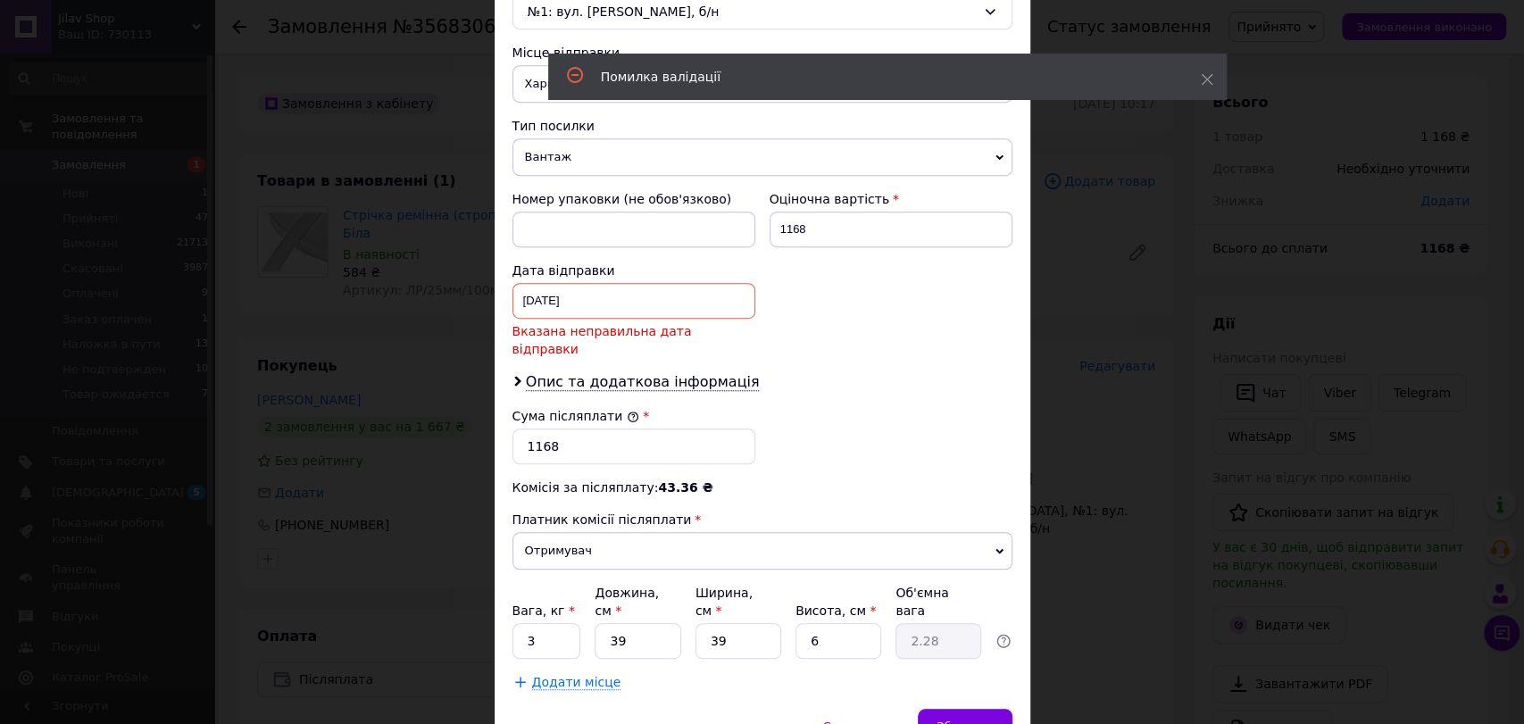
click at [615, 298] on div "01.07.2025 < 2025 > < Июль > Пн Вт Ср Чт Пт Сб Вс 30 1 2 3 4 5 6 7 8 9 10 11 12…" at bounding box center [634, 301] width 243 height 36
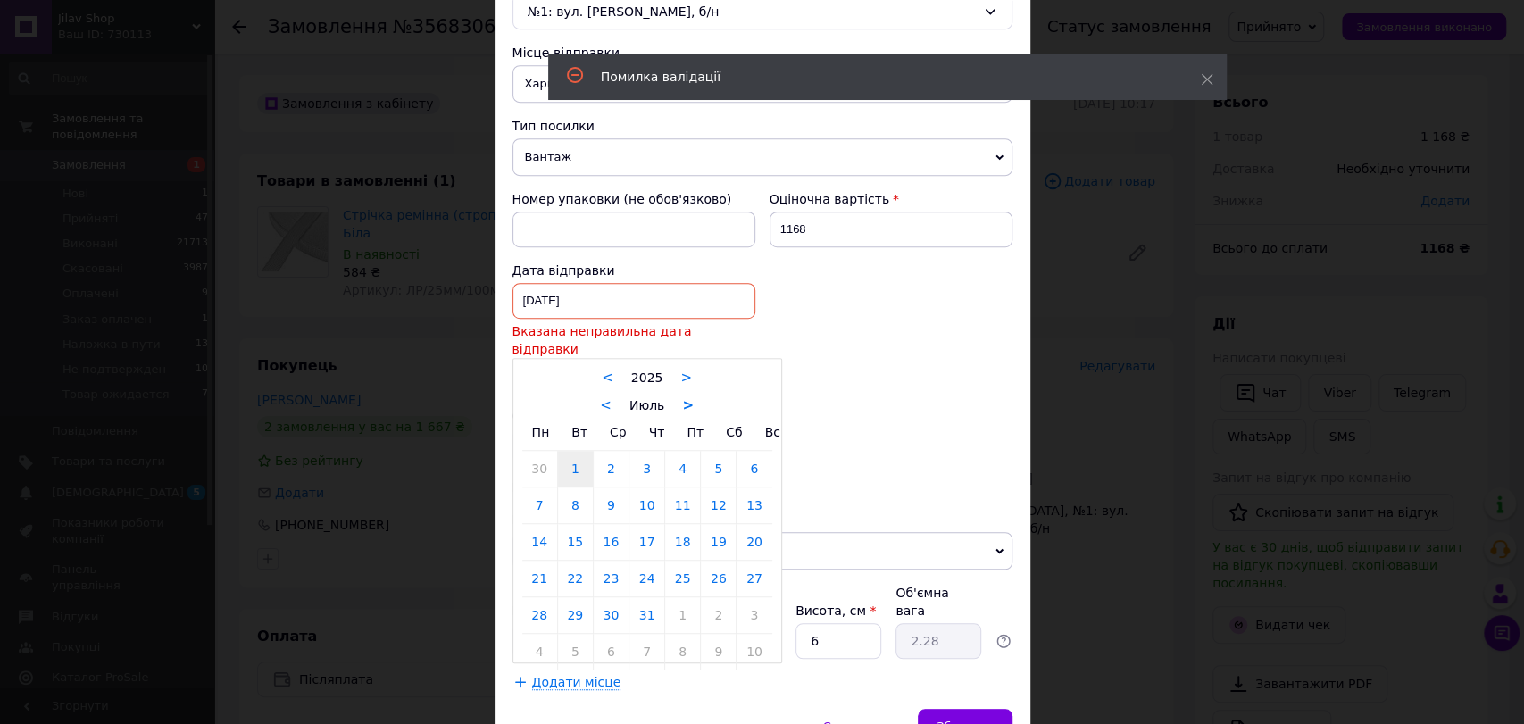
click at [686, 397] on link ">" at bounding box center [688, 405] width 12 height 16
click at [687, 397] on link ">" at bounding box center [693, 405] width 12 height 16
click at [591, 397] on link "<" at bounding box center [593, 405] width 12 height 16
click at [564, 524] on link "12" at bounding box center [575, 542] width 35 height 36
type input "12.08.2025"
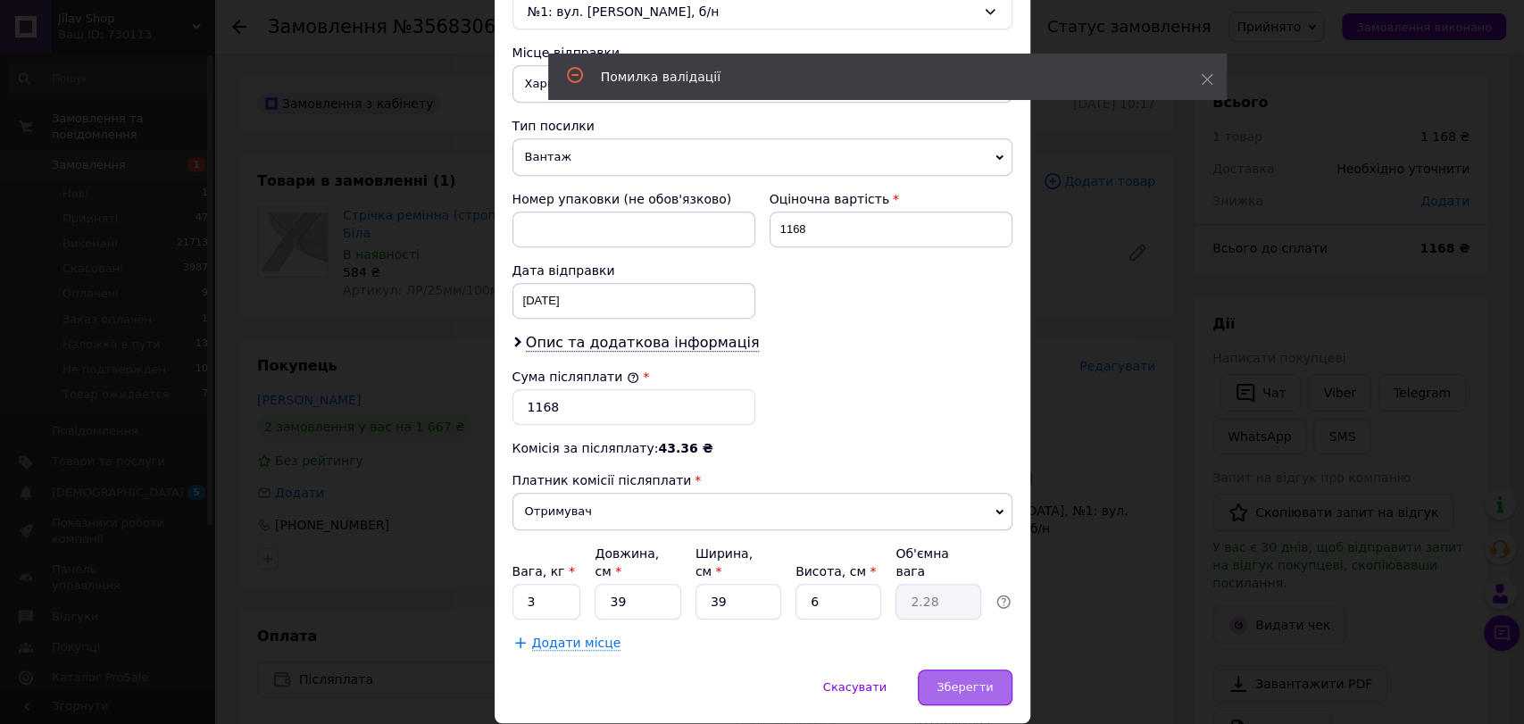
click at [957, 680] on span "Зберегти" at bounding box center [965, 686] width 56 height 13
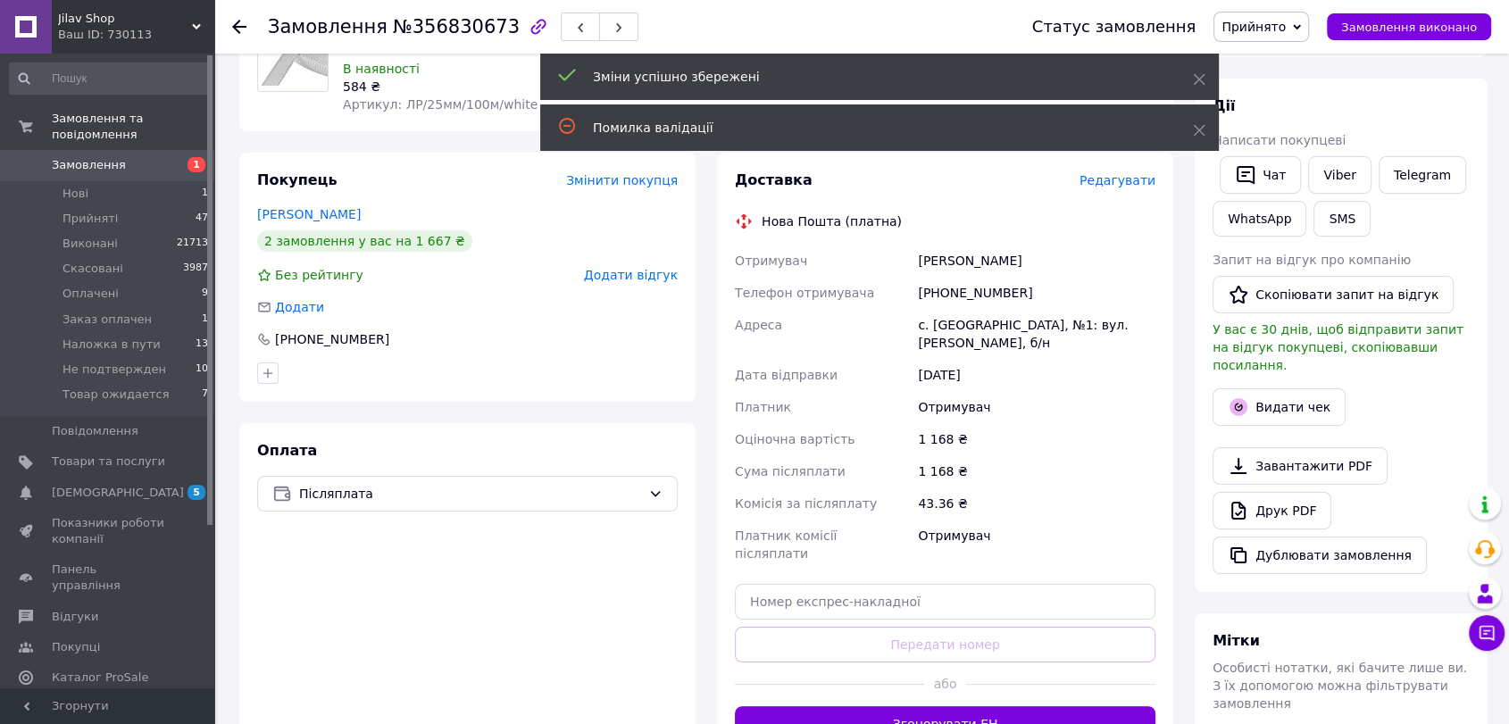
scroll to position [198, 0]
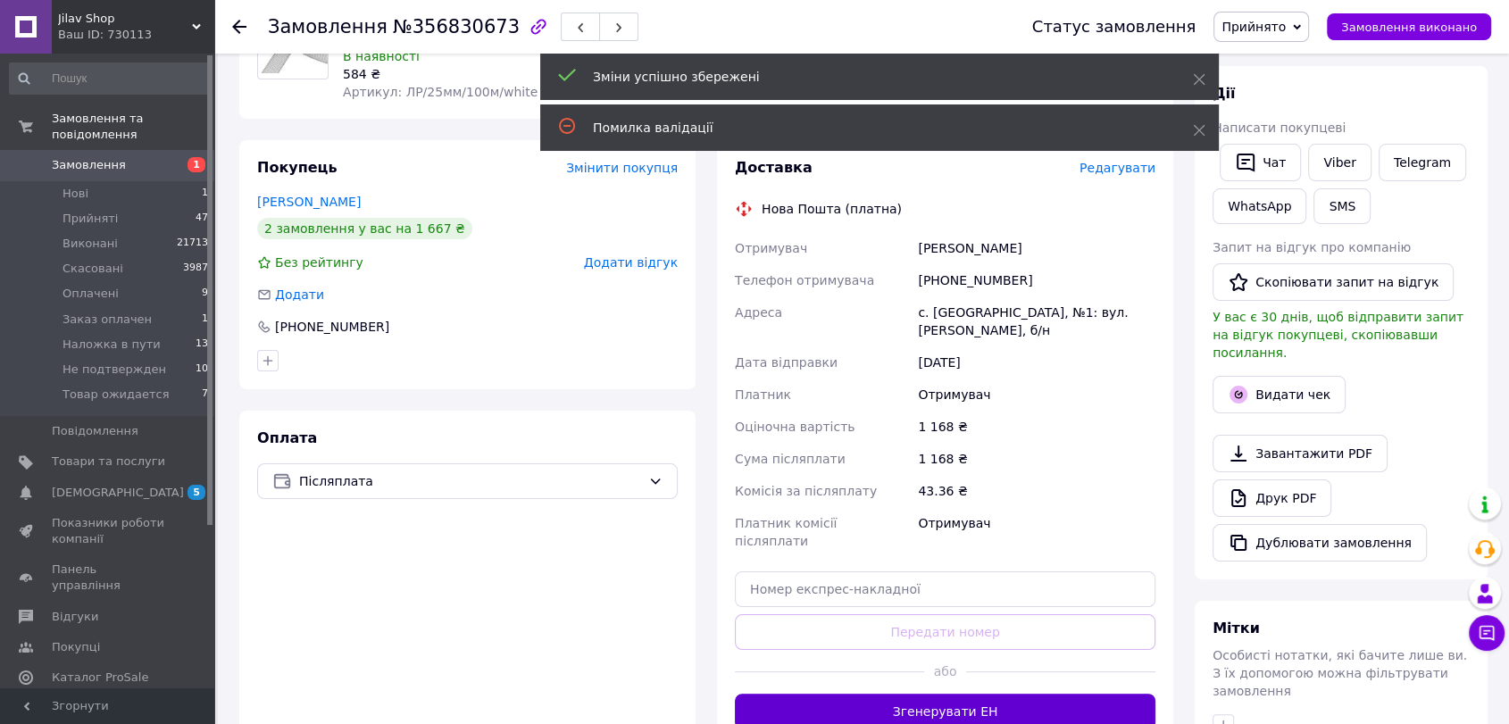
click at [964, 694] on button "Згенерувати ЕН" at bounding box center [945, 712] width 421 height 36
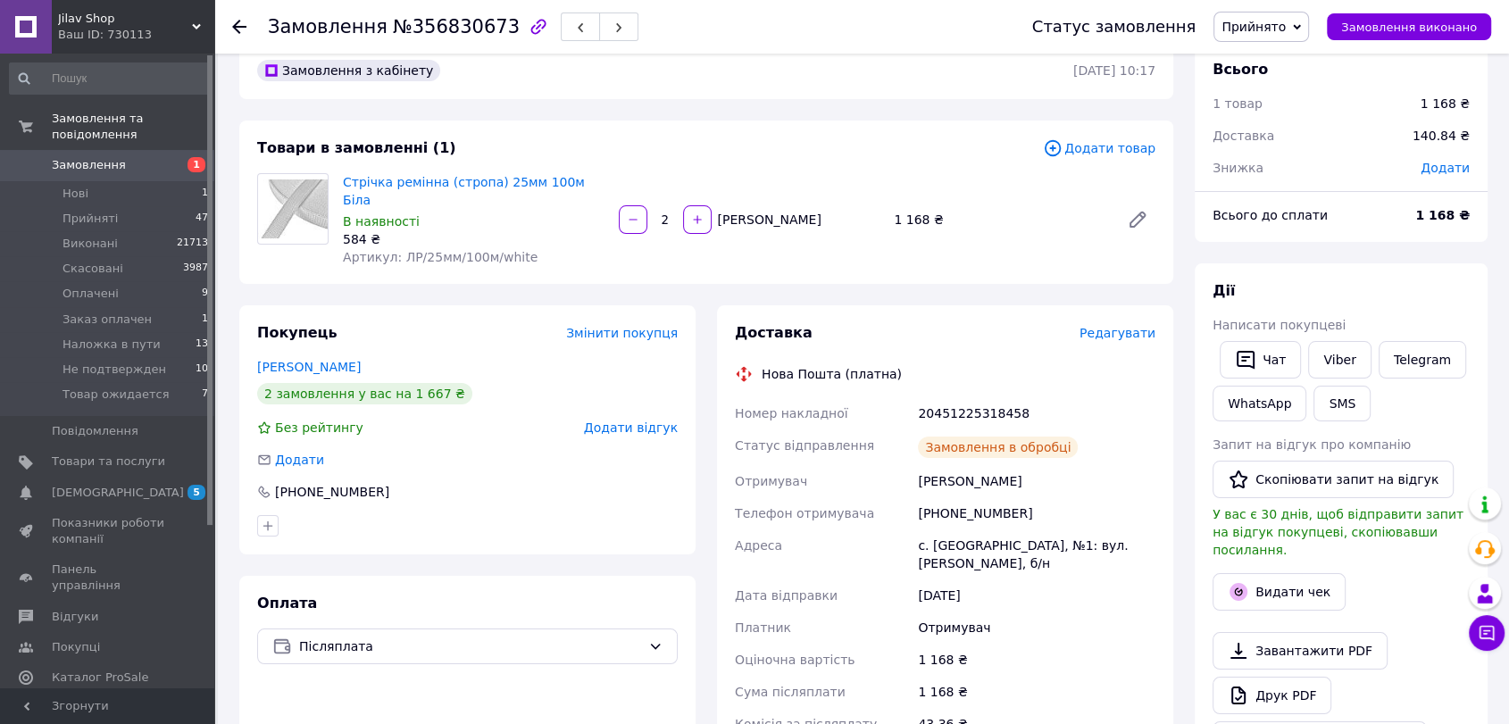
scroll to position [0, 0]
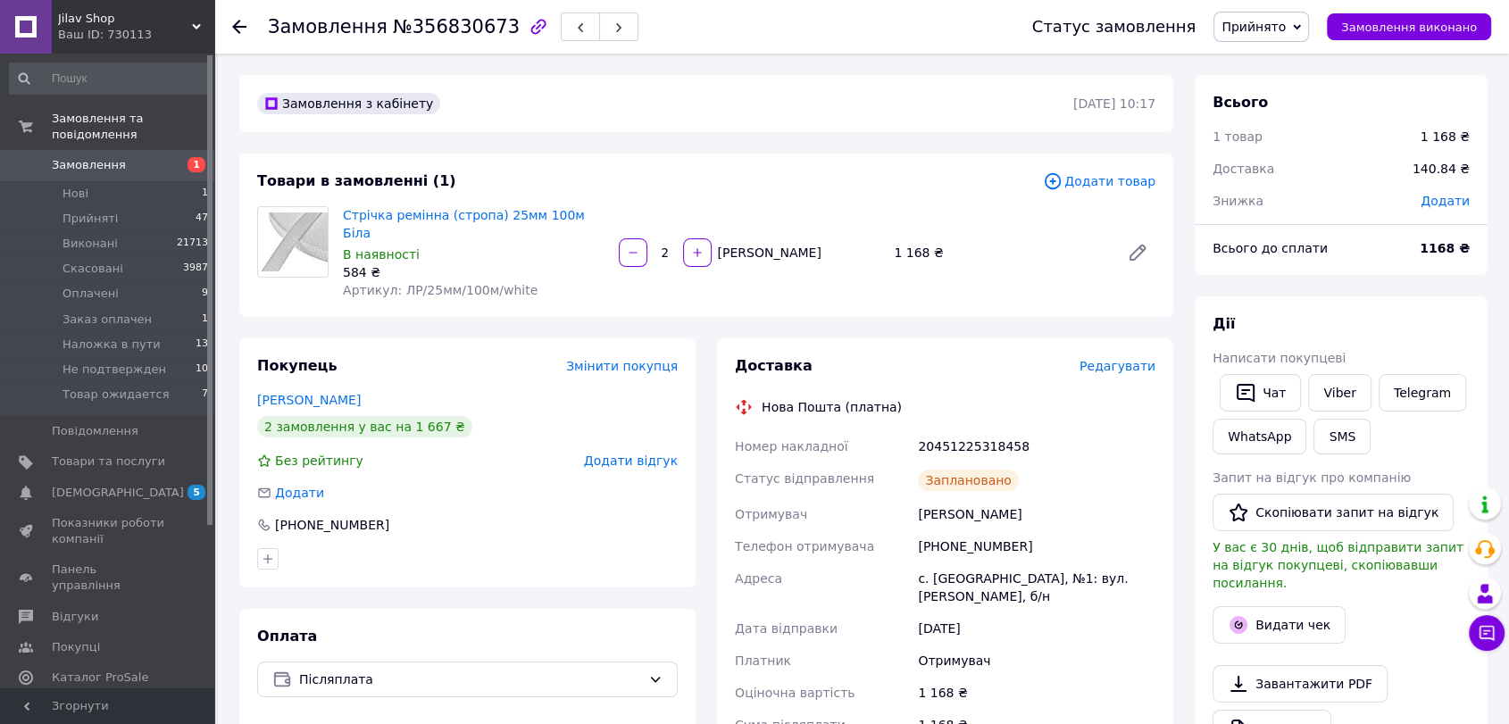
click at [131, 157] on span "Замовлення" at bounding box center [108, 165] width 113 height 16
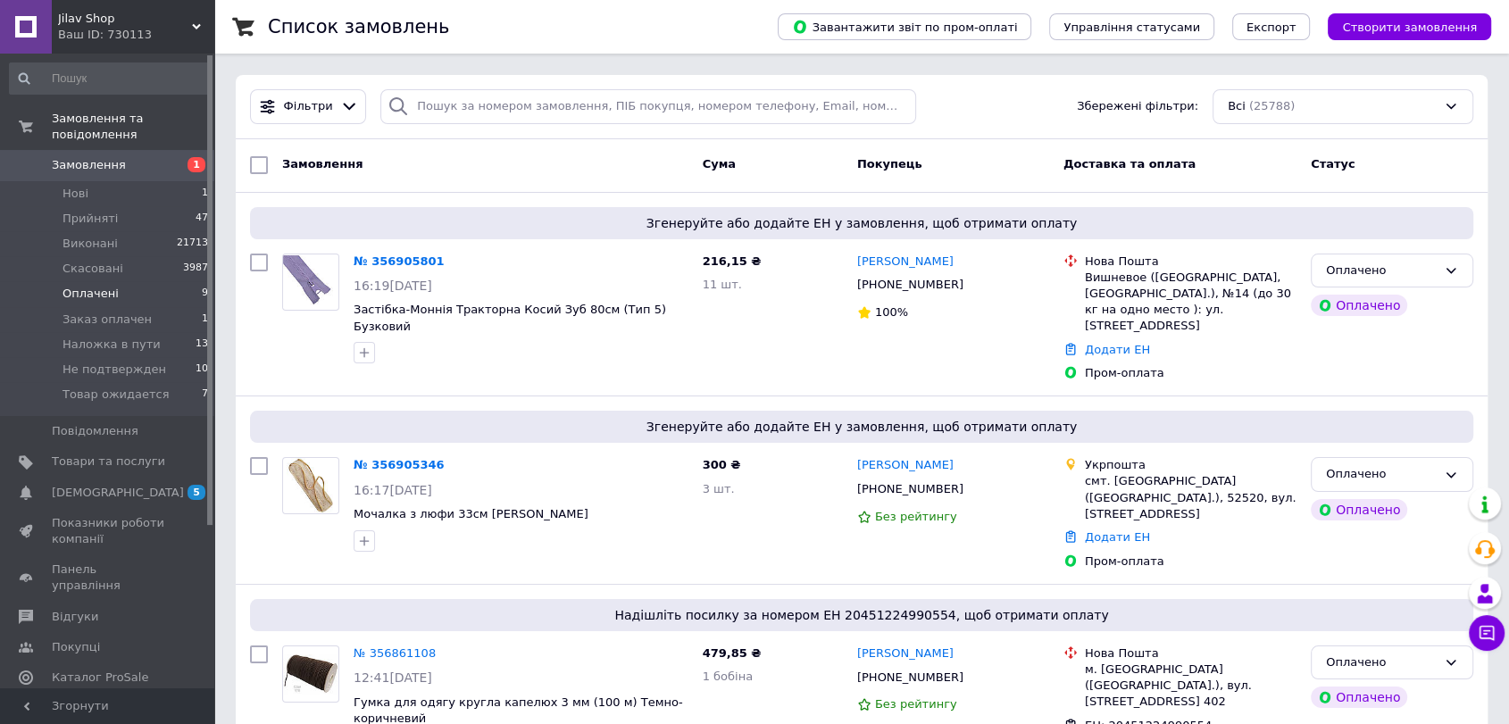
drag, startPoint x: 122, startPoint y: 279, endPoint x: 171, endPoint y: 272, distance: 49.5
click at [121, 281] on li "Оплачені 9" at bounding box center [109, 293] width 219 height 25
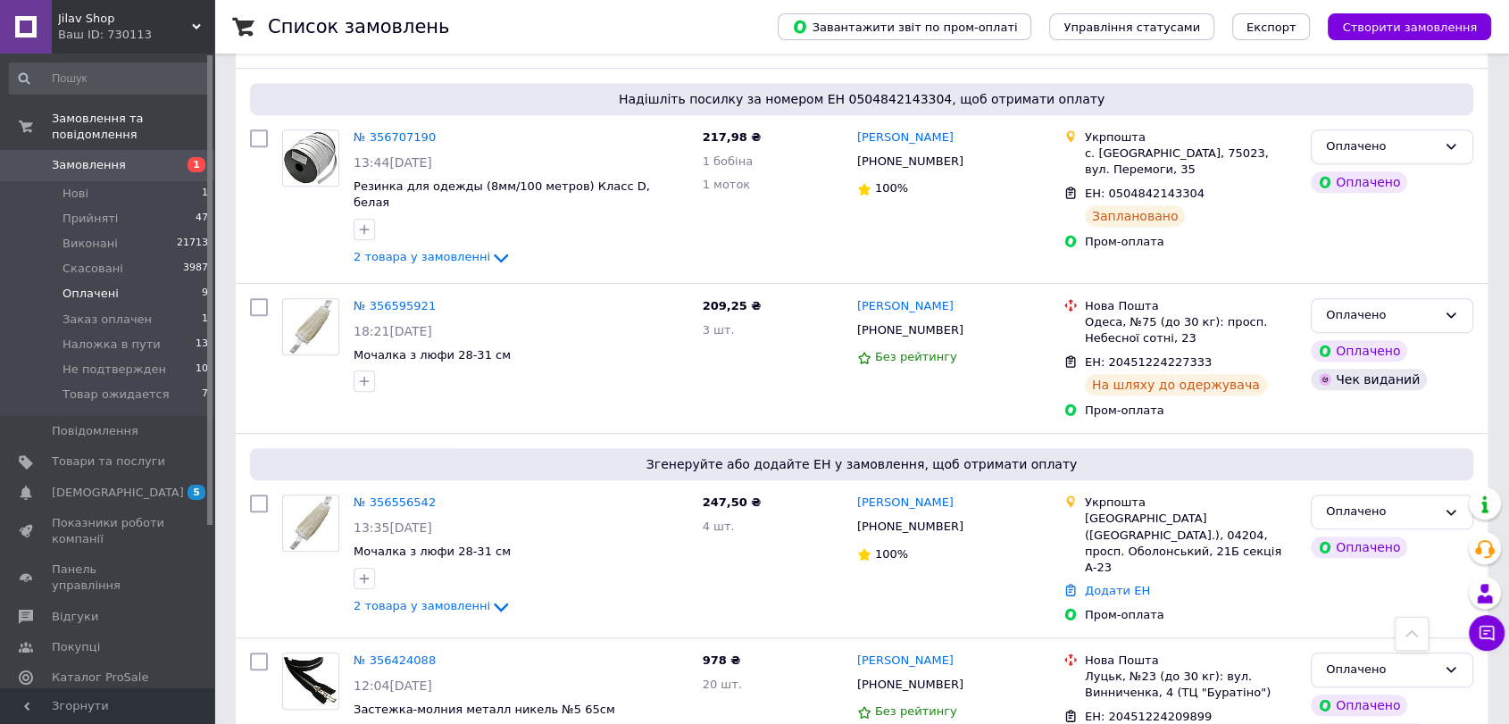
scroll to position [992, 0]
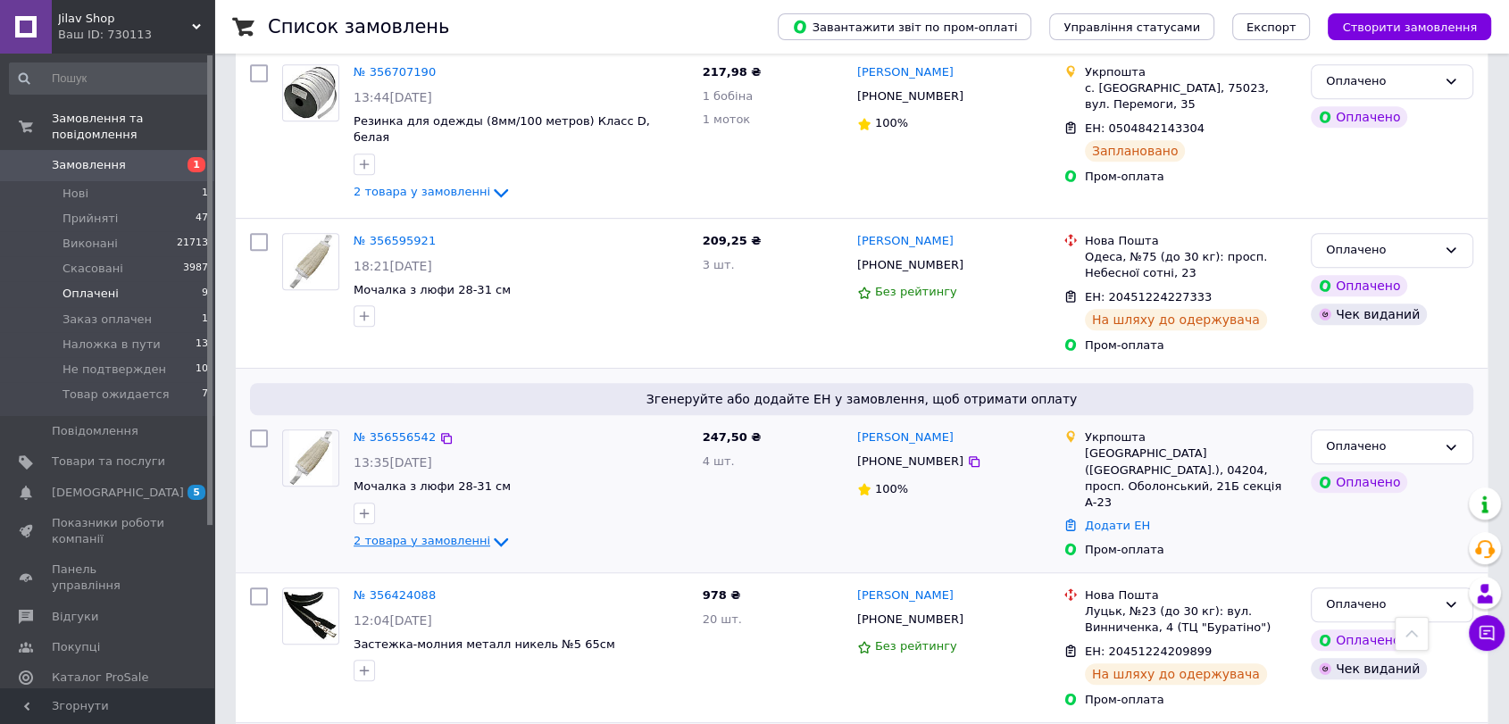
click at [413, 534] on span "2 товара у замовленні" at bounding box center [422, 540] width 137 height 13
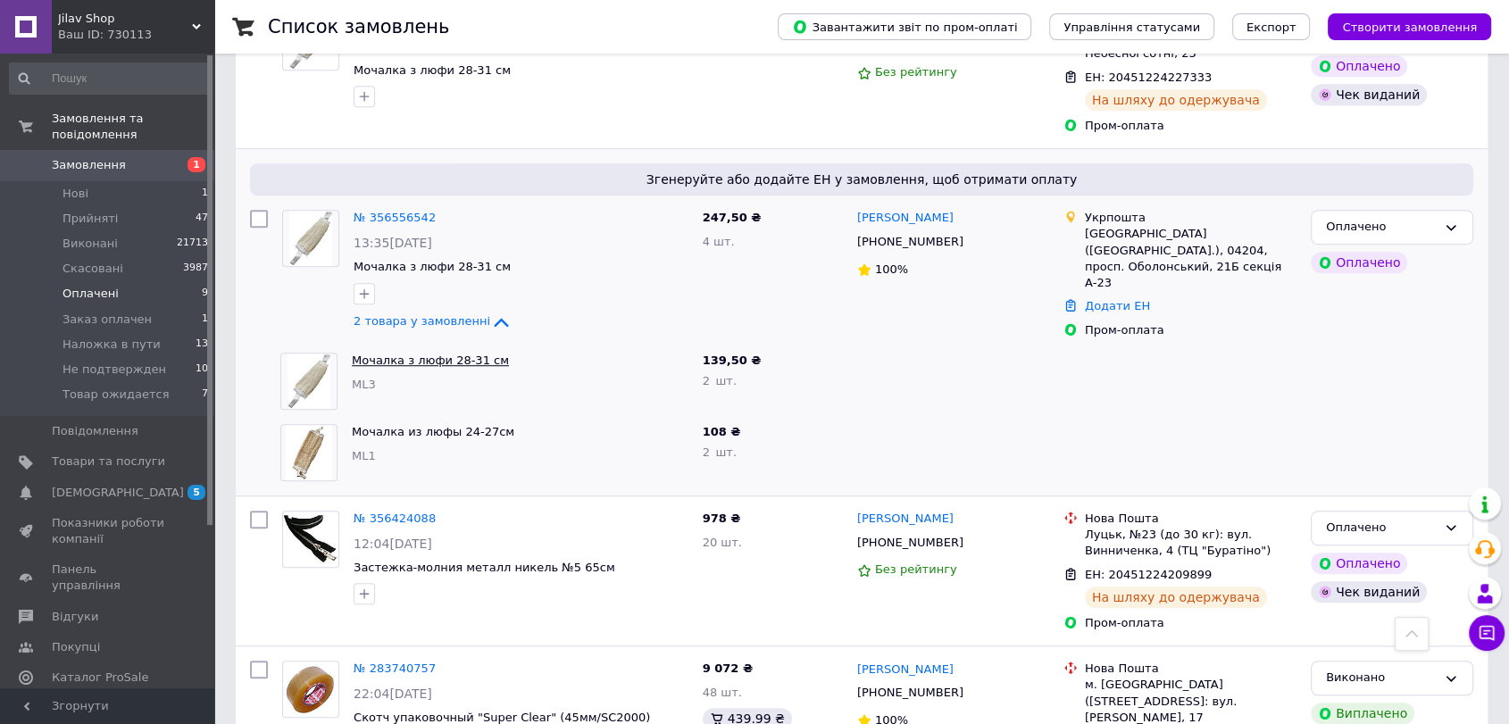
scroll to position [1232, 0]
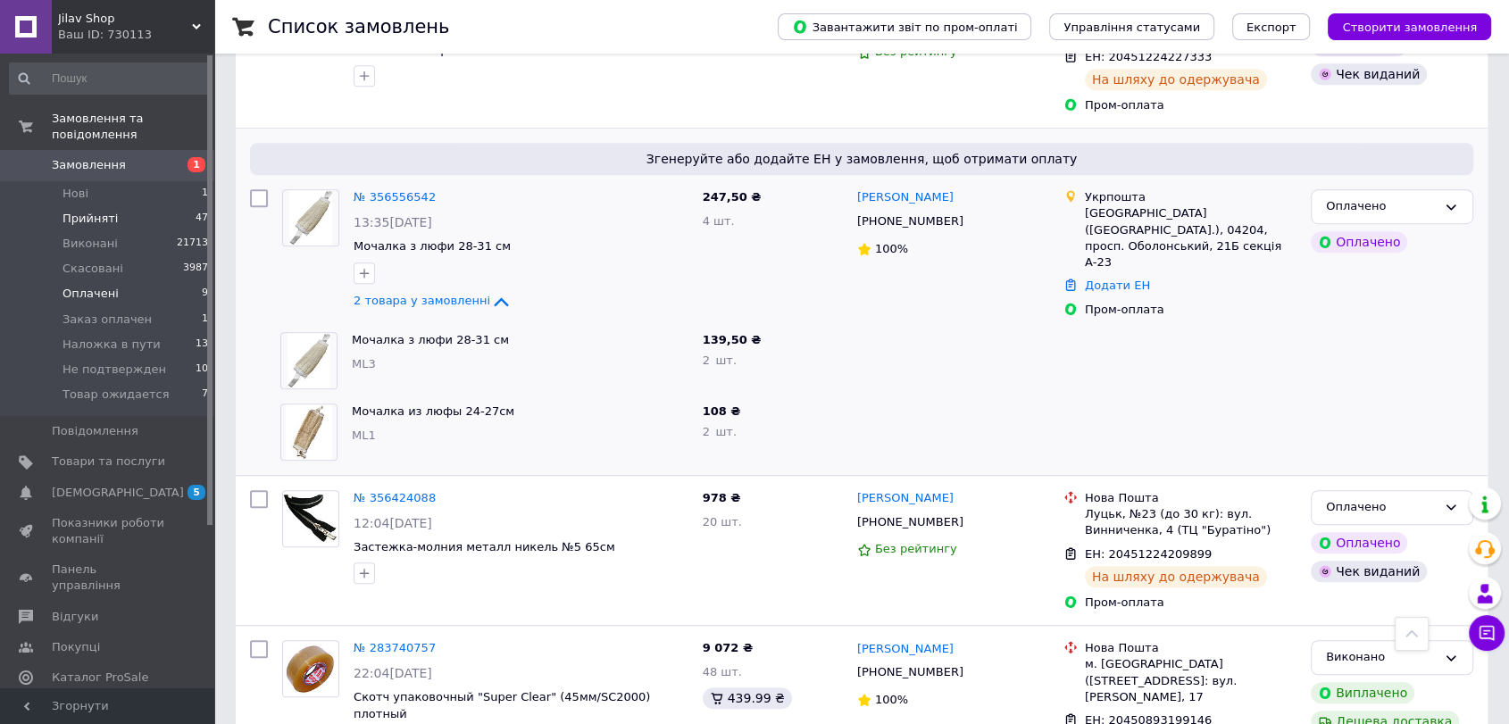
click at [81, 211] on span "Прийняті" at bounding box center [90, 219] width 55 height 16
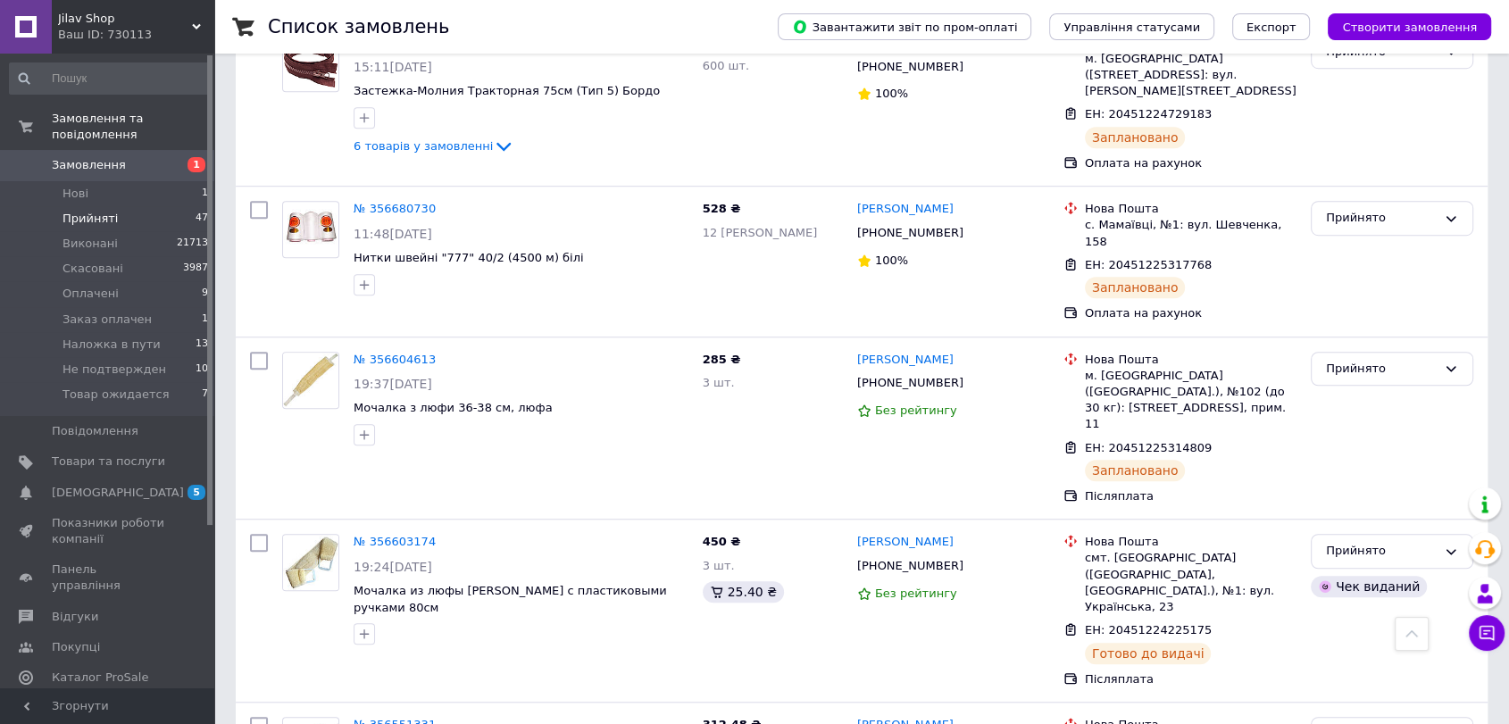
scroll to position [992, 0]
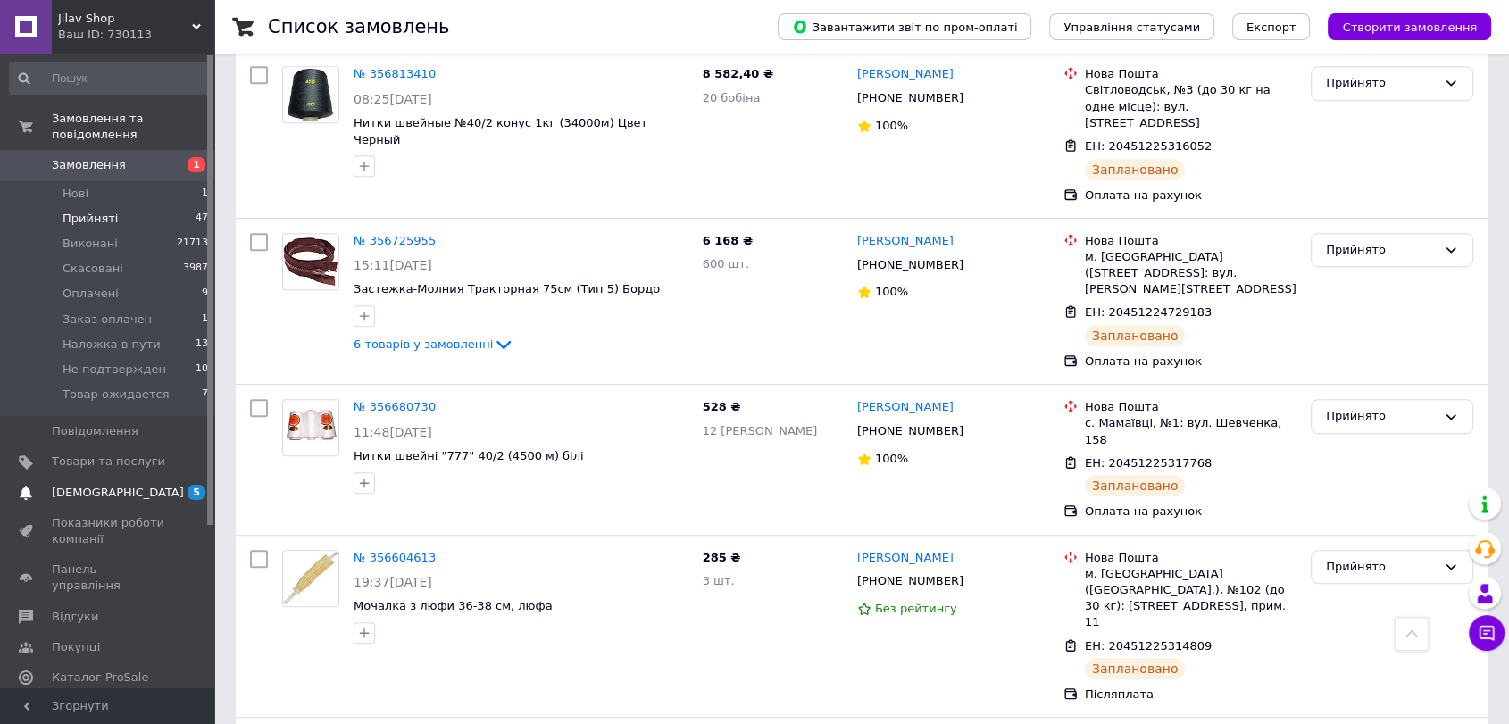
click at [90, 485] on span "[DEMOGRAPHIC_DATA]" at bounding box center [118, 493] width 132 height 16
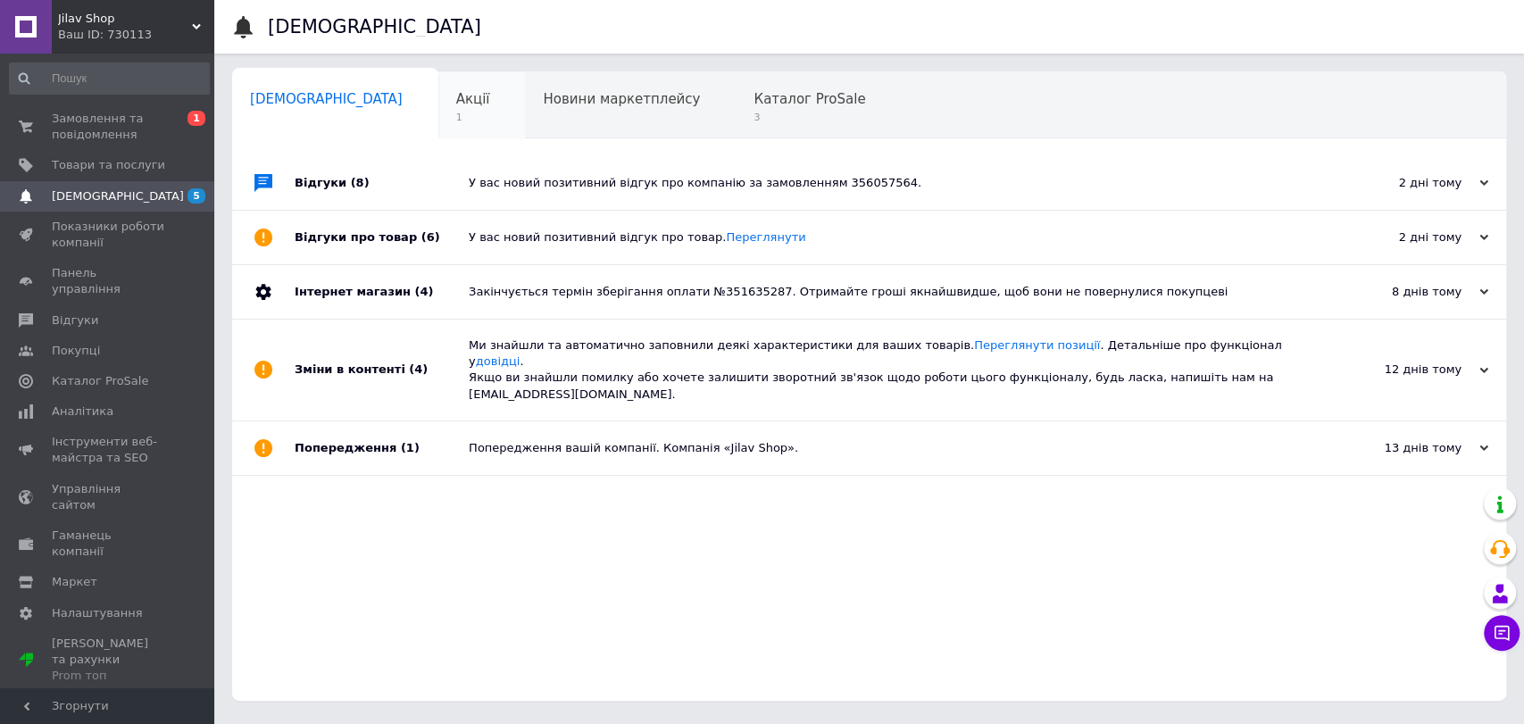
click at [344, 89] on div "Сповіщення 0" at bounding box center [335, 106] width 206 height 68
click at [438, 100] on div "Акції 1" at bounding box center [482, 106] width 88 height 68
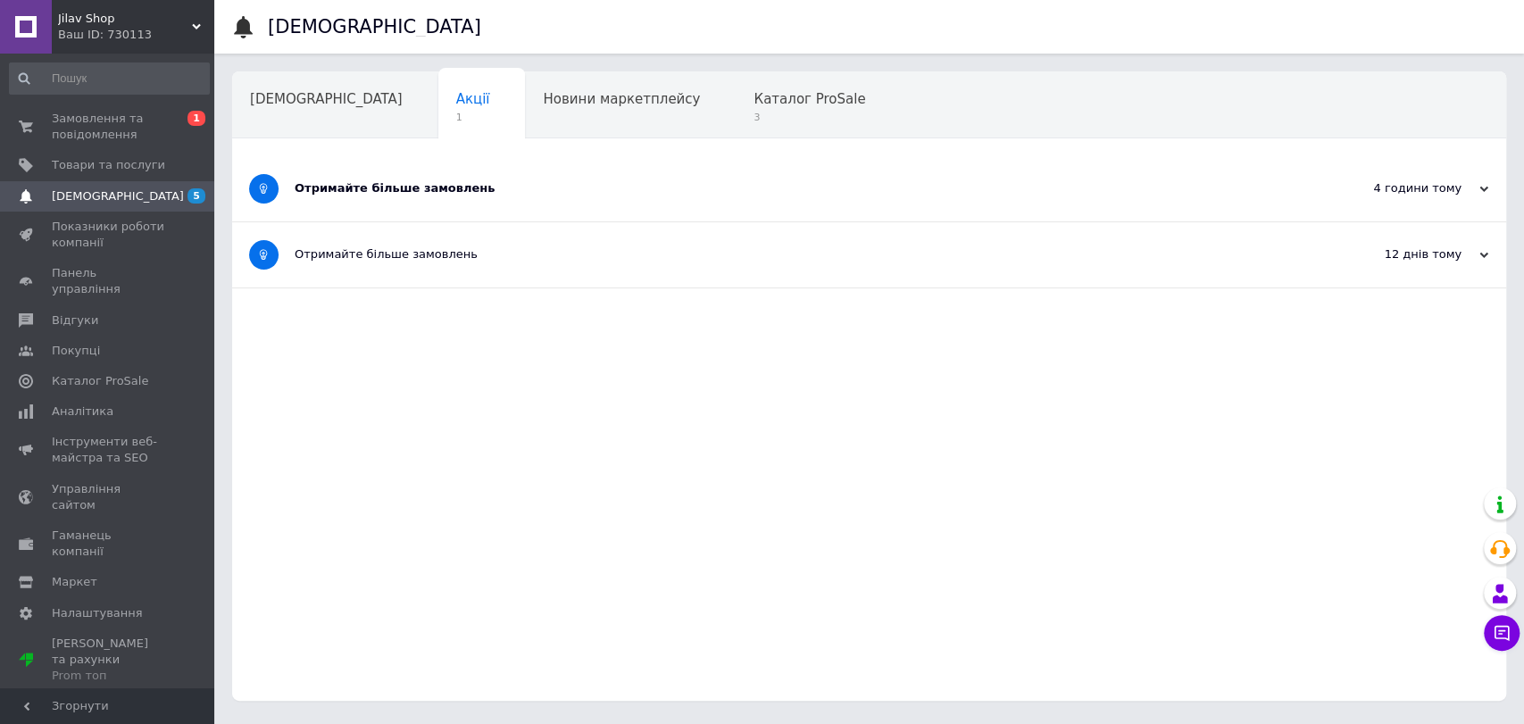
click at [534, 195] on div "Отримайте більше замовлень" at bounding box center [802, 188] width 1015 height 16
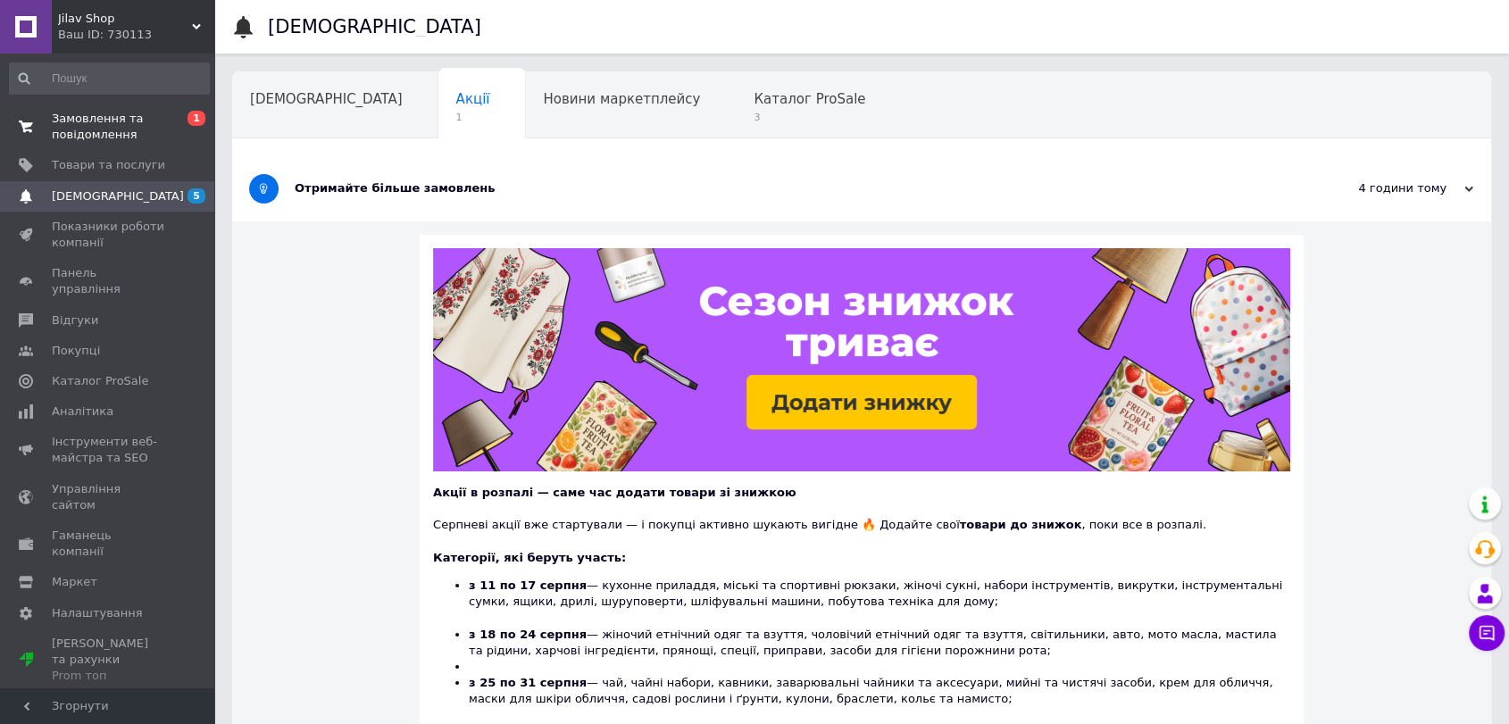
click at [82, 129] on span "Замовлення та повідомлення" at bounding box center [108, 127] width 113 height 32
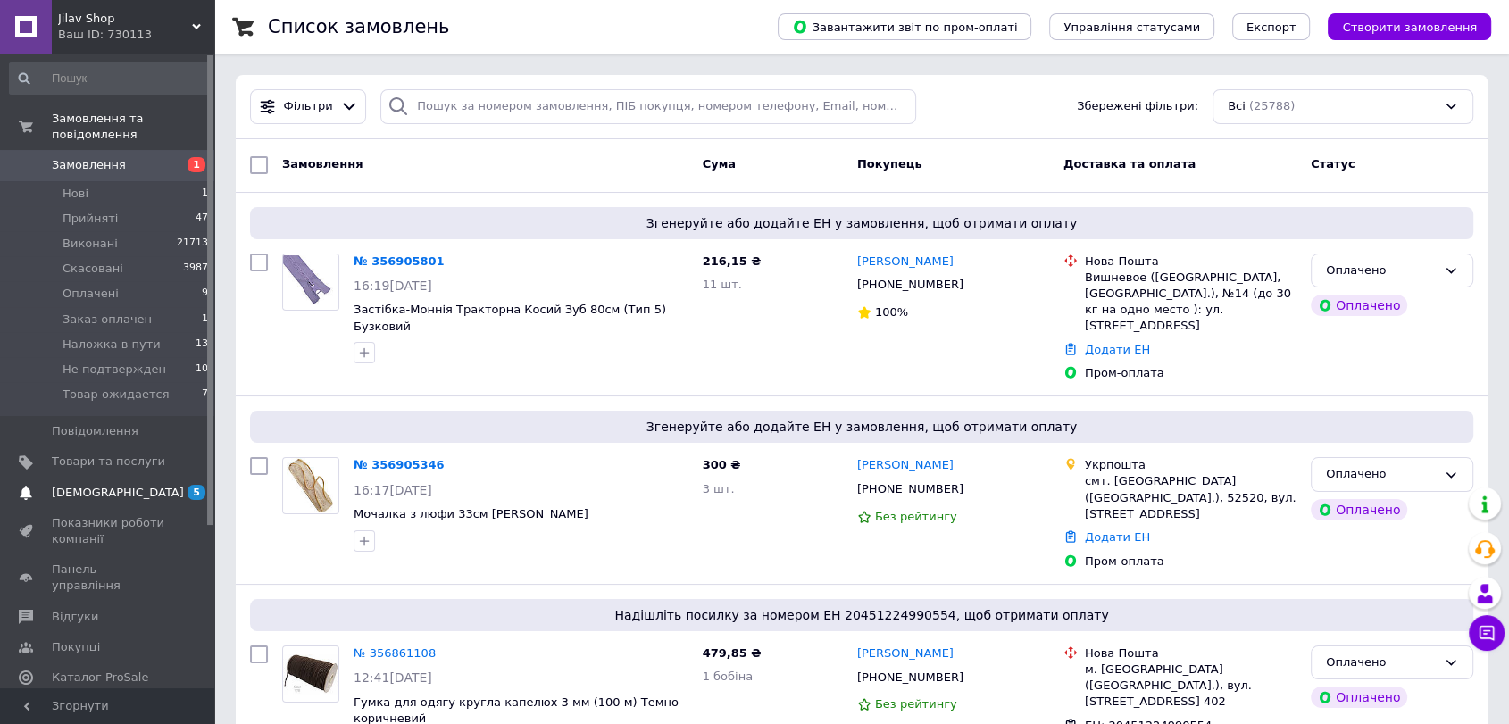
click at [126, 486] on link "Сповіщення 5" at bounding box center [109, 493] width 219 height 30
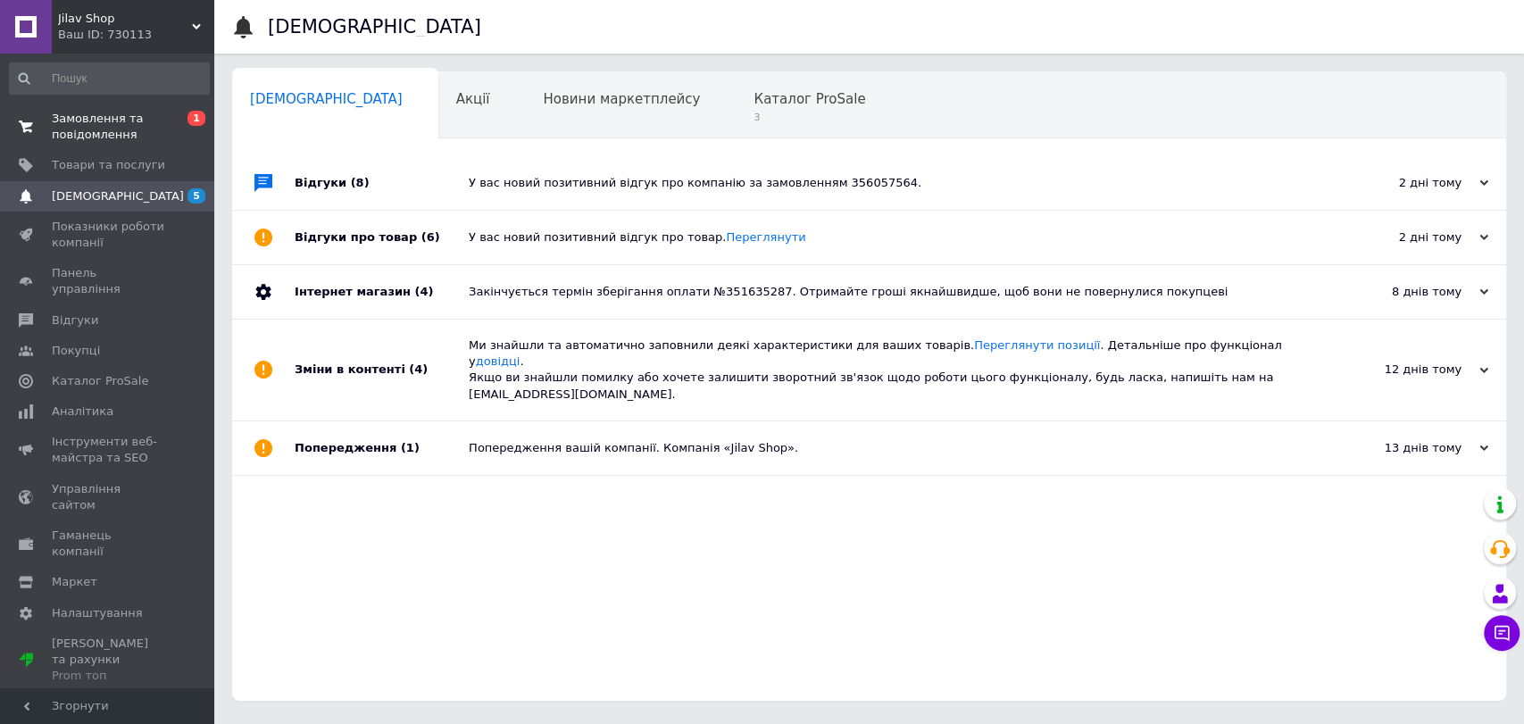
click at [167, 131] on span "0 1" at bounding box center [189, 127] width 49 height 32
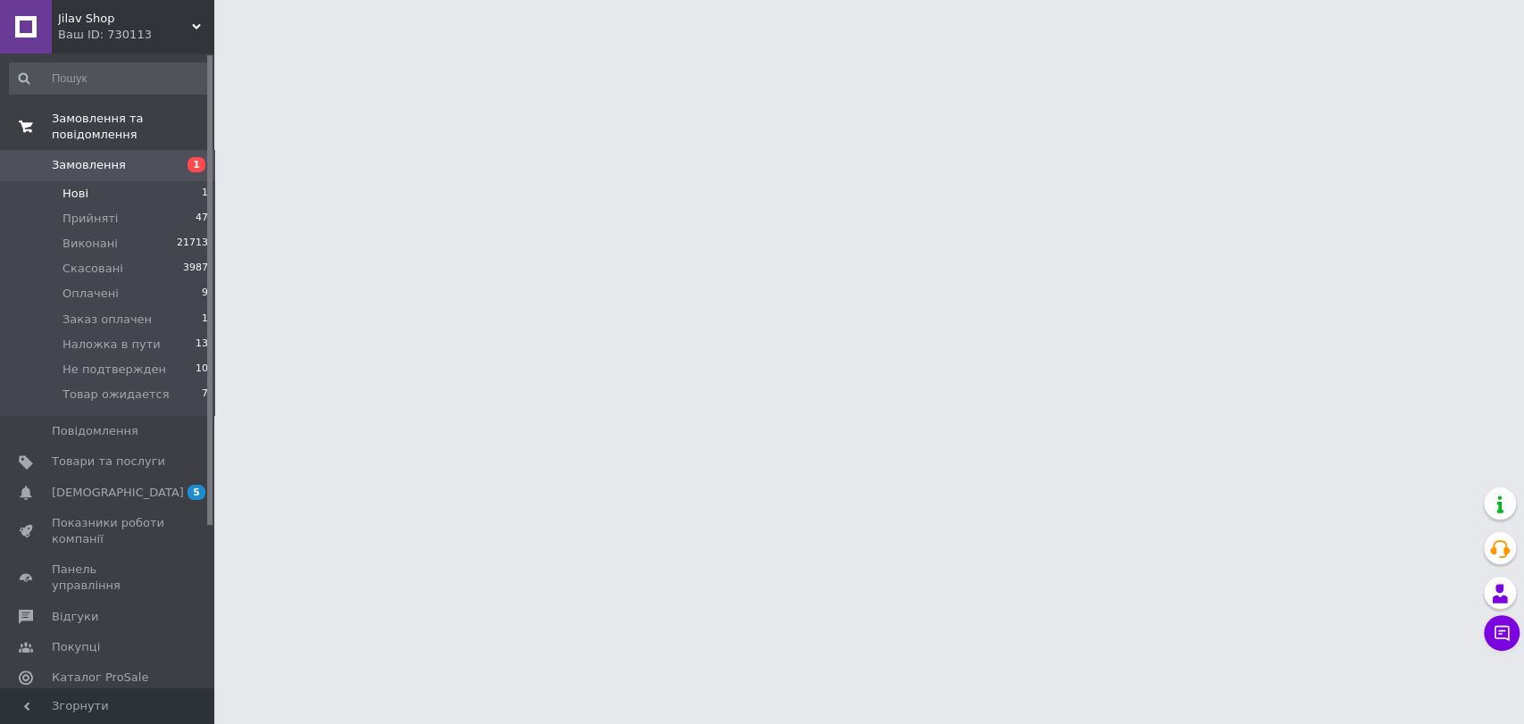
click at [183, 181] on li "Нові 1" at bounding box center [109, 193] width 219 height 25
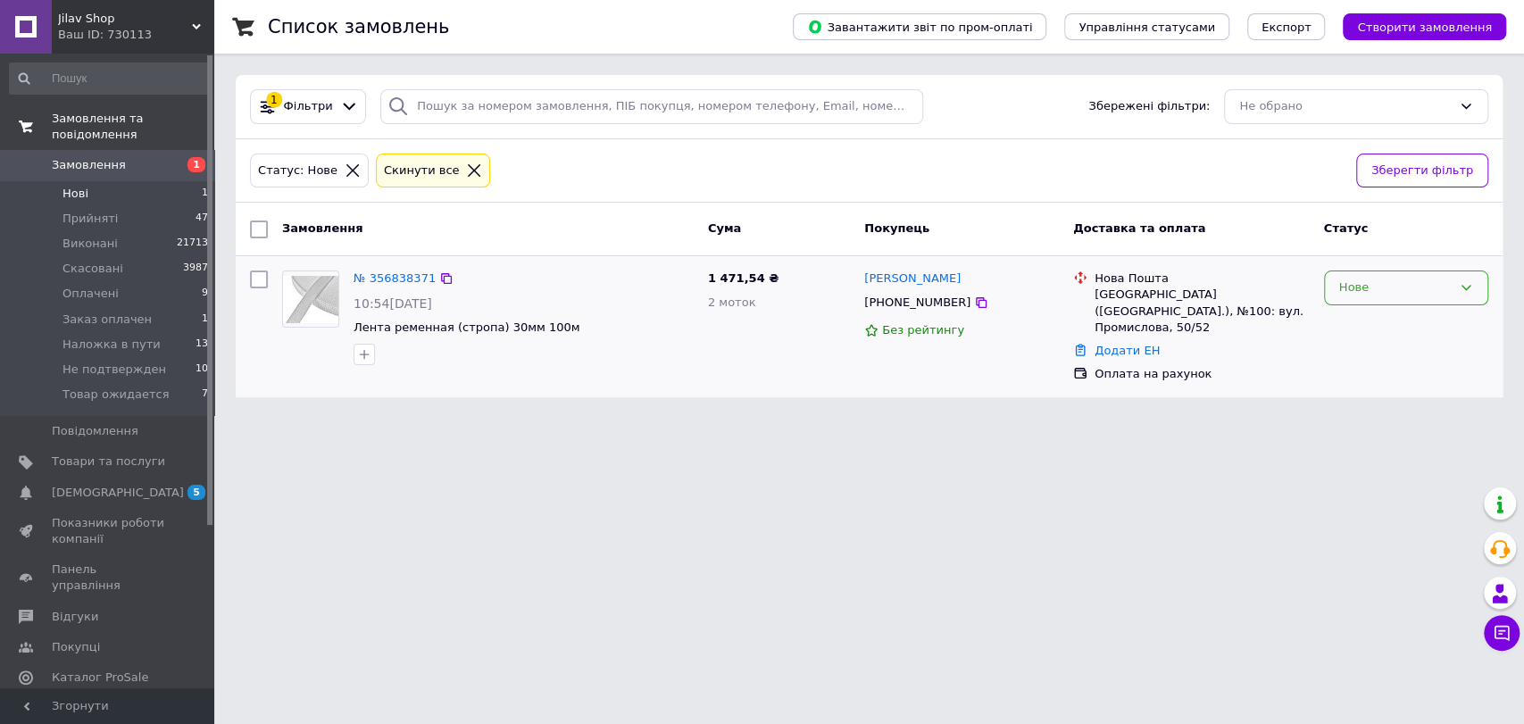
click at [1372, 295] on div "Нове" at bounding box center [1395, 288] width 113 height 19
click at [1384, 388] on li "Скасовано" at bounding box center [1406, 390] width 163 height 33
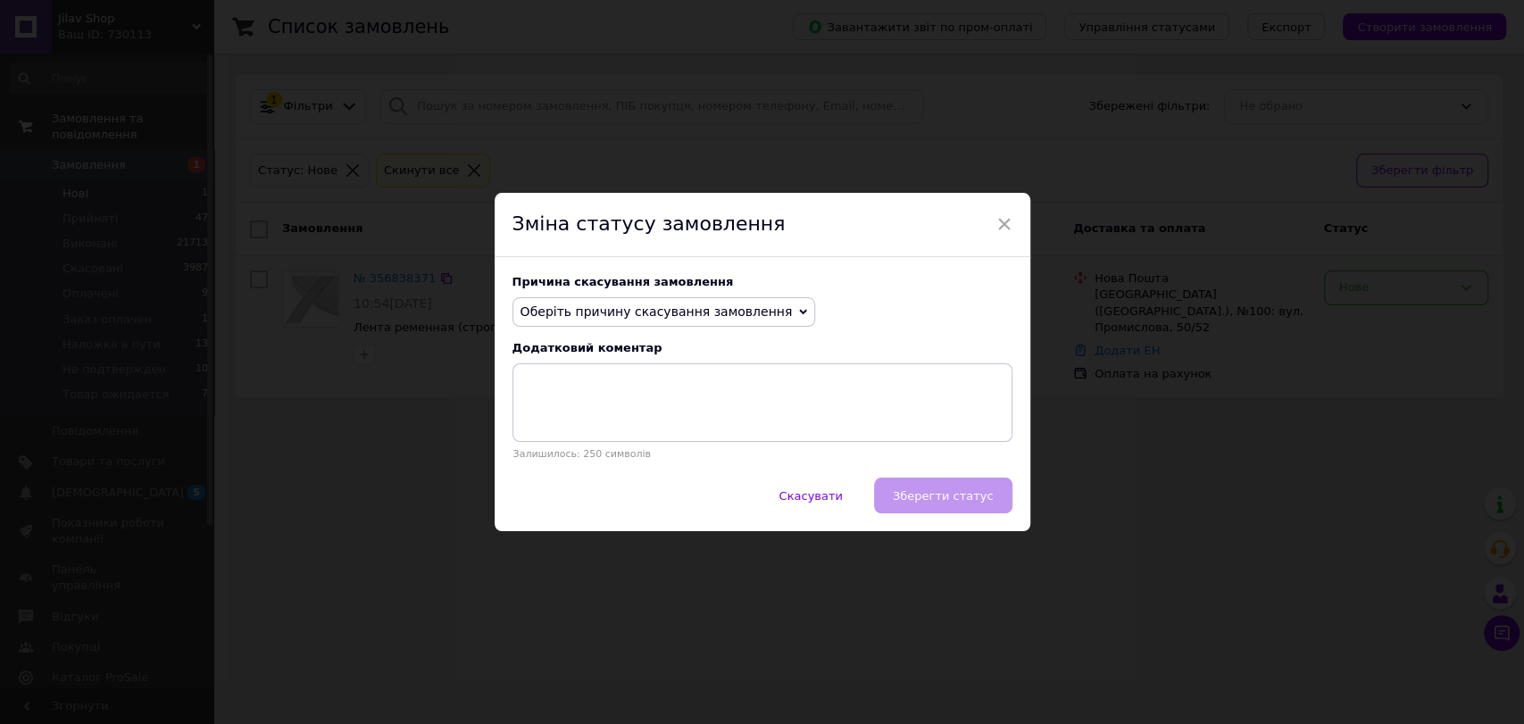
click at [660, 317] on span "Оберіть причину скасування замовлення" at bounding box center [657, 311] width 272 height 14
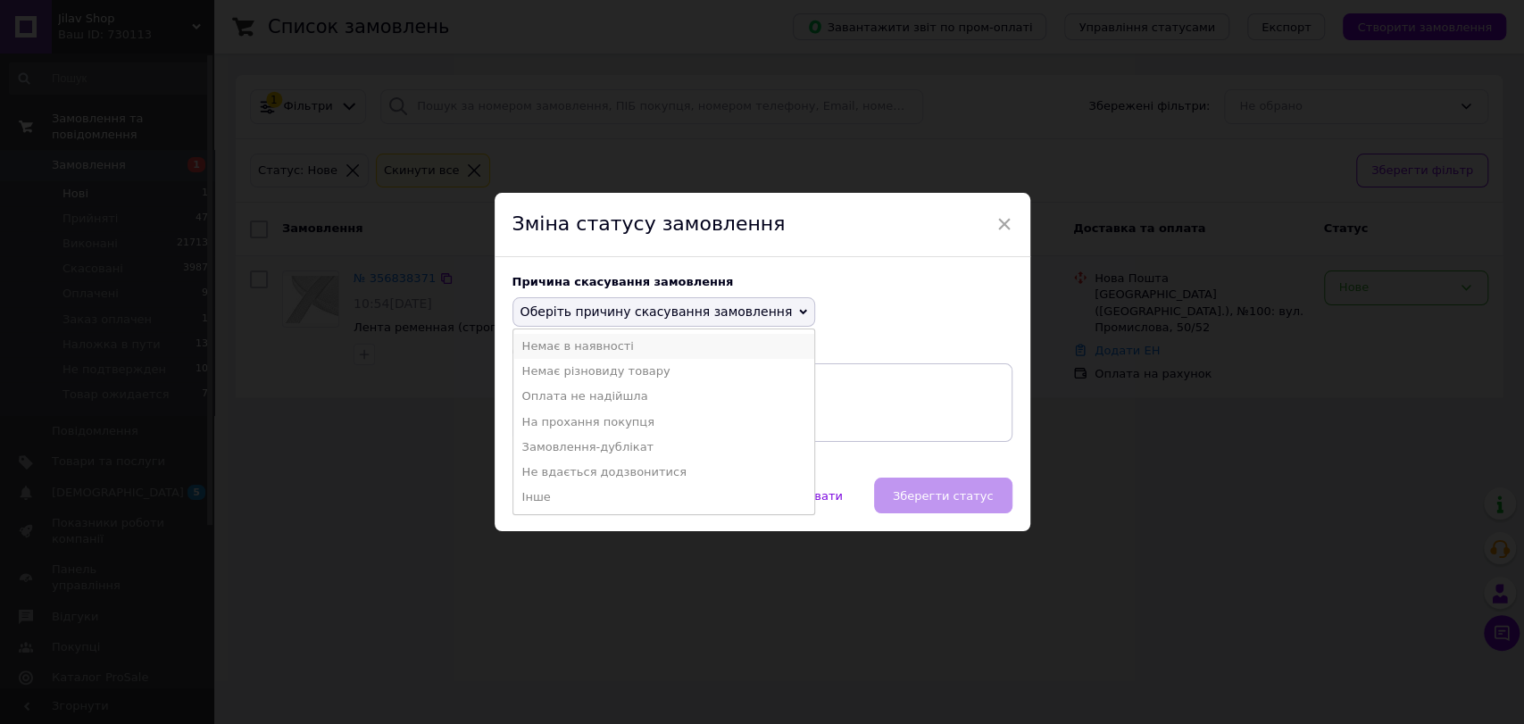
click at [607, 346] on li "Немає в наявності" at bounding box center [664, 346] width 302 height 25
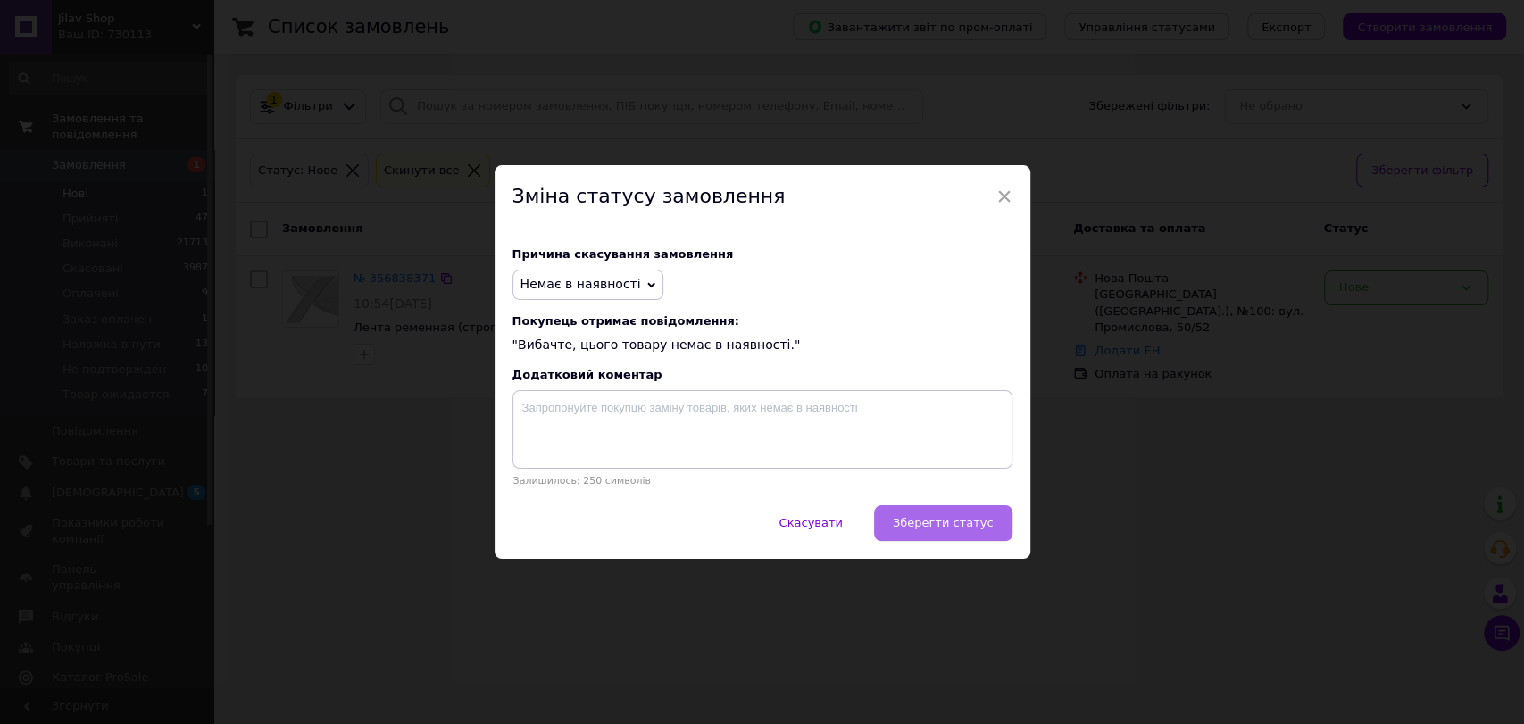
click at [959, 519] on span "Зберегти статус" at bounding box center [943, 522] width 101 height 13
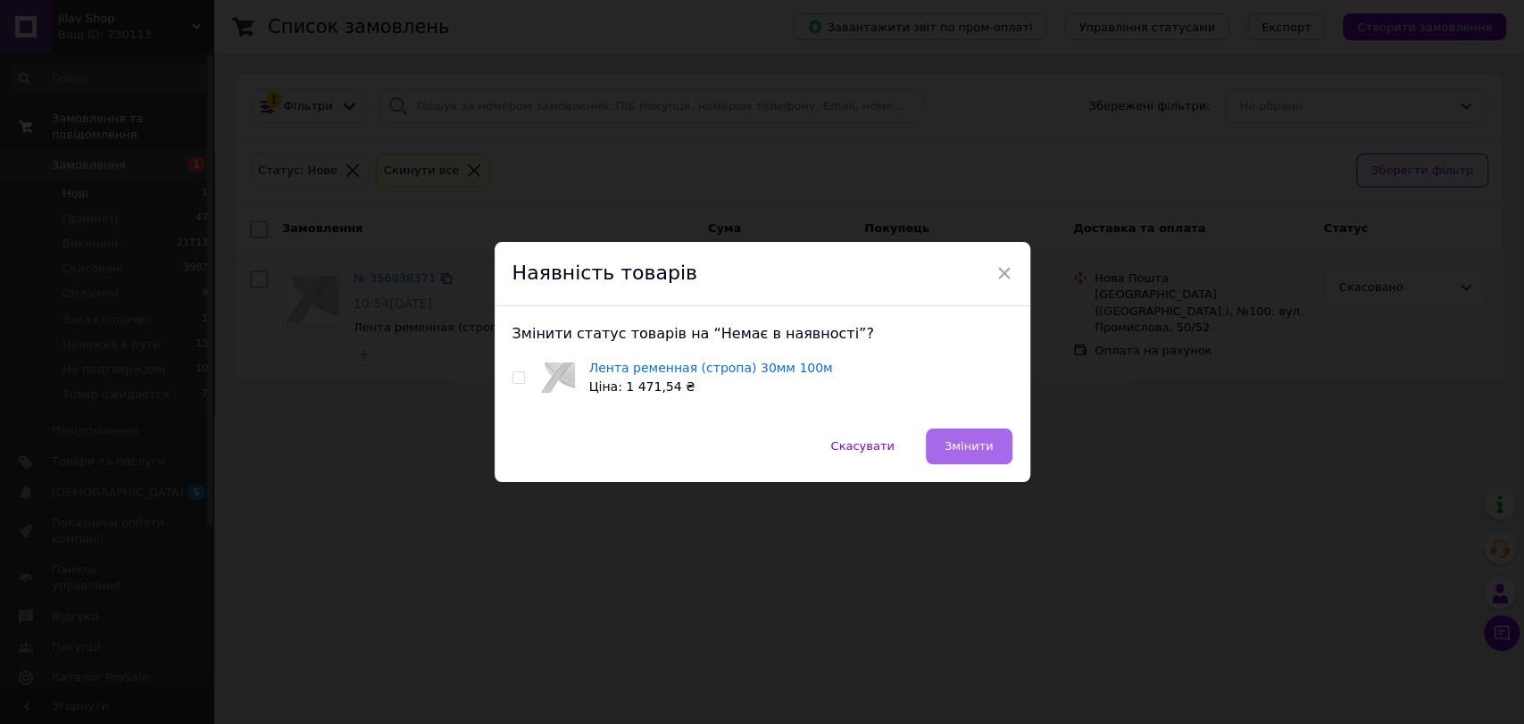
click at [964, 451] on span "Змінити" at bounding box center [969, 445] width 49 height 13
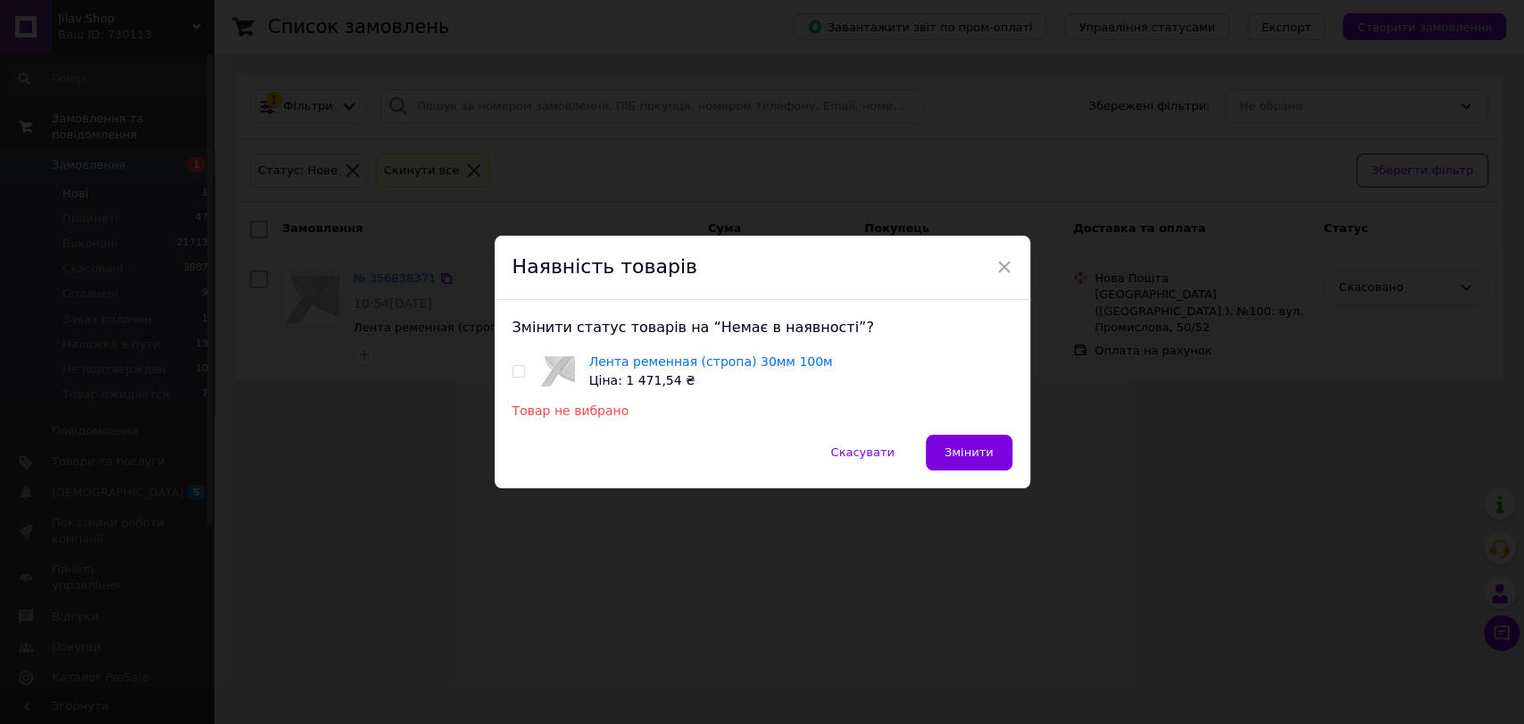
click at [516, 375] on input "checkbox" at bounding box center [519, 372] width 12 height 12
checkbox input "true"
click at [988, 452] on span "Змінити" at bounding box center [969, 452] width 49 height 13
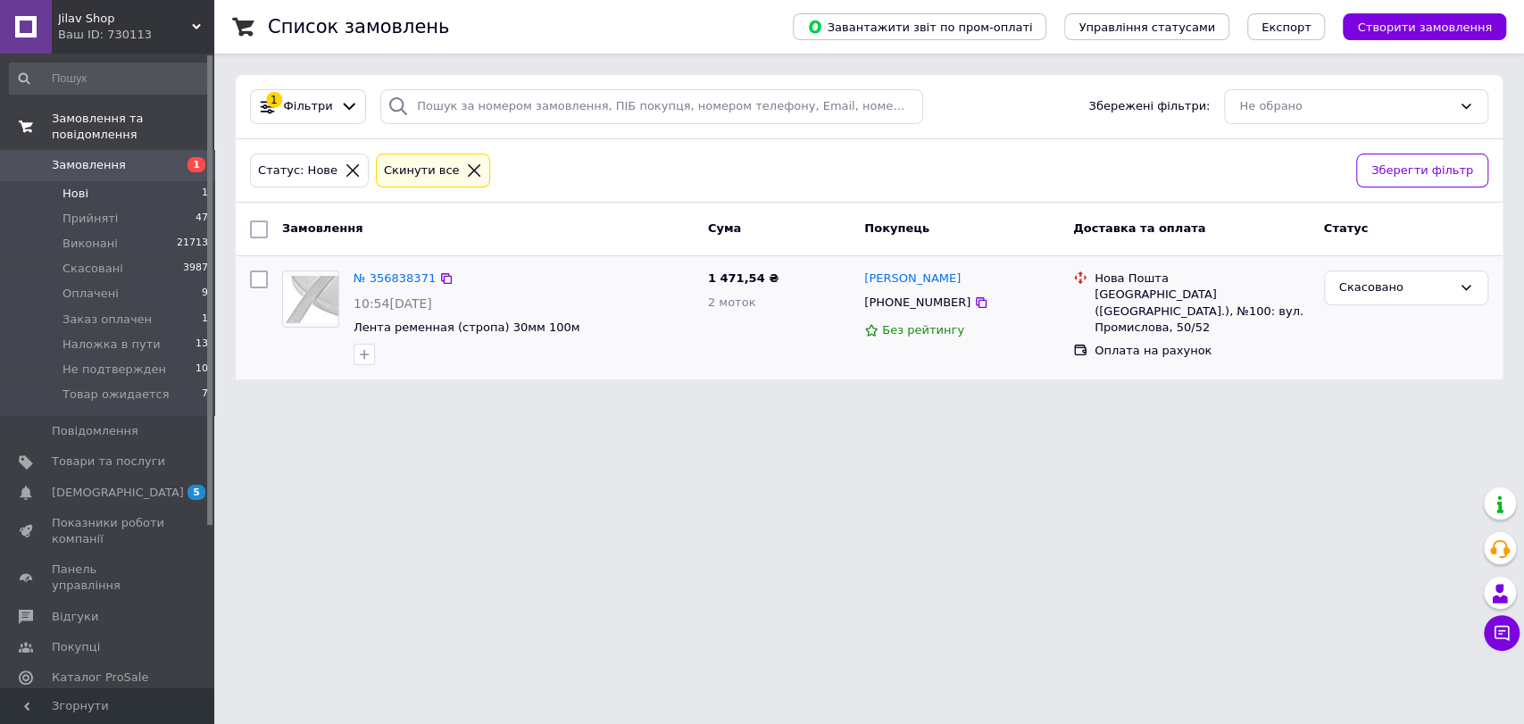
click at [154, 181] on li "Нові 1" at bounding box center [109, 193] width 219 height 25
click at [104, 485] on span "[DEMOGRAPHIC_DATA]" at bounding box center [118, 493] width 132 height 16
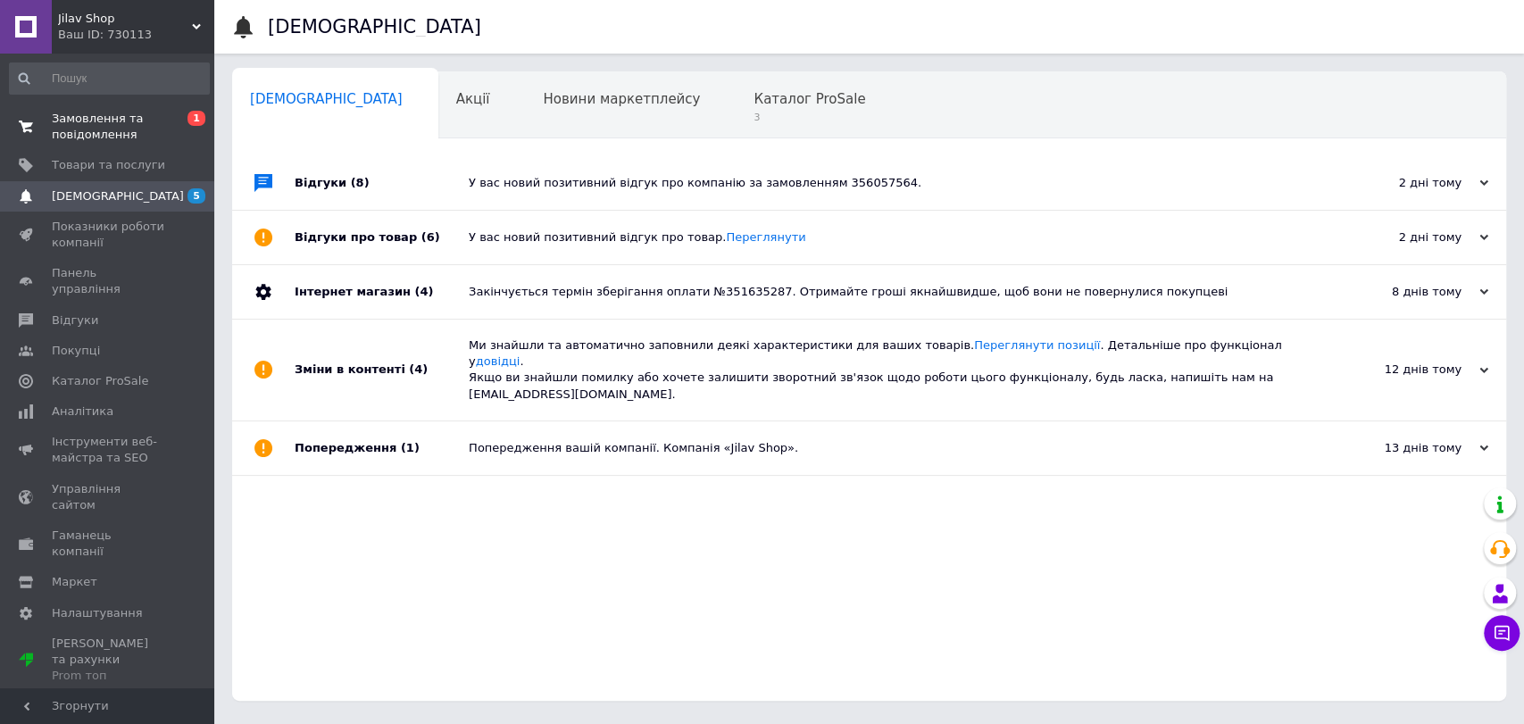
click at [164, 124] on span "Замовлення та повідомлення" at bounding box center [108, 127] width 113 height 32
